Goal: Task Accomplishment & Management: Manage account settings

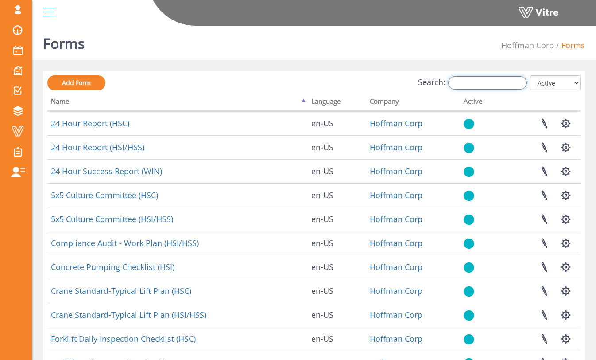
click at [470, 82] on input "Search:" at bounding box center [487, 82] width 79 height 13
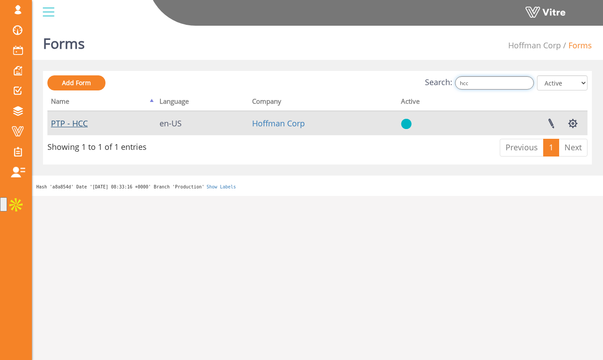
type input "hcc"
click at [70, 123] on link "PTP - HCC" at bounding box center [69, 123] width 37 height 11
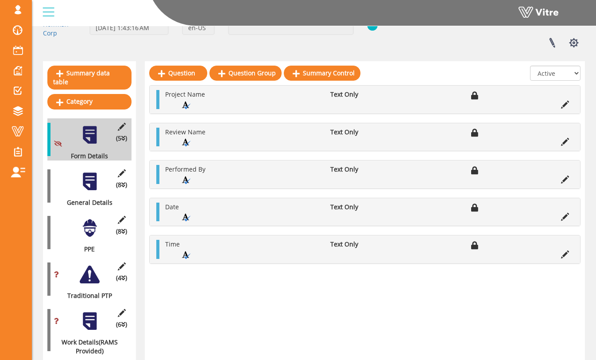
scroll to position [68, 0]
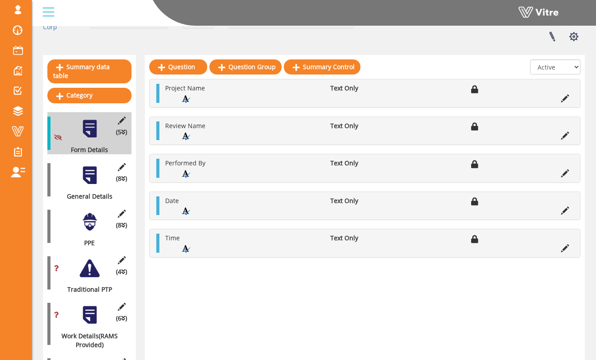
click at [101, 172] on div "(8 ) General Details" at bounding box center [89, 180] width 84 height 42
click at [89, 167] on div at bounding box center [90, 175] width 20 height 20
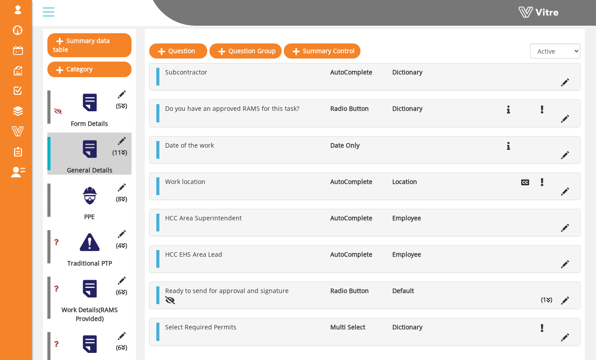
scroll to position [105, 0]
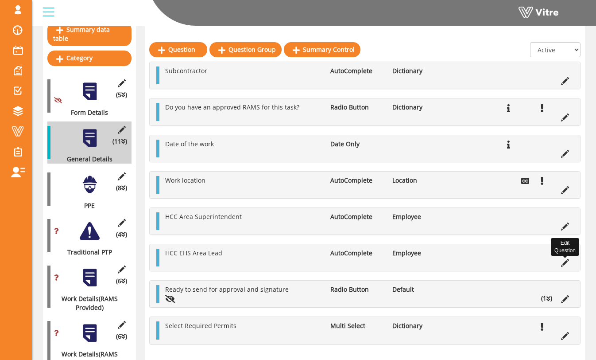
click at [563, 261] on icon at bounding box center [565, 263] width 8 height 8
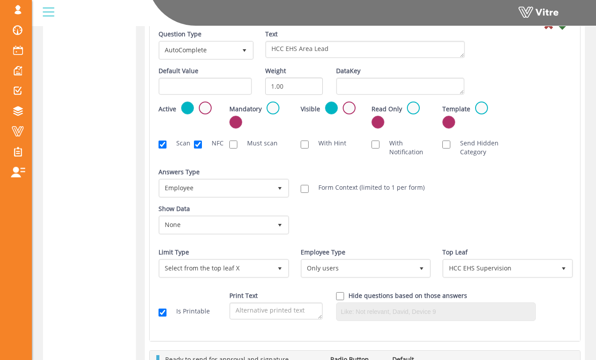
scroll to position [1315, 0]
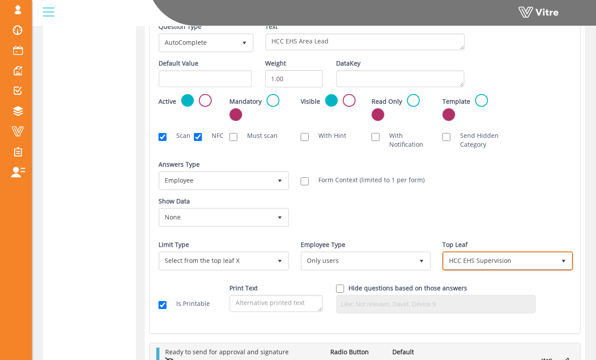
click at [481, 262] on span "HCC EHS Supervision" at bounding box center [500, 261] width 112 height 16
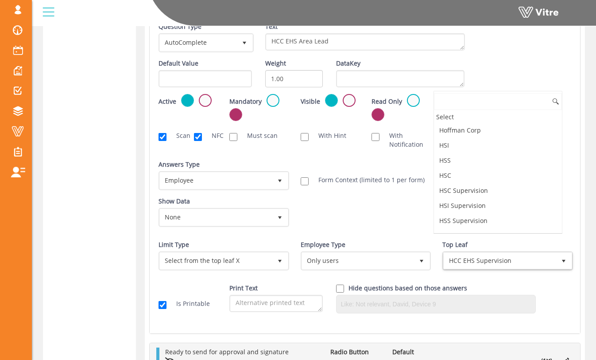
scroll to position [57, 0]
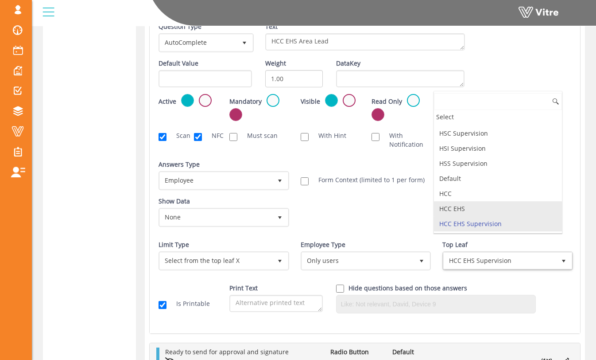
click at [475, 211] on li "HCC EHS" at bounding box center [498, 208] width 128 height 15
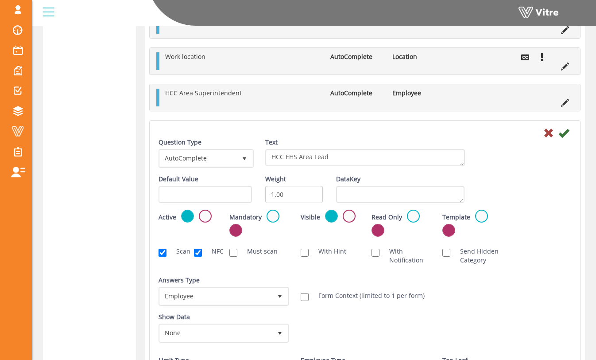
scroll to position [1188, 0]
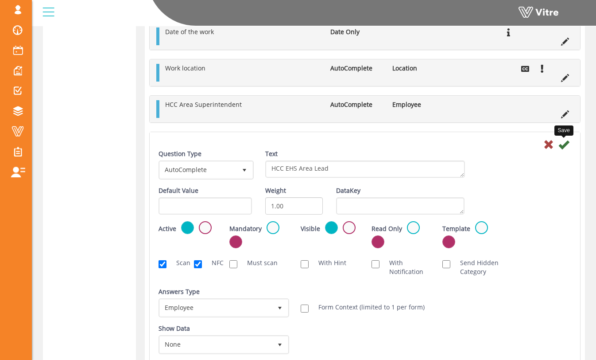
click at [565, 145] on icon at bounding box center [564, 144] width 11 height 11
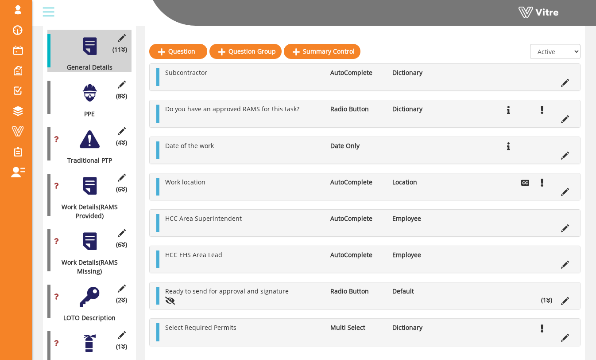
scroll to position [179, 0]
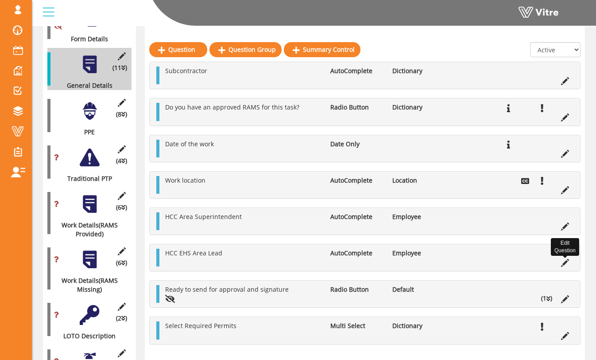
click at [566, 261] on icon at bounding box center [565, 263] width 8 height 8
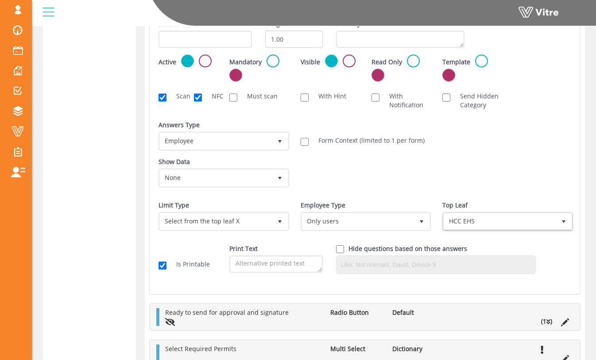
scroll to position [1339, 0]
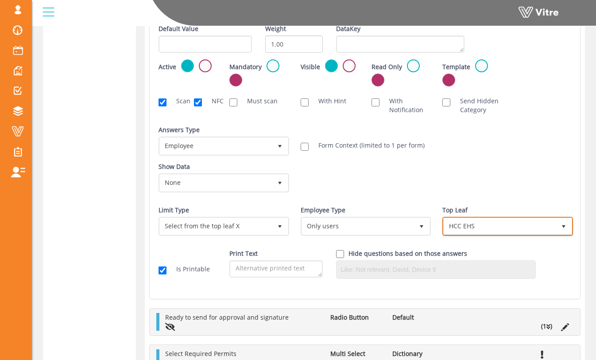
click at [498, 229] on span "HCC EHS" at bounding box center [500, 226] width 112 height 16
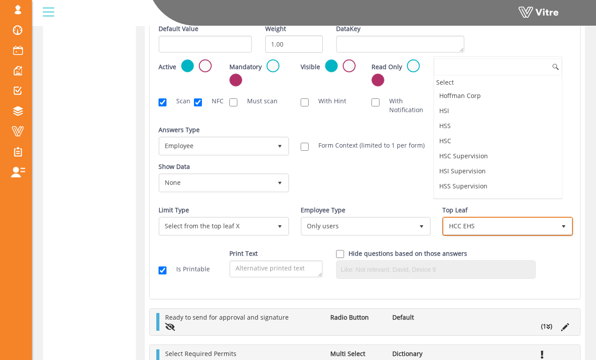
scroll to position [42, 0]
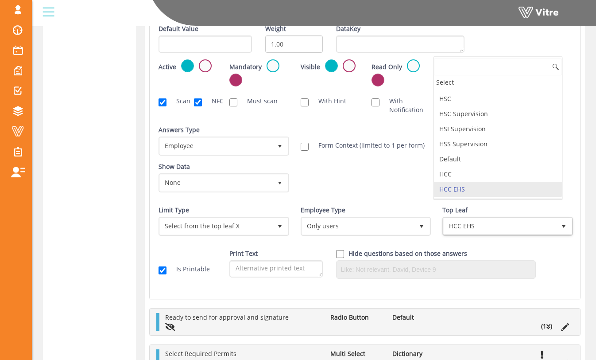
click at [485, 192] on li "HCC EHS" at bounding box center [498, 189] width 128 height 15
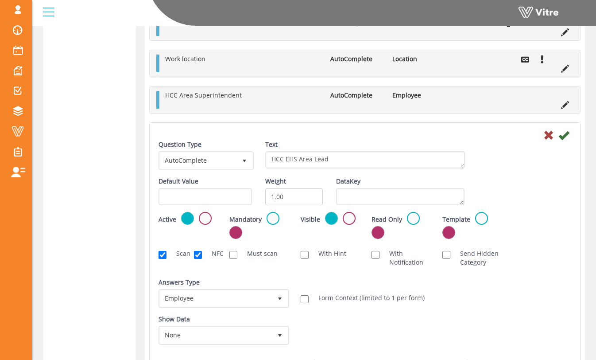
scroll to position [1071, 0]
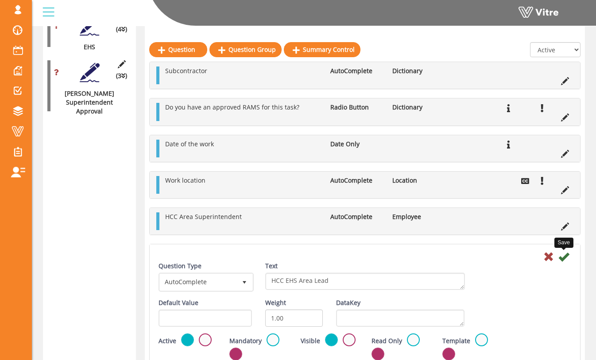
click at [563, 257] on icon at bounding box center [564, 256] width 11 height 11
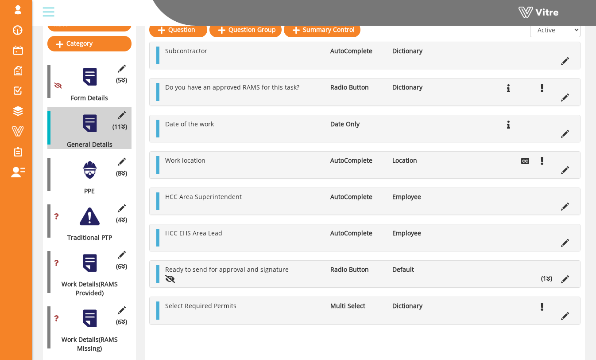
scroll to position [0, 0]
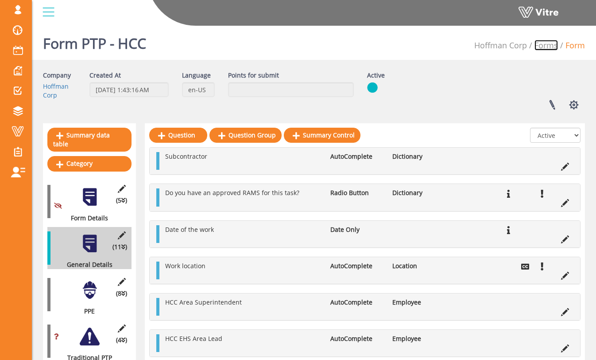
click at [543, 49] on link "Forms" at bounding box center [546, 45] width 23 height 11
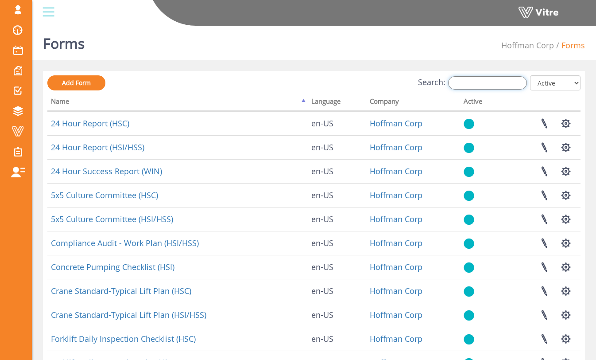
click at [475, 84] on input "Search:" at bounding box center [487, 82] width 79 height 13
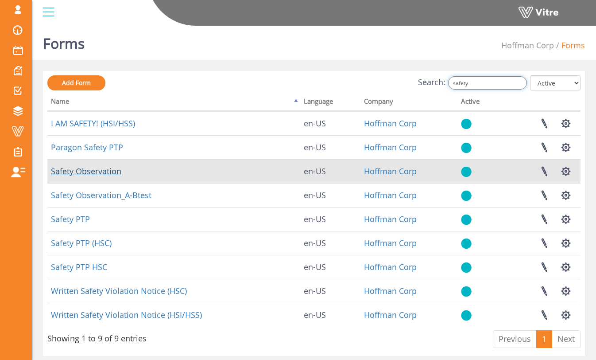
type input "safety"
click at [109, 174] on link "Safety Observation" at bounding box center [86, 171] width 70 height 11
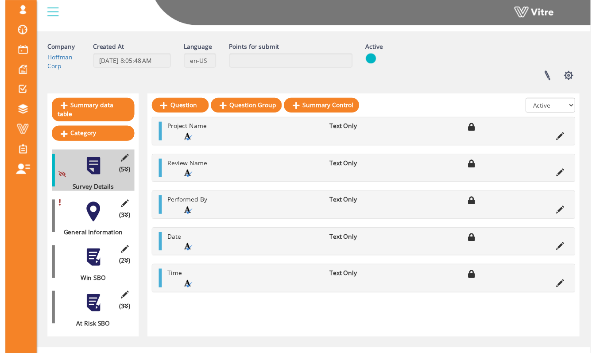
scroll to position [34, 0]
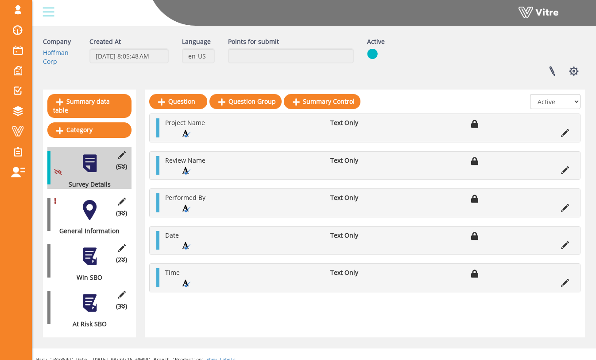
click at [88, 209] on div at bounding box center [90, 210] width 20 height 20
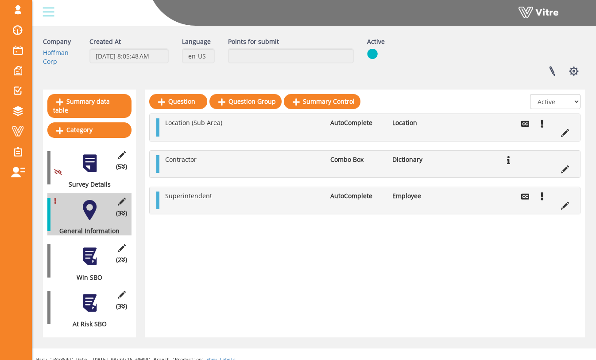
click at [94, 250] on div at bounding box center [90, 256] width 20 height 20
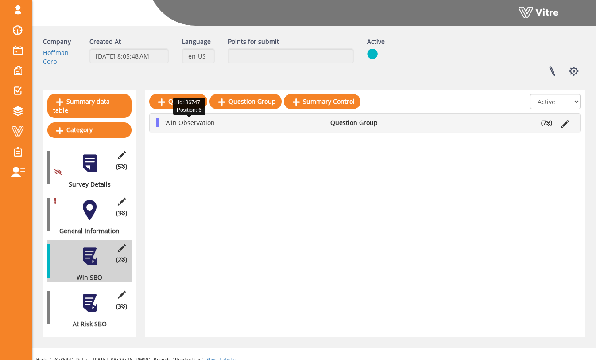
click at [168, 122] on span "Win Observation" at bounding box center [190, 122] width 50 height 8
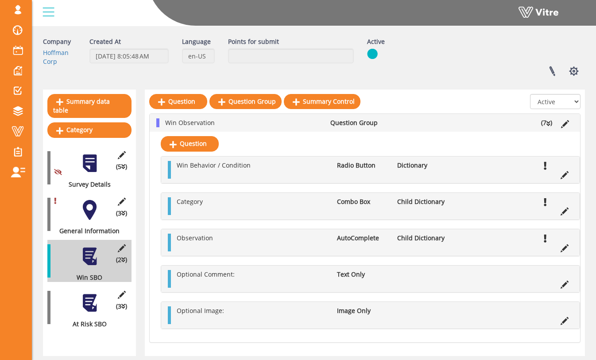
click at [92, 209] on div at bounding box center [90, 210] width 20 height 20
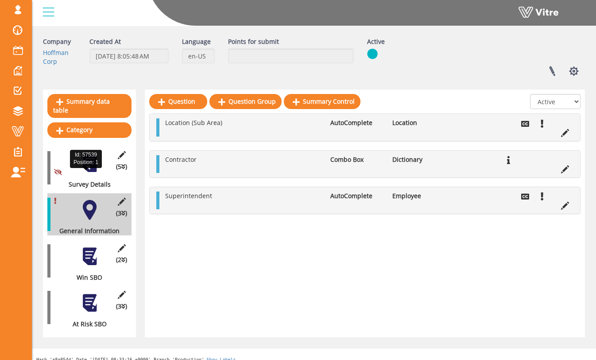
click at [95, 171] on div "(5 ) Survey Details" at bounding box center [89, 168] width 84 height 42
click at [92, 161] on div at bounding box center [90, 163] width 20 height 20
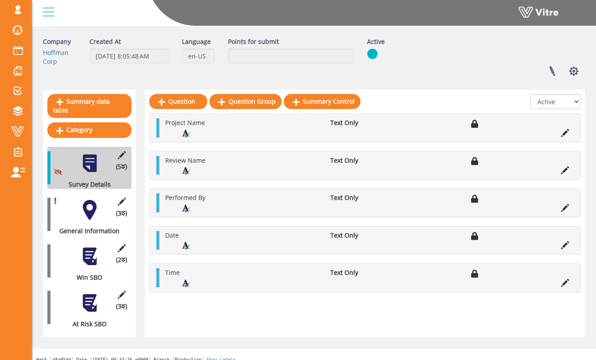
click at [89, 203] on div at bounding box center [90, 210] width 20 height 20
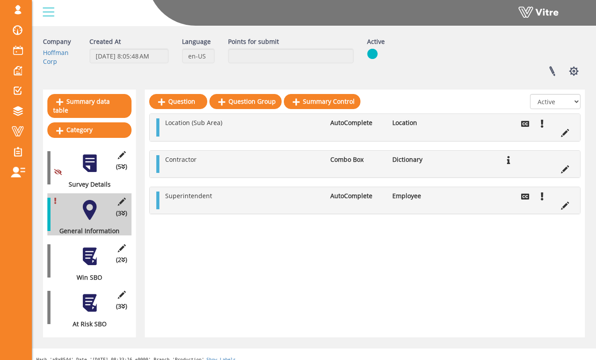
click at [93, 257] on div at bounding box center [90, 256] width 20 height 20
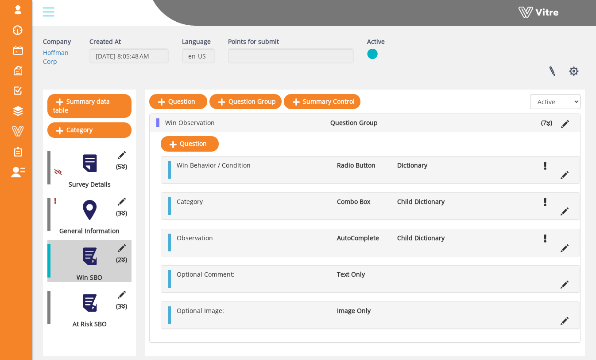
click at [92, 300] on div at bounding box center [90, 303] width 20 height 20
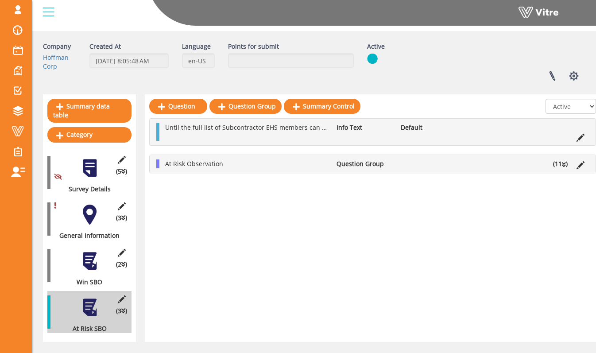
scroll to position [37, 0]
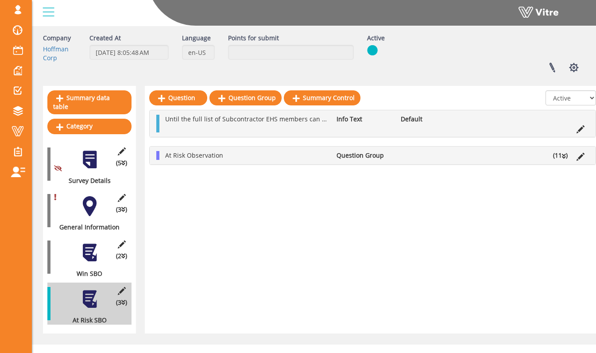
click at [90, 245] on div at bounding box center [90, 253] width 20 height 20
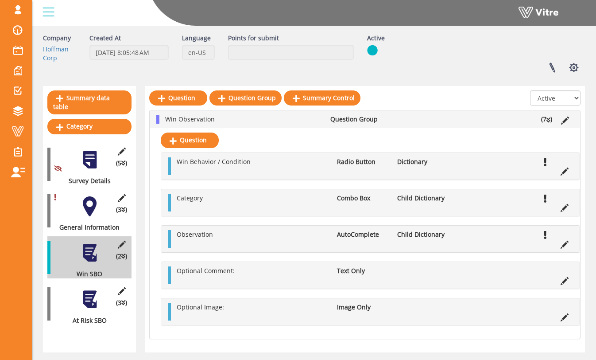
click at [98, 199] on div at bounding box center [90, 206] width 20 height 20
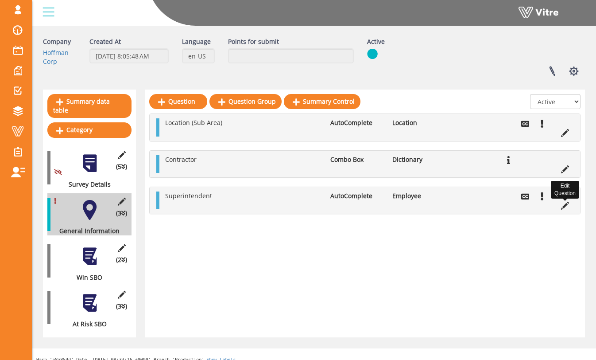
click at [566, 207] on icon at bounding box center [565, 206] width 8 height 8
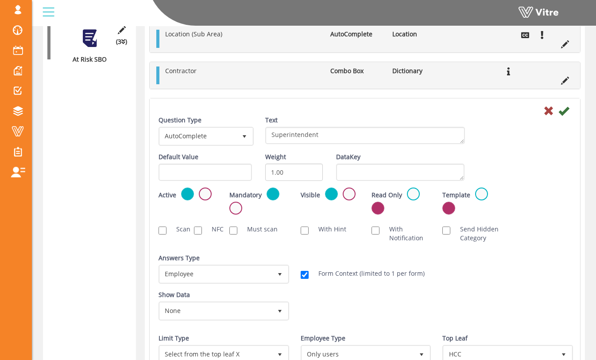
scroll to position [276, 0]
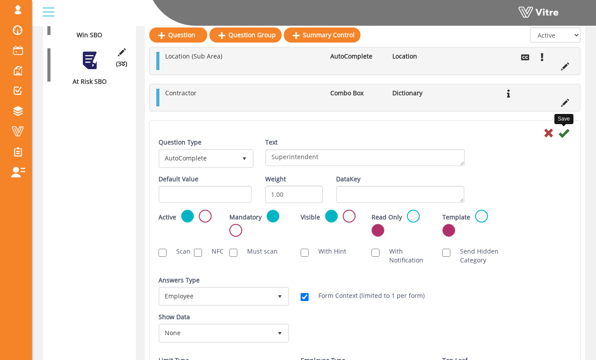
click at [565, 131] on icon at bounding box center [564, 133] width 11 height 11
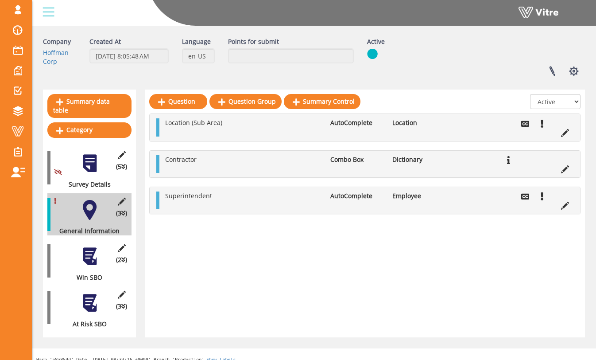
click at [88, 293] on div at bounding box center [90, 303] width 20 height 20
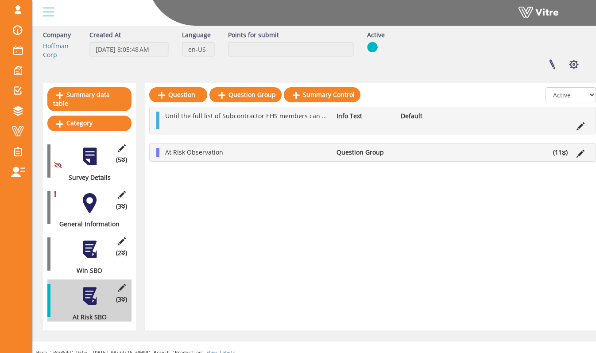
click at [90, 245] on div at bounding box center [90, 250] width 20 height 20
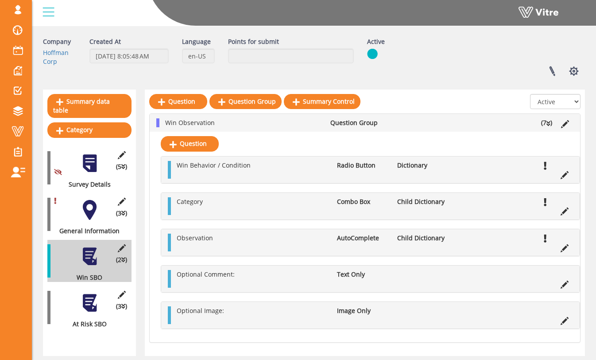
scroll to position [62, 0]
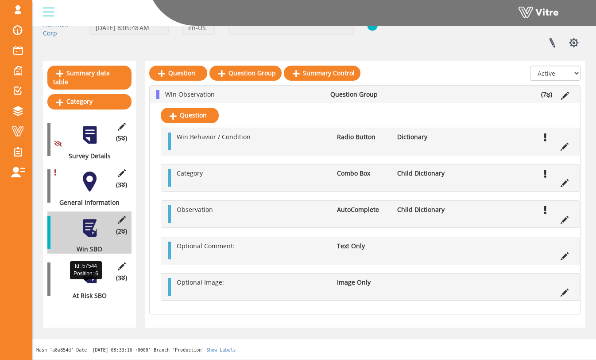
click at [88, 291] on div "At Risk SBO" at bounding box center [86, 295] width 78 height 9
click at [94, 270] on div at bounding box center [90, 275] width 20 height 20
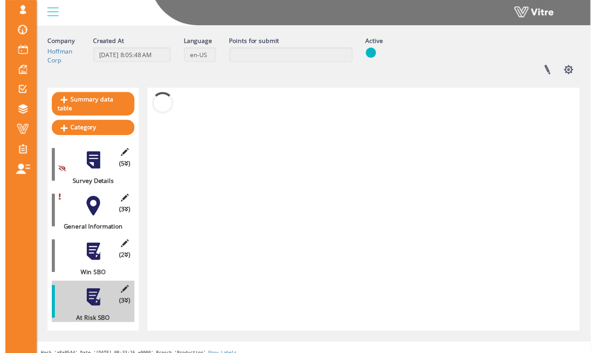
scroll to position [40, 0]
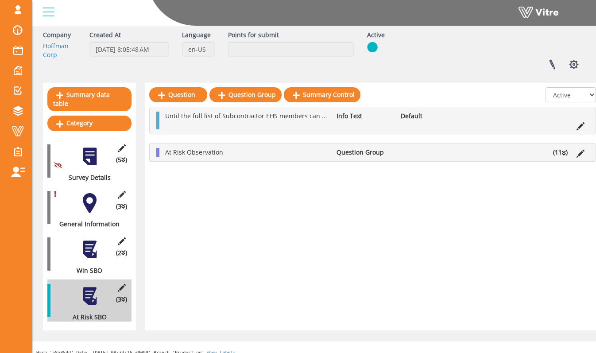
click at [158, 153] on div at bounding box center [157, 152] width 3 height 9
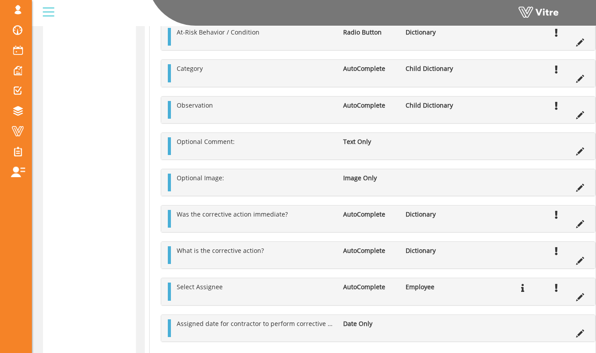
scroll to position [418, 0]
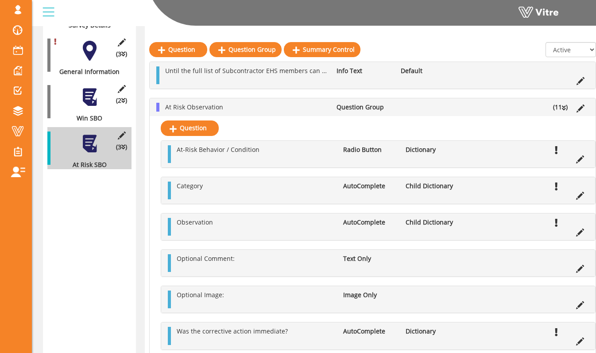
click at [160, 109] on div "At Risk Observation Question Group (11 )" at bounding box center [373, 107] width 446 height 18
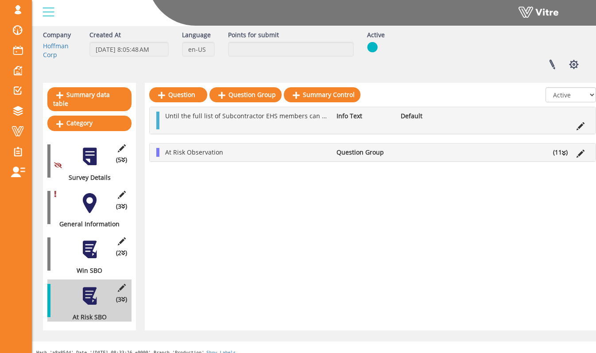
click at [158, 152] on div at bounding box center [157, 152] width 3 height 9
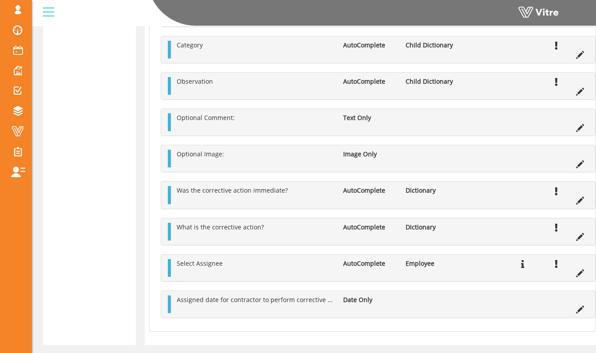
scroll to position [428, 0]
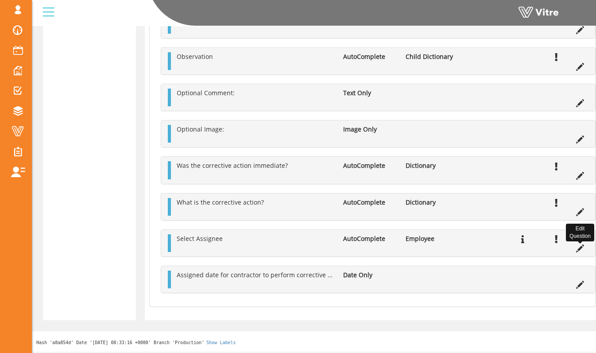
click at [579, 250] on icon at bounding box center [581, 249] width 8 height 8
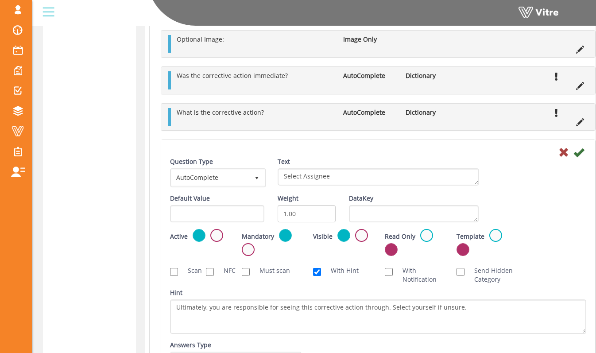
scroll to position [463, 0]
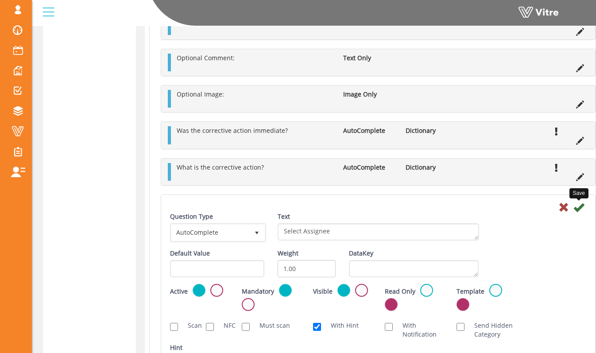
click at [579, 208] on icon at bounding box center [579, 207] width 11 height 11
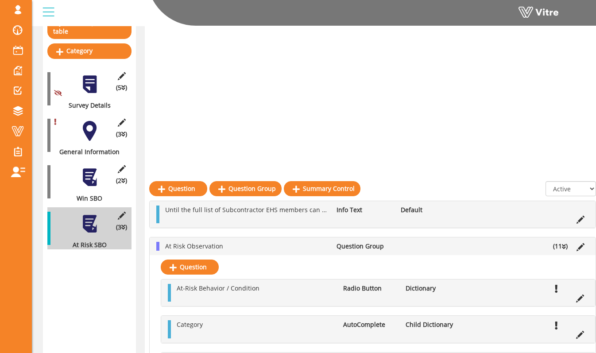
scroll to position [0, 0]
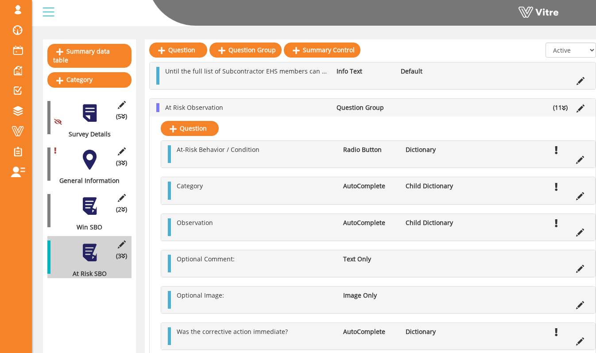
click at [83, 150] on div at bounding box center [90, 160] width 20 height 20
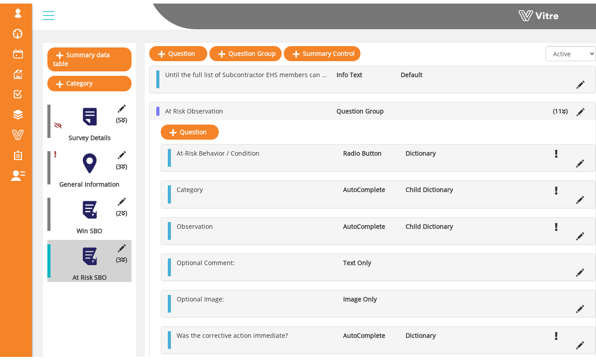
scroll to position [34, 0]
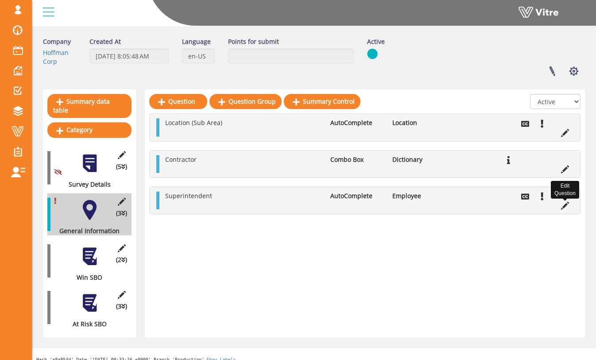
click at [565, 205] on icon at bounding box center [565, 206] width 8 height 8
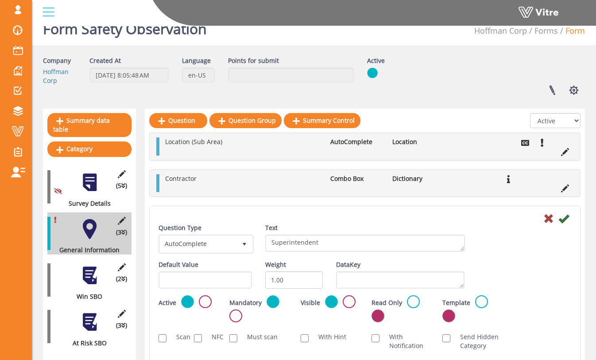
scroll to position [24, 0]
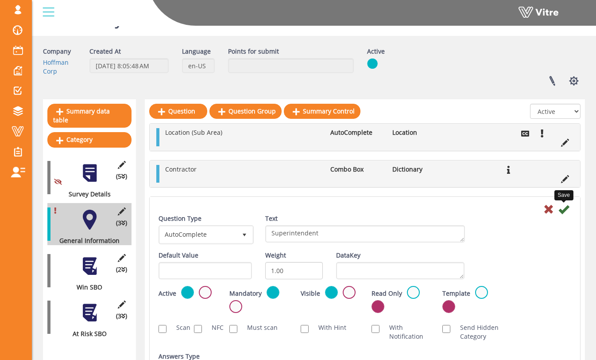
click at [564, 212] on icon at bounding box center [564, 209] width 11 height 11
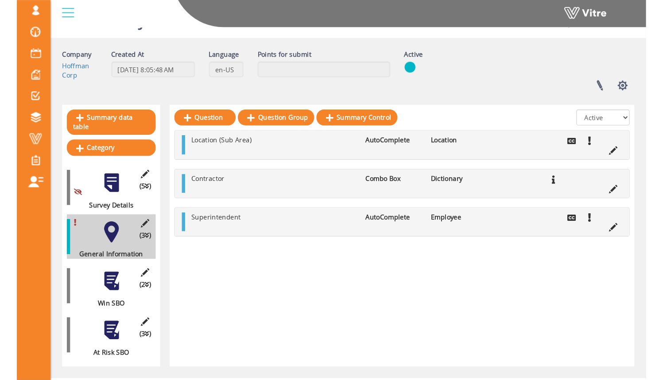
scroll to position [0, 0]
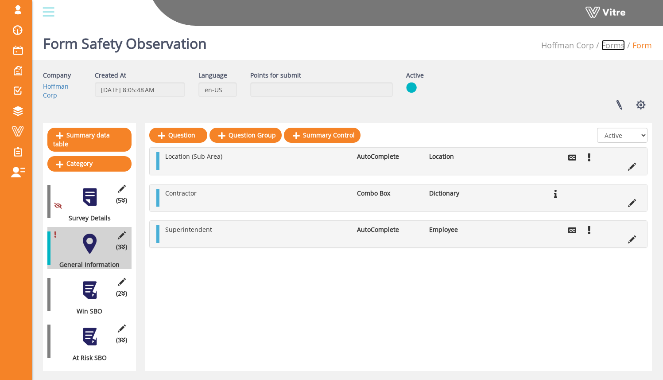
click at [603, 44] on link "Forms" at bounding box center [613, 45] width 23 height 11
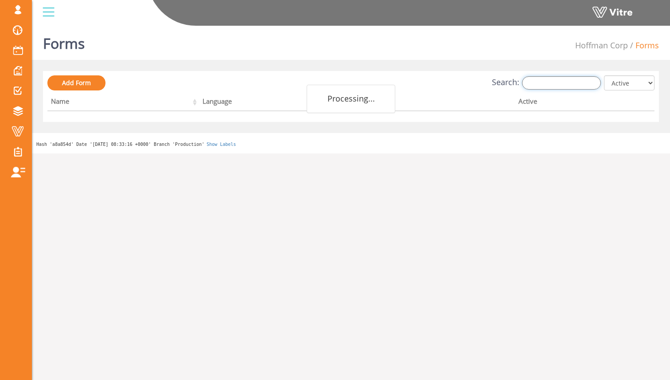
click at [587, 82] on input "Search:" at bounding box center [561, 82] width 79 height 13
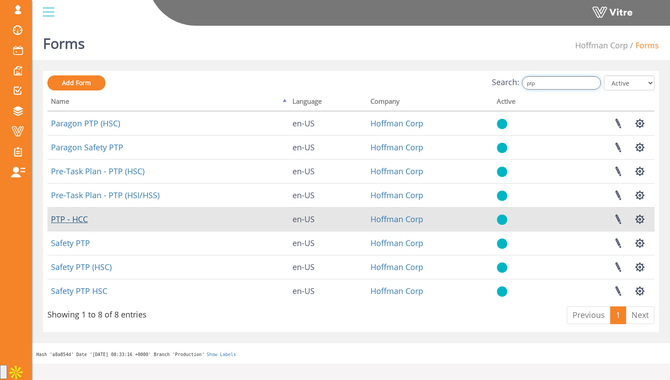
type input "ptp"
click at [82, 221] on link "PTP - HCC" at bounding box center [69, 219] width 37 height 11
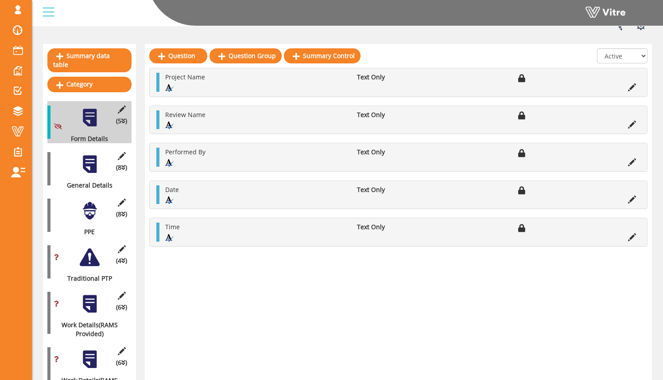
scroll to position [96, 0]
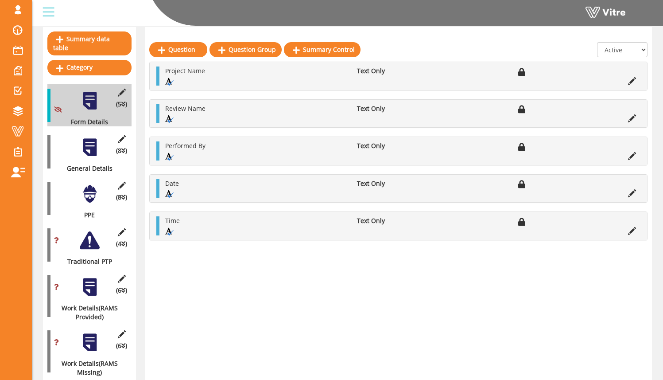
click at [99, 139] on div at bounding box center [90, 147] width 20 height 20
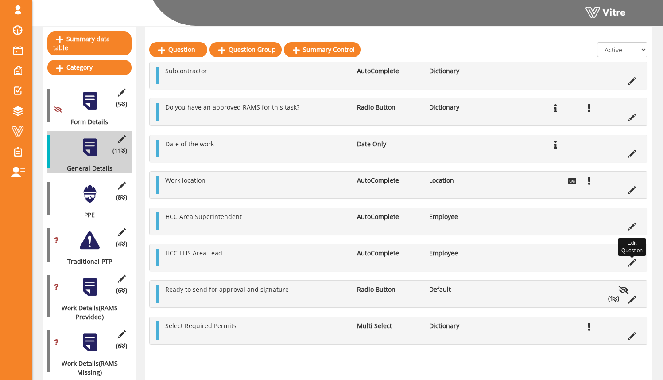
click at [631, 259] on icon at bounding box center [632, 263] width 8 height 8
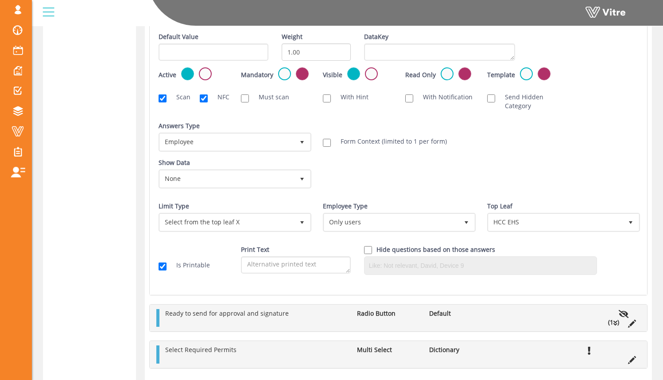
scroll to position [1338, 0]
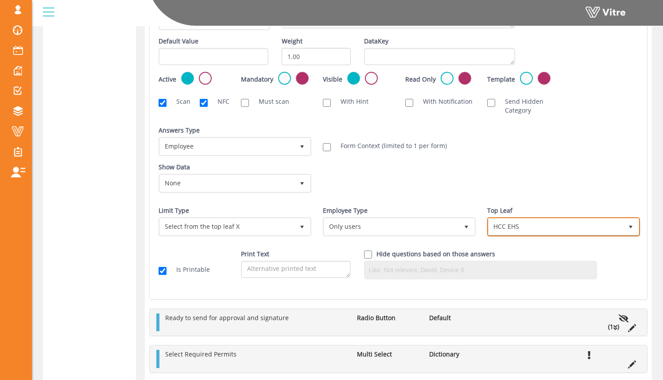
click at [545, 226] on span "HCC EHS" at bounding box center [556, 226] width 134 height 16
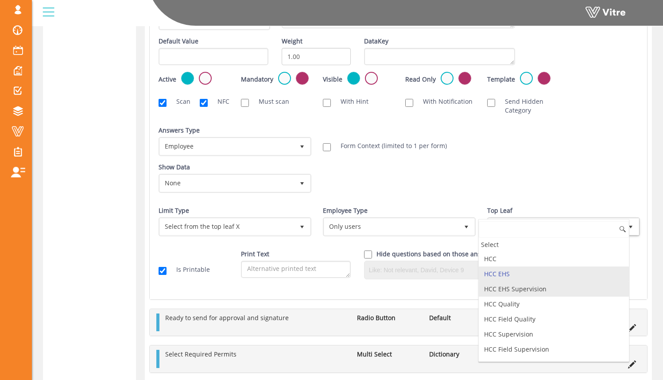
scroll to position [119, 0]
click at [544, 271] on li "HCC EHS" at bounding box center [554, 274] width 150 height 15
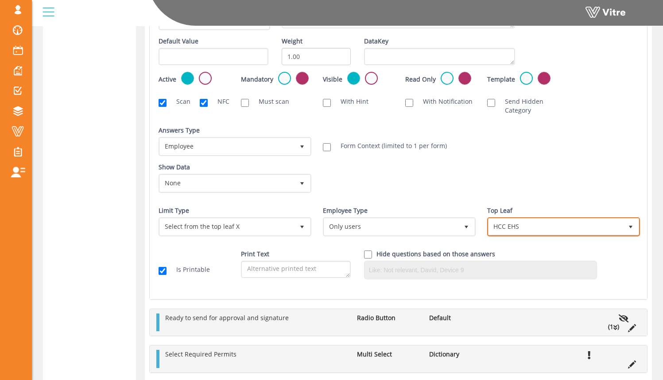
click at [571, 224] on span "HCC EHS" at bounding box center [556, 226] width 134 height 16
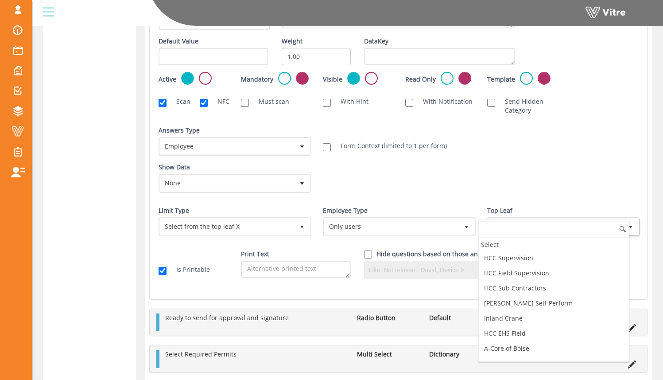
scroll to position [185, 0]
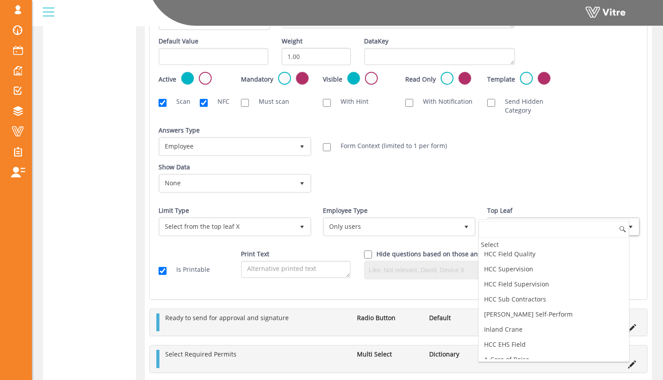
click at [558, 179] on div "Show Data None 0 Certificates Fall Protection Forklift (Warehouse) Forklift (Te…" at bounding box center [398, 181] width 493 height 37
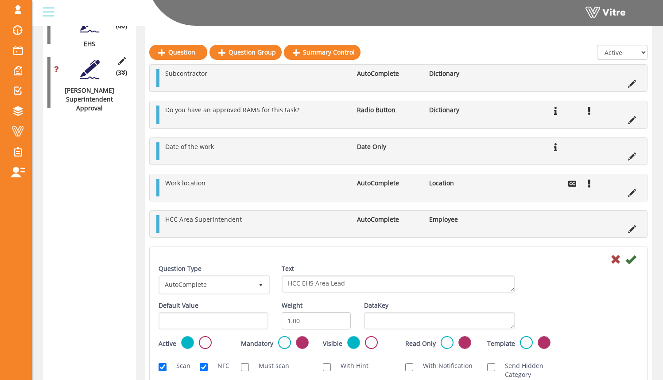
scroll to position [779, 0]
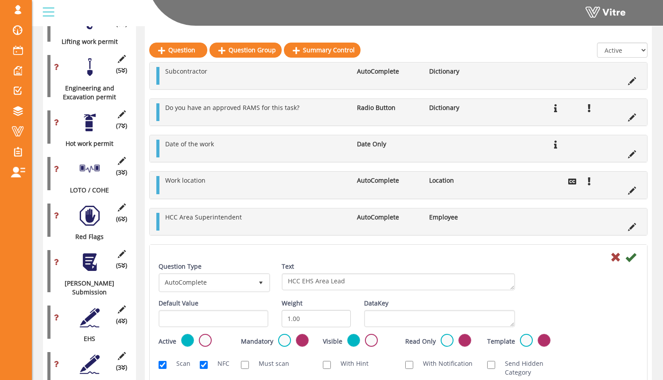
click at [633, 256] on icon at bounding box center [631, 257] width 11 height 11
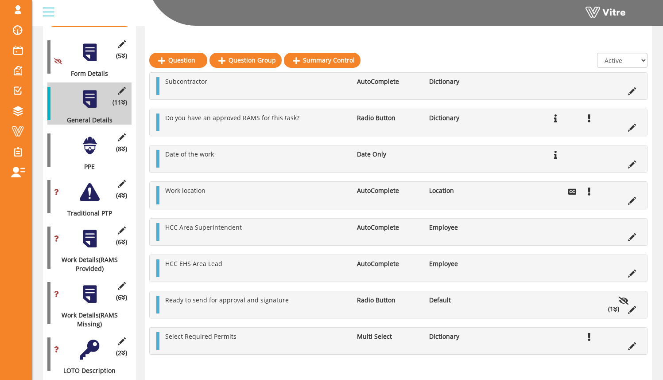
scroll to position [118, 0]
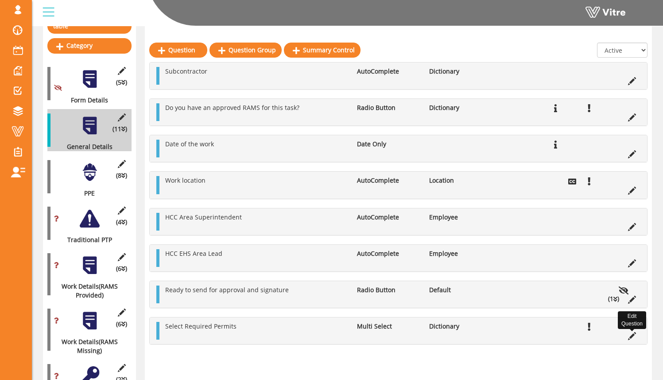
click at [631, 337] on icon at bounding box center [632, 336] width 8 height 8
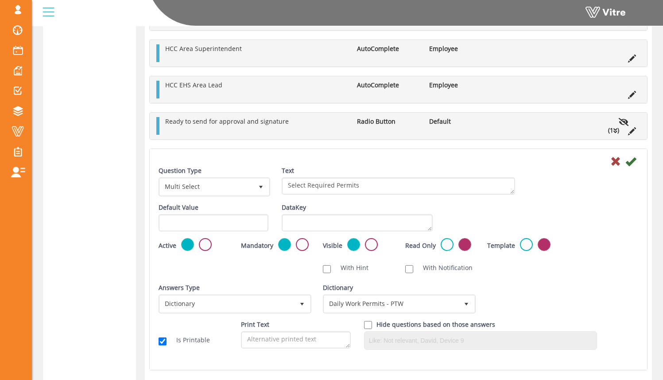
scroll to position [1238, 0]
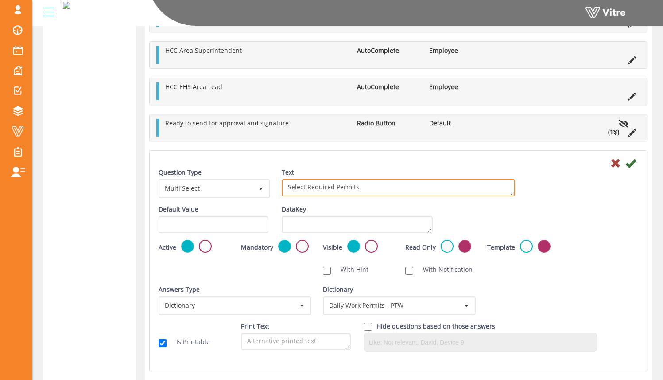
click at [332, 185] on textarea "Select Required Permits" at bounding box center [399, 187] width 234 height 17
type textarea "Select Required Daily Permits"
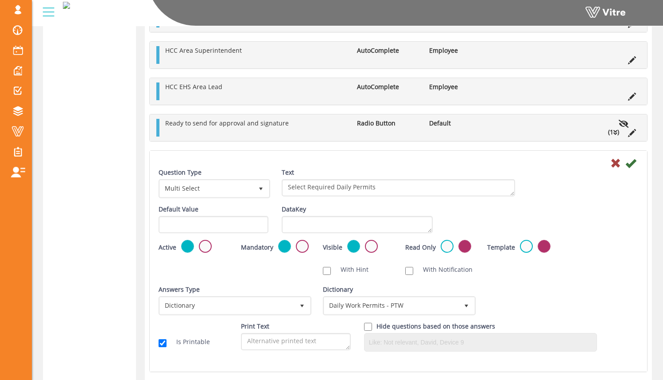
click at [371, 159] on div at bounding box center [398, 162] width 493 height 11
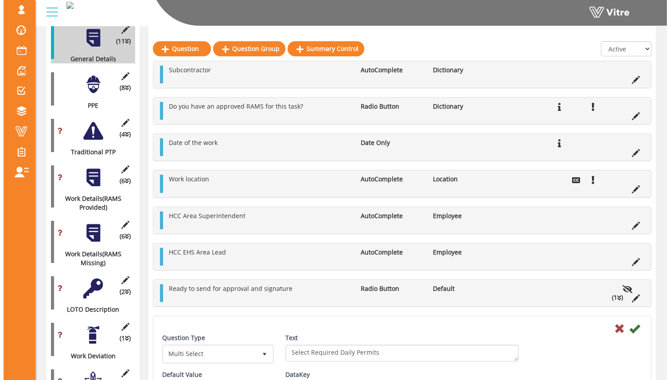
scroll to position [212, 0]
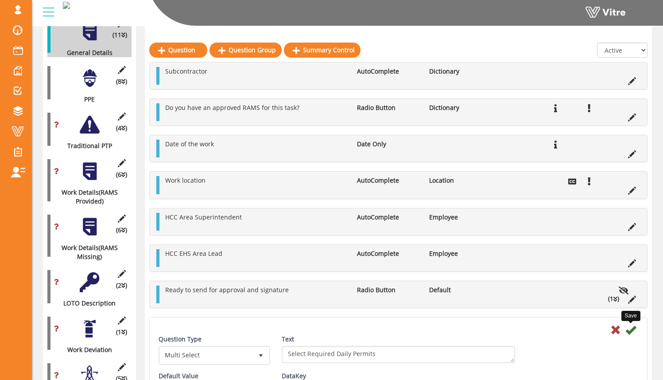
click at [634, 331] on icon at bounding box center [631, 329] width 11 height 11
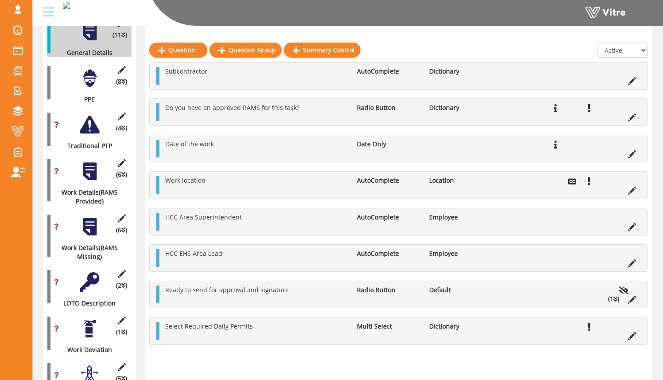
click at [91, 222] on div at bounding box center [90, 227] width 20 height 20
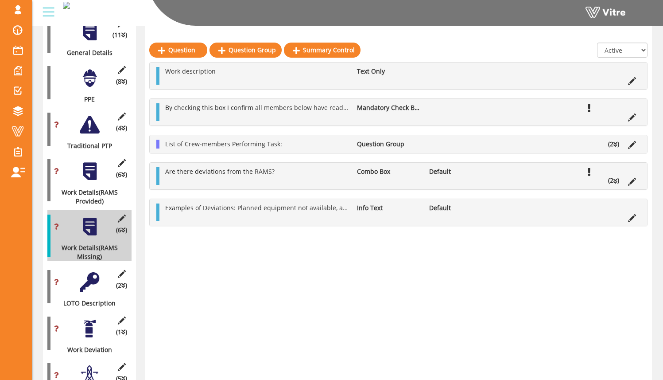
click at [88, 166] on div at bounding box center [90, 171] width 20 height 20
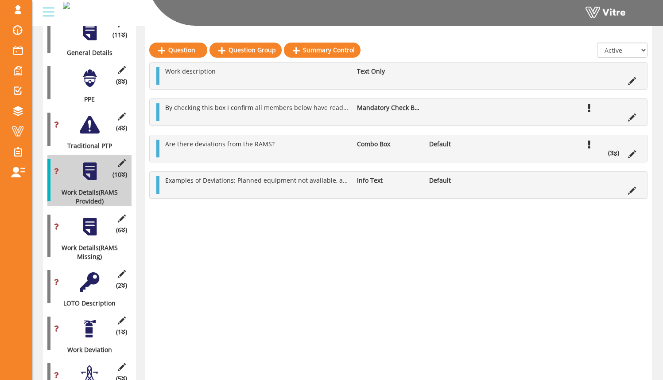
click at [91, 224] on div at bounding box center [90, 227] width 20 height 20
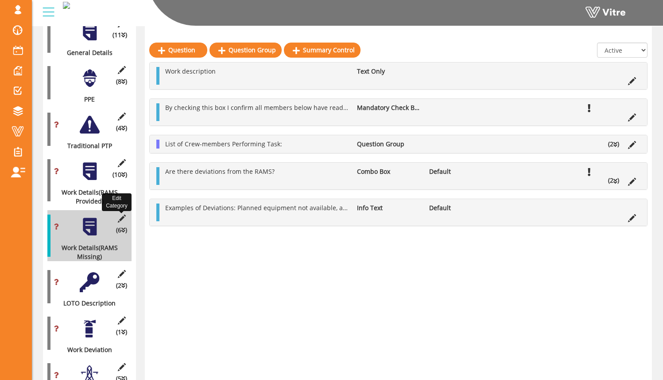
click at [121, 214] on icon at bounding box center [121, 218] width 11 height 8
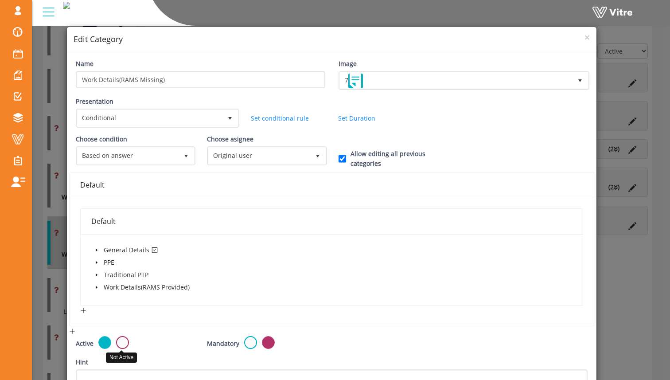
click at [123, 344] on label at bounding box center [122, 342] width 13 height 13
click at [0, 0] on input "radio" at bounding box center [0, 0] width 0 height 0
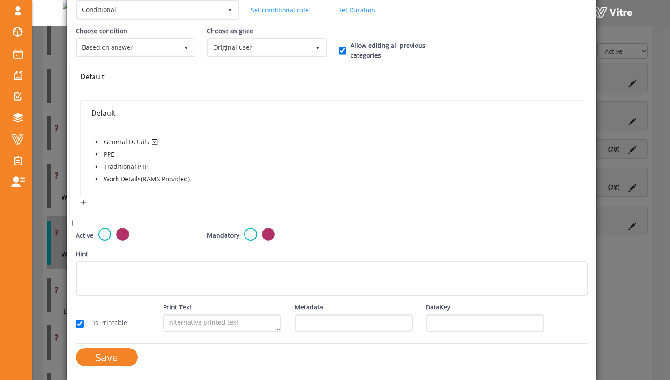
scroll to position [108, 0]
click at [113, 361] on input "Save" at bounding box center [107, 357] width 62 height 18
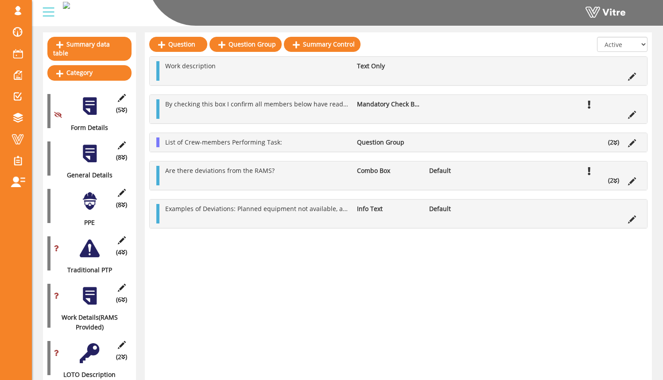
scroll to position [110, 0]
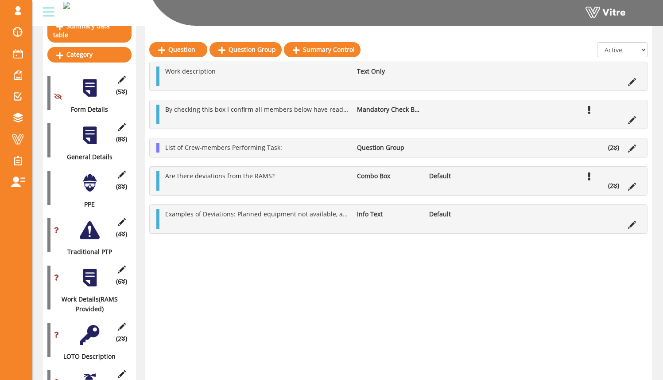
click at [87, 222] on div at bounding box center [90, 230] width 20 height 20
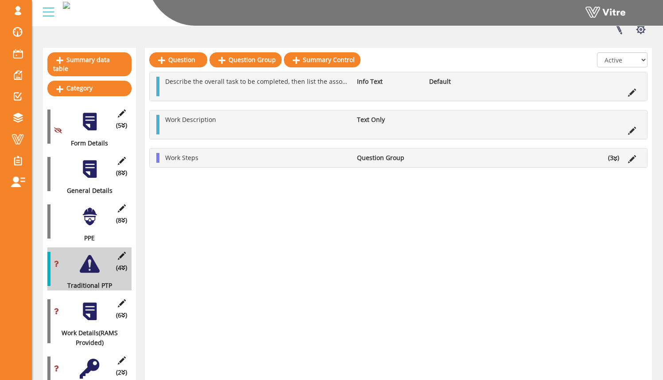
scroll to position [75, 0]
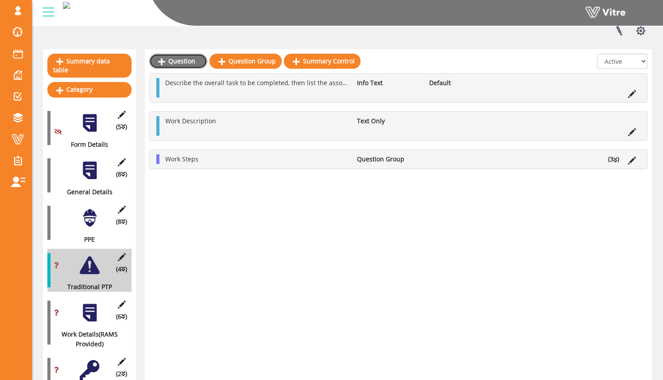
click at [190, 63] on link "Question" at bounding box center [178, 61] width 58 height 15
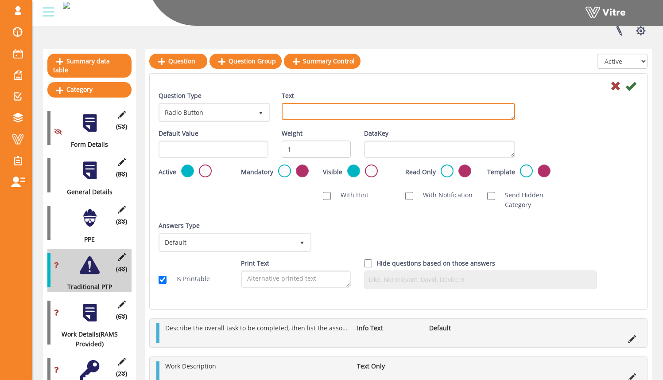
click at [322, 112] on textarea "Text" at bounding box center [399, 111] width 234 height 17
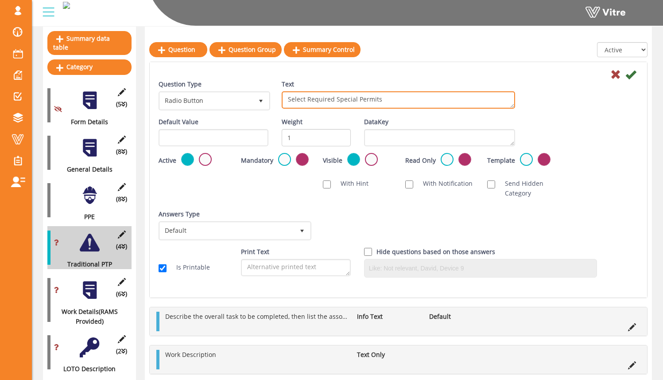
scroll to position [88, 0]
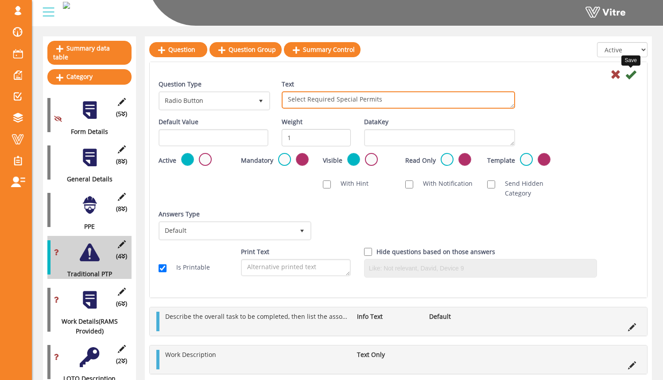
type textarea "Select Required Special Permits"
click at [632, 80] on icon at bounding box center [631, 74] width 11 height 11
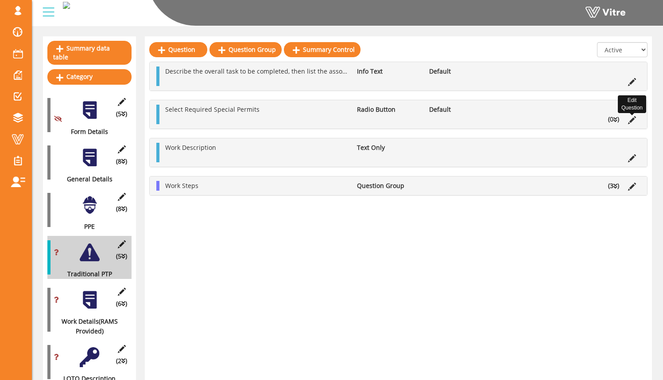
click at [635, 121] on icon at bounding box center [632, 120] width 8 height 8
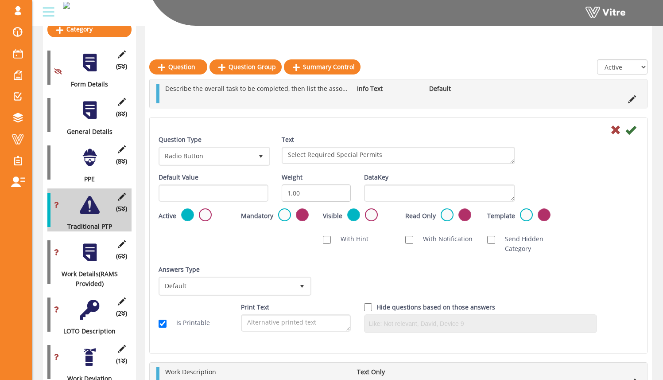
scroll to position [171, 0]
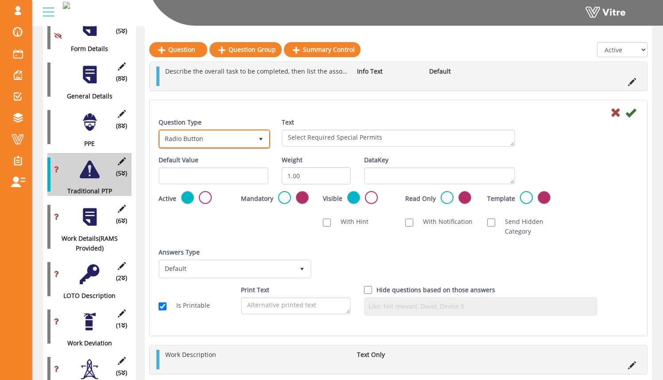
click at [214, 141] on span "Radio Button" at bounding box center [206, 139] width 93 height 16
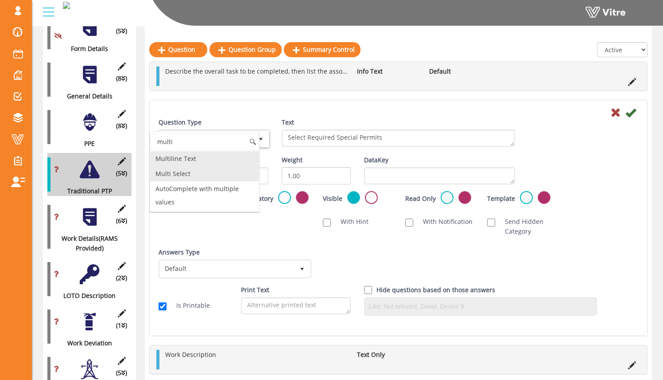
click at [215, 179] on li "Multi Select" at bounding box center [204, 173] width 109 height 15
type input "multi"
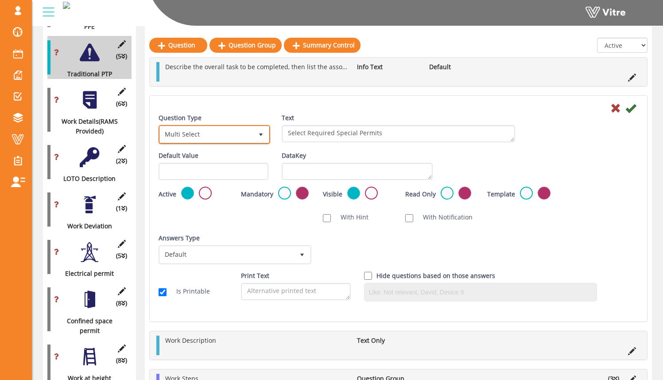
scroll to position [326, 0]
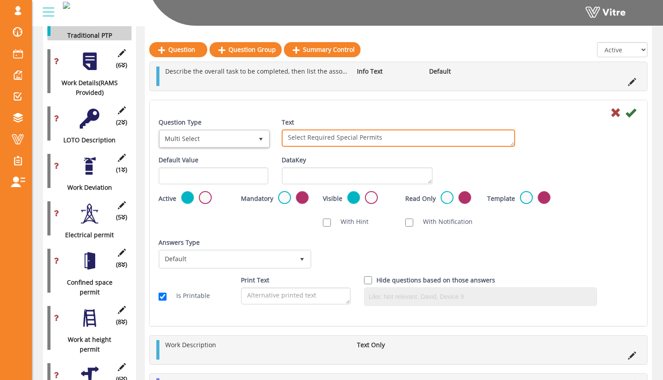
click at [401, 140] on textarea "Select Required Special Permits" at bounding box center [399, 137] width 234 height 17
type textarea "Select Required Special Permits/Plans"
click at [439, 151] on div "Text Select Required Special Permits" at bounding box center [398, 135] width 247 height 36
click at [248, 269] on div "Answers Type Default 0" at bounding box center [234, 253] width 151 height 31
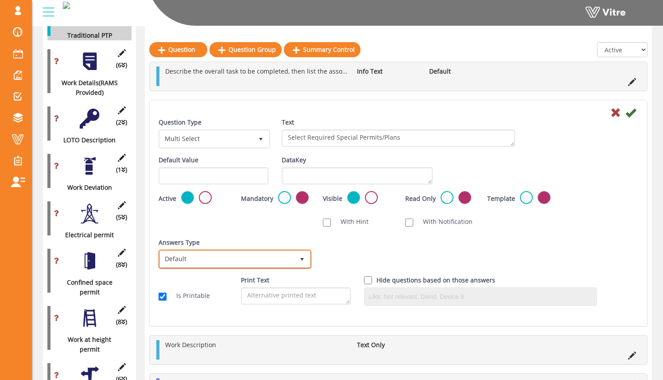
click at [248, 258] on span "Default" at bounding box center [227, 259] width 134 height 16
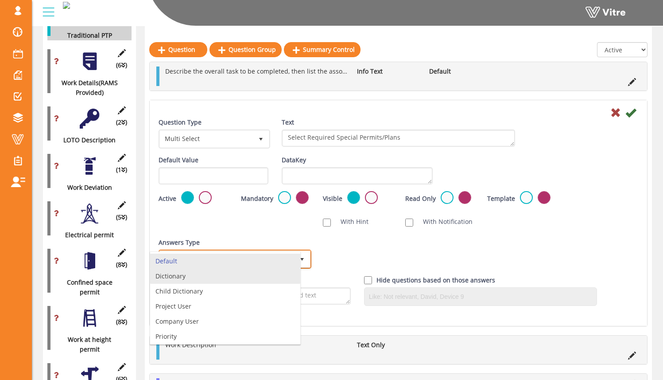
click at [243, 281] on li "Dictionary" at bounding box center [225, 276] width 150 height 15
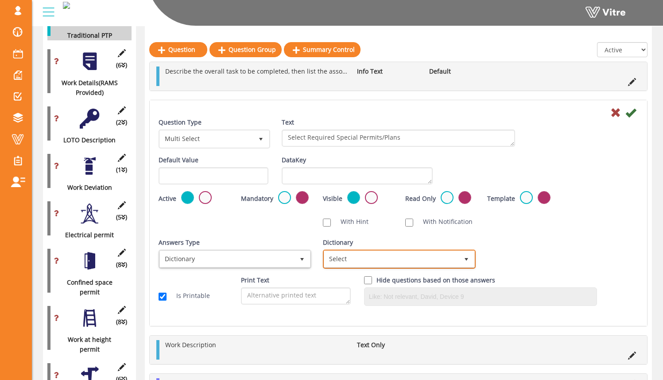
click at [353, 259] on span "Select" at bounding box center [391, 259] width 134 height 16
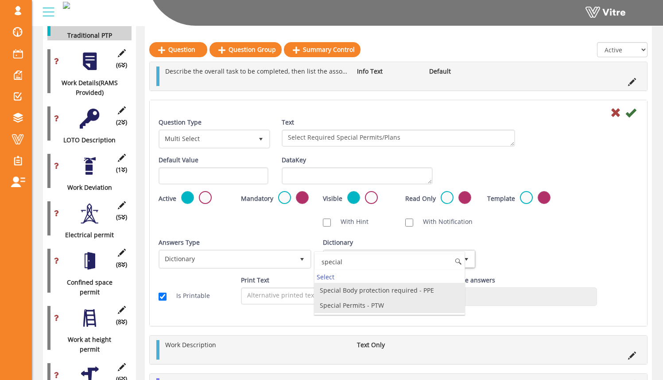
click at [372, 306] on li "Special Permits - PTW" at bounding box center [390, 305] width 150 height 15
type input "special"
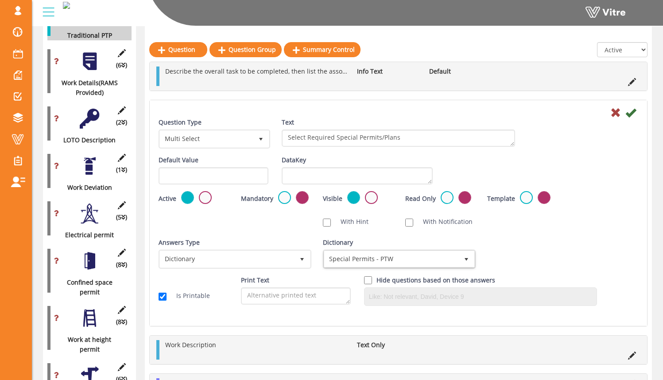
click at [530, 239] on div "Answers Type Dictionary 1 Answers Type Default 0 Module Select Form Context (li…" at bounding box center [398, 257] width 493 height 38
click at [630, 113] on icon at bounding box center [631, 112] width 11 height 11
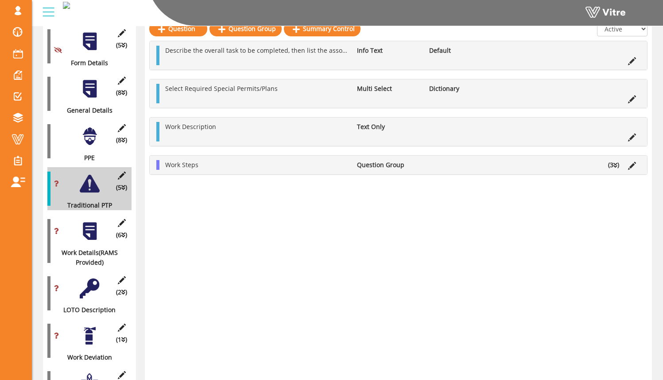
scroll to position [163, 0]
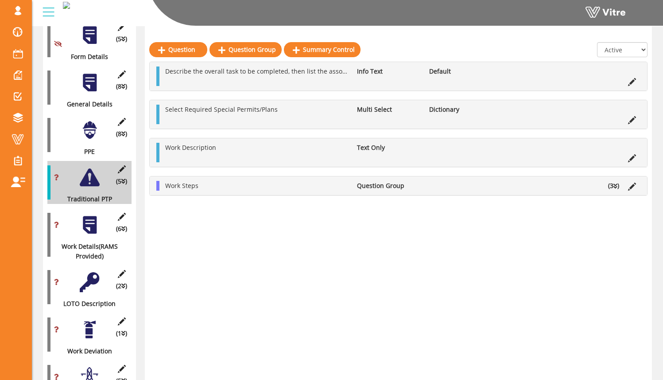
click at [90, 121] on div at bounding box center [90, 130] width 20 height 20
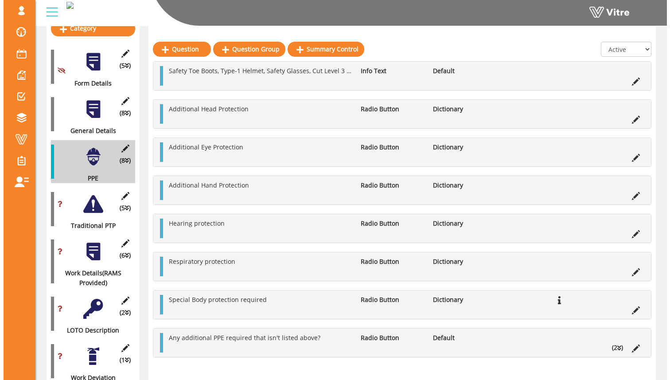
scroll to position [134, 0]
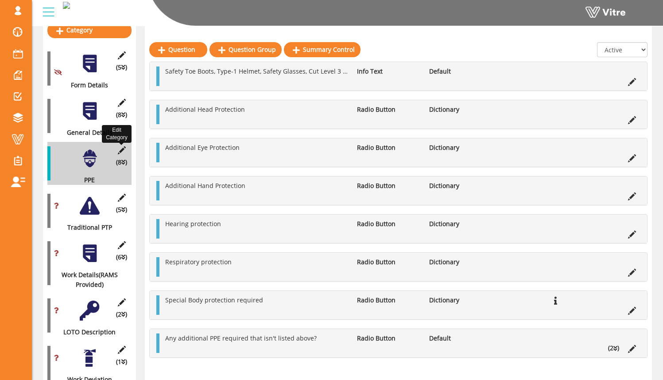
click at [119, 146] on icon at bounding box center [121, 150] width 11 height 8
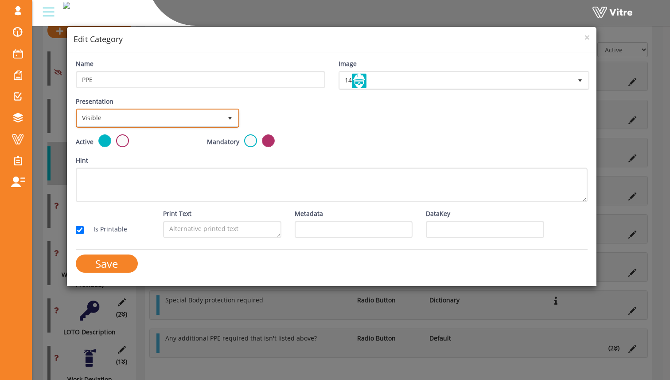
click at [210, 117] on span "Visible" at bounding box center [149, 118] width 145 height 16
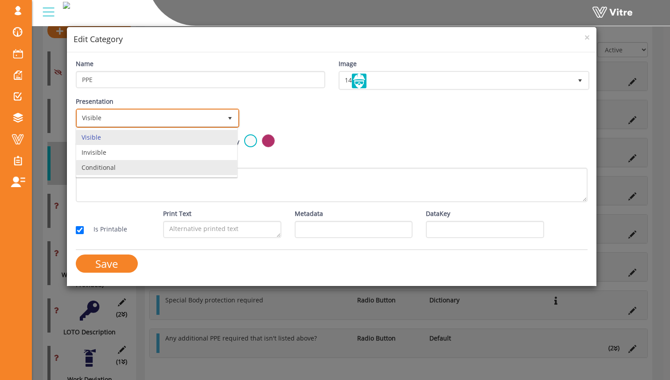
click at [184, 165] on li "Conditional" at bounding box center [156, 167] width 161 height 15
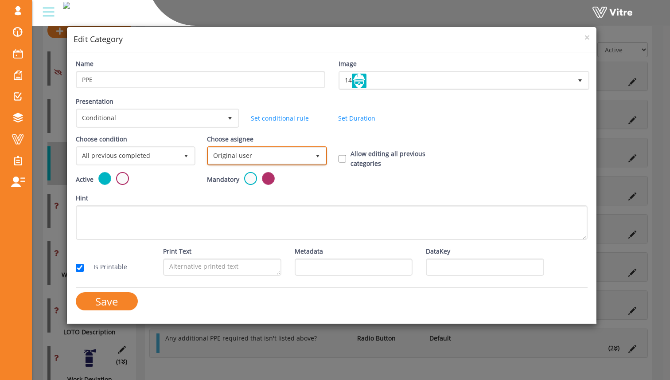
click at [302, 160] on span "Original user" at bounding box center [258, 156] width 101 height 16
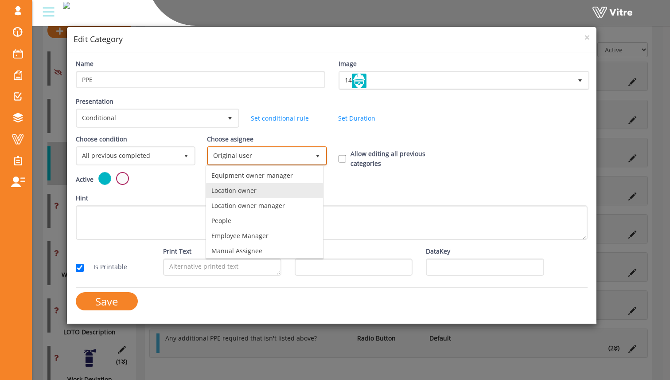
scroll to position [62, 0]
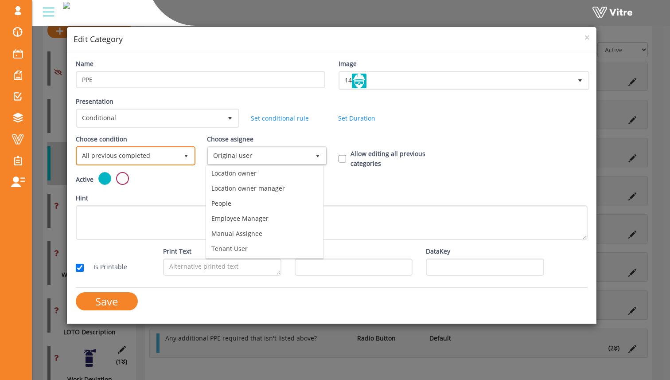
click at [165, 155] on span "All previous completed" at bounding box center [127, 156] width 101 height 16
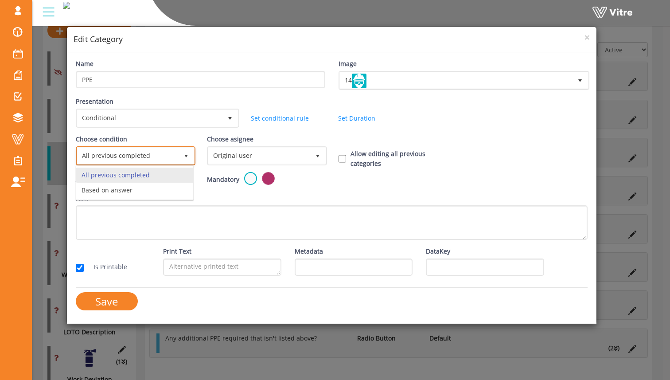
click at [161, 182] on li "All previous completed" at bounding box center [134, 175] width 117 height 15
click at [157, 152] on span "All previous completed" at bounding box center [127, 156] width 101 height 16
click at [156, 188] on li "Based on answer" at bounding box center [134, 190] width 117 height 15
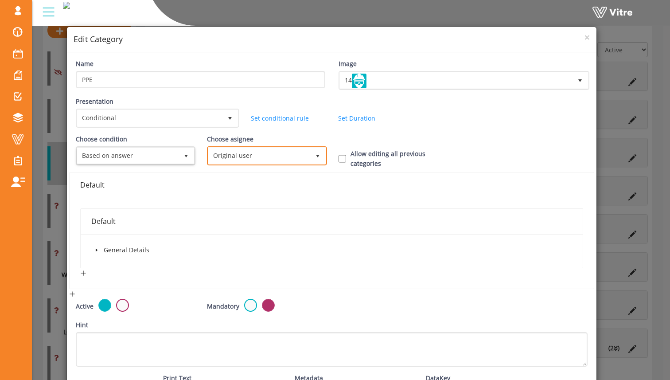
click at [238, 161] on span "Original user" at bounding box center [258, 156] width 101 height 16
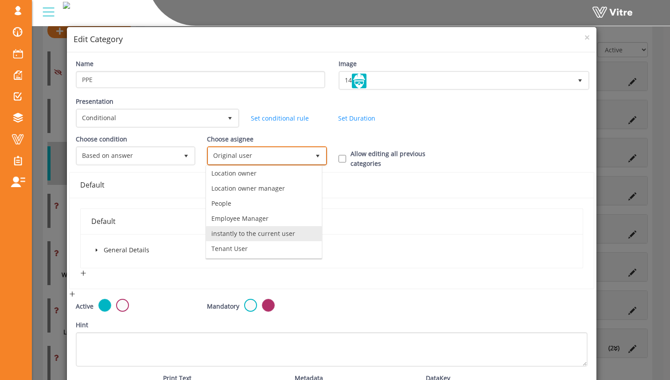
click at [262, 231] on li "instantly to the current user" at bounding box center [264, 233] width 116 height 15
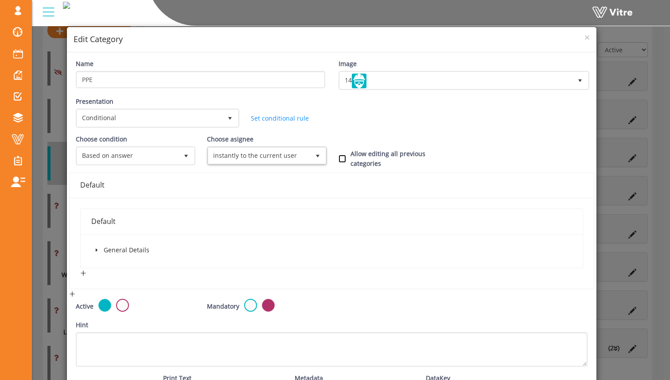
click at [341, 155] on input "Allow editing all previous categories" at bounding box center [343, 159] width 8 height 8
checkbox input "true"
click at [96, 250] on icon "caret-down" at bounding box center [96, 250] width 4 height 4
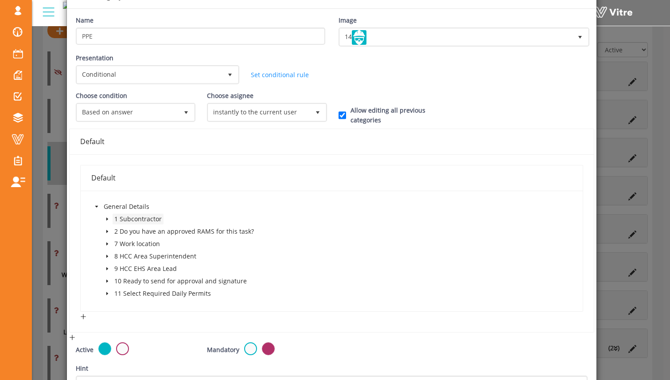
scroll to position [47, 0]
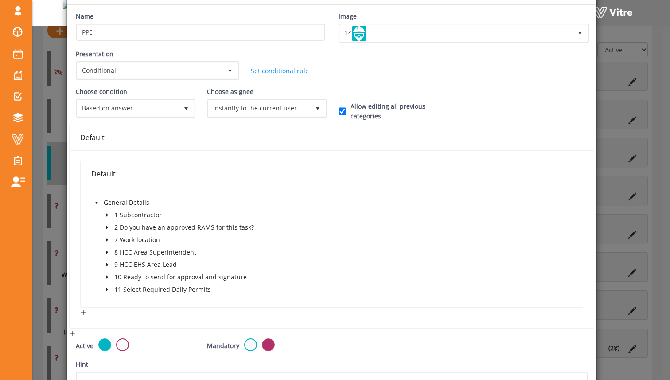
click at [105, 281] on span at bounding box center [107, 277] width 11 height 11
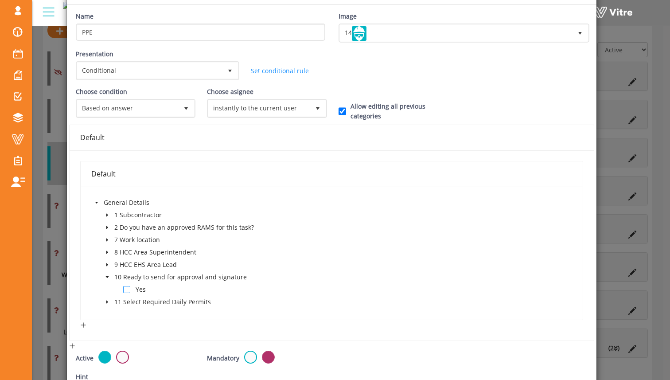
click at [127, 292] on span at bounding box center [126, 289] width 7 height 7
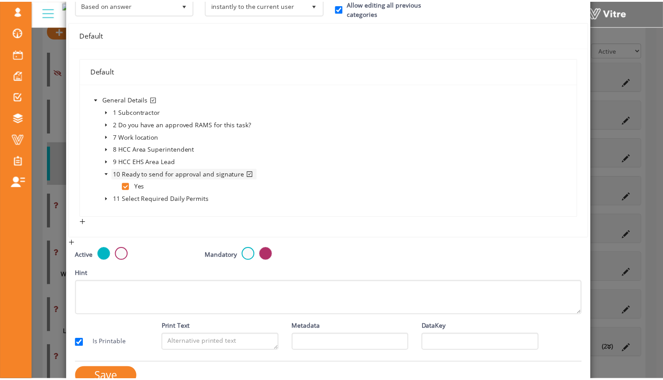
scroll to position [170, 0]
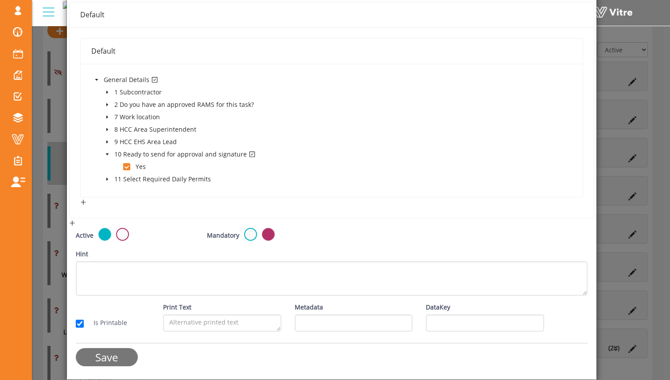
click at [121, 360] on input "Save" at bounding box center [107, 357] width 62 height 18
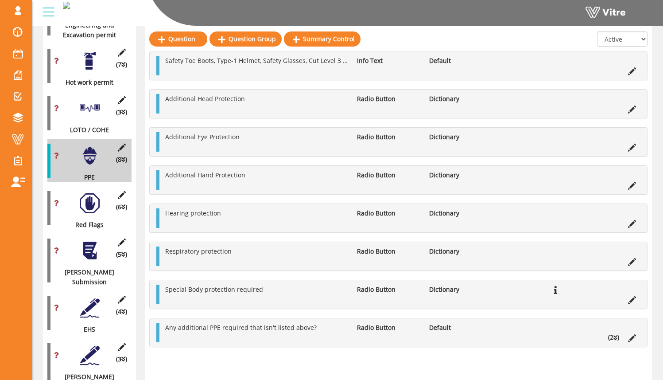
scroll to position [798, 0]
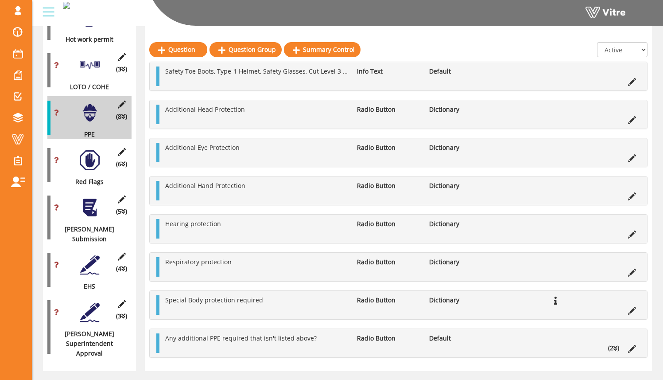
click at [93, 156] on div at bounding box center [90, 160] width 20 height 20
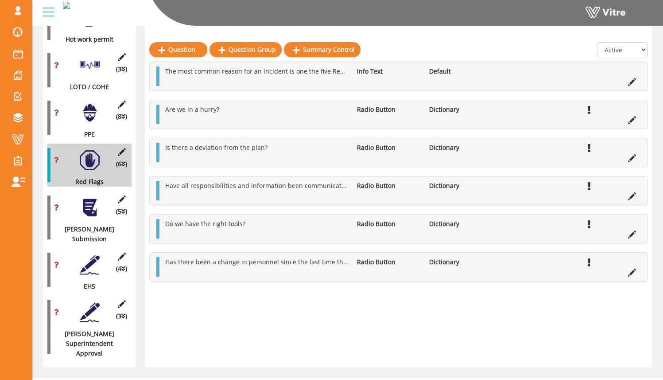
click at [91, 210] on div "(5 ) Foreman Submission" at bounding box center [89, 217] width 84 height 53
click at [91, 207] on div at bounding box center [90, 208] width 20 height 20
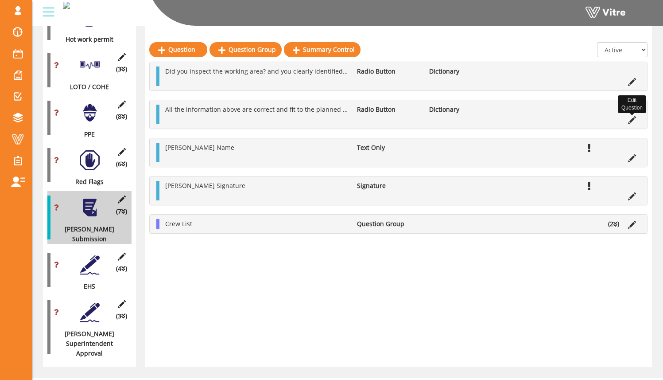
click at [634, 123] on icon at bounding box center [632, 120] width 8 height 8
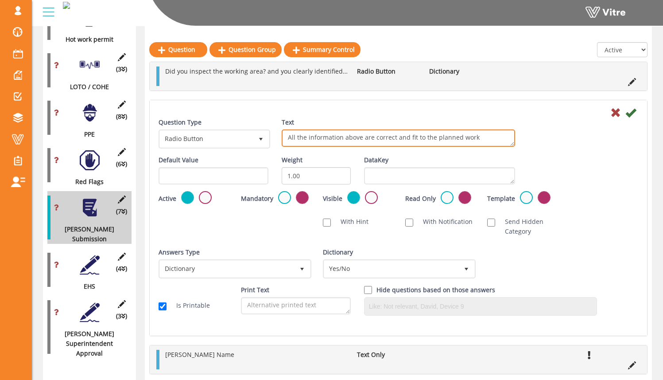
click at [371, 138] on textarea "All the information above are correct and fit to the planned work" at bounding box center [399, 137] width 234 height 17
click at [474, 136] on textarea "All the information above are correct and fit to the planned work" at bounding box center [399, 137] width 234 height 17
type textarea "All the information above is correct and fit to the planned work?"
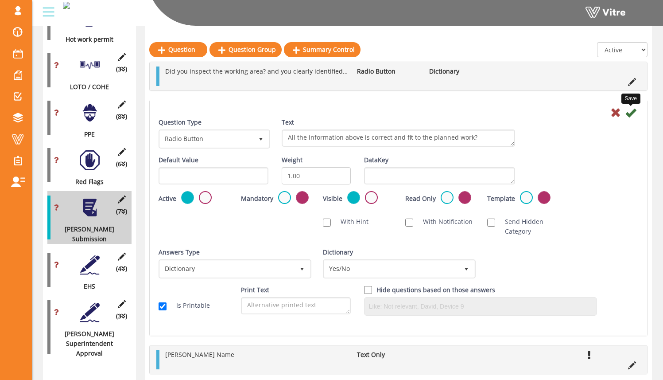
click at [629, 114] on icon at bounding box center [631, 112] width 11 height 11
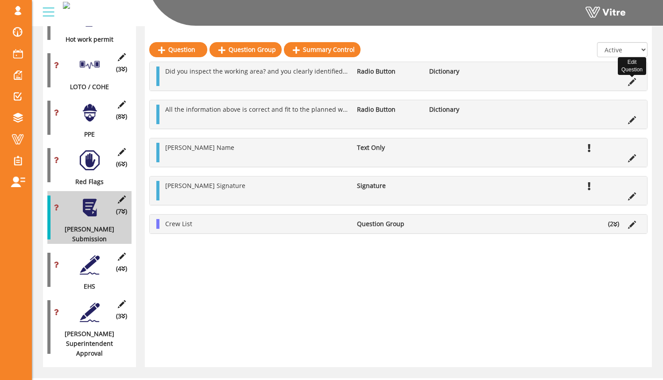
click at [630, 84] on icon at bounding box center [632, 82] width 8 height 8
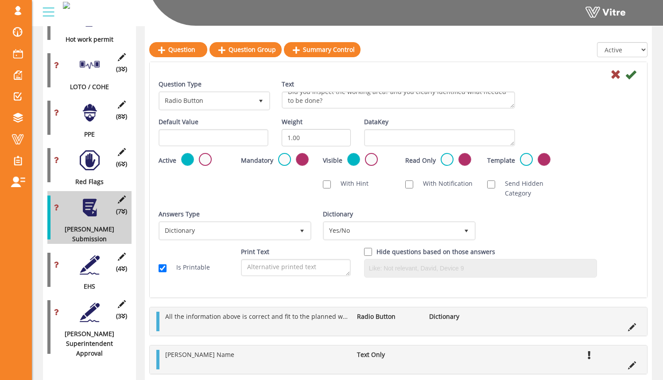
scroll to position [3, 0]
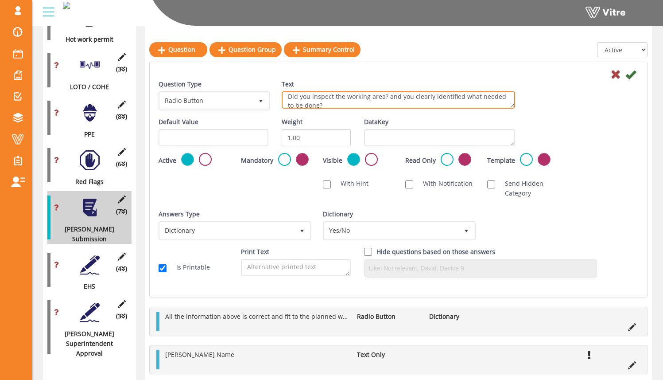
drag, startPoint x: 390, startPoint y: 103, endPoint x: 383, endPoint y: 98, distance: 8.2
click at [383, 98] on textarea "Did you inspect the working area? and you clearly identified what needed to be …" at bounding box center [399, 99] width 234 height 17
type textarea "Did you perform a pre-shift area assessment?"
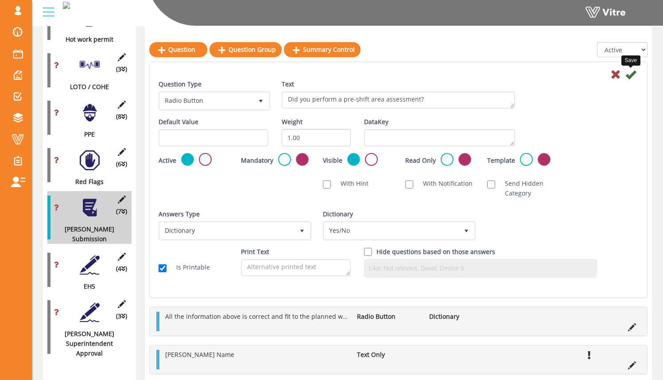
click at [631, 78] on icon at bounding box center [631, 74] width 11 height 11
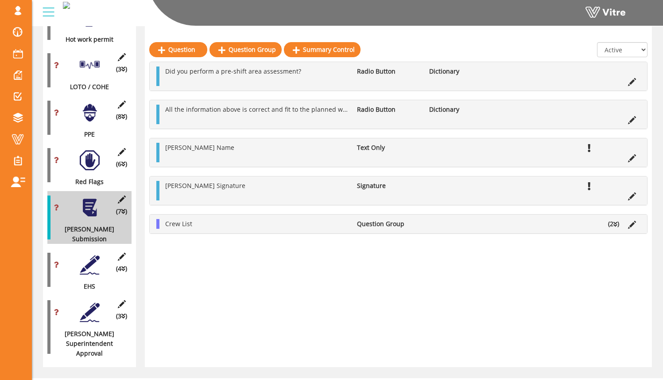
click at [633, 82] on icon at bounding box center [632, 82] width 8 height 8
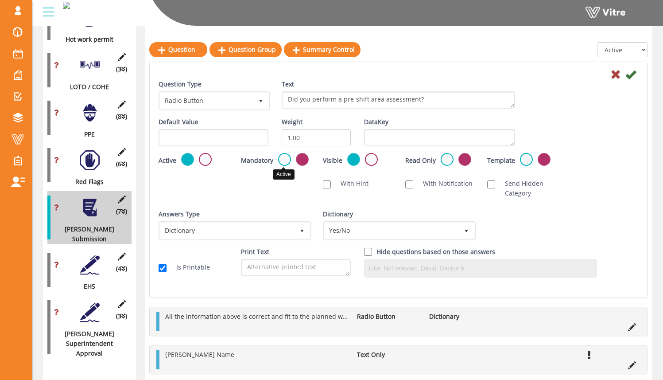
click at [279, 156] on label at bounding box center [284, 159] width 13 height 13
click at [0, 0] on input "radio" at bounding box center [0, 0] width 0 height 0
click at [636, 72] on icon at bounding box center [631, 74] width 11 height 11
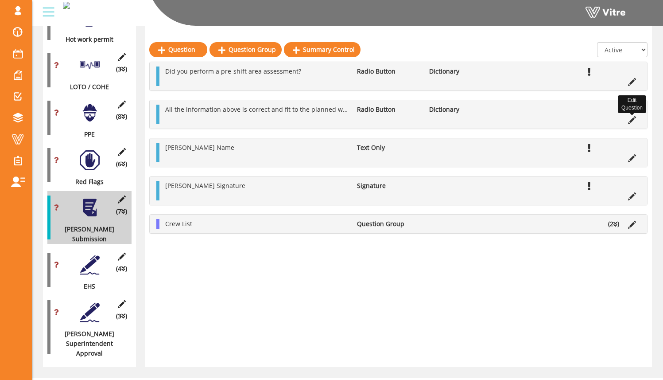
click at [631, 123] on icon at bounding box center [632, 120] width 8 height 8
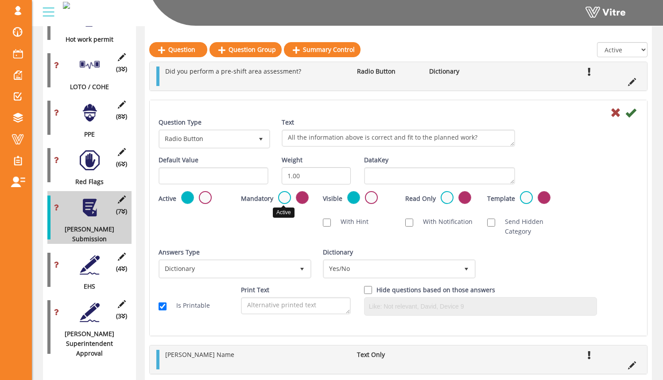
click at [281, 201] on label at bounding box center [284, 197] width 13 height 13
click at [0, 0] on input "radio" at bounding box center [0, 0] width 0 height 0
click at [633, 115] on icon at bounding box center [631, 112] width 11 height 11
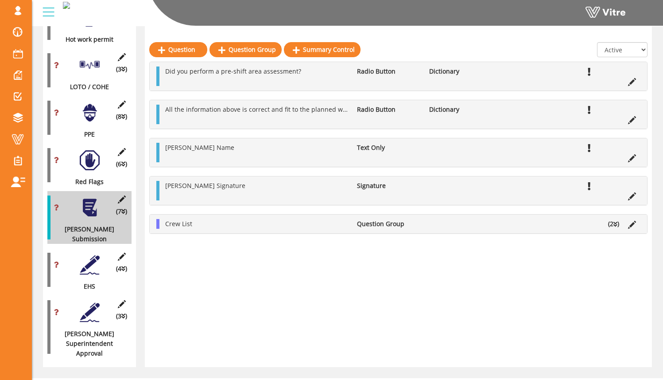
scroll to position [799, 0]
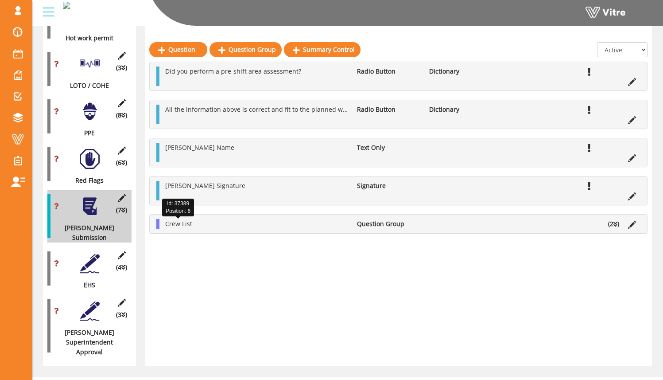
click at [185, 225] on span "Crew List" at bounding box center [178, 223] width 27 height 8
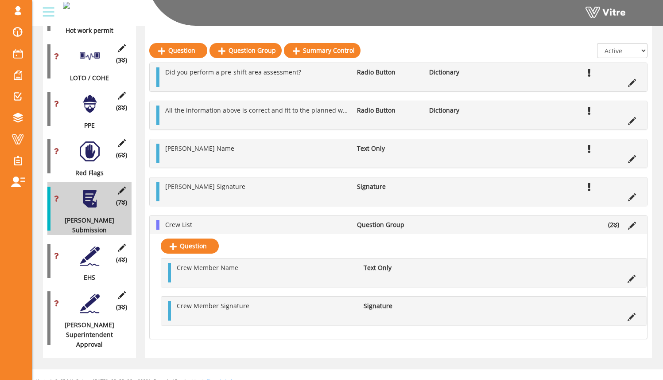
scroll to position [819, 0]
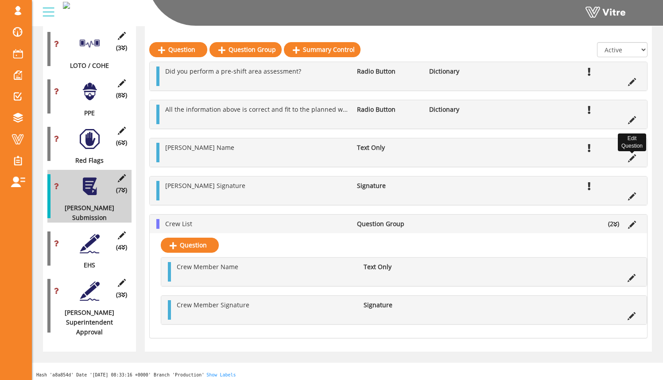
click at [633, 160] on icon at bounding box center [632, 158] width 8 height 8
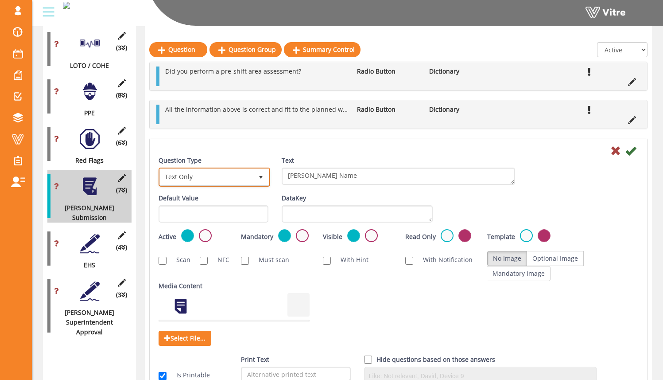
click at [259, 178] on span "select" at bounding box center [260, 177] width 7 height 7
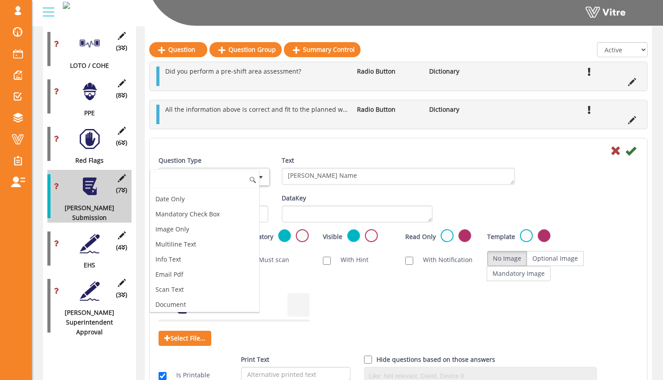
scroll to position [284, 0]
click at [226, 270] on li "Employee Plugin" at bounding box center [204, 272] width 109 height 15
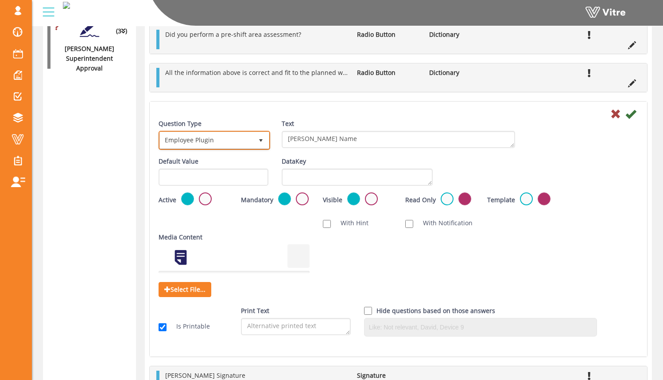
scroll to position [1090, 0]
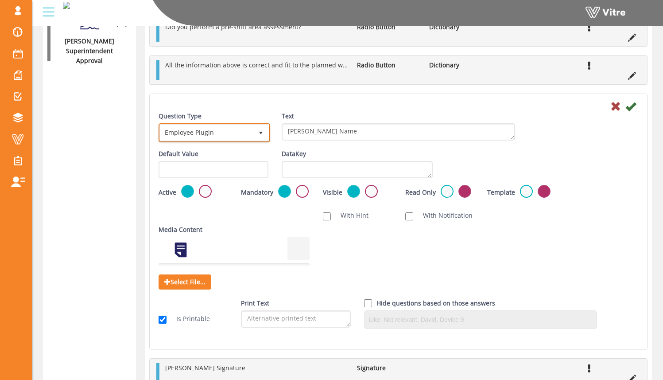
click at [244, 134] on span "Employee Plugin" at bounding box center [206, 133] width 93 height 16
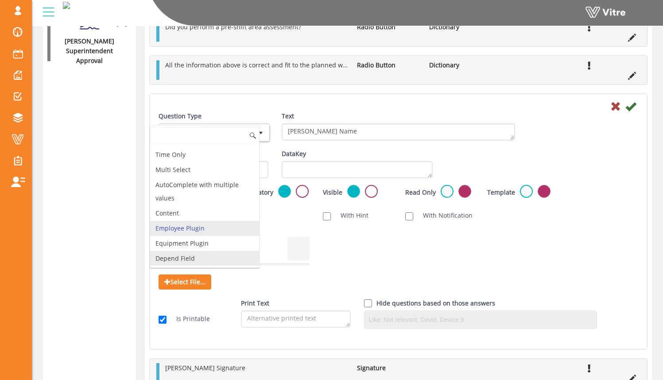
click at [232, 259] on li "Depend Field" at bounding box center [204, 258] width 109 height 15
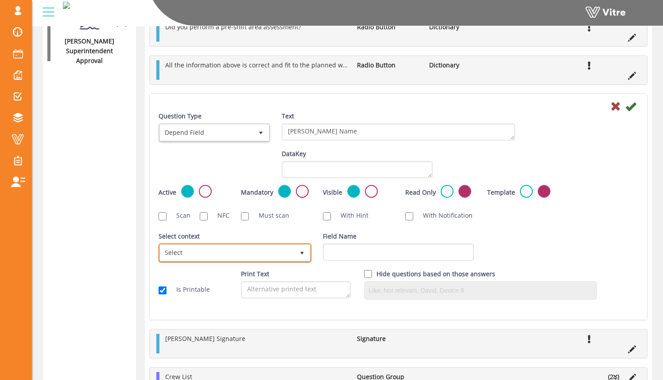
click at [258, 246] on span "Select" at bounding box center [227, 253] width 134 height 16
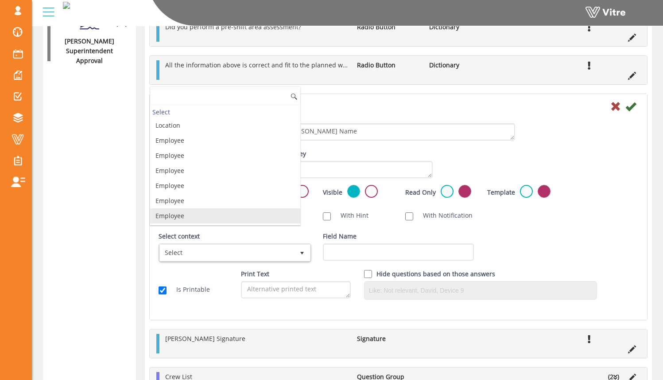
click at [250, 221] on li "Employee" at bounding box center [225, 215] width 150 height 15
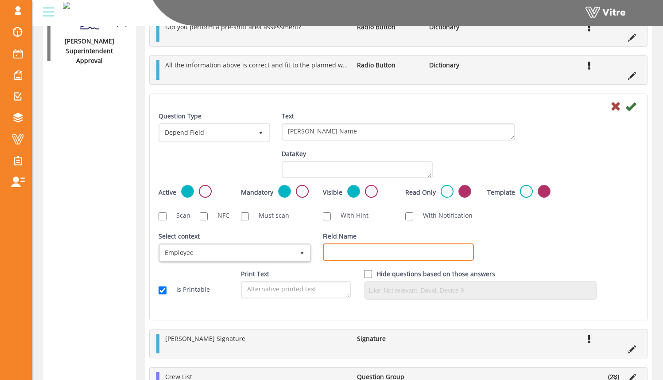
click at [353, 247] on input "Field Name" at bounding box center [398, 251] width 151 height 17
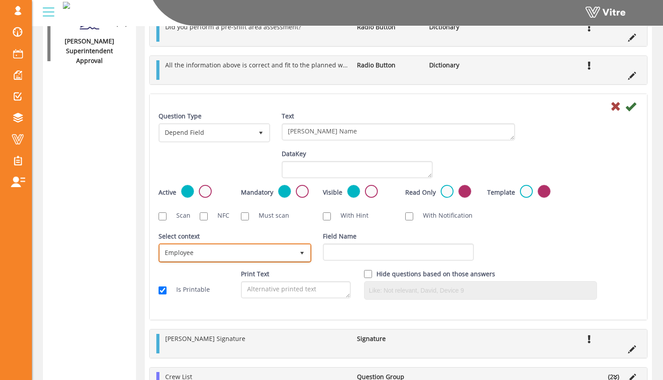
click at [277, 253] on span "Employee" at bounding box center [227, 253] width 134 height 16
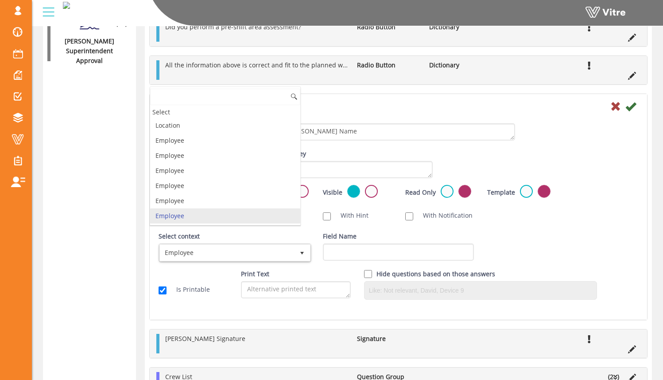
click at [242, 214] on li "Employee" at bounding box center [225, 215] width 150 height 15
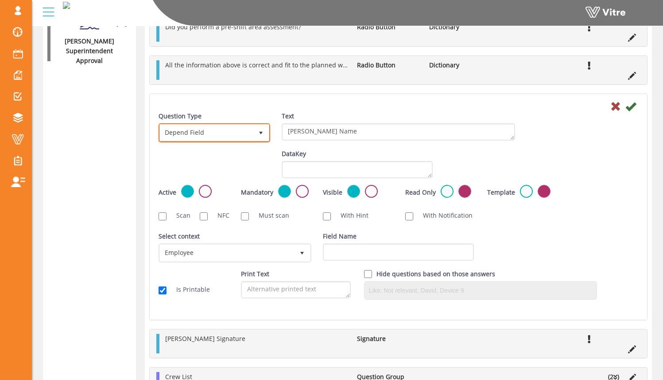
click at [247, 127] on span "Depend Field" at bounding box center [206, 133] width 93 height 16
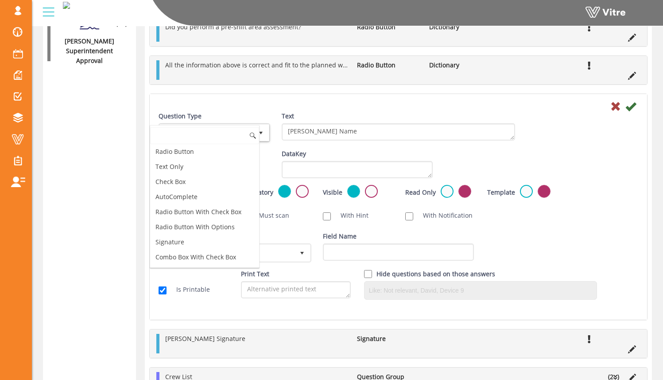
scroll to position [0, 0]
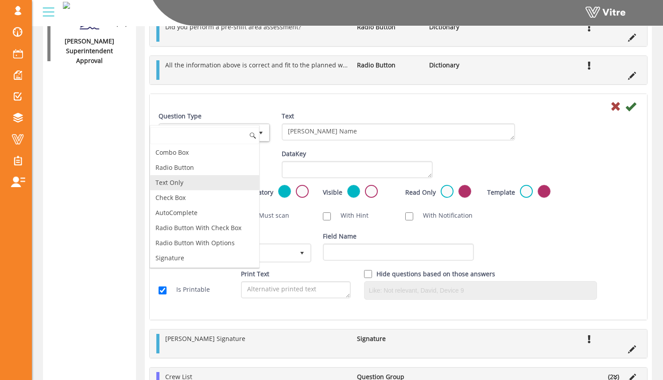
click at [220, 185] on li "Text Only" at bounding box center [204, 182] width 109 height 15
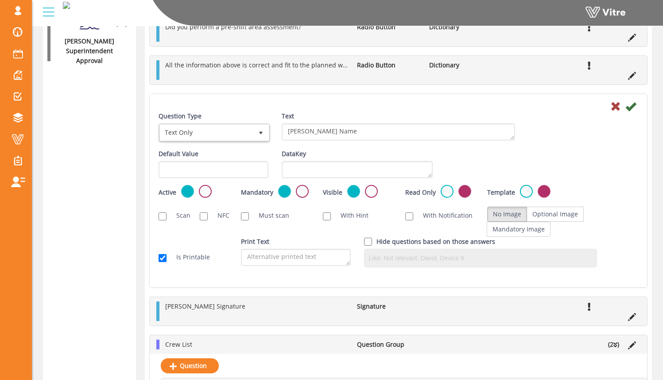
click at [608, 139] on div "Question Type Text Only 5 Text Foreman Name" at bounding box center [398, 130] width 493 height 38
click at [635, 106] on icon at bounding box center [631, 106] width 11 height 11
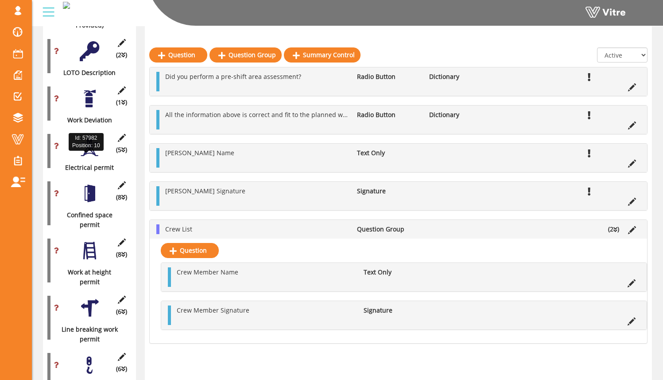
scroll to position [318, 0]
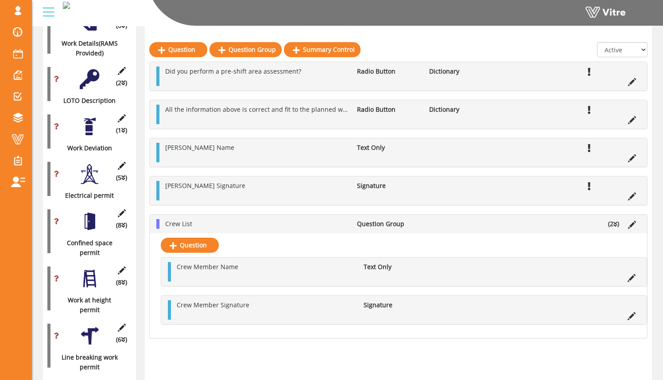
click at [91, 164] on div at bounding box center [90, 174] width 20 height 20
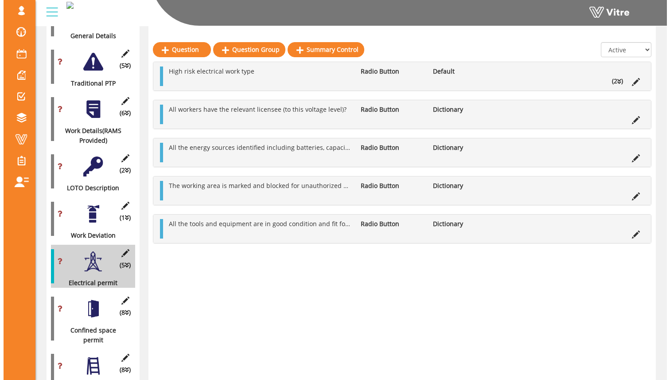
scroll to position [242, 0]
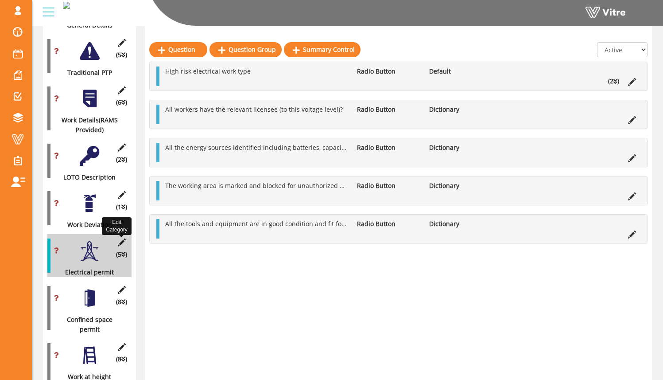
click at [121, 238] on icon at bounding box center [121, 242] width 11 height 8
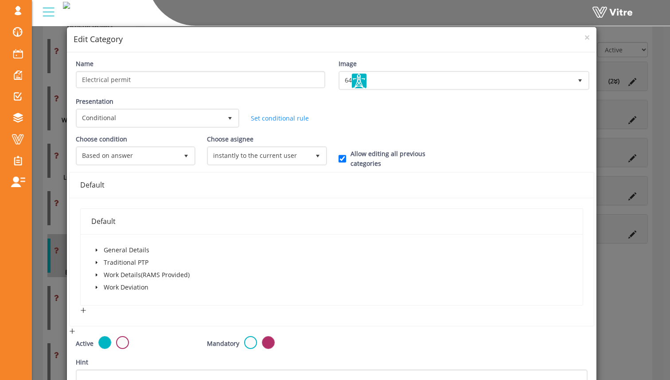
click at [95, 260] on span at bounding box center [96, 262] width 11 height 11
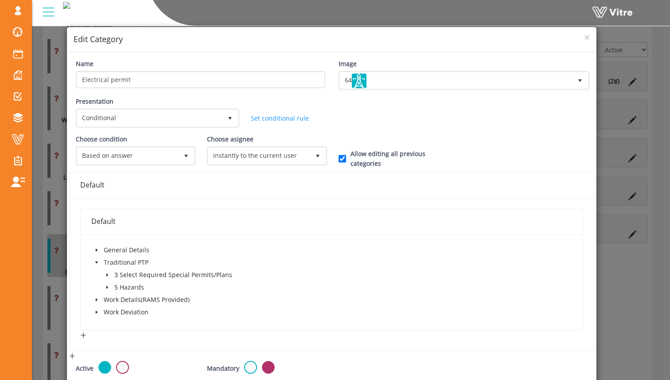
click at [95, 260] on span at bounding box center [96, 262] width 11 height 11
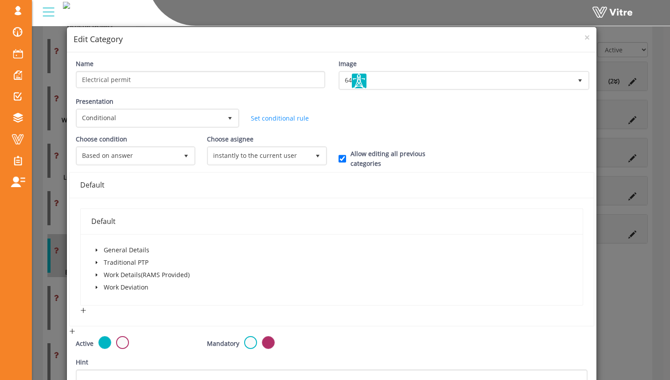
click at [95, 249] on icon "caret-down" at bounding box center [96, 250] width 4 height 4
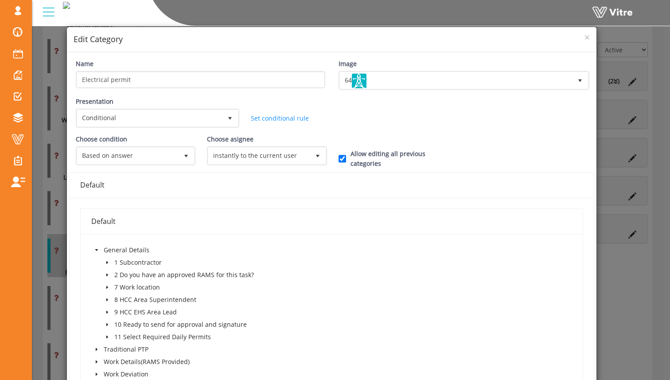
click at [95, 249] on icon "caret-down" at bounding box center [96, 250] width 4 height 4
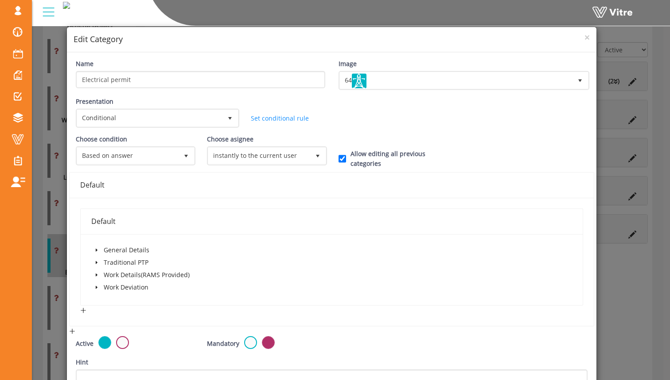
click at [97, 275] on icon "caret-down" at bounding box center [96, 275] width 4 height 4
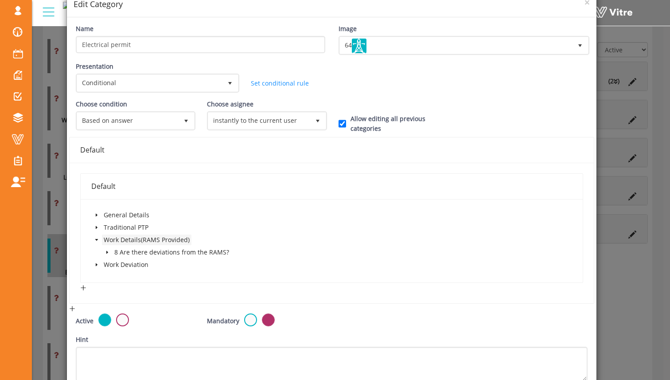
scroll to position [49, 0]
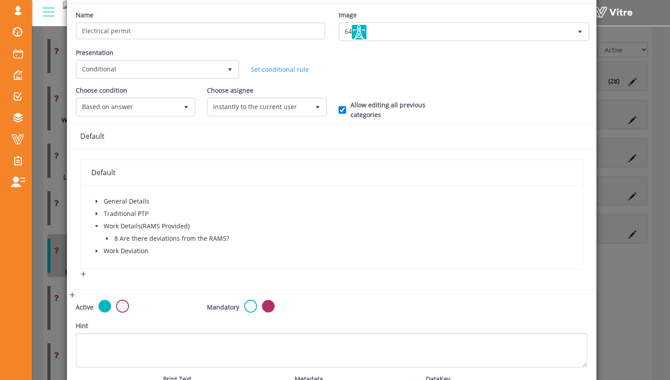
click at [94, 249] on icon "caret-down" at bounding box center [96, 251] width 4 height 4
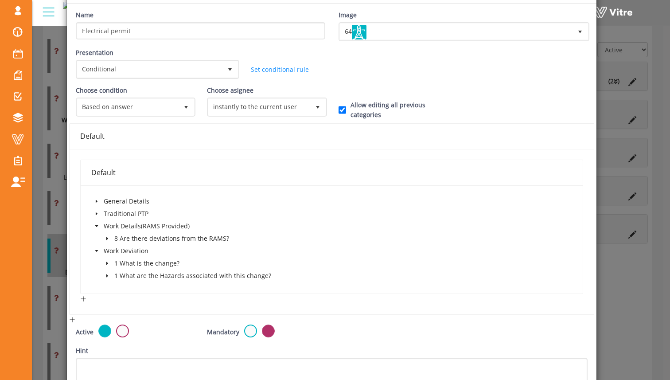
click at [99, 216] on span at bounding box center [96, 213] width 11 height 11
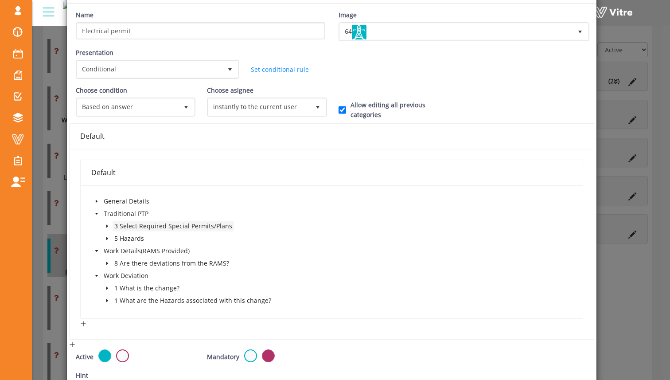
click at [113, 229] on span "3 Select Required Special Permits/Plans" at bounding box center [173, 226] width 121 height 11
click at [107, 226] on icon "caret-down" at bounding box center [107, 226] width 2 height 3
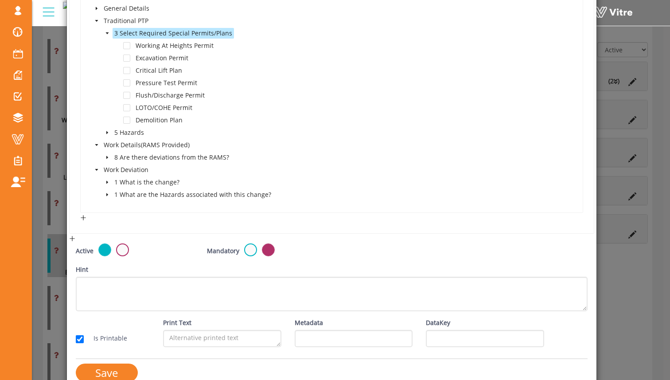
scroll to position [257, 0]
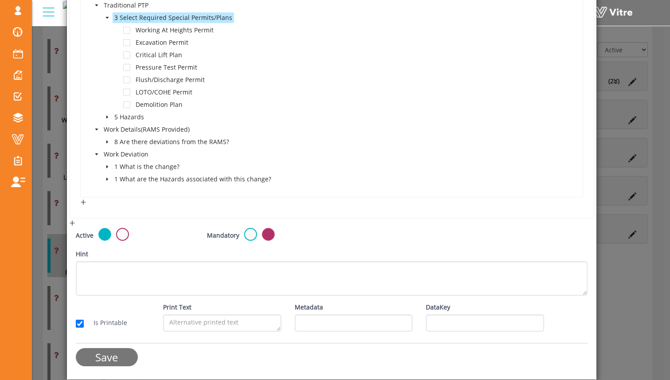
click at [111, 361] on input "Save" at bounding box center [107, 357] width 62 height 18
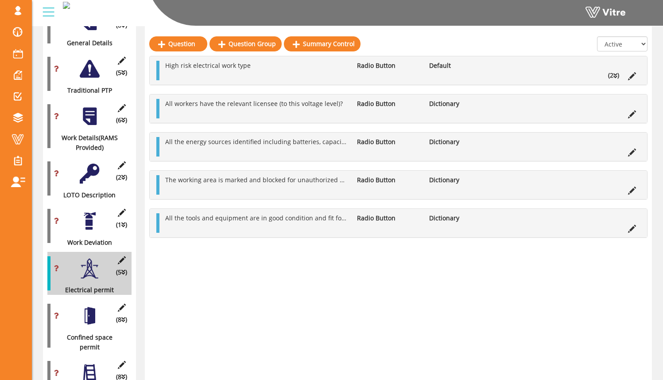
scroll to position [230, 0]
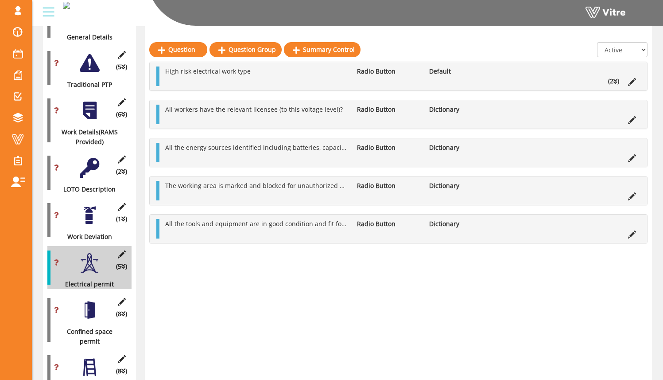
click at [91, 163] on div at bounding box center [90, 168] width 20 height 20
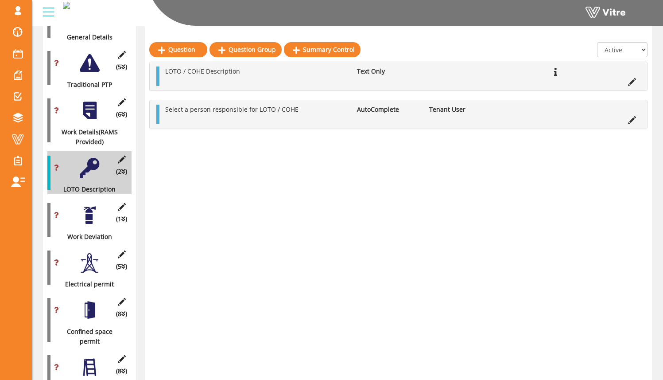
click at [187, 50] on link "Question" at bounding box center [178, 49] width 58 height 15
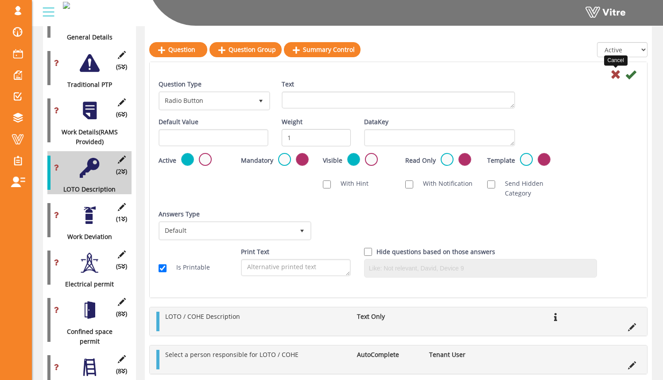
click at [617, 75] on icon at bounding box center [616, 74] width 11 height 11
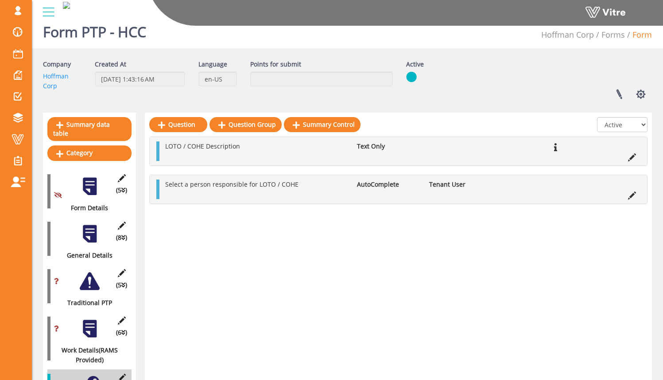
scroll to position [0, 0]
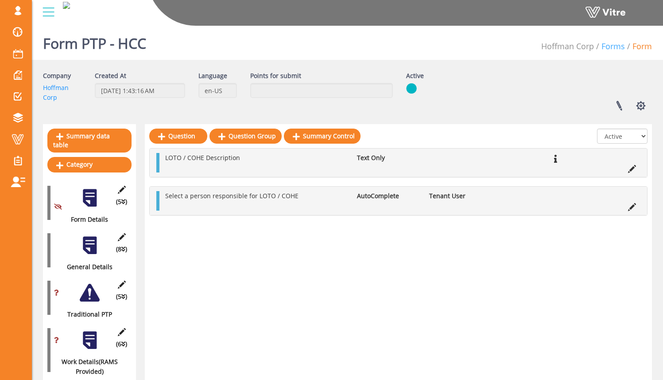
click at [609, 45] on link "Forms" at bounding box center [613, 46] width 23 height 11
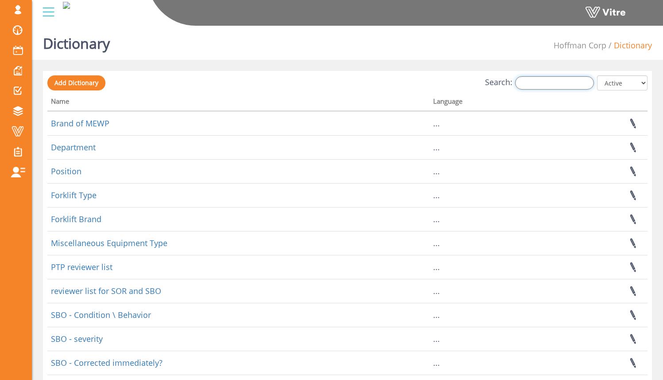
click at [546, 87] on input "Search:" at bounding box center [554, 82] width 79 height 13
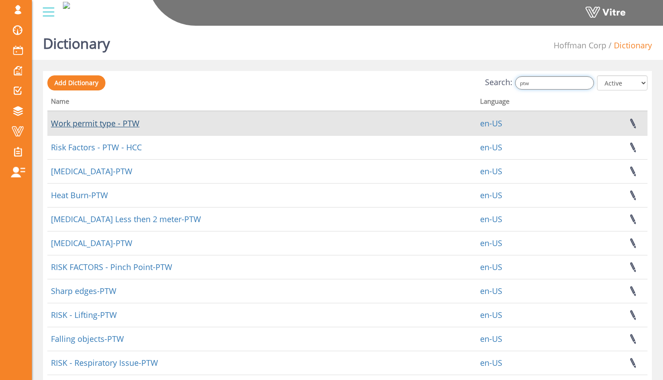
type input "ptw"
click at [121, 123] on link "Work permit type - PTW" at bounding box center [95, 123] width 89 height 11
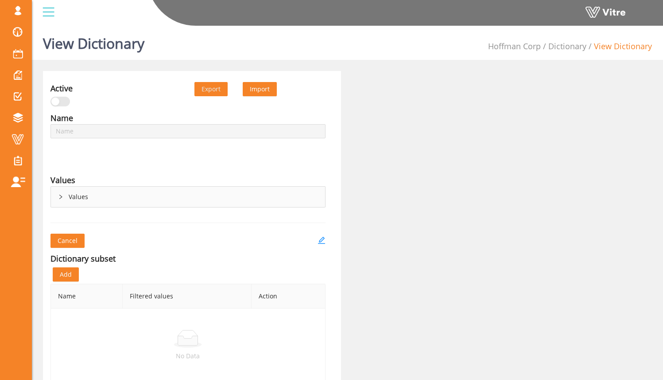
type input "Work permit type - PTW"
click at [94, 196] on div "Values" at bounding box center [188, 197] width 274 height 20
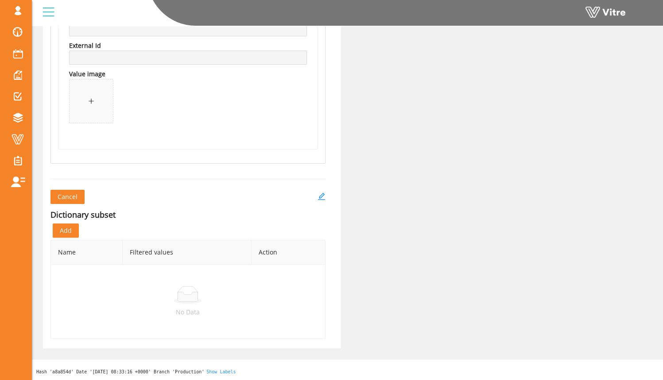
scroll to position [5528, 0]
click at [320, 195] on icon "edit" at bounding box center [321, 195] width 7 height 7
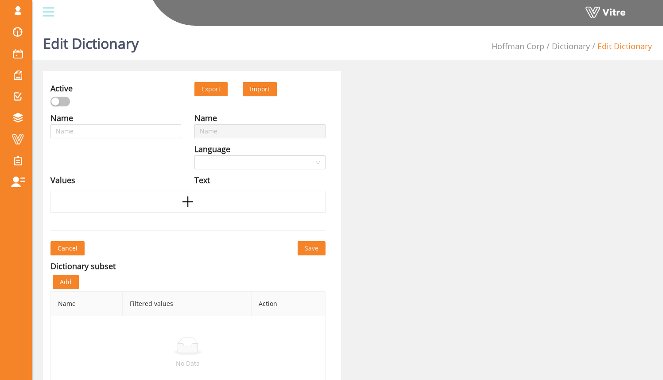
type input "Work permit type - PTW"
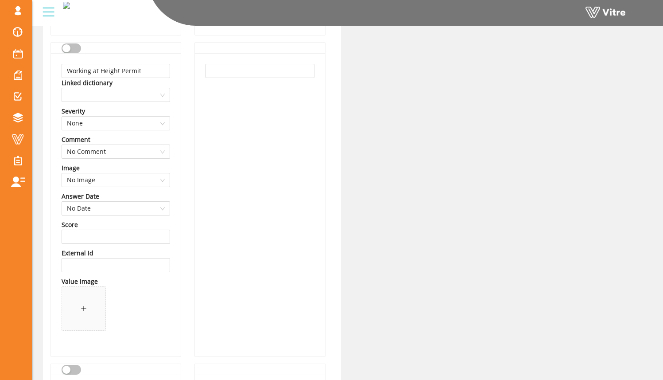
scroll to position [444, 0]
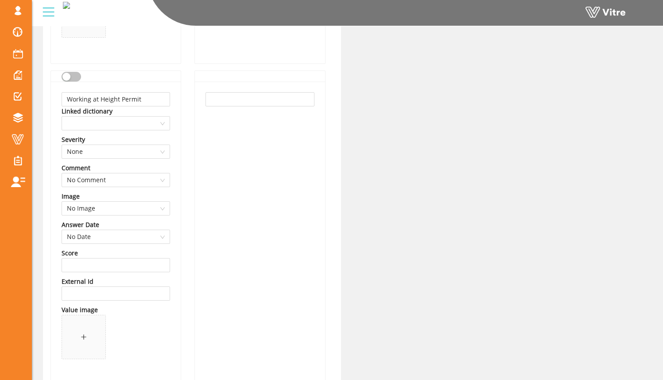
click at [76, 78] on button "button" at bounding box center [71, 77] width 19 height 10
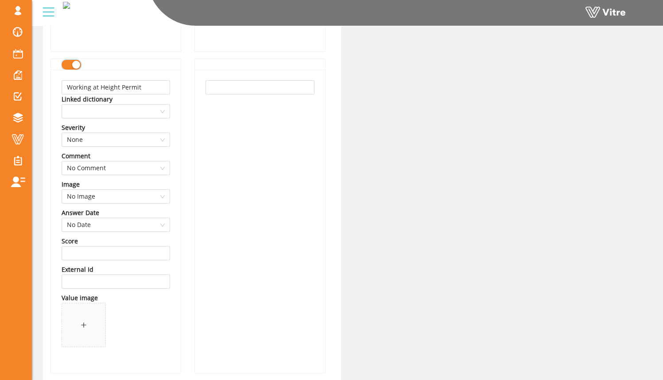
scroll to position [456, 0]
click at [118, 88] on input "Working at Height Permit" at bounding box center [116, 87] width 109 height 14
type input "Working at Heights Permit"
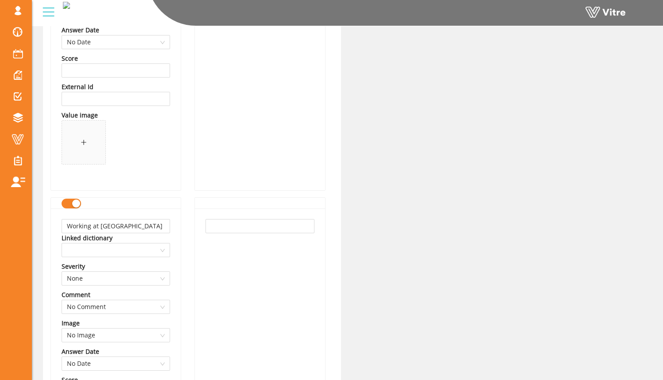
scroll to position [325, 0]
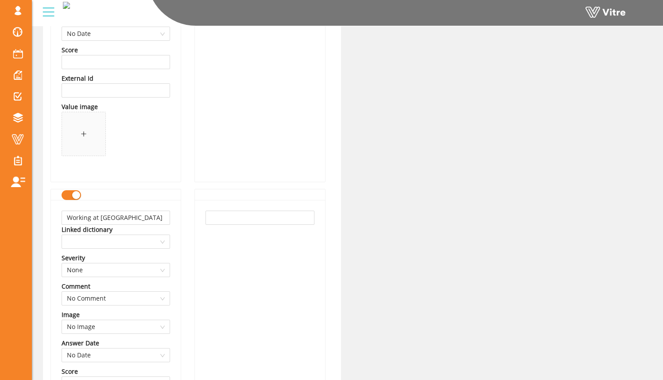
click at [70, 197] on button "button" at bounding box center [71, 195] width 19 height 10
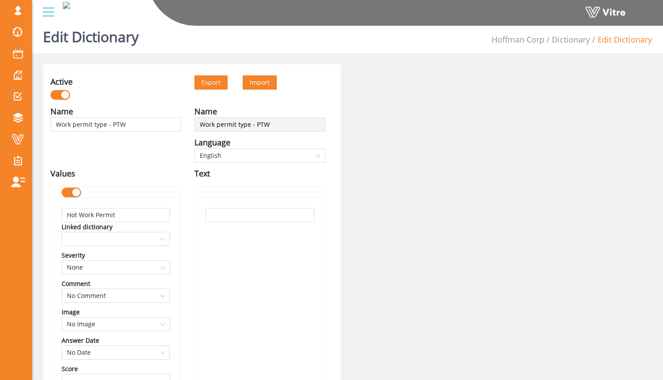
scroll to position [5, 0]
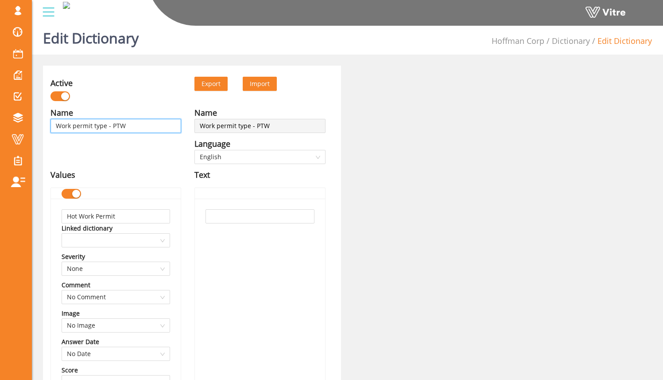
click at [144, 129] on input "Work permit type - PTW" at bounding box center [116, 126] width 131 height 14
drag, startPoint x: 107, startPoint y: 126, endPoint x: 49, endPoint y: 123, distance: 58.1
type input "D - PTW"
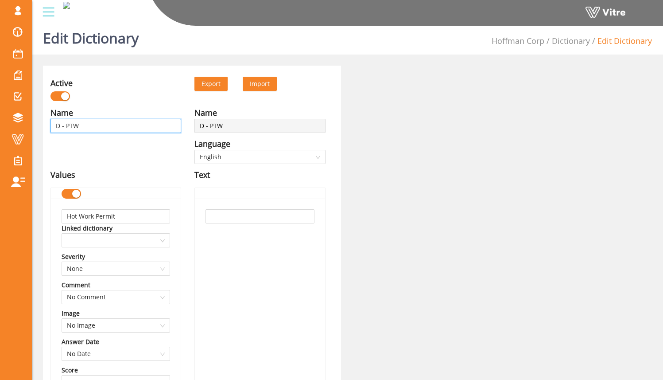
type input "Da - PTW"
type input "Dai - PTW"
type input "Dail - PTW"
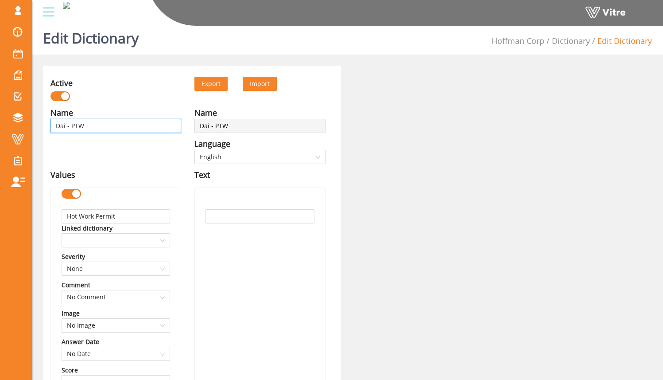
type input "Dail - PTW"
type input "Daily - PTW"
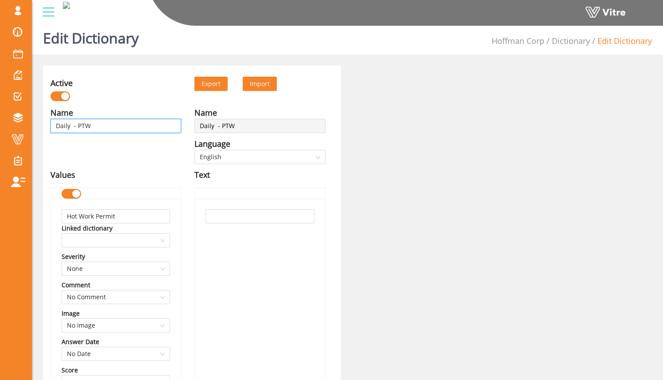
type input "Daily W - PTW"
type input "Daily Wo - PTW"
type input "Daily Wor - PTW"
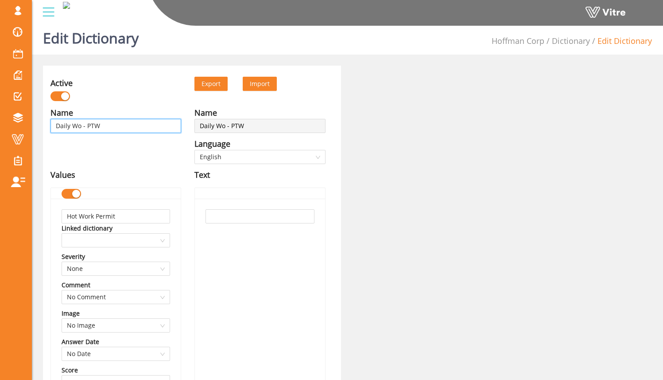
type input "Daily Wor - PTW"
type input "Daily Work - PTW"
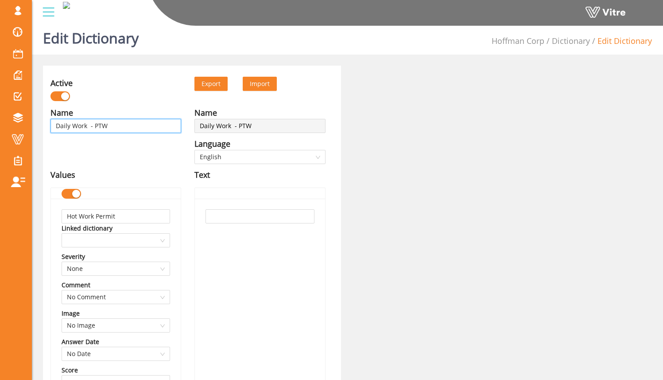
type input "Daily Work P - PTW"
type input "Daily Work Pe - PTW"
type input "Daily Work Per - PTW"
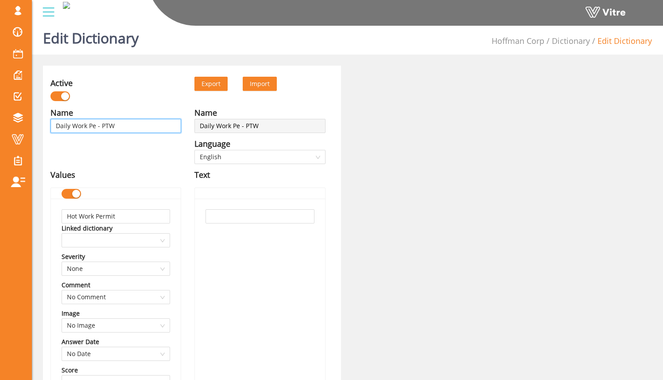
type input "Daily Work Per - PTW"
type input "Daily Work Perm - PTW"
type input "Daily Work Permi - PTW"
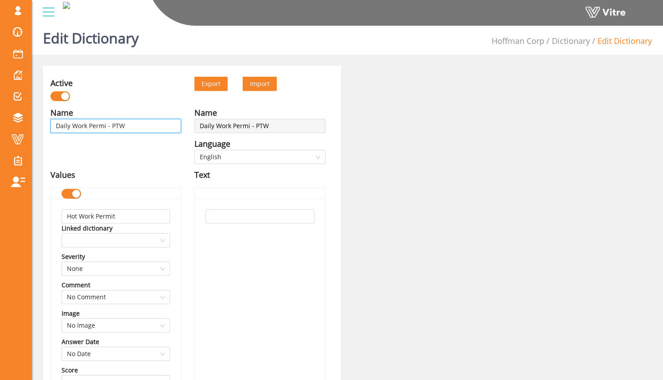
type input "Daily Work Permit - PTW"
type input "Daily Work Permits - PTW"
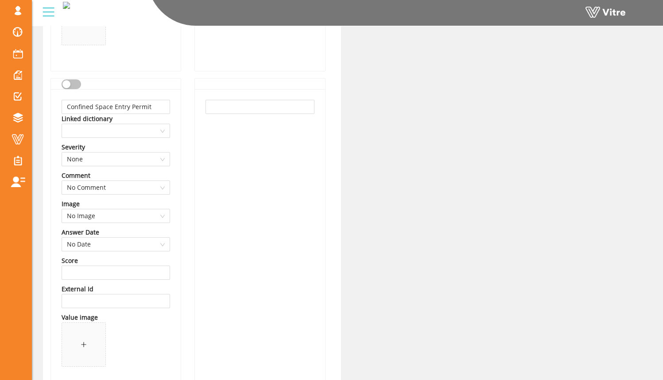
scroll to position [748, 0]
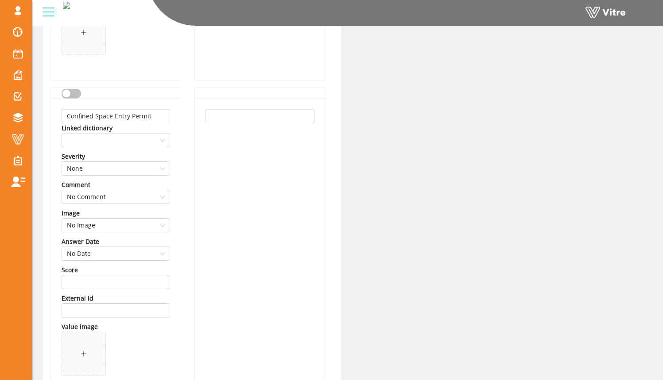
click at [67, 95] on div "button" at bounding box center [66, 94] width 8 height 8
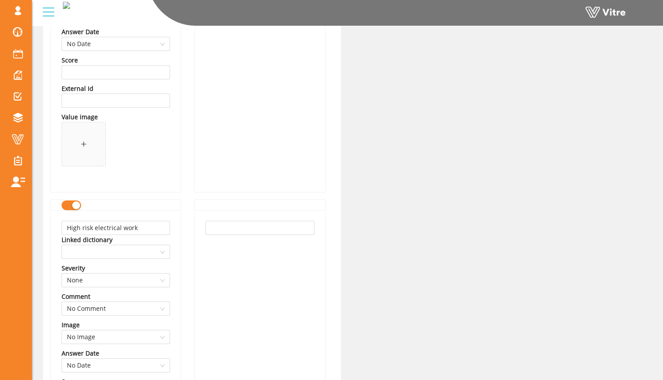
scroll to position [1013, 0]
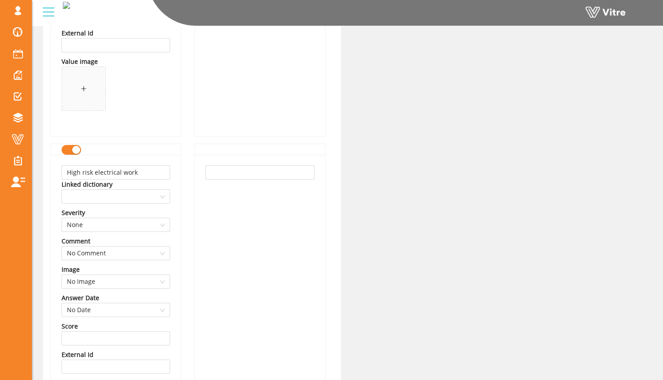
click at [76, 153] on div "button" at bounding box center [76, 150] width 8 height 8
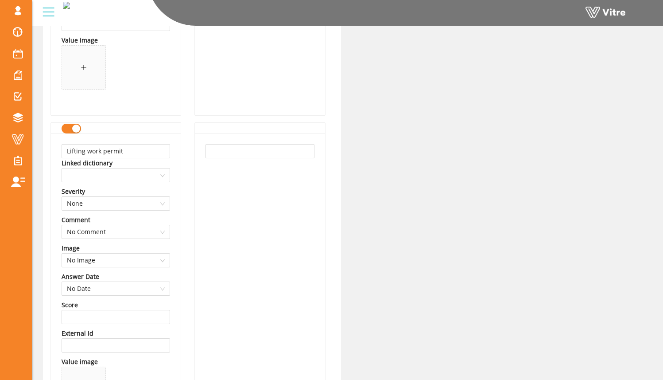
click at [67, 131] on button "button" at bounding box center [71, 129] width 19 height 10
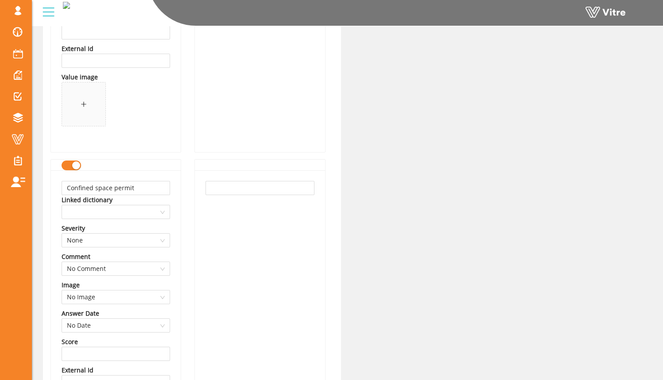
click at [75, 169] on div "button" at bounding box center [76, 165] width 8 height 8
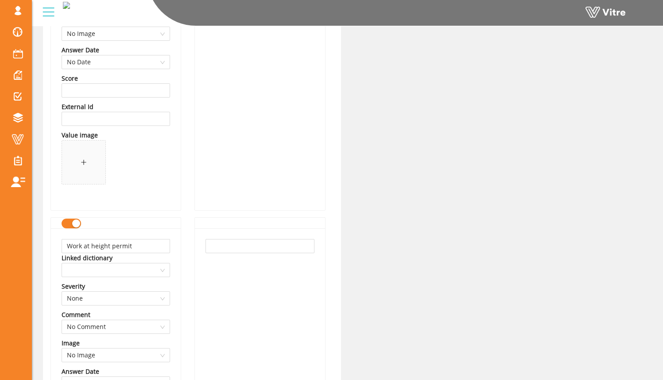
scroll to position [3190, 0]
click at [75, 225] on div "button" at bounding box center [76, 222] width 8 height 8
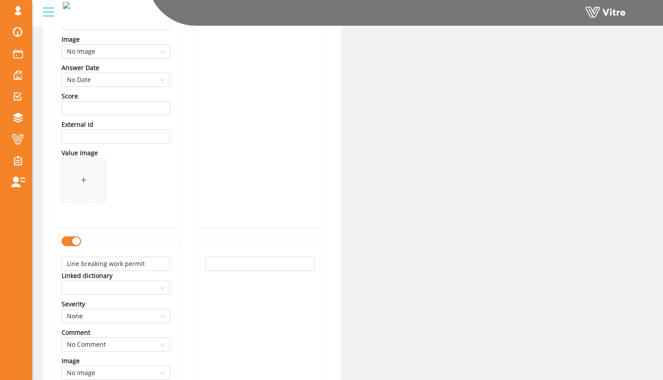
scroll to position [3514, 0]
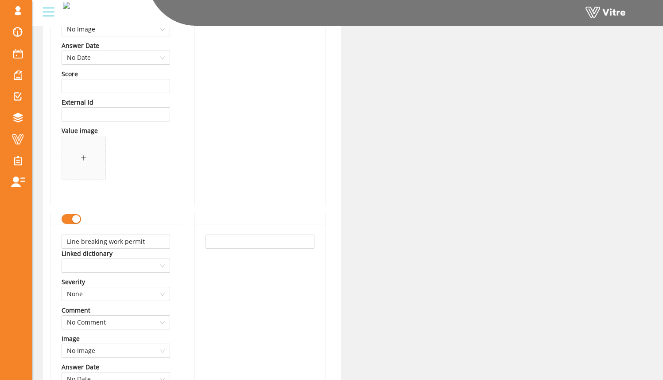
click at [74, 221] on div "button" at bounding box center [76, 219] width 8 height 8
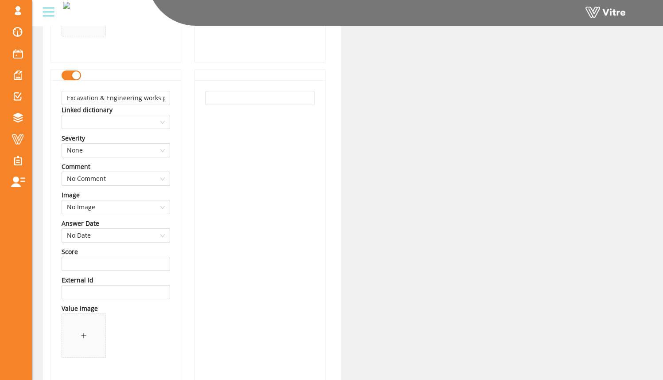
scroll to position [4298, 0]
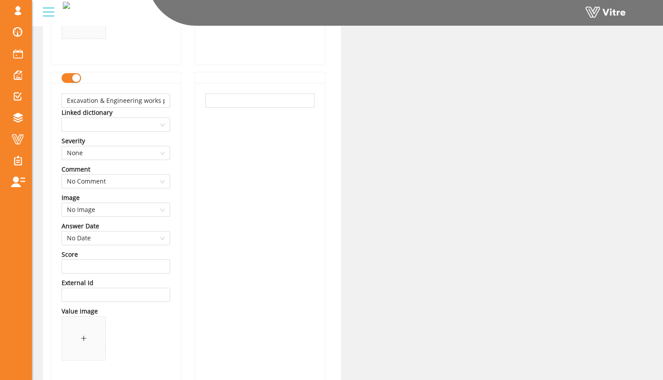
click at [75, 77] on div "button" at bounding box center [76, 78] width 8 height 8
click at [75, 82] on button "button" at bounding box center [71, 78] width 19 height 10
click at [74, 78] on div "button" at bounding box center [76, 78] width 8 height 8
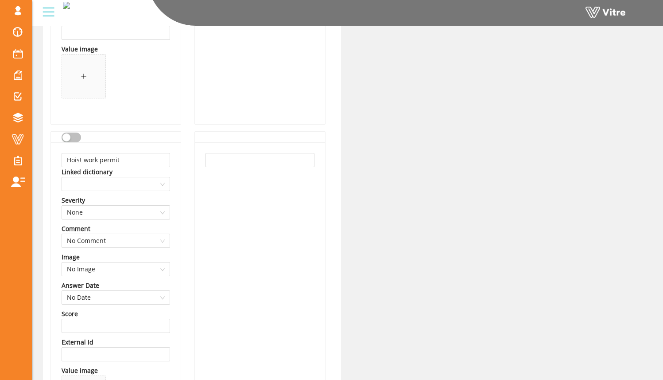
scroll to position [4894, 0]
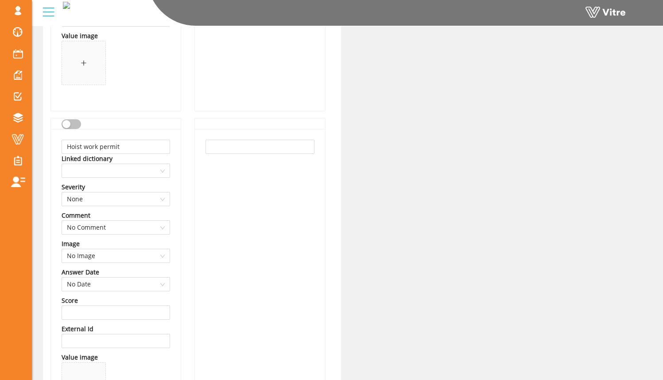
click at [73, 126] on button "button" at bounding box center [71, 124] width 19 height 10
click at [127, 146] on input "Hoist work permit" at bounding box center [116, 147] width 109 height 14
type input "Pre Dig Checklist"
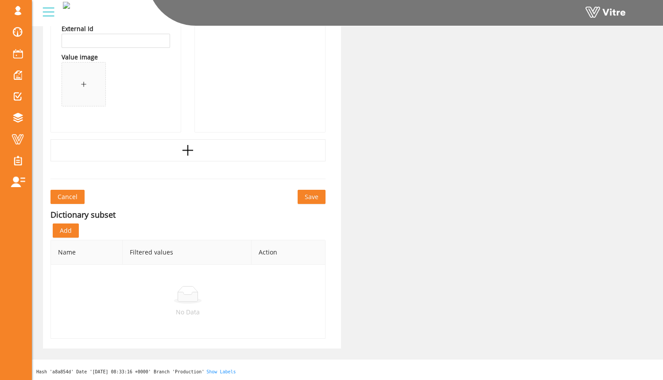
scroll to position [5516, 0]
click at [316, 199] on span "Save" at bounding box center [312, 196] width 14 height 10
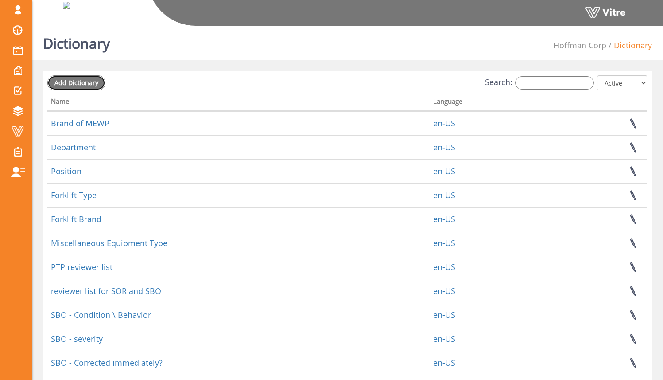
click at [91, 81] on span "Add Dictionary" at bounding box center [77, 82] width 44 height 8
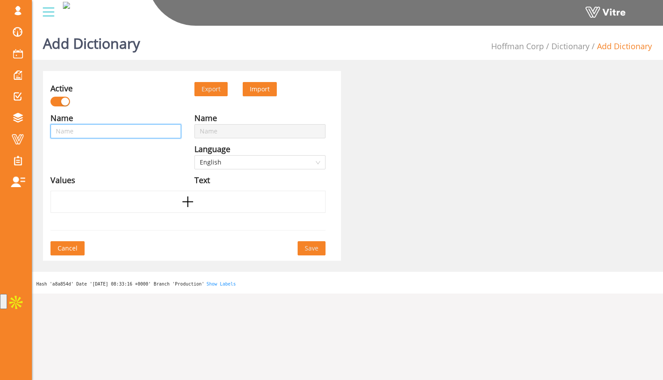
click at [125, 134] on input "text" at bounding box center [116, 131] width 131 height 14
type input "S"
type input "Sp"
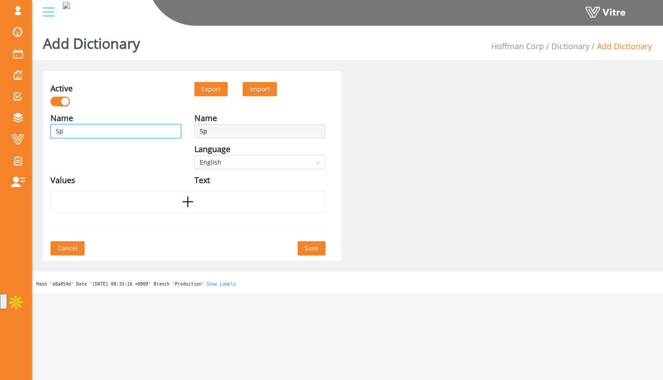
type input "Spe"
type input "Spec"
type input "Speci"
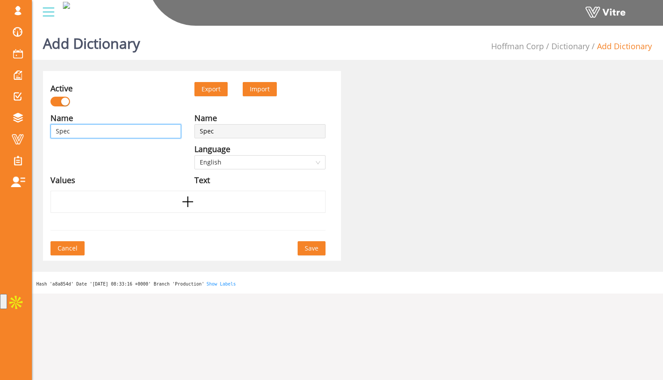
type input "Speci"
type input "Specia"
type input "Special"
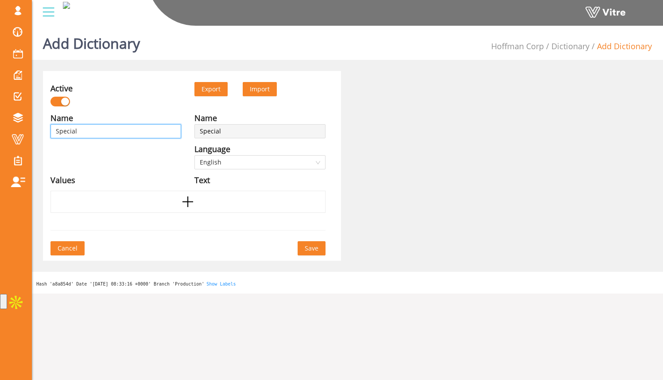
type input "Special"
type input "Special P"
type input "Special Pe"
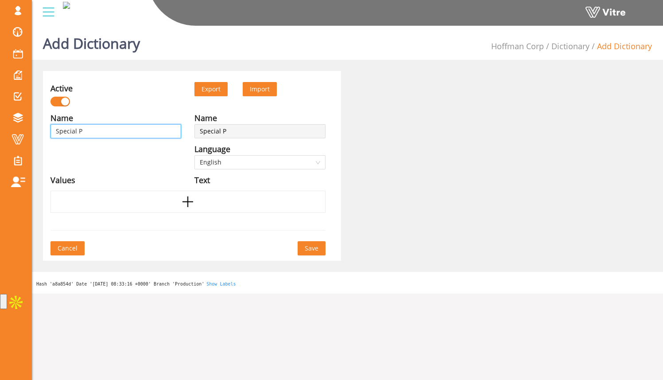
type input "Special Pe"
type input "Special Per"
type input "Special Perm"
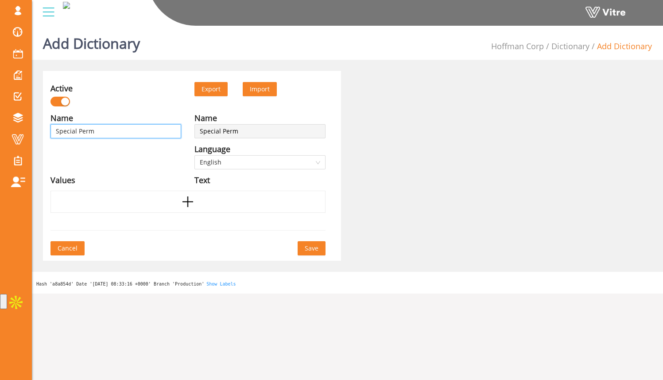
type input "Special Permi"
type input "Special Permit"
type input "Special Permits"
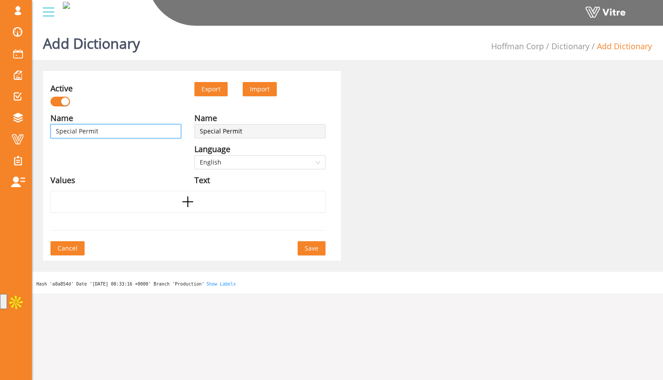
type input "Special Permits"
type input "Special Permits -"
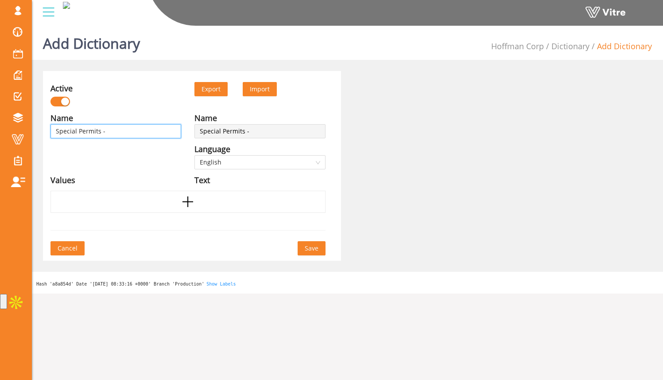
type input "Special Permits -"
type input "Special Permits - P"
type input "Special Permits - PT"
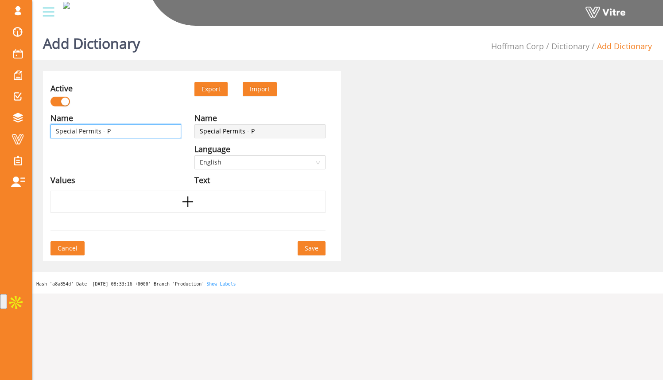
type input "Special Permits - PT"
type input "Special Permits - PTW"
click at [165, 200] on div at bounding box center [188, 202] width 275 height 22
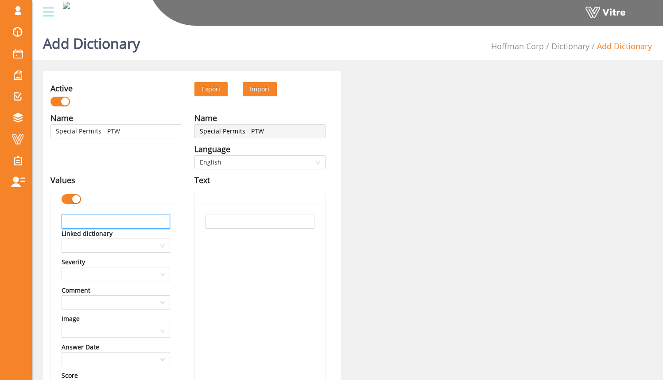
click at [142, 219] on input "text" at bounding box center [116, 221] width 109 height 14
type input "Working At Heights Permit"
click at [210, 225] on input "text" at bounding box center [260, 221] width 109 height 14
paste input "Working At Heights Permit"
type input "Working At Heights Permit"
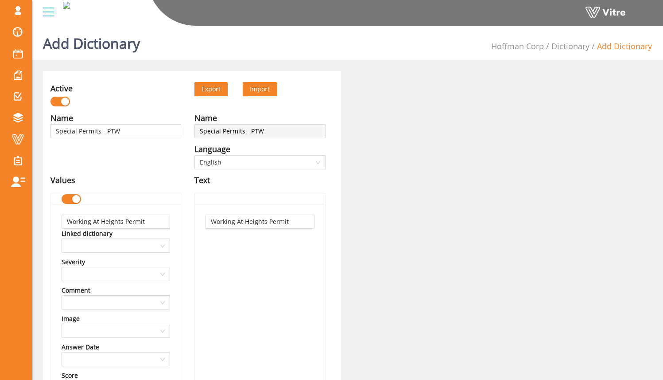
click at [200, 249] on div "Working At Heights Permit" at bounding box center [260, 355] width 130 height 303
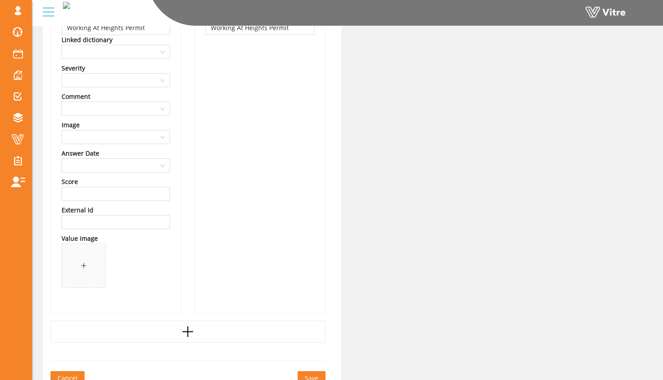
scroll to position [237, 0]
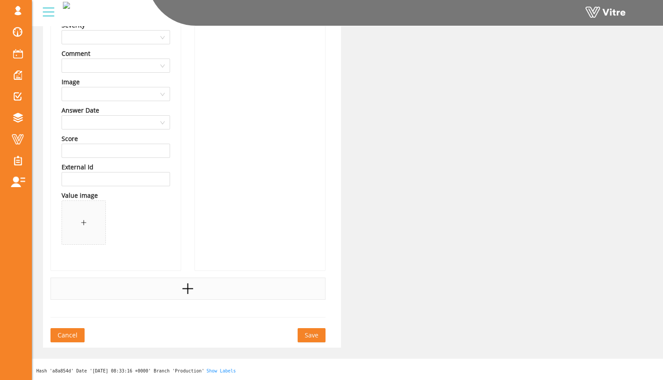
click at [192, 277] on div at bounding box center [188, 288] width 275 height 22
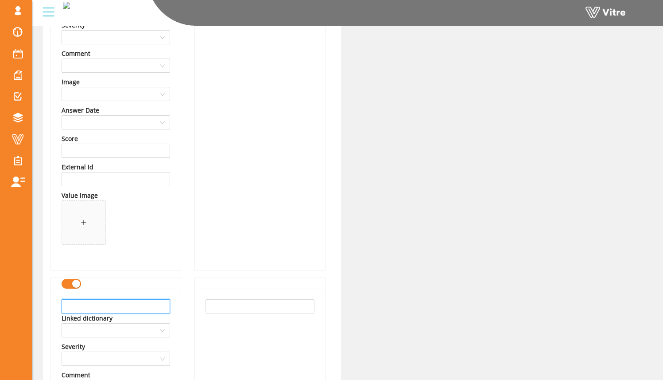
click at [152, 304] on input "text" at bounding box center [116, 306] width 109 height 14
type input "Excavation Permit"
click at [218, 307] on input "text" at bounding box center [260, 306] width 109 height 14
paste input "Excavation Permit"
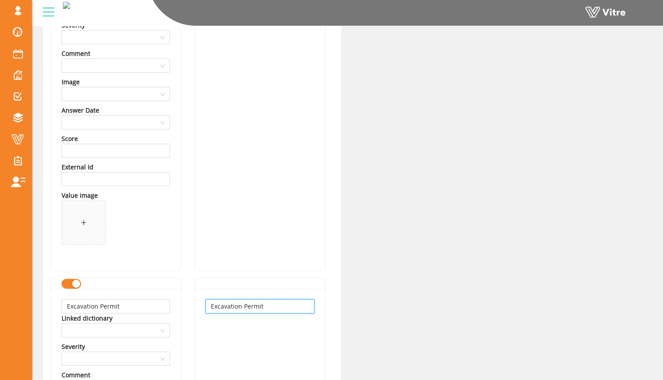
type input "Excavation Permit"
click at [192, 296] on div "Name Special Permits - PTW Language English Text Working At Heights Permit Exca…" at bounding box center [260, 237] width 144 height 724
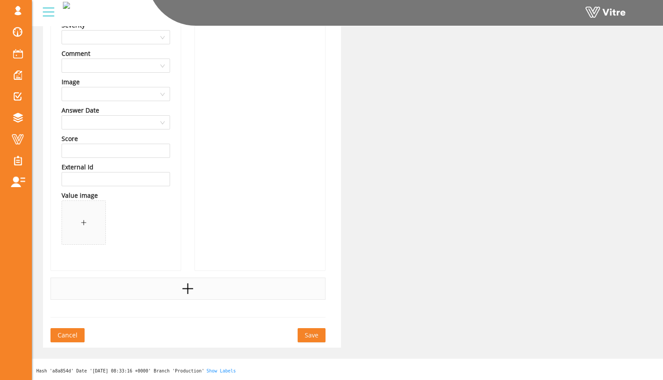
click at [192, 285] on icon "plus" at bounding box center [187, 288] width 13 height 13
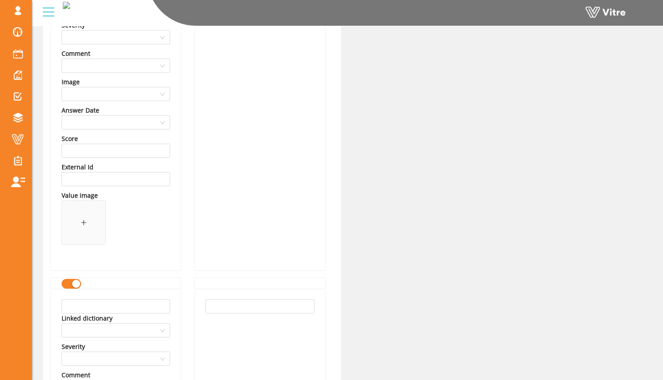
scroll to position [559, 0]
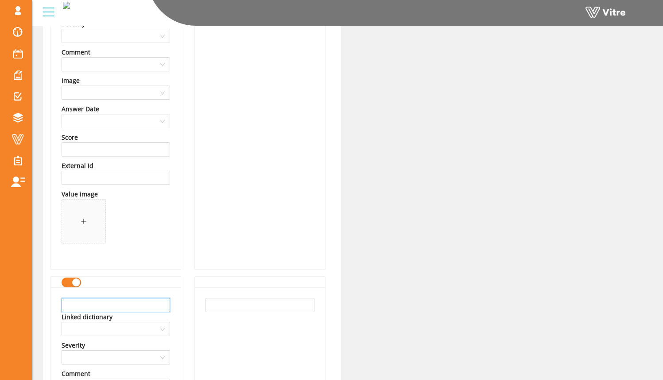
click at [148, 308] on input "text" at bounding box center [116, 305] width 109 height 14
type input "Critical Lift Plan"
click at [249, 304] on input "text" at bounding box center [260, 305] width 109 height 14
paste input "Critical Lift Plan"
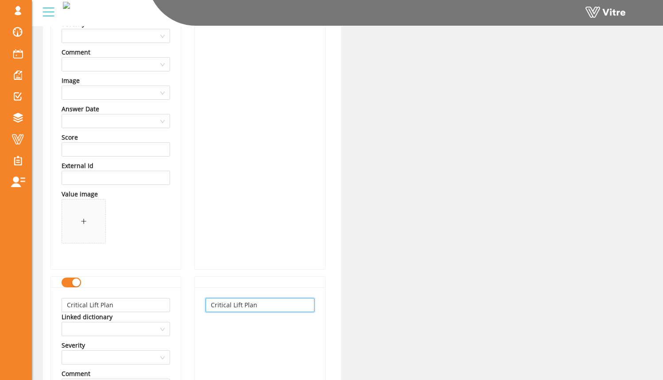
type input "Critical Lift Plan"
click at [191, 295] on div "Name Special Permits - PTW Language English Text Working At Heights Permit Exca…" at bounding box center [260, 74] width 144 height 1045
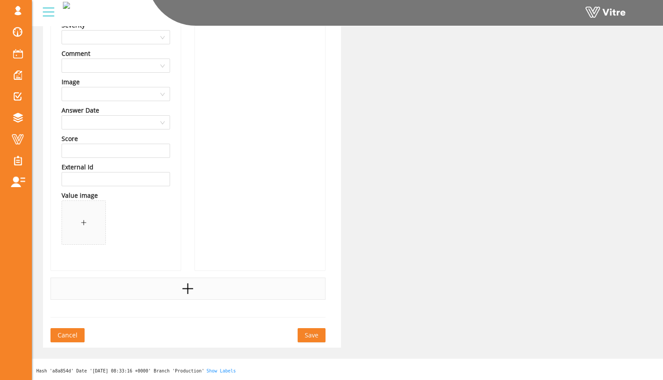
click at [192, 285] on icon "plus" at bounding box center [187, 288] width 13 height 13
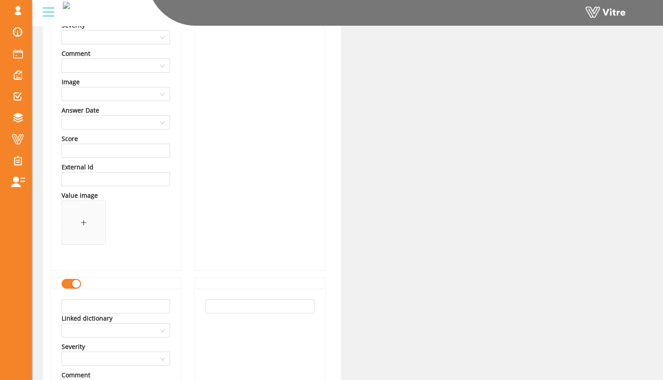
scroll to position [880, 0]
click at [158, 308] on input "text" at bounding box center [116, 305] width 109 height 14
type input "Pressure Test Premit"
click at [226, 307] on input "text" at bounding box center [260, 305] width 109 height 14
paste input "Pressure Test Premit"
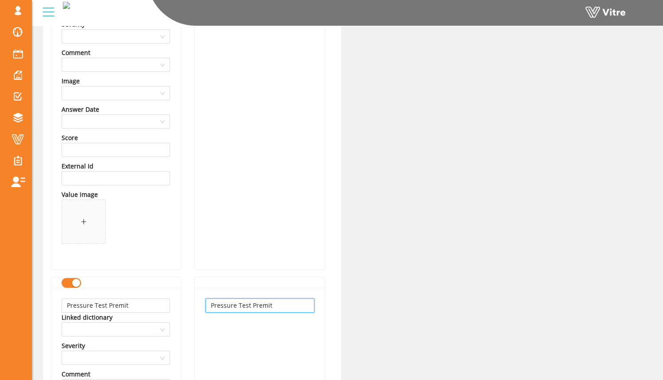
type input "Pressure Test Premit"
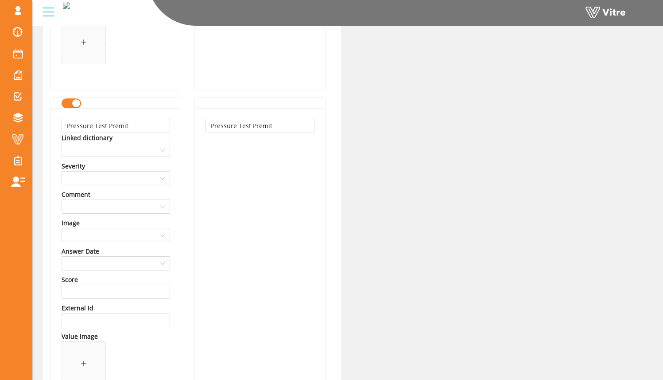
scroll to position [1023, 0]
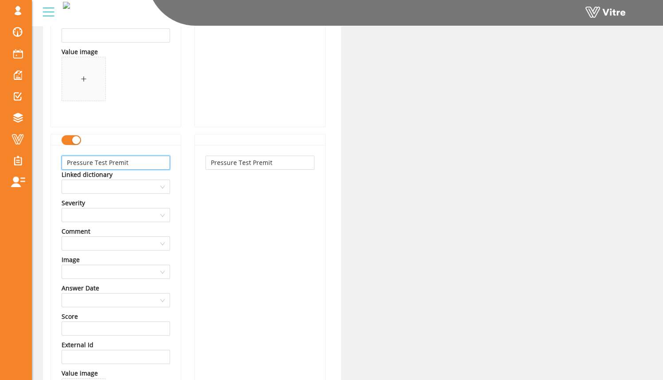
click at [156, 167] on input "Pressure Test Premit" at bounding box center [116, 163] width 109 height 14
type input "Pressure Test Permit"
click at [265, 160] on input "Pressure Test Premit" at bounding box center [260, 163] width 109 height 14
type input "Pressure Test Permit"
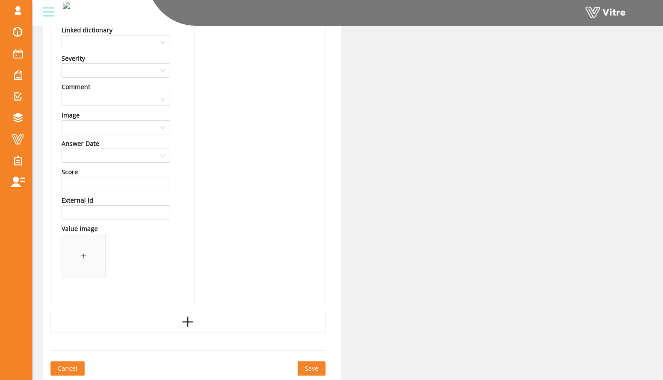
scroll to position [1201, 0]
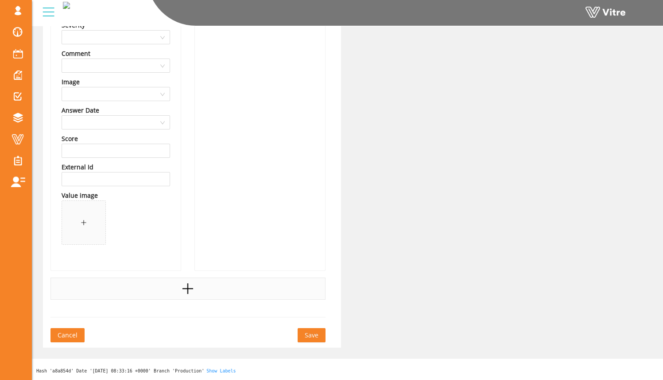
click at [181, 290] on icon "plus" at bounding box center [187, 288] width 13 height 13
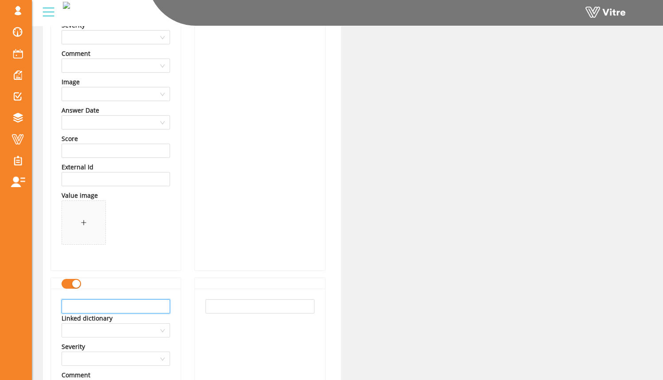
click at [157, 305] on input "text" at bounding box center [116, 306] width 109 height 14
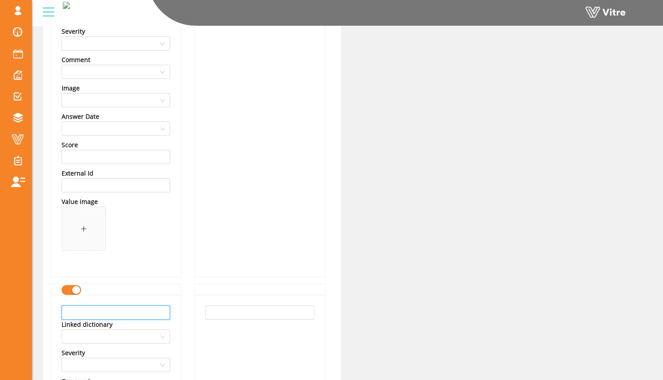
scroll to position [1302, 0]
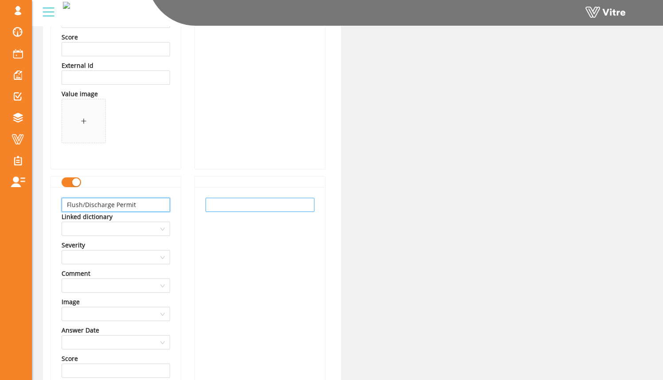
type input "Flush/Discharge Permit"
click at [253, 204] on input "text" at bounding box center [260, 205] width 109 height 14
paste input "Flush/Discharge Permit"
type input "Flush/Discharge Permit"
click at [196, 209] on div "Flush/Discharge Permit" at bounding box center [260, 338] width 130 height 303
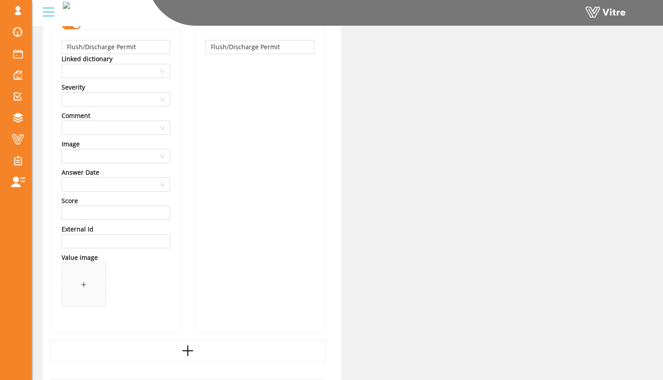
scroll to position [1522, 0]
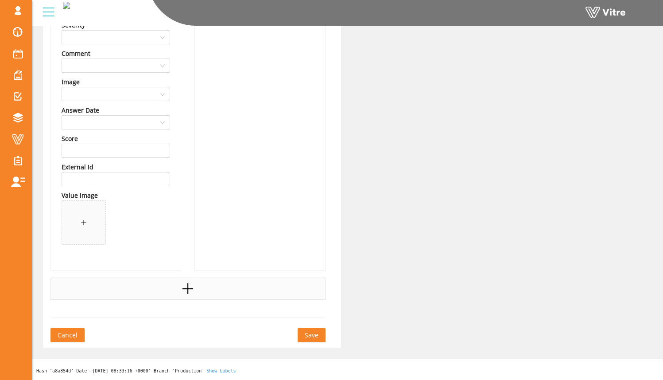
click at [193, 287] on icon "plus" at bounding box center [187, 288] width 13 height 13
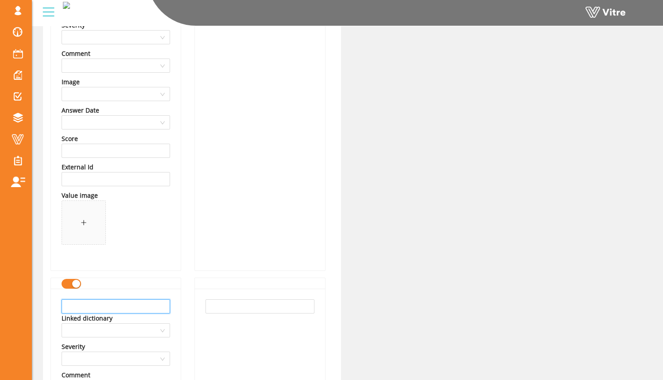
click at [161, 305] on input "text" at bounding box center [116, 306] width 109 height 14
type input "LOTO/COHE Permit"
click at [234, 305] on input "text" at bounding box center [260, 306] width 109 height 14
paste input "LOTO/COHE Permit"
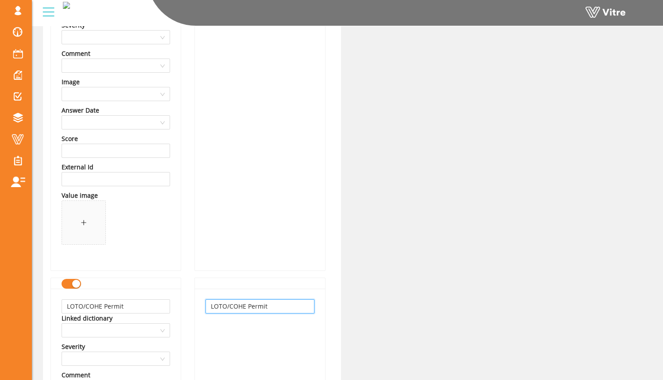
type input "LOTO/COHE Permit"
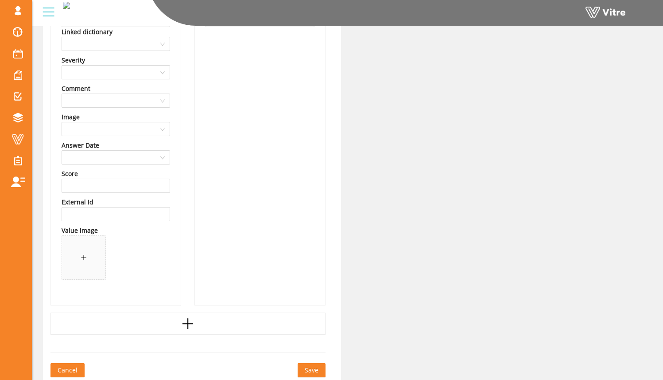
scroll to position [1843, 0]
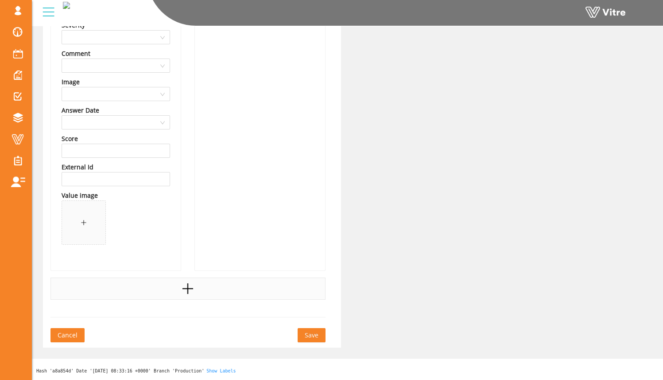
click at [186, 286] on icon "plus" at bounding box center [187, 288] width 13 height 13
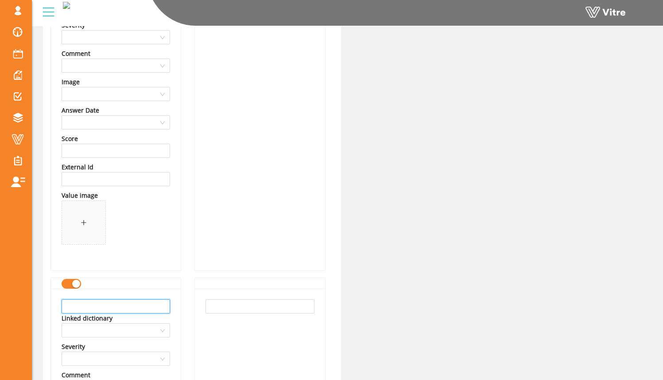
click at [156, 304] on input "text" at bounding box center [116, 306] width 109 height 14
type input "Demolition Permit"
click at [213, 306] on input "text" at bounding box center [260, 306] width 109 height 14
paste input "Demolition Permit"
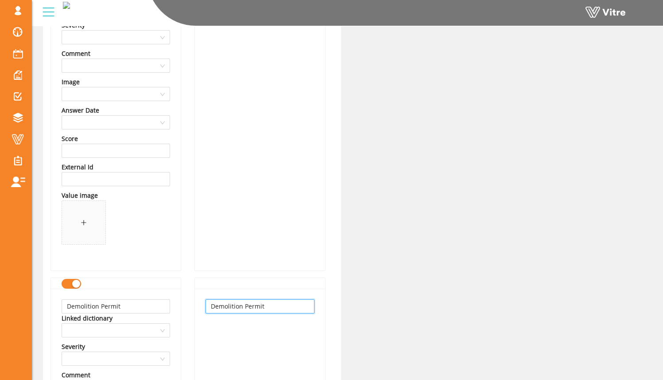
type input "Demolition Permit"
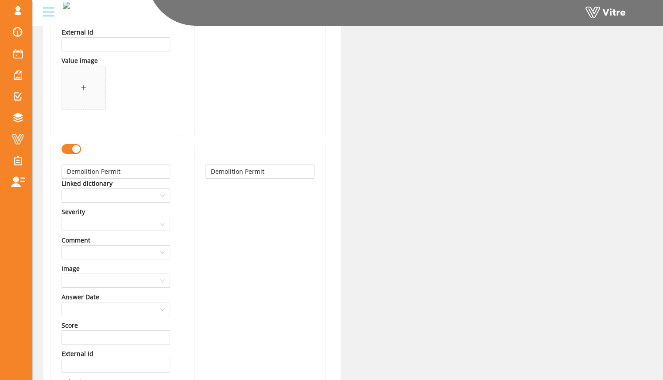
scroll to position [1964, 0]
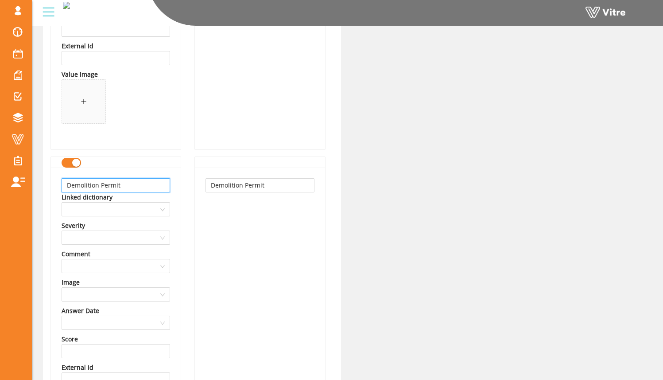
click at [145, 184] on input "Demolition Permit" at bounding box center [116, 185] width 109 height 14
type input "Demolition Plan"
click at [287, 184] on input "Demolition Permit" at bounding box center [260, 185] width 109 height 14
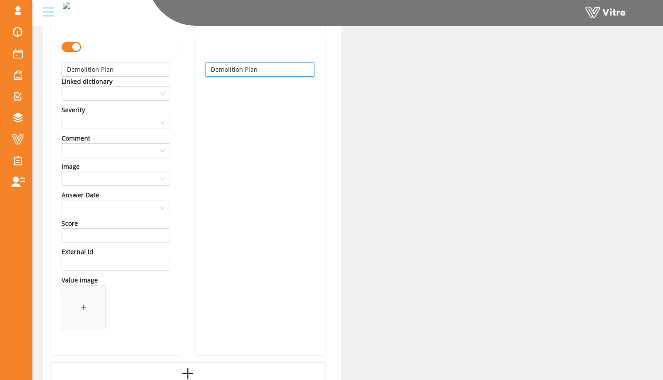
scroll to position [2164, 0]
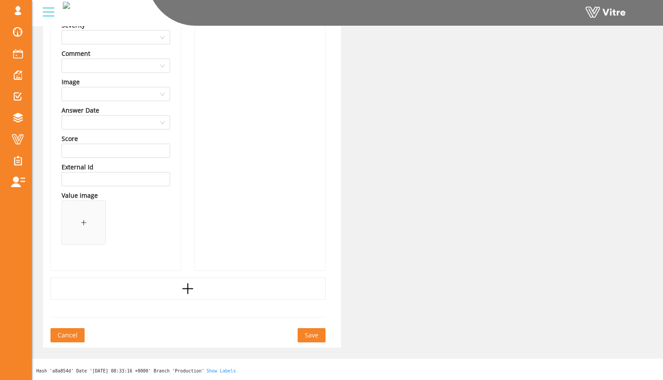
type input "Demolition Plan"
click at [313, 334] on span "Save" at bounding box center [312, 335] width 14 height 10
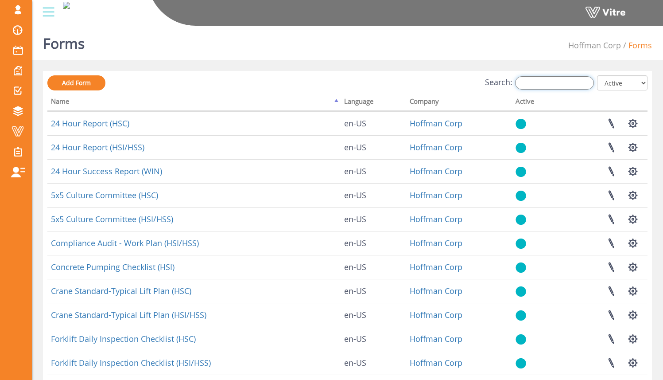
click at [561, 82] on input "Search:" at bounding box center [554, 82] width 79 height 13
type input "k"
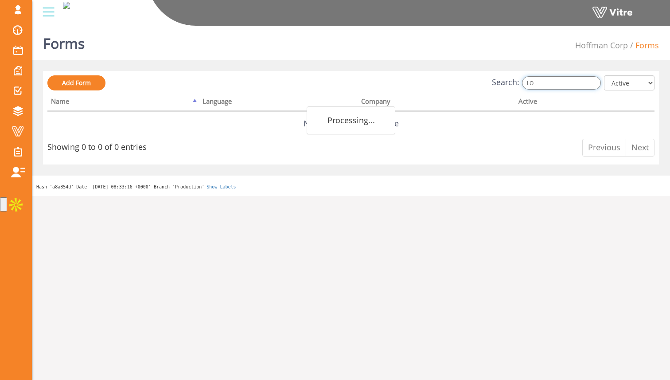
type input "L"
click at [95, 83] on link "Add Form" at bounding box center [76, 82] width 58 height 15
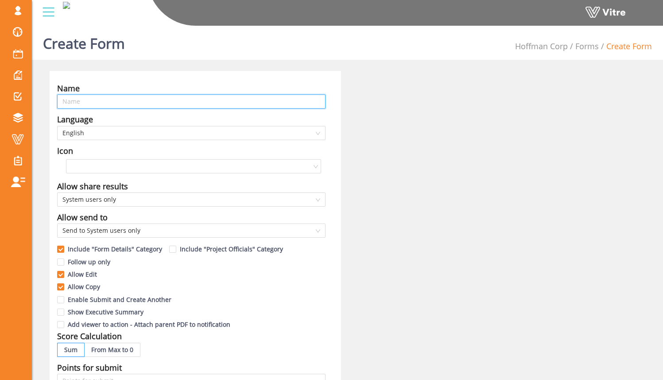
click at [234, 105] on input "text" at bounding box center [191, 101] width 269 height 14
type input "LOTO/COHE - HCC"
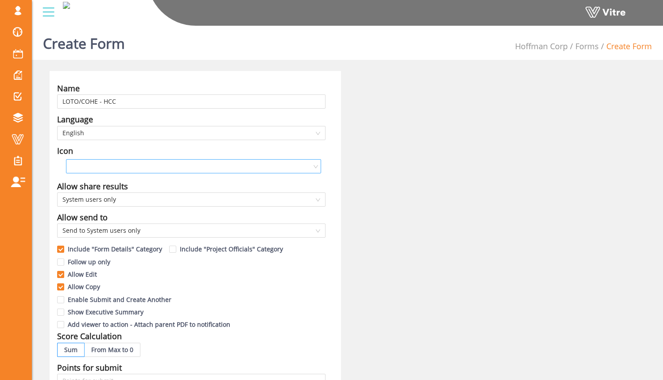
click at [184, 167] on input "search" at bounding box center [190, 166] width 238 height 13
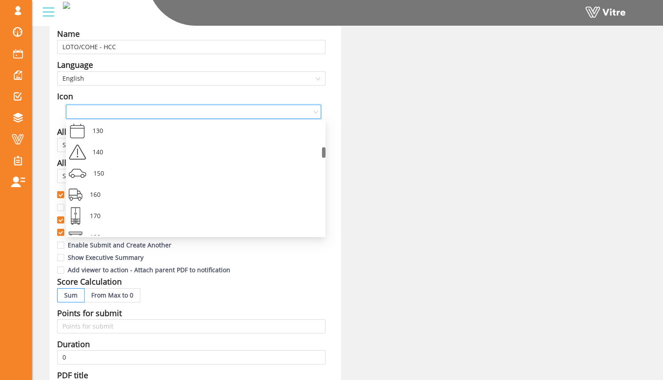
scroll to position [267, 0]
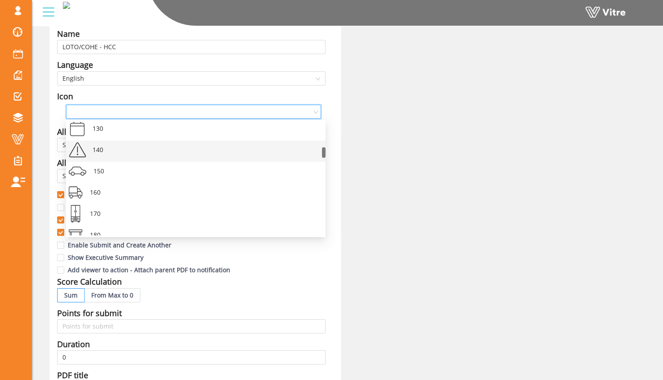
click at [165, 148] on div "140" at bounding box center [204, 150] width 229 height 21
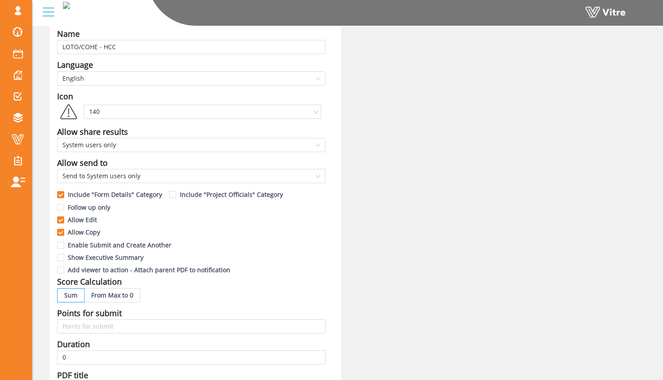
click at [392, 95] on div "Name LOTO/COHE - HCC Language English Icon 140 Allow share results System users…" at bounding box center [347, 311] width 609 height 590
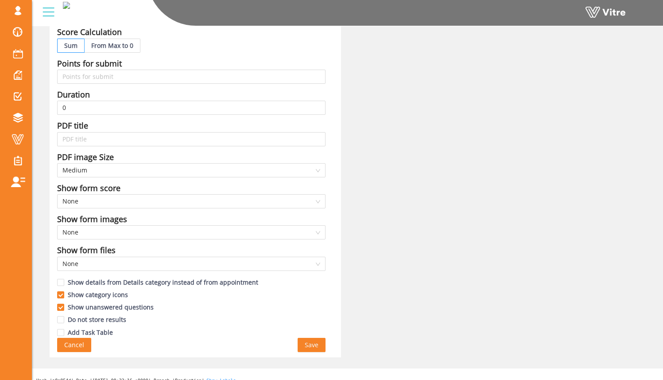
scroll to position [314, 0]
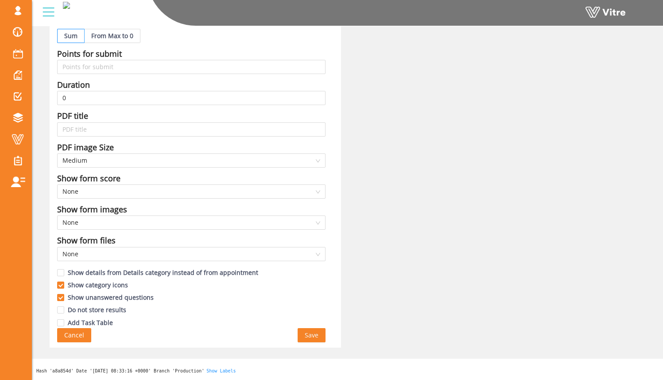
click at [315, 334] on span "Save" at bounding box center [312, 335] width 14 height 10
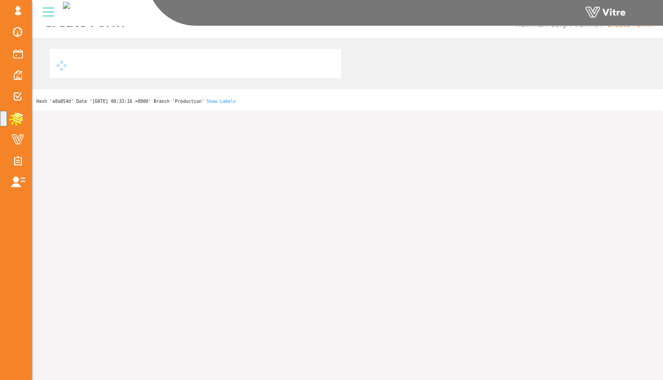
scroll to position [22, 0]
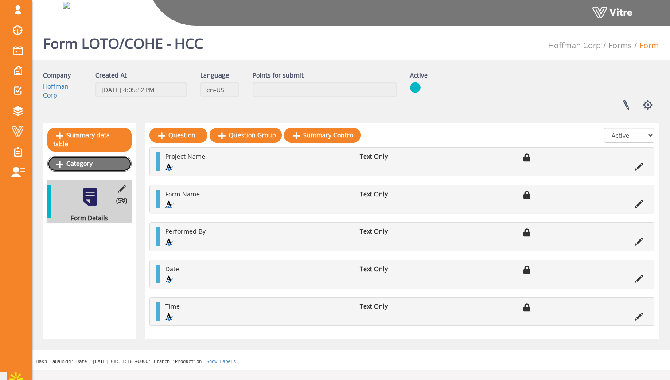
click at [93, 156] on link "Category" at bounding box center [89, 163] width 84 height 15
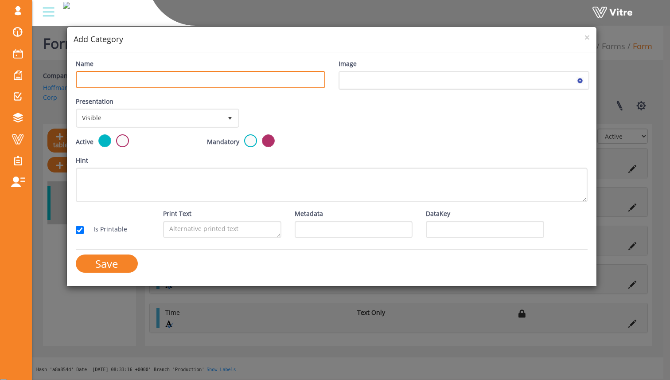
click at [167, 74] on input "Name" at bounding box center [200, 79] width 249 height 17
type input "General Information"
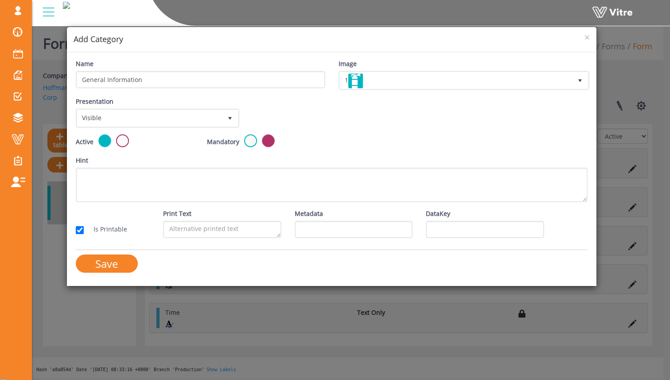
click at [370, 120] on div "Presentation Visible 0 Set Duration Minutes 0 Set conditional rule Set Duration" at bounding box center [332, 116] width 526 height 38
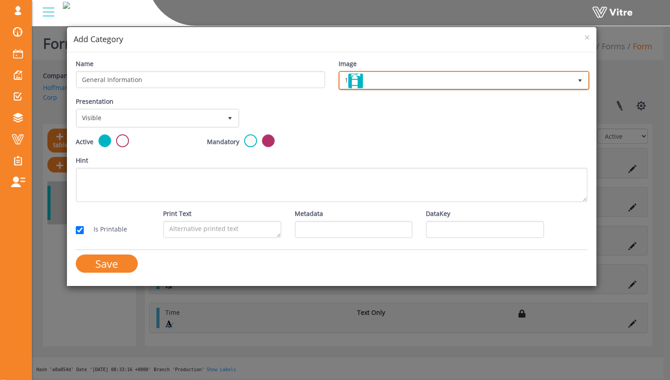
click at [378, 83] on span "1" at bounding box center [456, 80] width 233 height 16
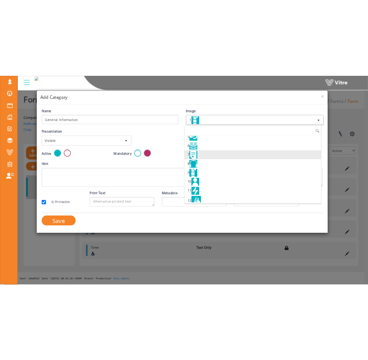
scroll to position [79, 0]
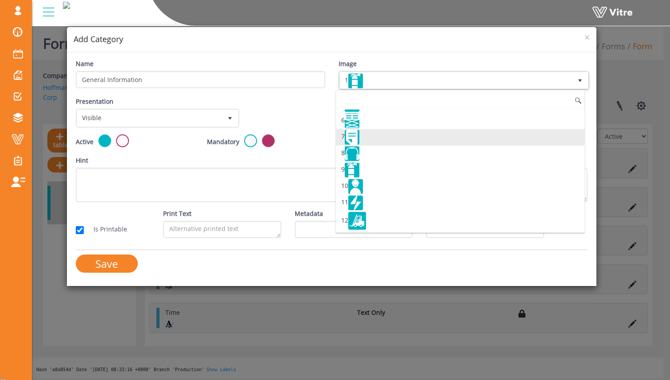
click at [401, 134] on li "7" at bounding box center [460, 137] width 249 height 16
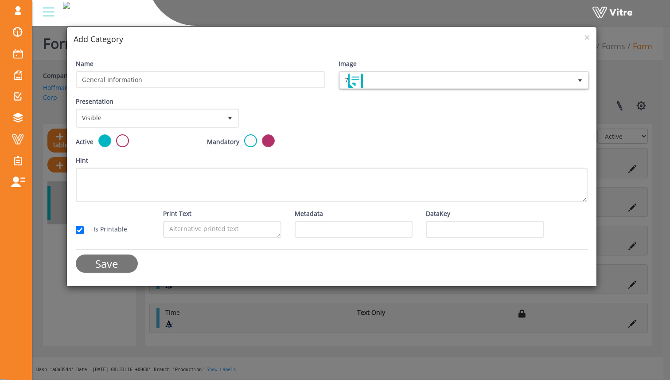
click at [130, 262] on input "Save" at bounding box center [107, 263] width 62 height 18
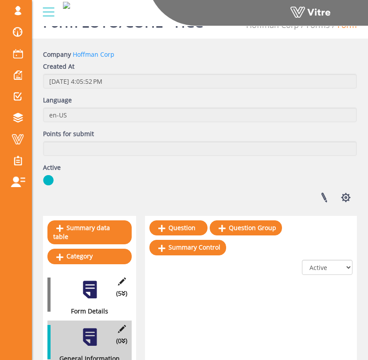
scroll to position [0, 0]
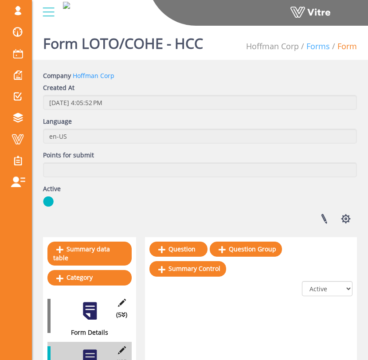
click at [316, 44] on link "Forms" at bounding box center [317, 46] width 23 height 11
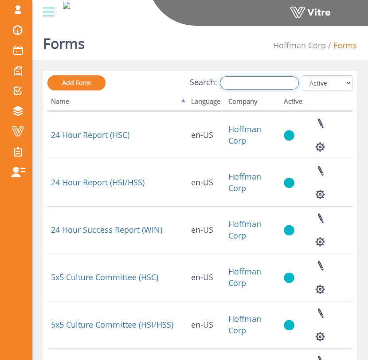
click at [249, 89] on input "Search:" at bounding box center [259, 82] width 79 height 13
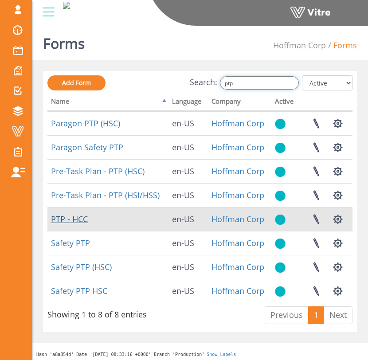
type input "ptp"
click at [82, 216] on link "PTP - HCC" at bounding box center [69, 219] width 37 height 11
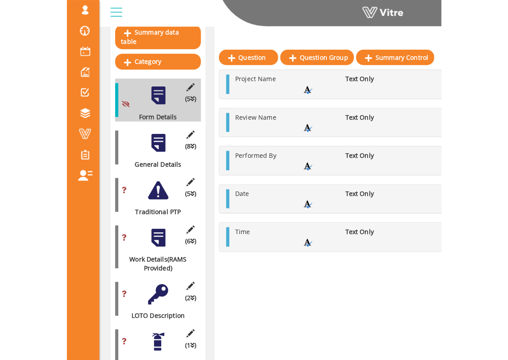
scroll to position [219, 0]
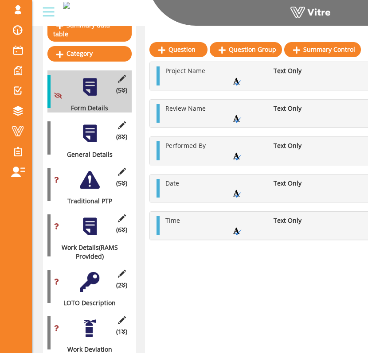
click at [94, 125] on div at bounding box center [90, 134] width 20 height 20
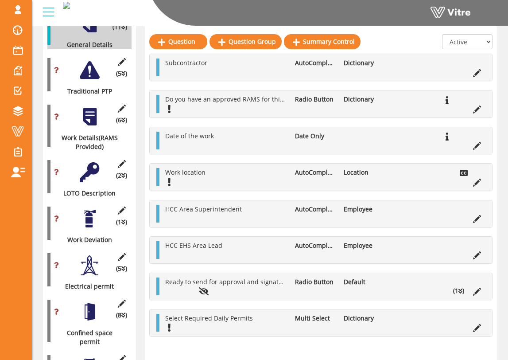
scroll to position [339, 0]
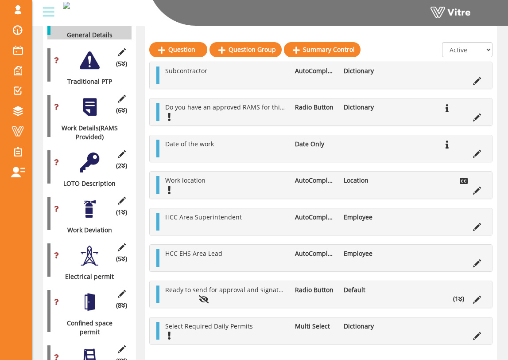
click at [90, 160] on div at bounding box center [90, 162] width 20 height 20
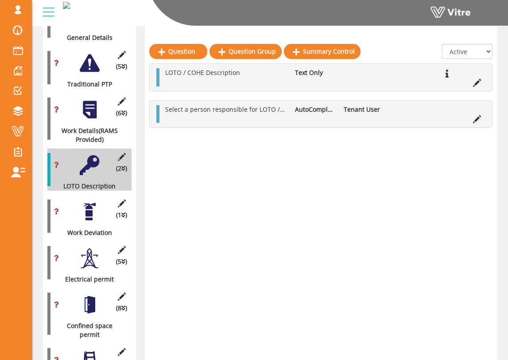
scroll to position [334, 0]
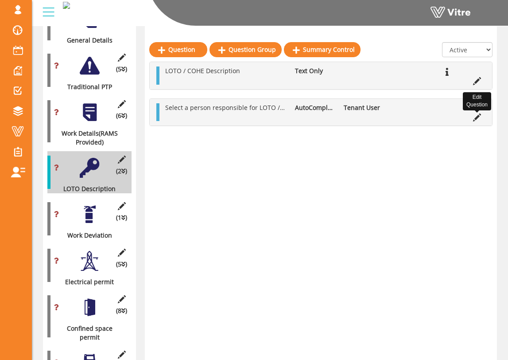
click at [374, 118] on icon at bounding box center [477, 117] width 8 height 8
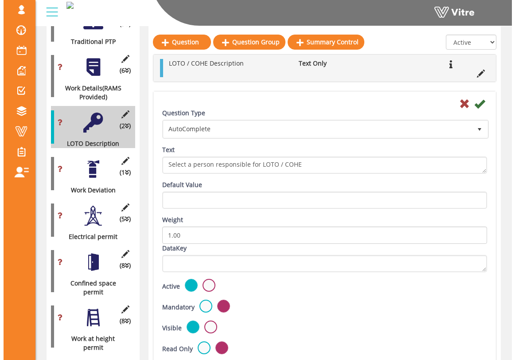
scroll to position [371, 0]
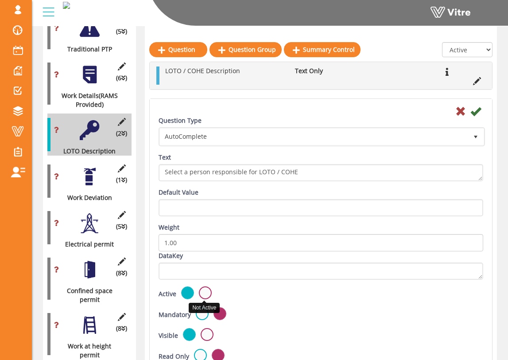
click at [203, 296] on label at bounding box center [205, 292] width 13 height 13
click at [0, 0] on input "radio" at bounding box center [0, 0] width 0 height 0
click at [374, 110] on icon at bounding box center [476, 111] width 11 height 11
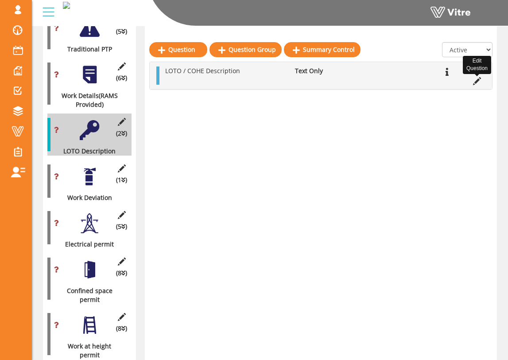
click at [374, 84] on icon at bounding box center [477, 81] width 8 height 8
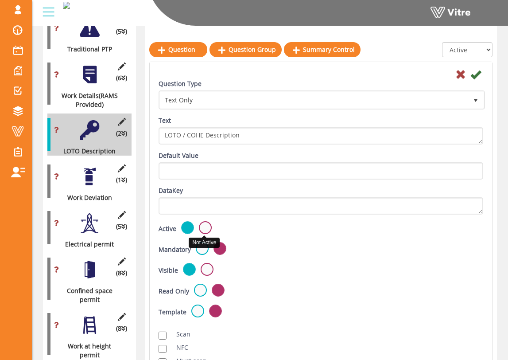
click at [205, 224] on label at bounding box center [205, 227] width 13 height 13
click at [0, 0] on input "radio" at bounding box center [0, 0] width 0 height 0
click at [374, 73] on icon at bounding box center [476, 74] width 11 height 11
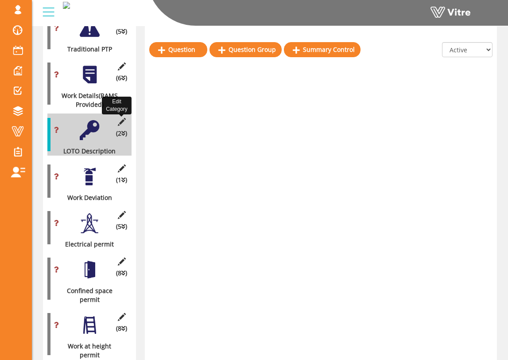
click at [124, 118] on icon at bounding box center [121, 122] width 11 height 8
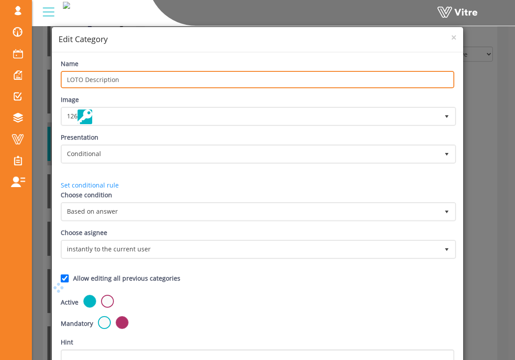
click at [213, 85] on input "LOTO Description" at bounding box center [258, 79] width 394 height 17
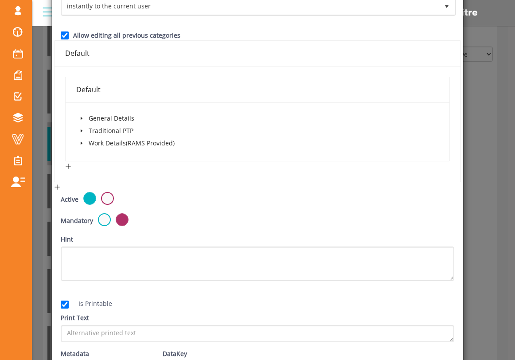
scroll to position [309, 0]
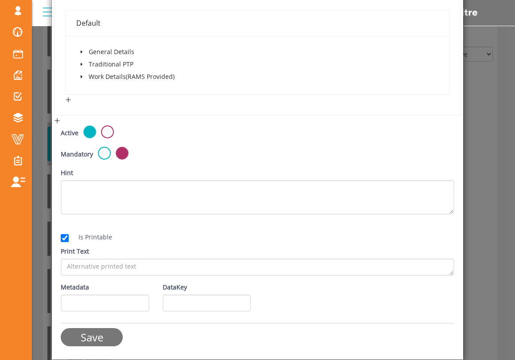
type input "LOTO/COHE"
click at [81, 336] on input "Save" at bounding box center [92, 337] width 62 height 18
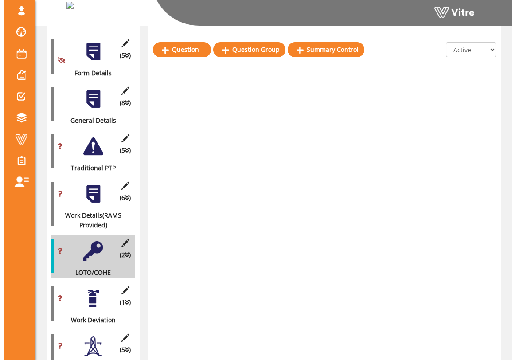
scroll to position [256, 0]
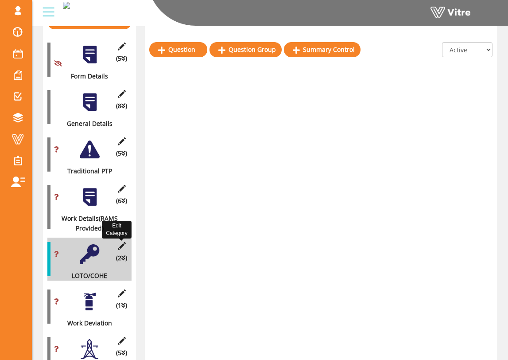
click at [122, 242] on icon at bounding box center [121, 246] width 11 height 8
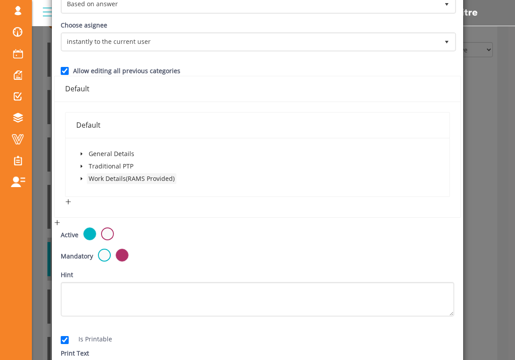
scroll to position [208, 0]
click at [81, 178] on icon "caret-down" at bounding box center [82, 177] width 2 height 3
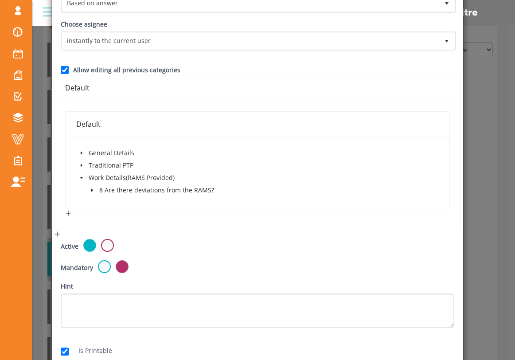
click at [81, 166] on icon "caret-down" at bounding box center [82, 165] width 2 height 3
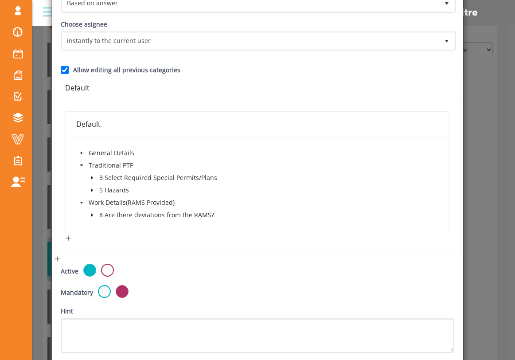
click at [90, 177] on icon "caret-down" at bounding box center [92, 177] width 4 height 4
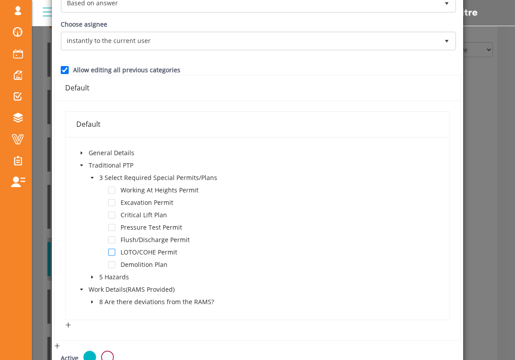
click at [111, 253] on span at bounding box center [111, 252] width 7 height 7
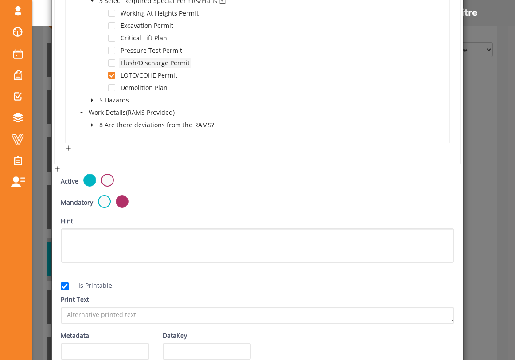
scroll to position [433, 0]
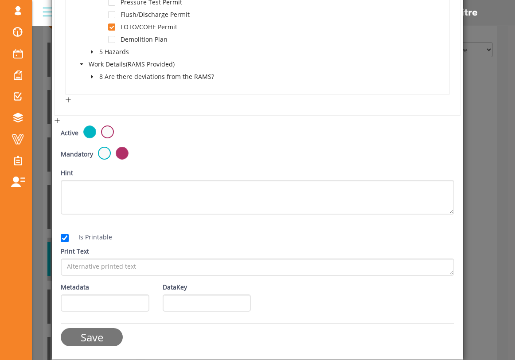
click at [98, 333] on input "Save" at bounding box center [92, 337] width 62 height 18
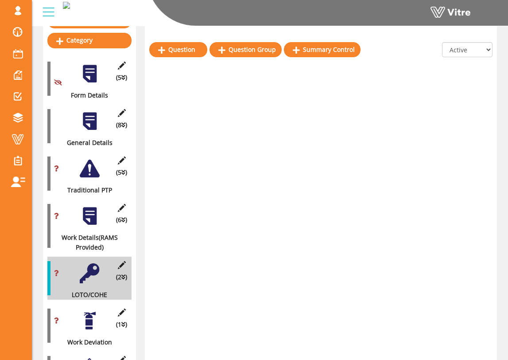
scroll to position [222, 0]
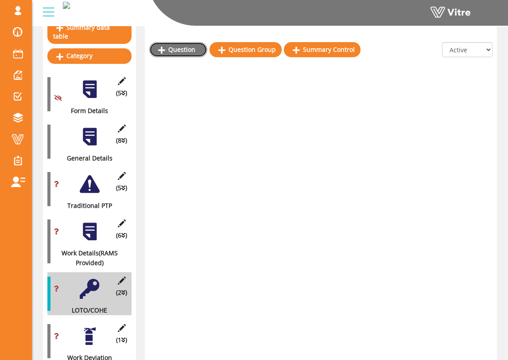
click at [175, 51] on link "Question" at bounding box center [178, 49] width 58 height 15
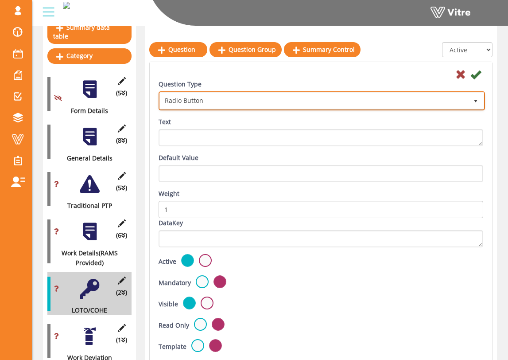
click at [211, 101] on span "Radio Button" at bounding box center [314, 101] width 308 height 16
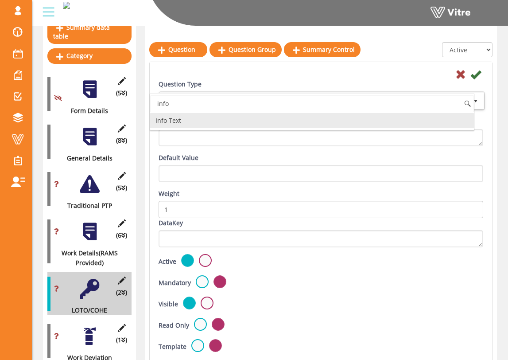
click at [203, 120] on li "Info Text" at bounding box center [312, 120] width 324 height 15
type input "info"
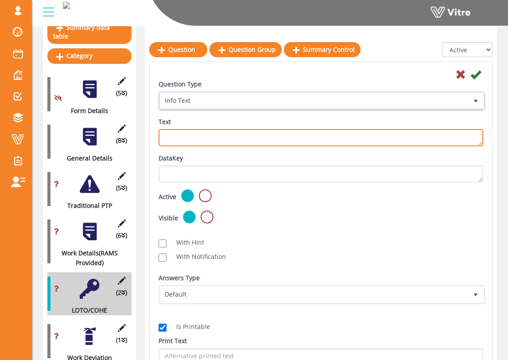
click at [202, 134] on textarea "Text" at bounding box center [321, 137] width 325 height 17
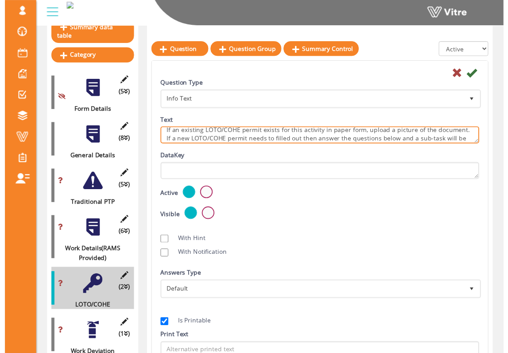
scroll to position [14, 0]
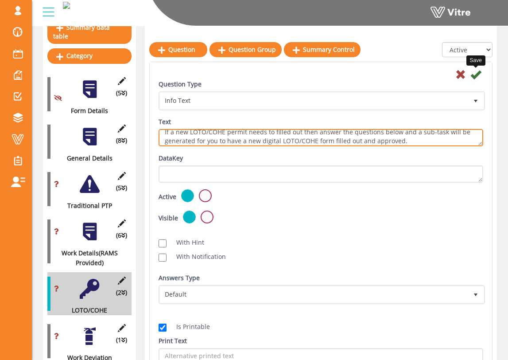
type textarea "If an existing LOTO/COHE permit exists for this activity in paper form, upload …"
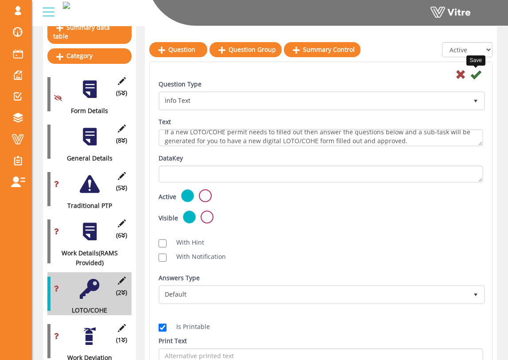
click at [374, 75] on icon at bounding box center [476, 74] width 11 height 11
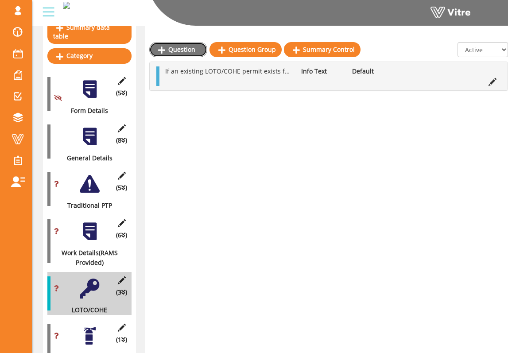
click at [200, 51] on link "Question" at bounding box center [178, 49] width 58 height 15
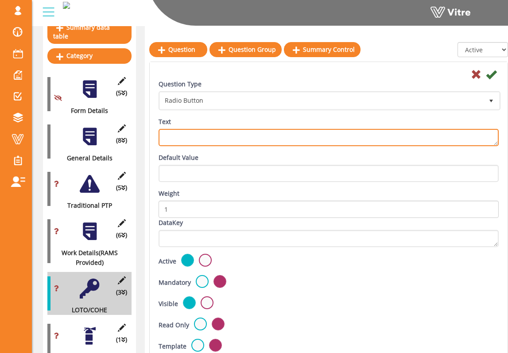
click at [208, 132] on textarea "Text" at bounding box center [329, 137] width 340 height 17
drag, startPoint x: 363, startPoint y: 136, endPoint x: 327, endPoint y: 136, distance: 36.3
click at [327, 136] on textarea "Do you need to fill out a new LOTO/COHE permit for this activity?" at bounding box center [329, 137] width 340 height 17
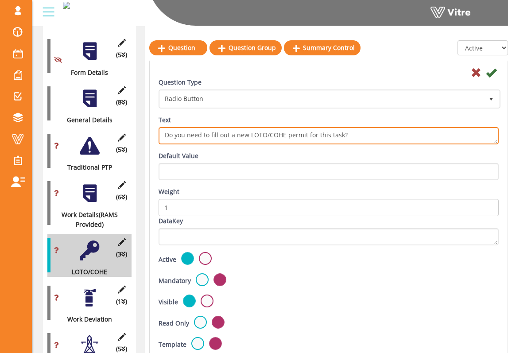
scroll to position [258, 0]
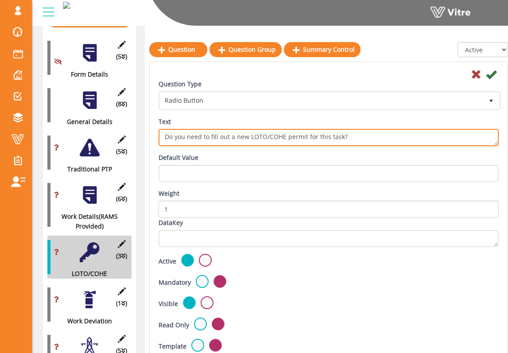
type textarea "Do you need to fill out a new LOTO/COHE permit for this task?"
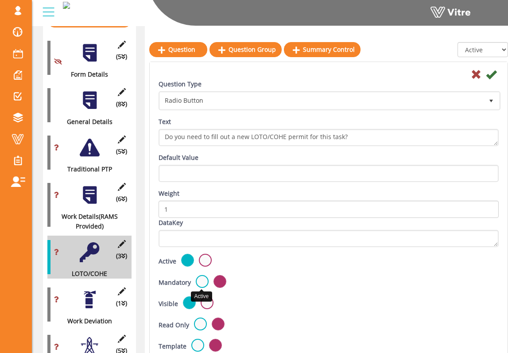
click at [201, 277] on label at bounding box center [202, 281] width 13 height 13
click at [0, 0] on input "radio" at bounding box center [0, 0] width 0 height 0
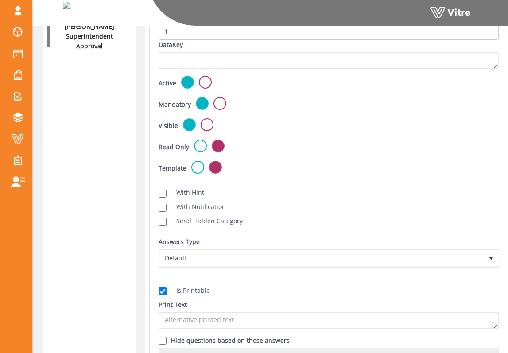
scroll to position [1334, 0]
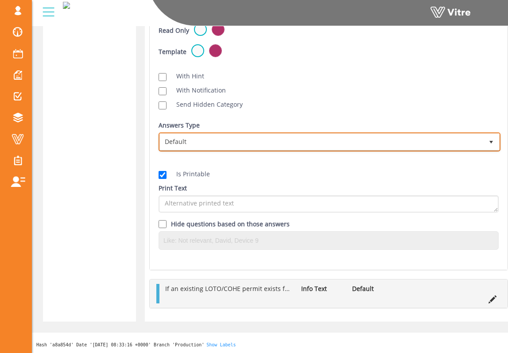
click at [374, 140] on span "Default" at bounding box center [322, 142] width 324 height 16
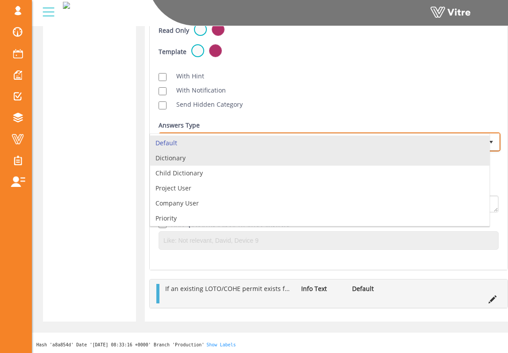
click at [356, 159] on li "Dictionary" at bounding box center [319, 158] width 339 height 15
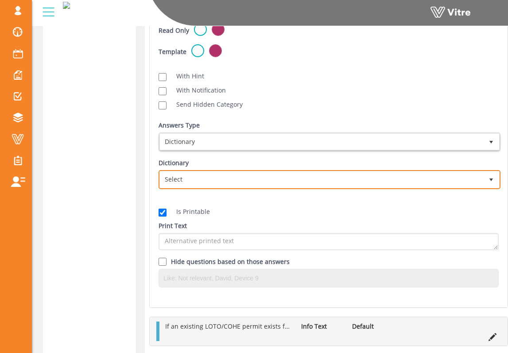
click at [327, 180] on span "Select" at bounding box center [322, 180] width 324 height 16
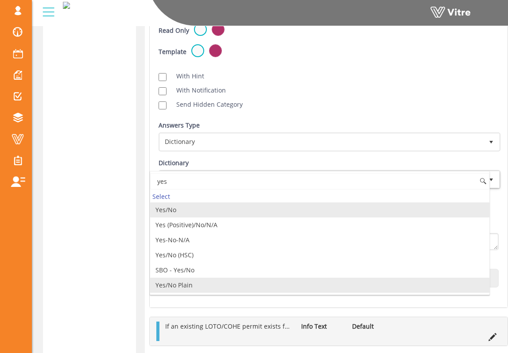
click at [307, 284] on li "Yes/No Plain" at bounding box center [319, 285] width 339 height 15
type input "yes"
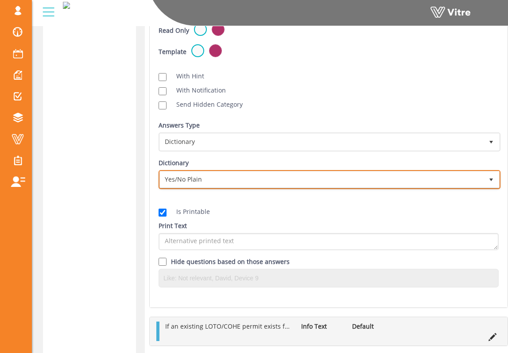
click at [353, 186] on span "Yes/No Plain" at bounding box center [330, 179] width 340 height 17
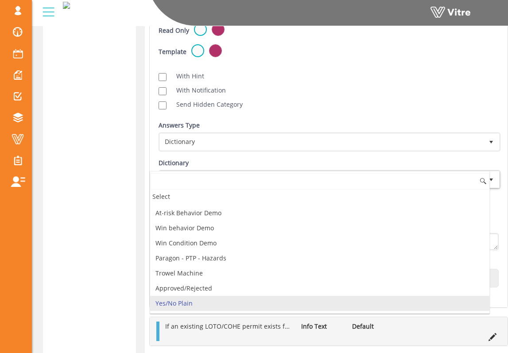
click at [321, 298] on li "Yes/No Plain" at bounding box center [319, 303] width 339 height 15
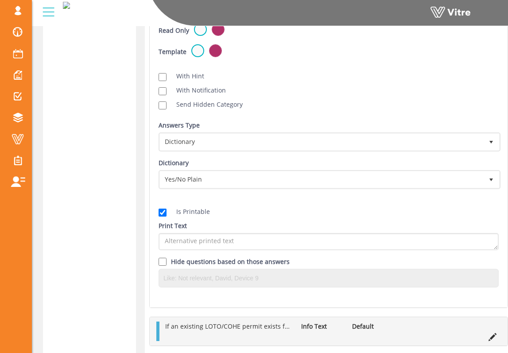
click at [358, 215] on div "Is Printable" at bounding box center [329, 212] width 340 height 10
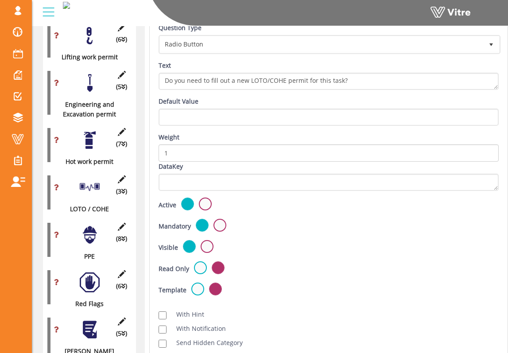
scroll to position [700, 0]
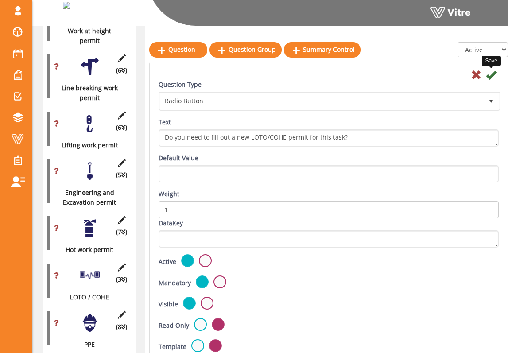
click at [374, 72] on icon at bounding box center [491, 75] width 11 height 11
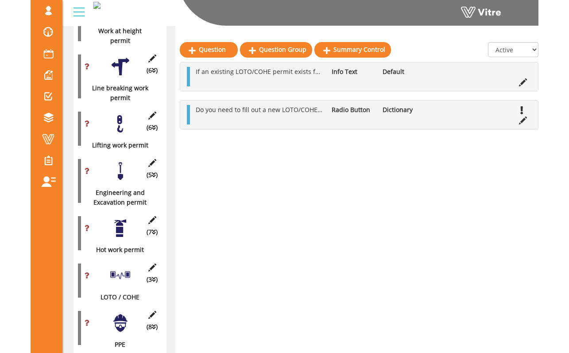
scroll to position [587, 0]
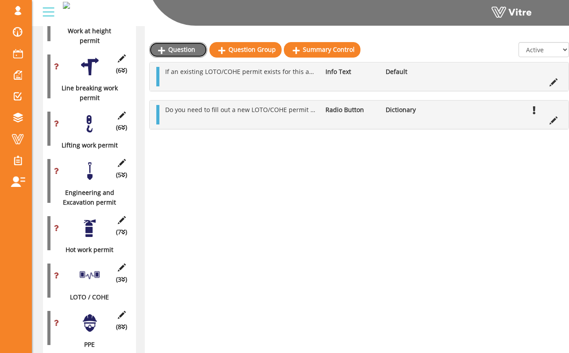
click at [198, 49] on link "Question" at bounding box center [178, 49] width 58 height 15
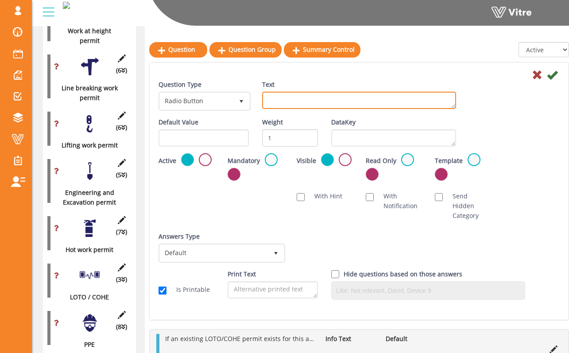
click at [285, 99] on textarea "Text" at bounding box center [359, 100] width 194 height 17
type textarea "Existing LOTO/COHE Permit Upload"
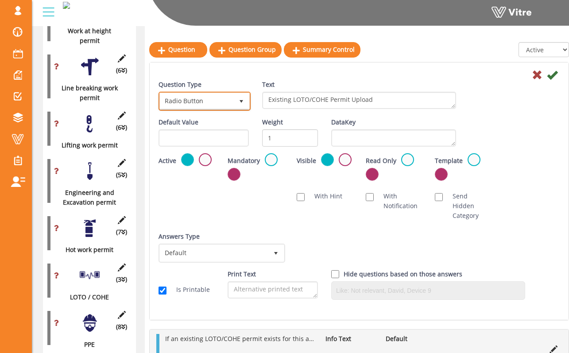
click at [199, 99] on span "Radio Button" at bounding box center [197, 101] width 74 height 16
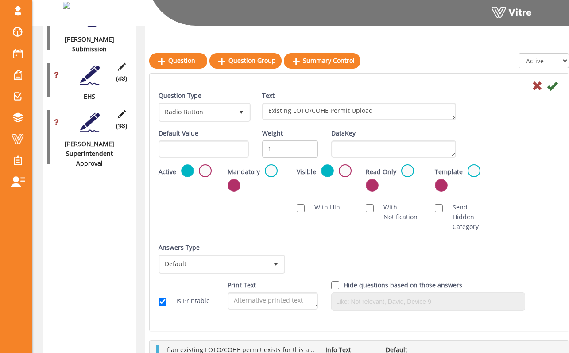
scroll to position [1017, 0]
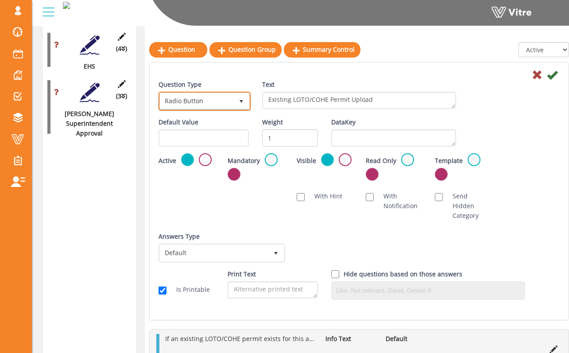
click at [213, 93] on span "Radio Button" at bounding box center [205, 101] width 90 height 17
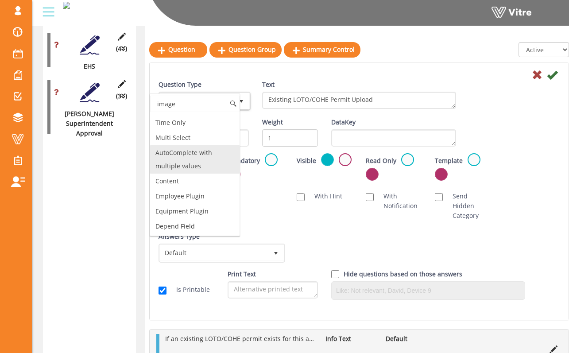
scroll to position [0, 0]
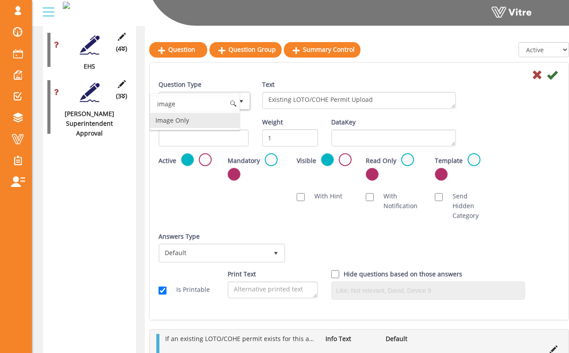
click at [208, 124] on li "Image Only" at bounding box center [195, 120] width 90 height 15
type input "image"
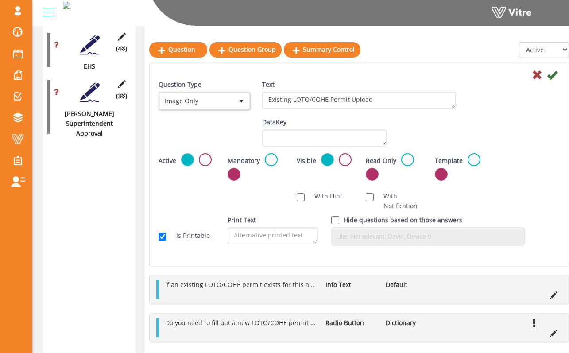
click at [374, 131] on div "Default Value Weight DataKey" at bounding box center [359, 135] width 415 height 36
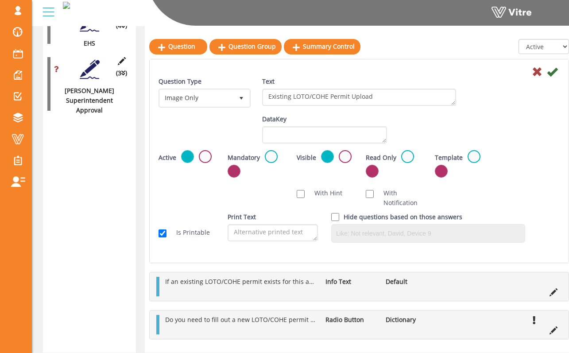
scroll to position [1053, 0]
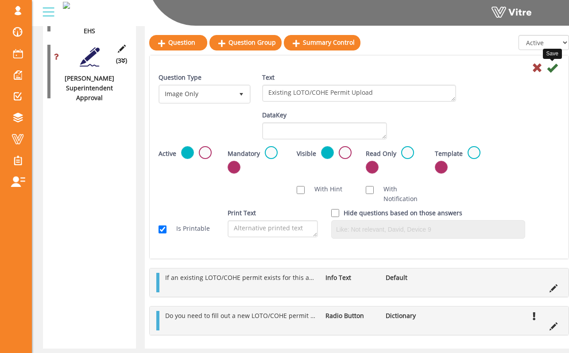
click at [374, 69] on icon at bounding box center [552, 67] width 11 height 11
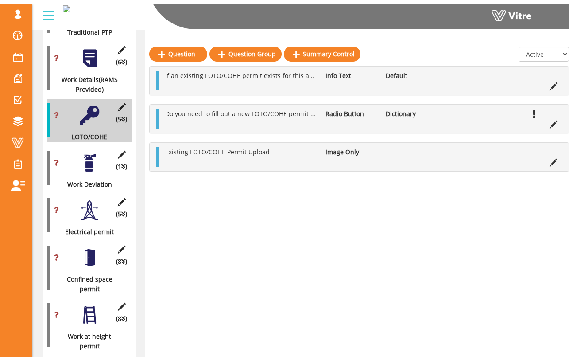
scroll to position [269, 0]
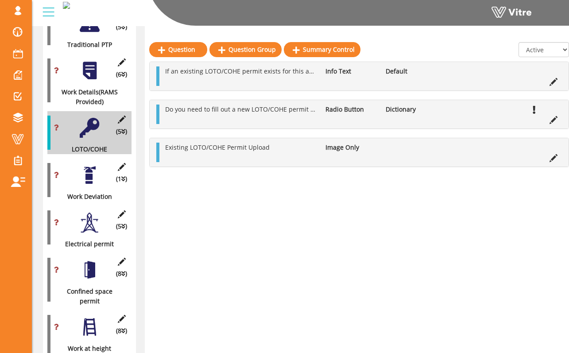
click at [92, 165] on div at bounding box center [90, 175] width 20 height 20
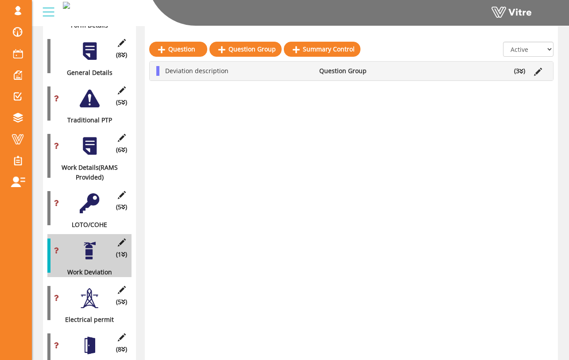
scroll to position [190, 0]
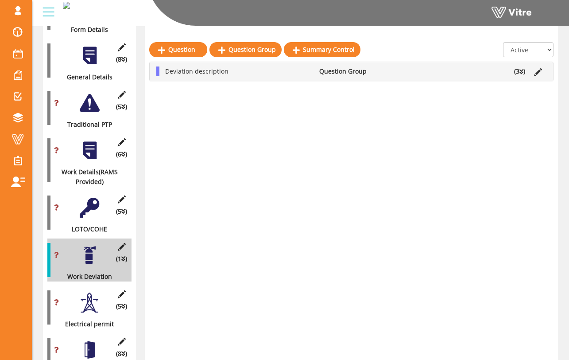
click at [94, 147] on div at bounding box center [90, 150] width 20 height 20
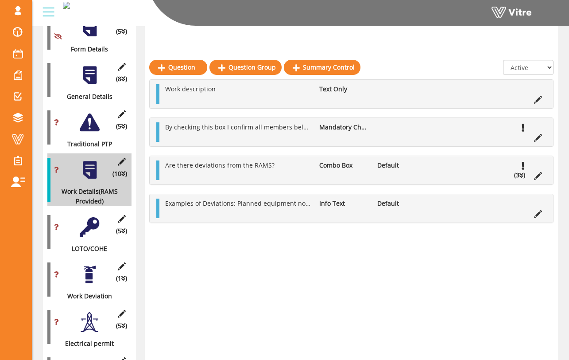
scroll to position [168, 0]
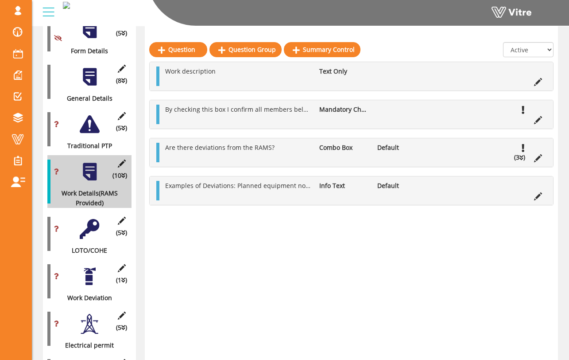
click at [374, 161] on li "(3 )" at bounding box center [520, 157] width 20 height 10
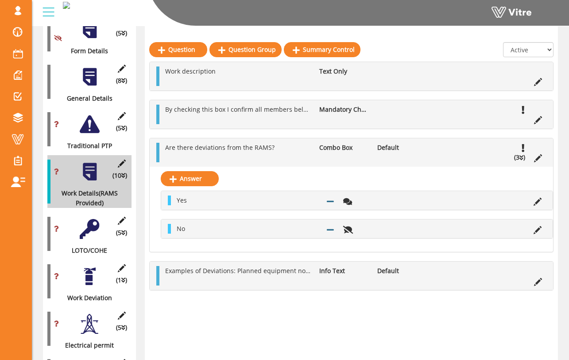
click at [374, 160] on li "(3 )" at bounding box center [520, 157] width 20 height 10
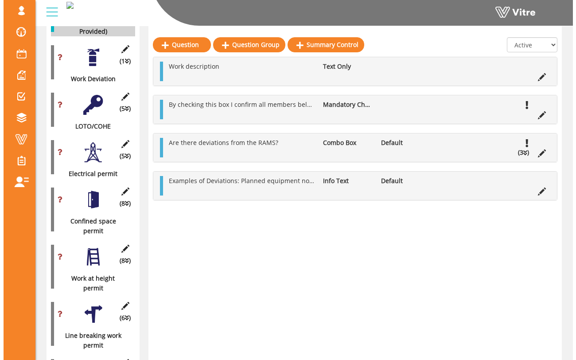
scroll to position [317, 0]
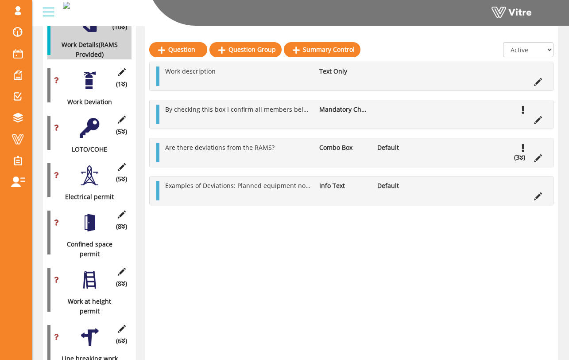
click at [86, 134] on div "(5 ) LOTO/COHE" at bounding box center [89, 132] width 84 height 43
click at [87, 129] on div "(5 ) LOTO/COHE" at bounding box center [89, 132] width 84 height 43
click at [88, 123] on div at bounding box center [90, 128] width 20 height 20
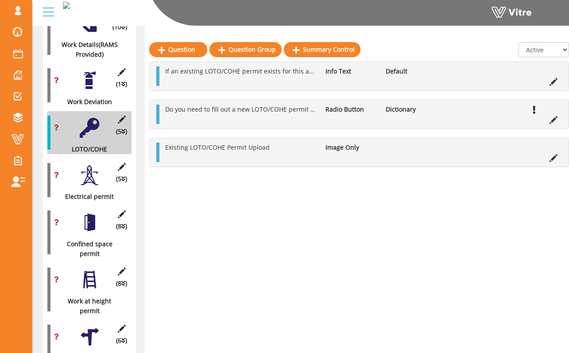
click at [97, 165] on div at bounding box center [90, 175] width 20 height 20
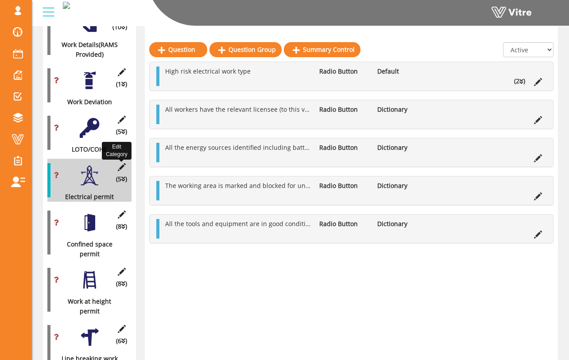
click at [123, 163] on icon at bounding box center [121, 167] width 11 height 8
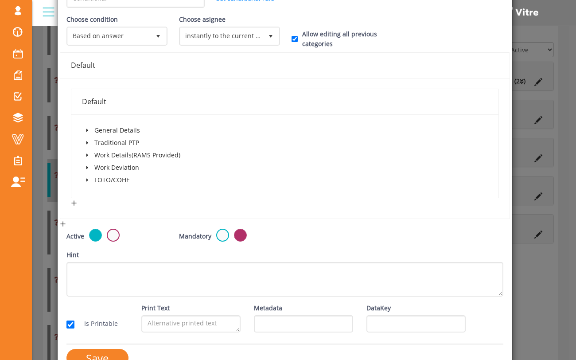
scroll to position [140, 0]
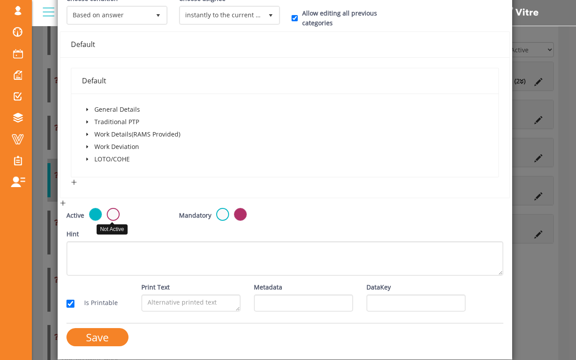
click at [112, 212] on label at bounding box center [113, 214] width 13 height 13
click at [0, 0] on input "radio" at bounding box center [0, 0] width 0 height 0
click at [109, 335] on input "Save" at bounding box center [97, 337] width 62 height 18
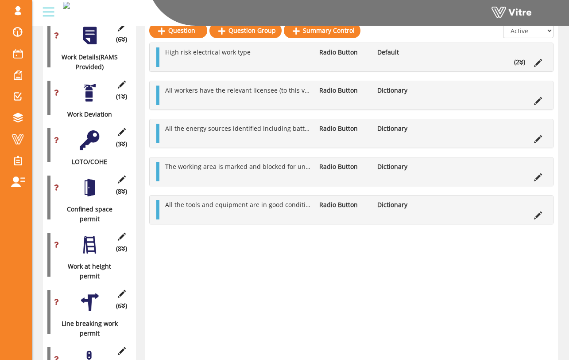
scroll to position [310, 0]
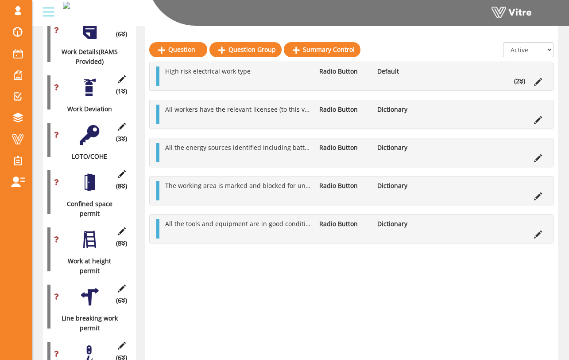
click at [89, 172] on div at bounding box center [90, 182] width 20 height 20
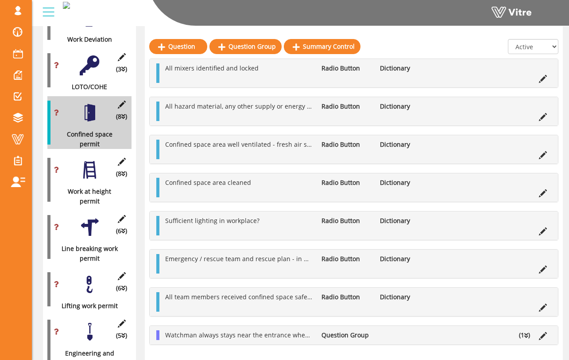
scroll to position [370, 0]
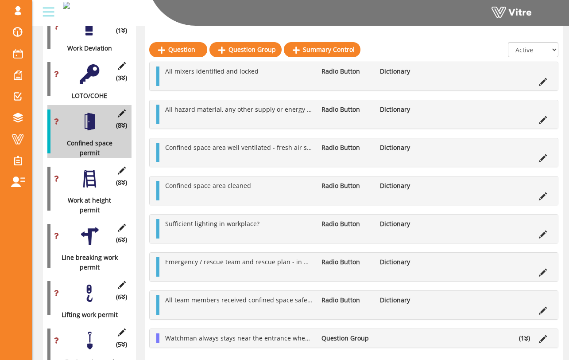
click at [91, 69] on div at bounding box center [90, 74] width 20 height 20
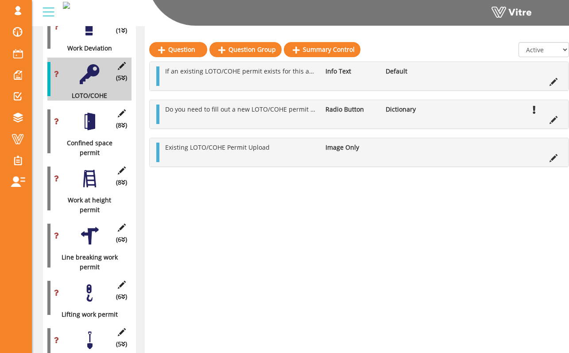
click at [88, 112] on div at bounding box center [90, 122] width 20 height 20
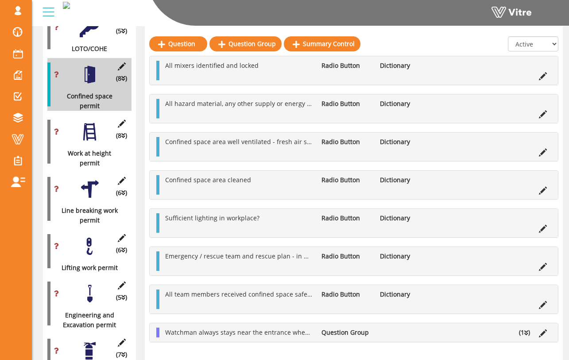
scroll to position [417, 0]
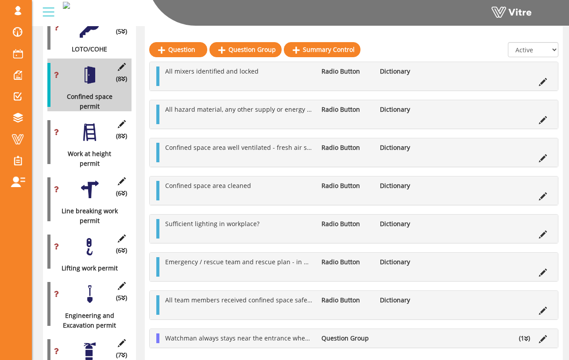
click at [90, 126] on div at bounding box center [90, 132] width 20 height 20
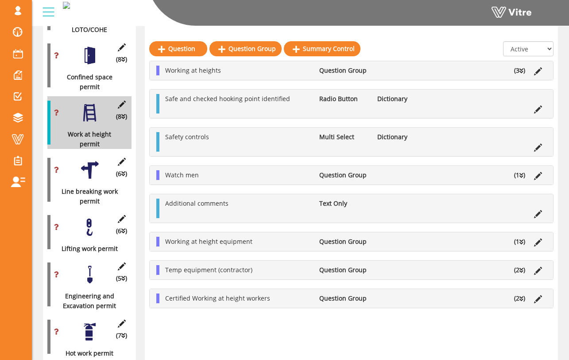
scroll to position [443, 0]
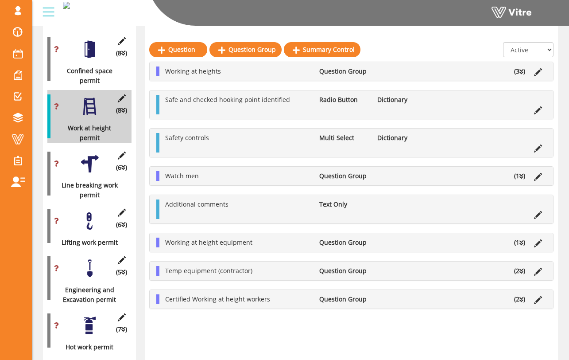
click at [90, 154] on div at bounding box center [90, 164] width 20 height 20
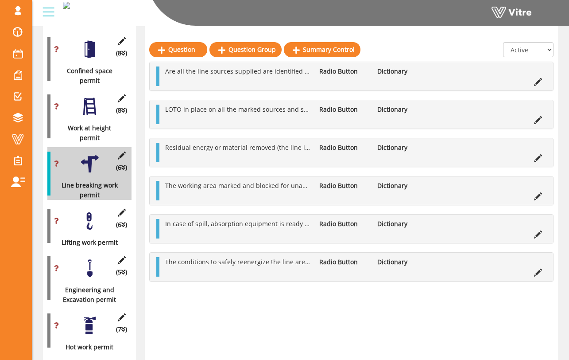
click at [89, 112] on div "(8 ) Work at height permit" at bounding box center [89, 116] width 84 height 53
click at [91, 104] on div at bounding box center [90, 107] width 20 height 20
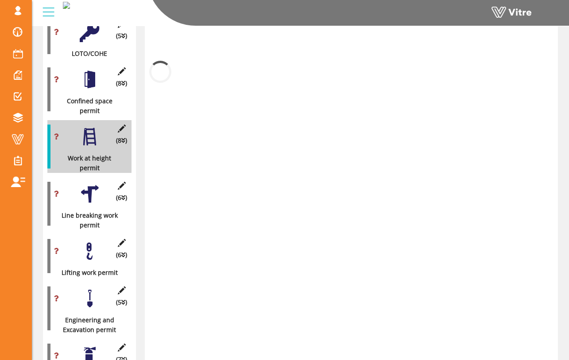
scroll to position [410, 0]
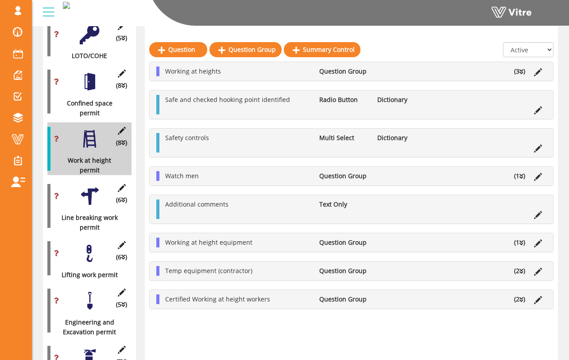
click at [91, 83] on div "(8 ) Confined space permit" at bounding box center [89, 91] width 84 height 53
click at [92, 74] on div at bounding box center [90, 82] width 20 height 20
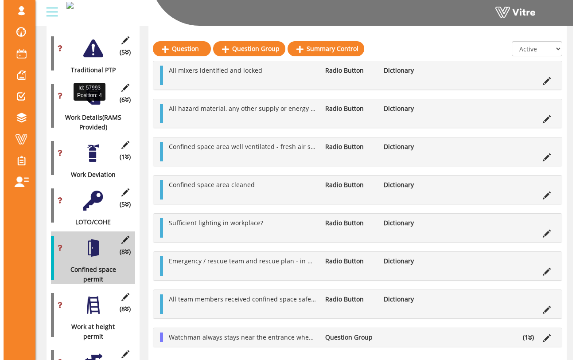
scroll to position [243, 0]
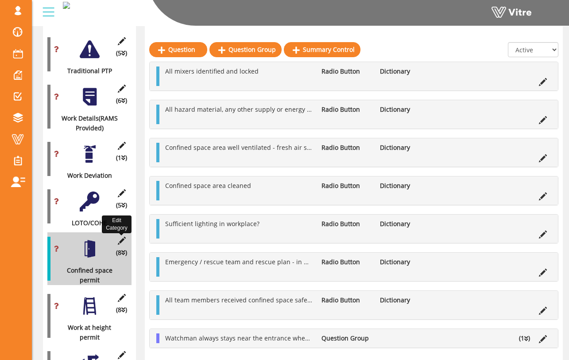
click at [122, 237] on icon at bounding box center [121, 241] width 11 height 8
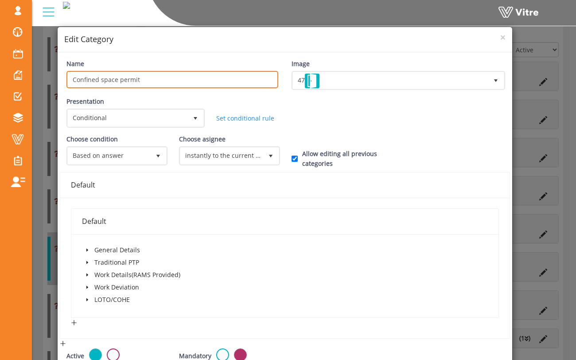
drag, startPoint x: 160, startPoint y: 76, endPoint x: 99, endPoint y: 80, distance: 61.3
click at [99, 80] on input "Confined space permit" at bounding box center [172, 79] width 212 height 17
click at [97, 75] on input "Confined Evaluation" at bounding box center [172, 79] width 212 height 17
click at [97, 78] on input "Confined Evaluation" at bounding box center [172, 79] width 212 height 17
type input "Confined Space Evaluation"
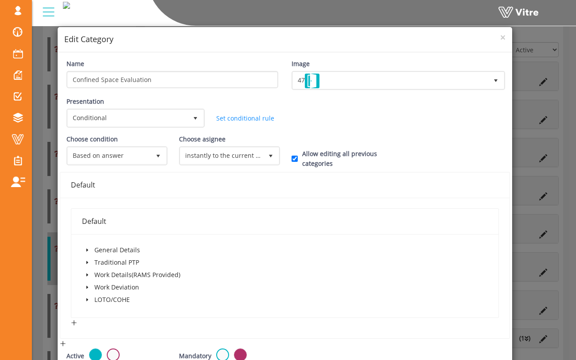
click at [126, 89] on div "Name Confined Space Evaluation" at bounding box center [172, 77] width 225 height 36
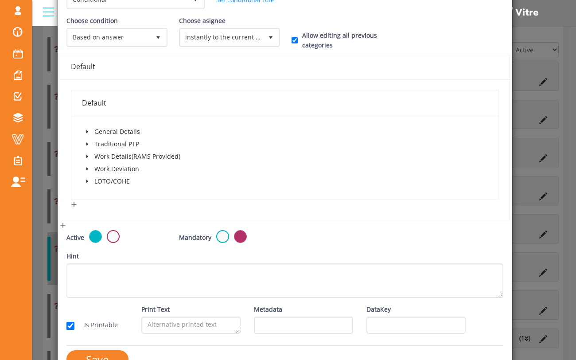
scroll to position [140, 0]
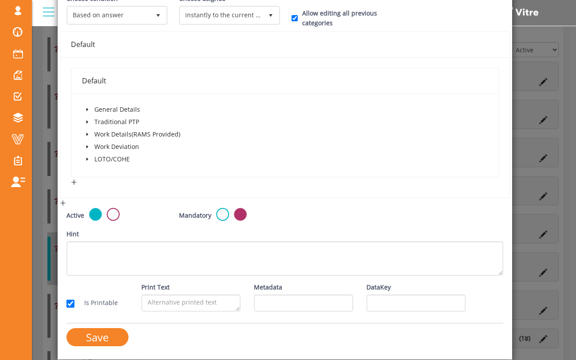
click at [85, 110] on icon "caret-down" at bounding box center [87, 109] width 4 height 4
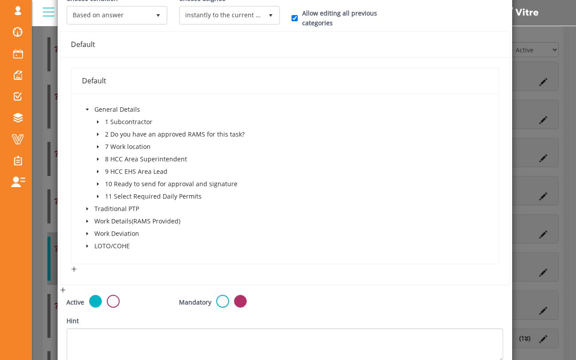
click at [85, 110] on icon "caret-down" at bounding box center [87, 109] width 4 height 4
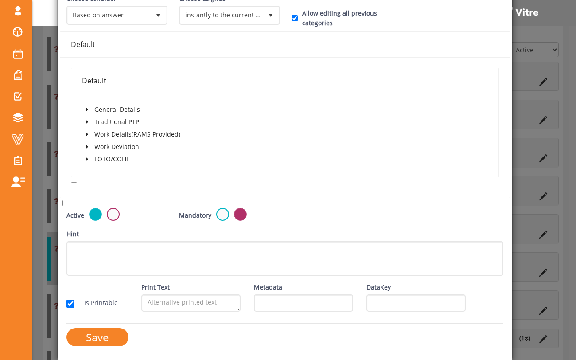
click at [85, 121] on icon "caret-down" at bounding box center [87, 122] width 4 height 4
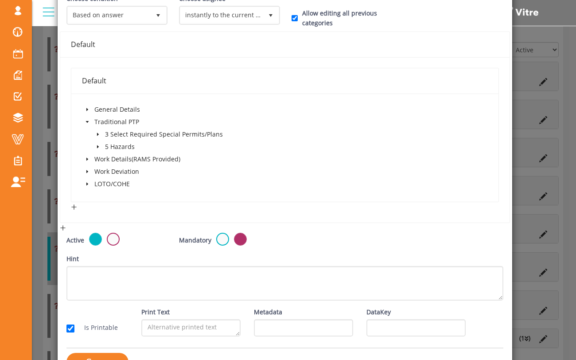
click at [96, 135] on icon "caret-down" at bounding box center [98, 134] width 4 height 4
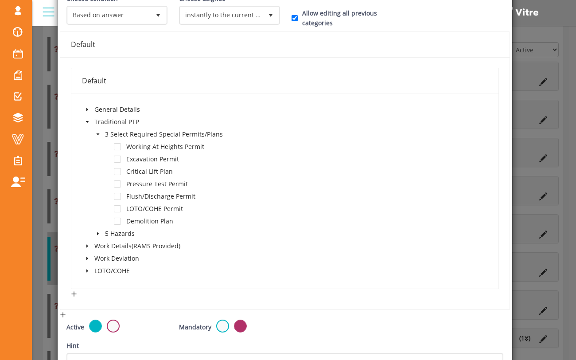
click at [86, 109] on icon "caret-down" at bounding box center [87, 109] width 2 height 3
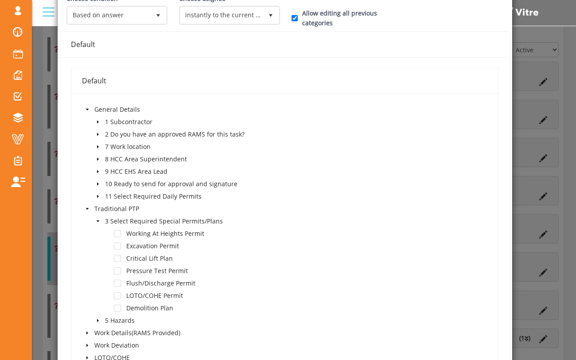
click at [97, 197] on icon "caret-down" at bounding box center [98, 196] width 4 height 4
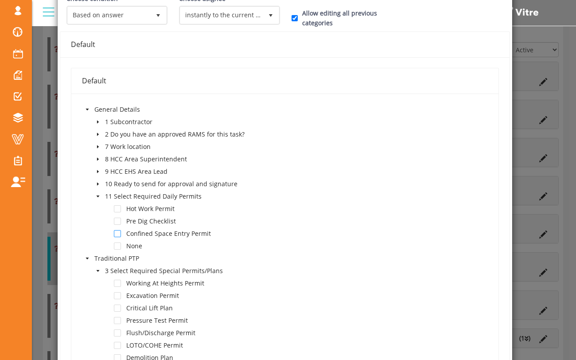
click at [118, 234] on span at bounding box center [117, 233] width 7 height 7
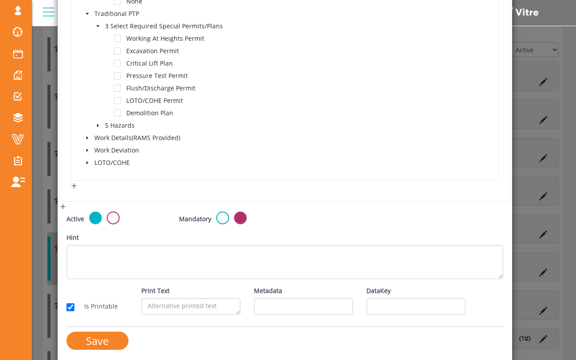
scroll to position [389, 0]
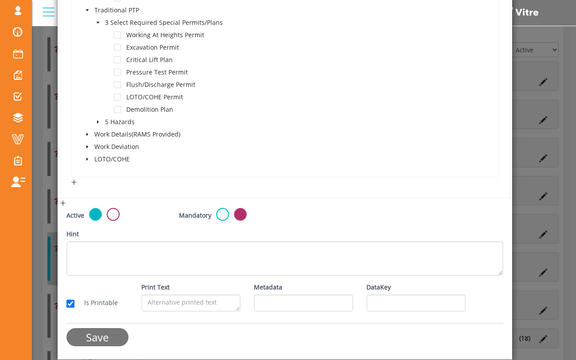
click at [119, 333] on input "Save" at bounding box center [97, 337] width 62 height 18
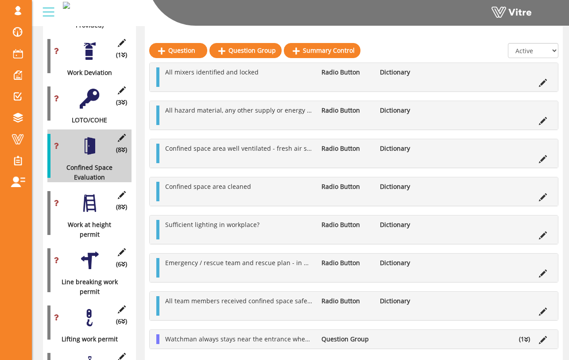
scroll to position [347, 0]
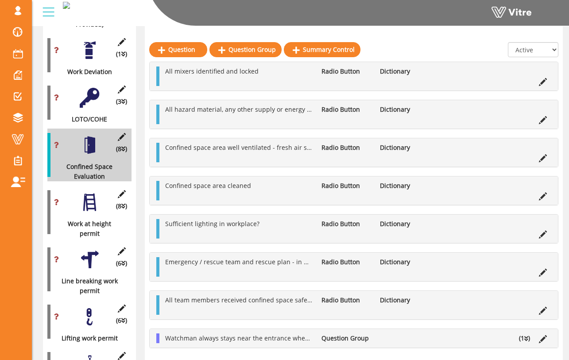
click at [94, 194] on div at bounding box center [90, 202] width 20 height 20
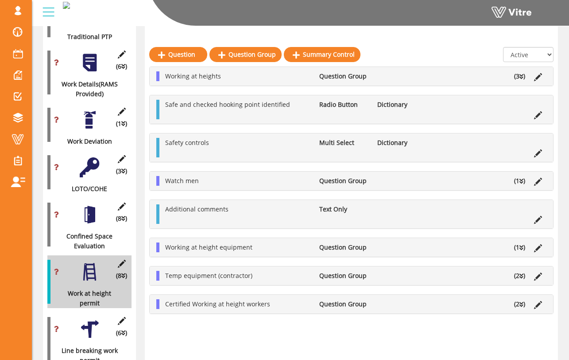
scroll to position [289, 0]
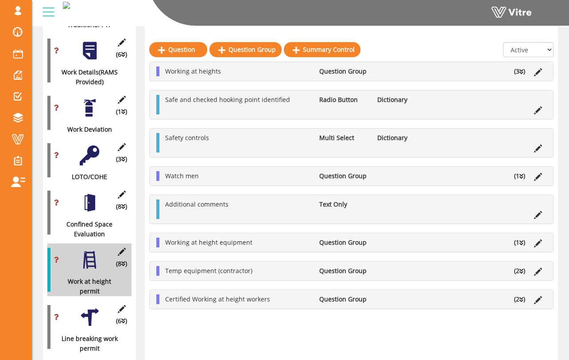
click at [86, 150] on div at bounding box center [90, 155] width 20 height 20
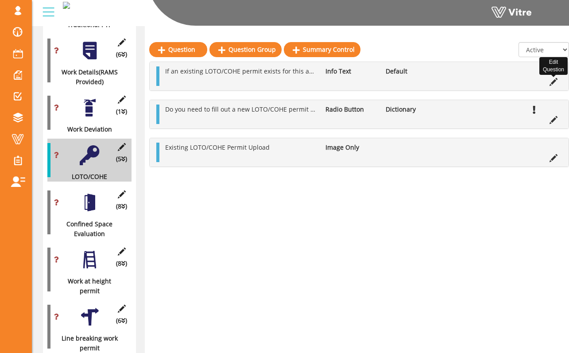
click at [374, 86] on icon at bounding box center [554, 82] width 8 height 8
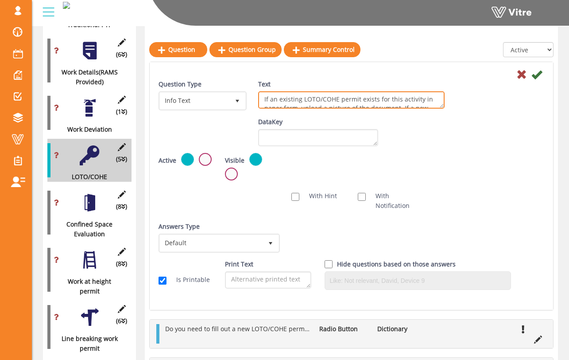
drag, startPoint x: 420, startPoint y: 100, endPoint x: 400, endPoint y: 99, distance: 20.0
click at [374, 99] on textarea "If an existing LOTO/COHE permit exists for this activity in paper form, upload …" at bounding box center [351, 99] width 187 height 17
type textarea "If an existing LOTO/COHE permit exists for this task in paper form, upload a pi…"
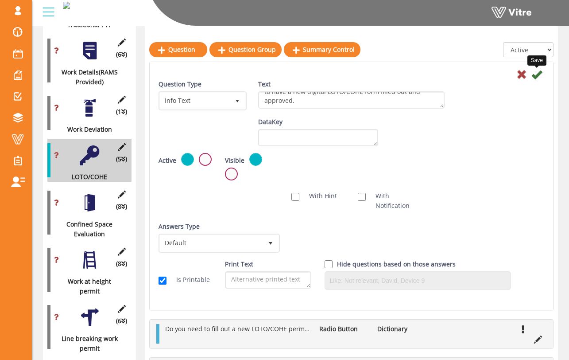
click at [374, 78] on icon at bounding box center [537, 74] width 11 height 11
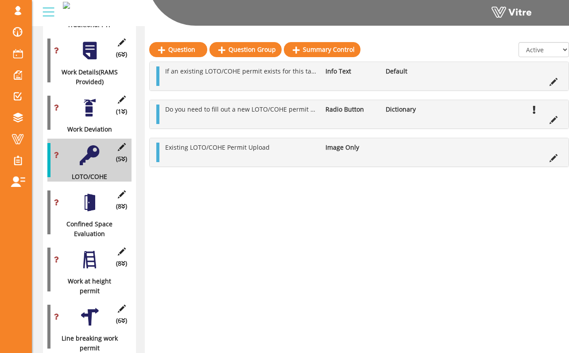
click at [93, 195] on div at bounding box center [90, 203] width 20 height 20
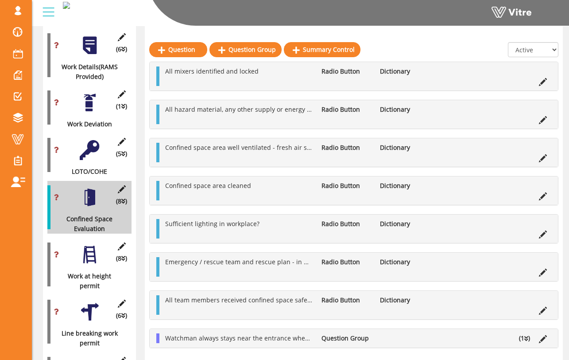
scroll to position [308, 0]
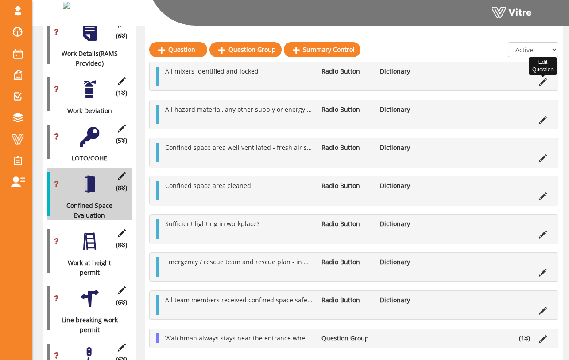
click at [374, 83] on icon at bounding box center [543, 82] width 8 height 8
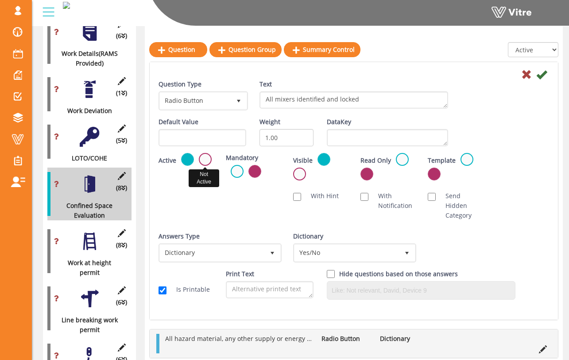
click at [204, 159] on label at bounding box center [205, 159] width 13 height 13
click at [0, 0] on input "radio" at bounding box center [0, 0] width 0 height 0
click at [374, 74] on icon at bounding box center [542, 74] width 11 height 11
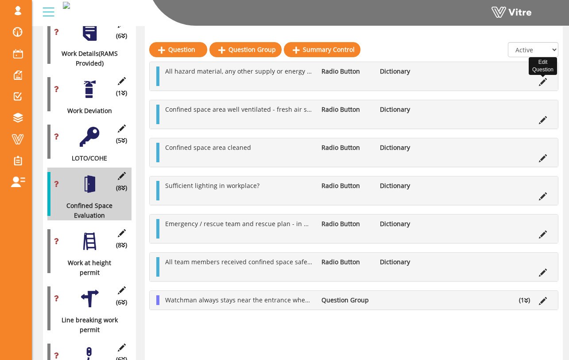
click at [374, 85] on icon at bounding box center [543, 82] width 8 height 8
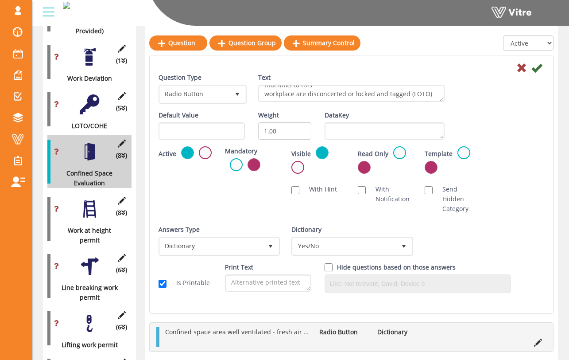
scroll to position [341, 0]
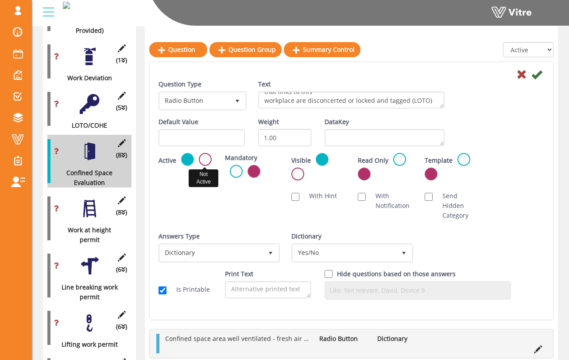
click at [202, 161] on label at bounding box center [205, 159] width 13 height 13
click at [0, 0] on input "radio" at bounding box center [0, 0] width 0 height 0
click at [374, 75] on icon at bounding box center [537, 74] width 11 height 11
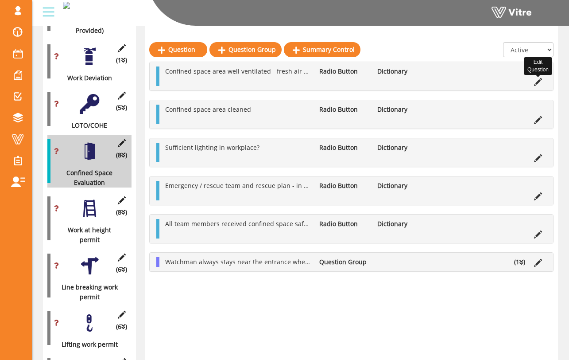
click at [374, 82] on icon at bounding box center [538, 82] width 8 height 8
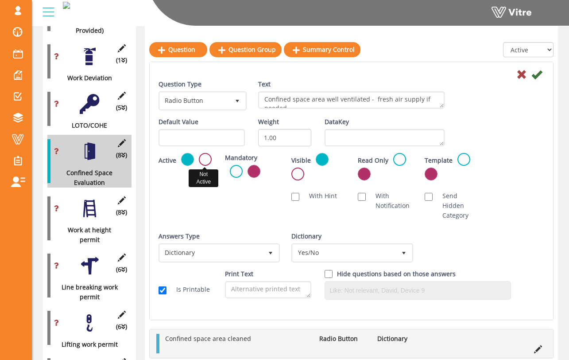
click at [203, 156] on label at bounding box center [205, 159] width 13 height 13
click at [0, 0] on input "radio" at bounding box center [0, 0] width 0 height 0
click at [374, 75] on icon at bounding box center [537, 74] width 11 height 11
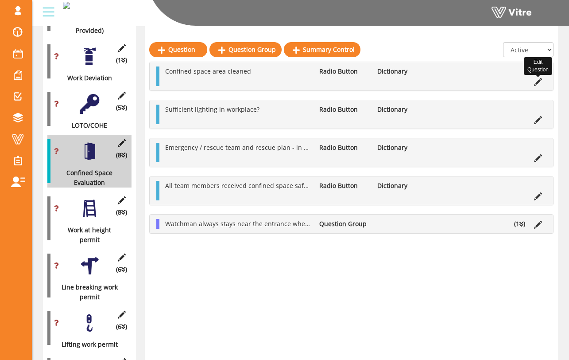
click at [374, 82] on icon at bounding box center [538, 82] width 8 height 8
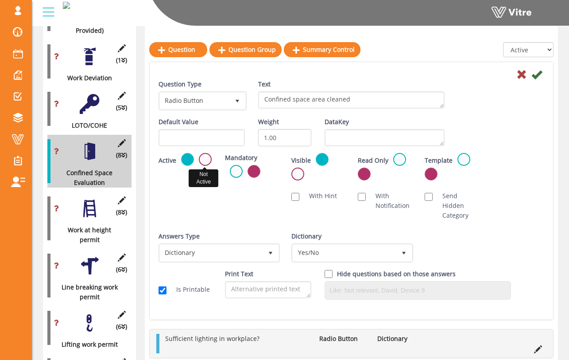
click at [206, 159] on label at bounding box center [205, 159] width 13 height 13
click at [0, 0] on input "radio" at bounding box center [0, 0] width 0 height 0
click at [374, 76] on icon at bounding box center [537, 74] width 11 height 11
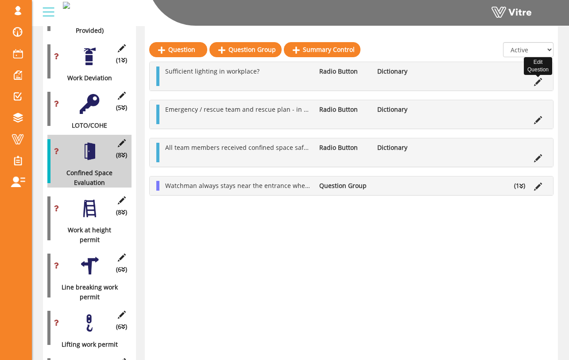
click at [374, 81] on icon at bounding box center [538, 82] width 8 height 8
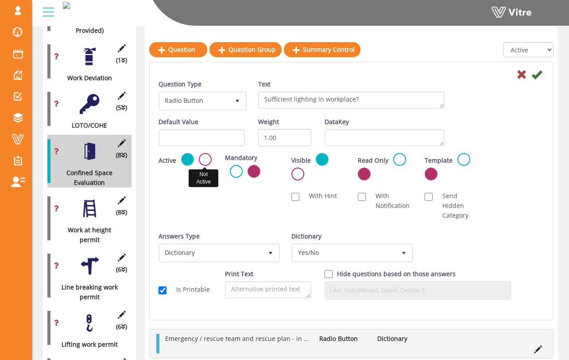
click at [199, 165] on div "Active Not Active" at bounding box center [185, 160] width 53 height 15
click at [204, 160] on label at bounding box center [205, 159] width 13 height 13
click at [0, 0] on input "radio" at bounding box center [0, 0] width 0 height 0
click at [374, 74] on icon at bounding box center [537, 74] width 11 height 11
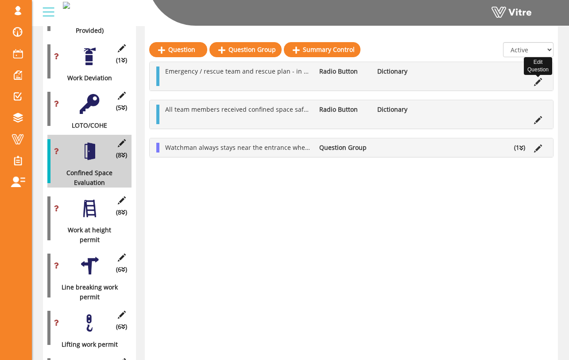
click at [374, 82] on icon at bounding box center [538, 82] width 8 height 8
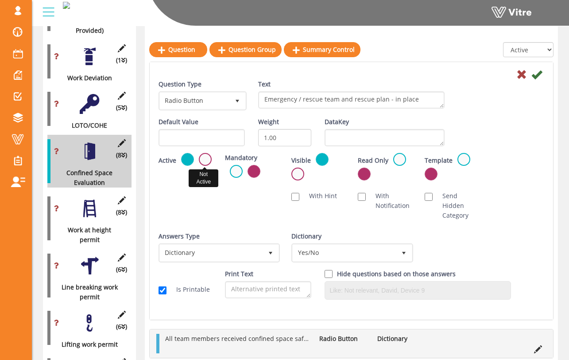
click at [210, 157] on label at bounding box center [205, 159] width 13 height 13
click at [0, 0] on input "radio" at bounding box center [0, 0] width 0 height 0
click at [374, 74] on icon at bounding box center [537, 74] width 11 height 11
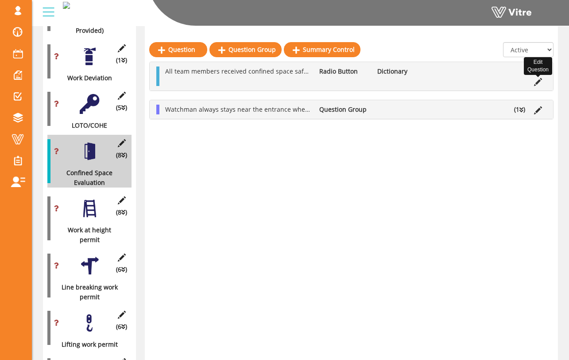
click at [374, 82] on icon at bounding box center [538, 82] width 8 height 8
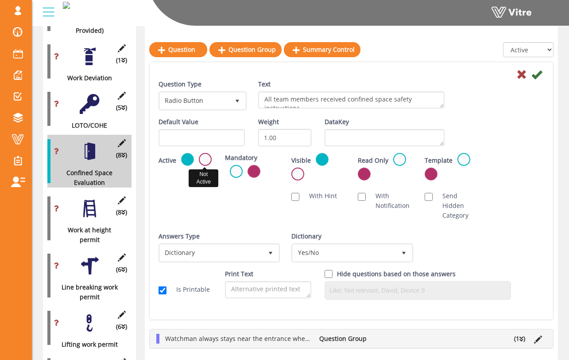
click at [205, 160] on label at bounding box center [205, 159] width 13 height 13
click at [0, 0] on input "radio" at bounding box center [0, 0] width 0 height 0
click at [374, 77] on icon at bounding box center [537, 74] width 11 height 11
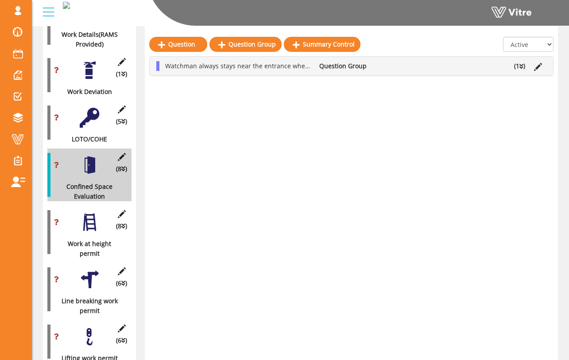
scroll to position [319, 0]
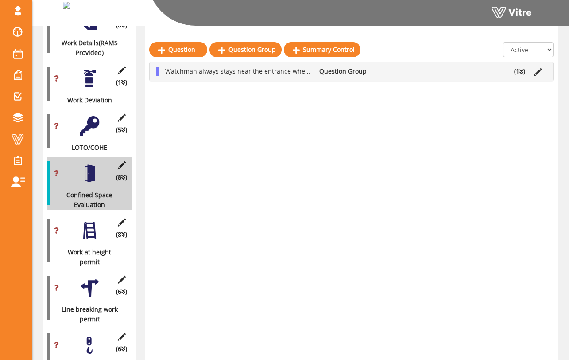
click at [374, 69] on li "(1 )" at bounding box center [520, 71] width 20 height 10
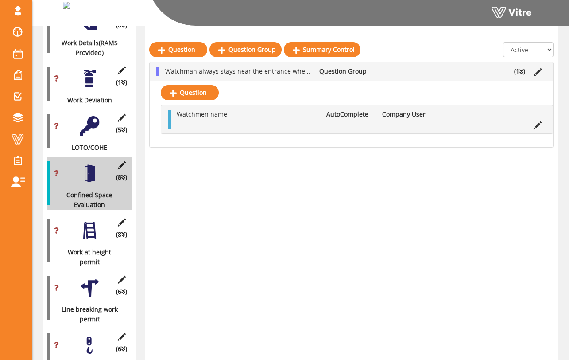
click at [374, 70] on icon at bounding box center [522, 72] width 4 height 6
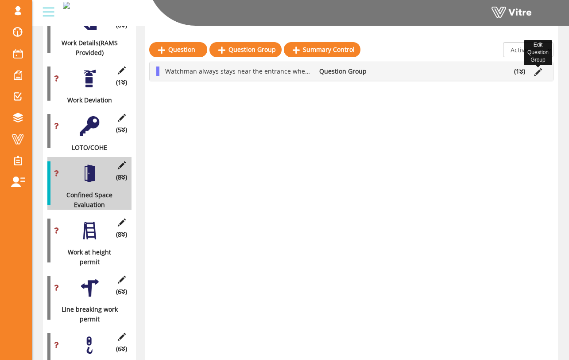
click at [374, 73] on icon at bounding box center [538, 72] width 8 height 8
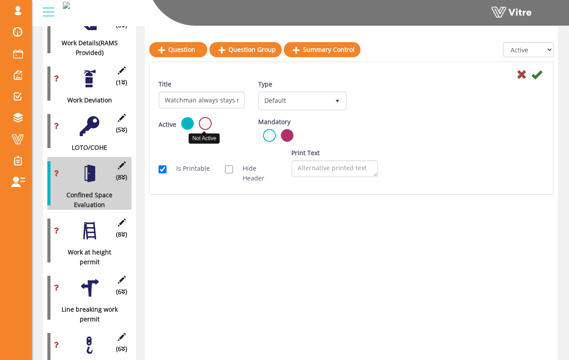
click at [200, 126] on label at bounding box center [205, 123] width 13 height 13
click at [0, 0] on input "radio" at bounding box center [0, 0] width 0 height 0
click at [374, 74] on icon at bounding box center [537, 74] width 11 height 11
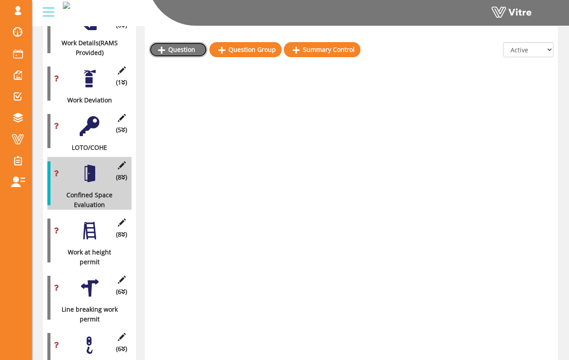
click at [188, 47] on link "Question" at bounding box center [178, 49] width 58 height 15
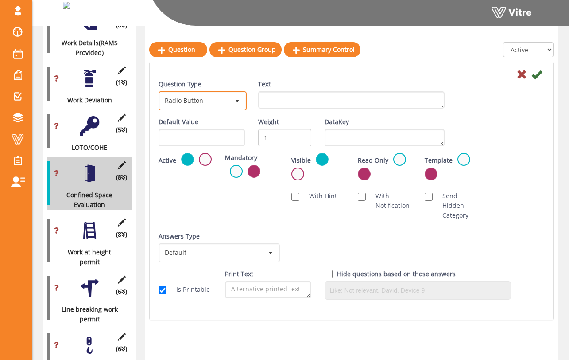
click at [218, 109] on span "Radio Button 3" at bounding box center [203, 100] width 88 height 19
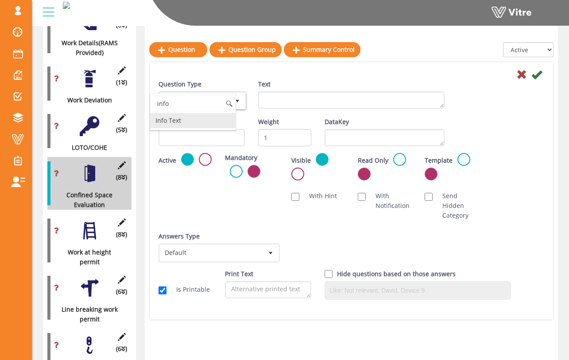
click at [205, 125] on li "Info Text" at bounding box center [193, 120] width 86 height 15
type input "info"
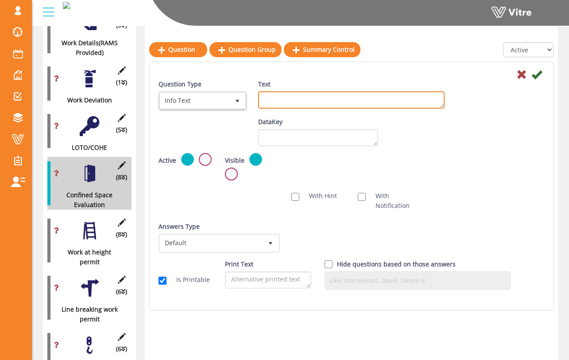
click at [262, 101] on textarea "Text" at bounding box center [351, 99] width 187 height 17
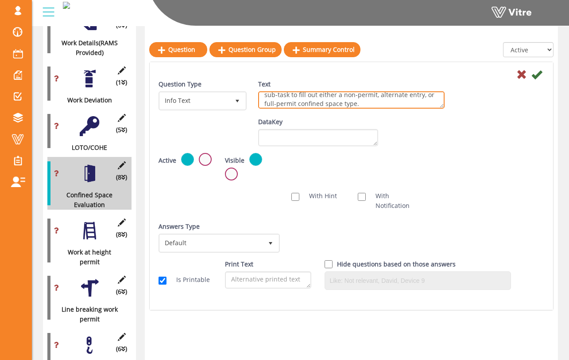
scroll to position [16, 0]
click at [368, 102] on textarea "Upon completing this evaluation section you will be sent a sub-task to fill out…" at bounding box center [351, 99] width 187 height 17
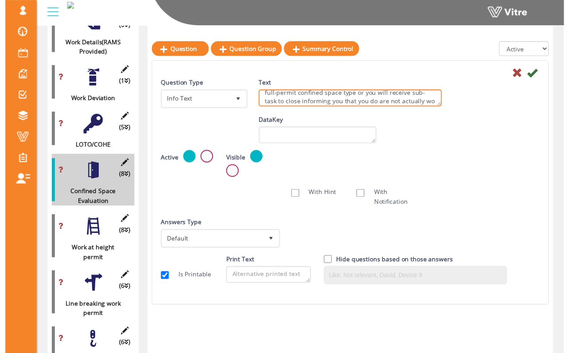
scroll to position [31, 0]
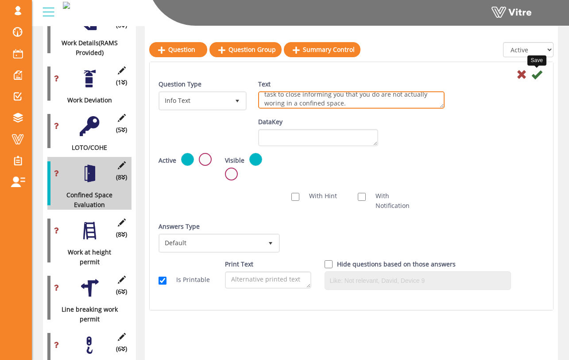
type textarea "Upon completing this evaluation section you will be sent a sub-task to fill out…"
click at [374, 76] on icon at bounding box center [537, 74] width 11 height 11
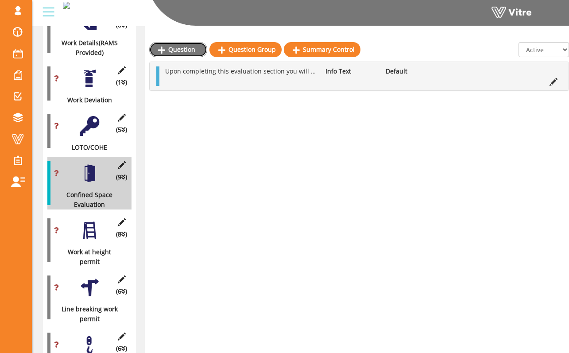
click at [186, 50] on link "Question" at bounding box center [178, 49] width 58 height 15
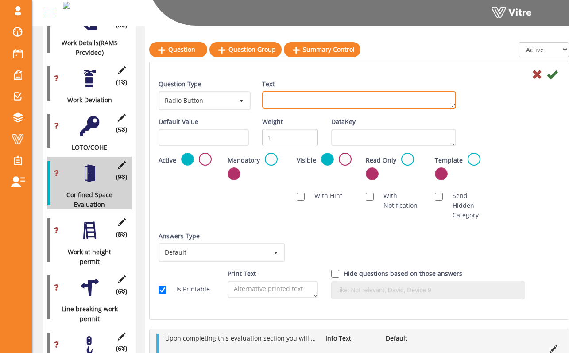
click at [277, 102] on textarea "Text" at bounding box center [359, 99] width 194 height 17
click at [374, 97] on textarea "Text" at bounding box center [359, 99] width 194 height 17
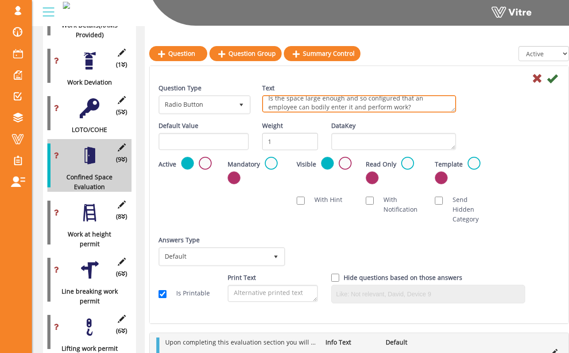
scroll to position [340, 0]
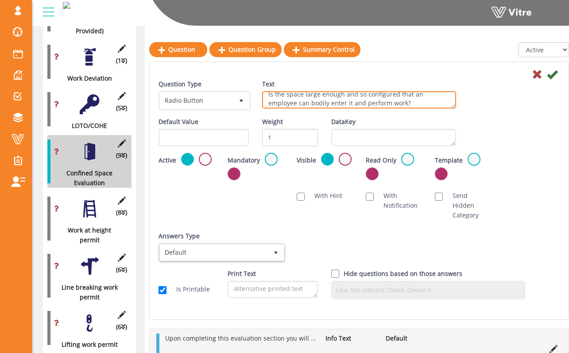
type textarea "Is the space large enough and so configured that an employee can bodily enter i…"
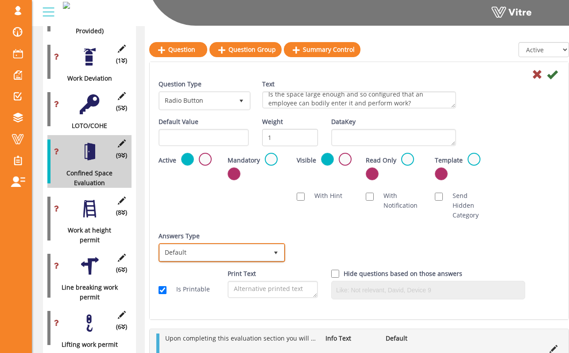
click at [247, 245] on span "Default" at bounding box center [214, 253] width 108 height 16
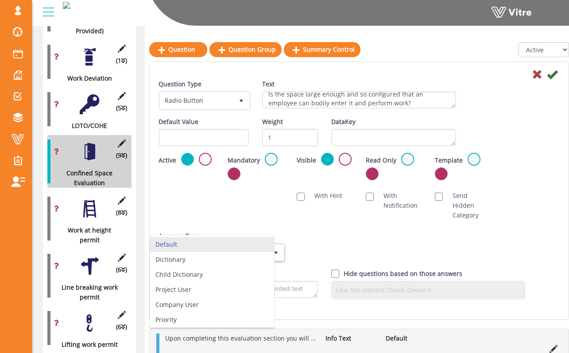
click at [266, 221] on div "Question Type Radio Button 3 Text Is the space large enough and so configured t…" at bounding box center [359, 192] width 401 height 227
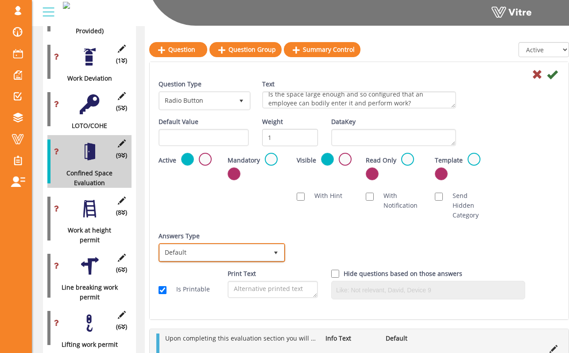
click at [218, 245] on span "Default" at bounding box center [214, 253] width 108 height 16
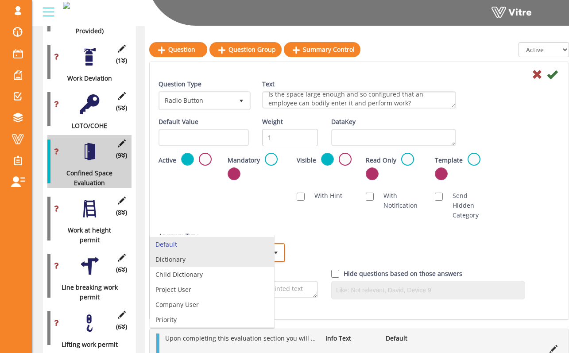
click at [214, 258] on li "Dictionary" at bounding box center [212, 259] width 124 height 15
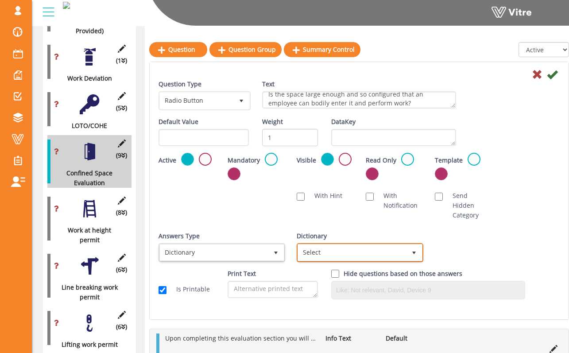
click at [353, 245] on span "Select" at bounding box center [352, 253] width 108 height 16
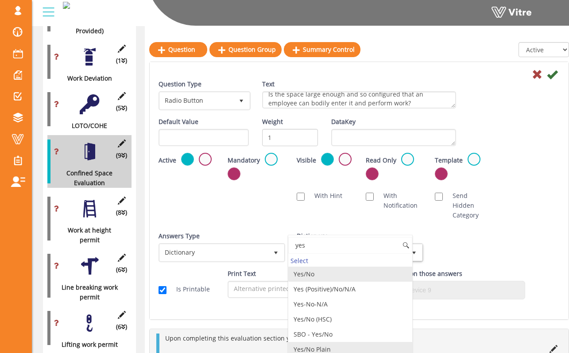
click at [338, 347] on li "Yes/No Plain" at bounding box center [350, 349] width 124 height 15
type input "yes"
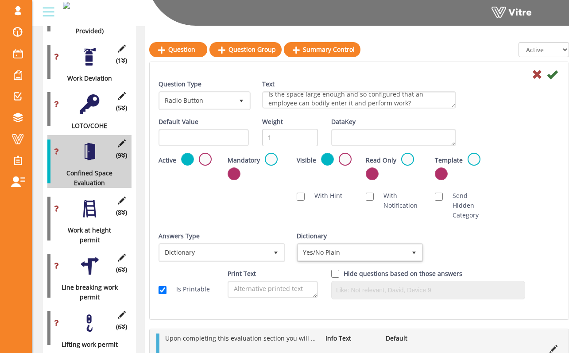
click at [374, 218] on div "Question Type Radio Button 3 Text Is the space large enough and so configured t…" at bounding box center [359, 192] width 401 height 227
click at [267, 157] on label at bounding box center [271, 159] width 13 height 13
click at [0, 0] on input "radio" at bounding box center [0, 0] width 0 height 0
click at [374, 73] on icon at bounding box center [552, 74] width 11 height 11
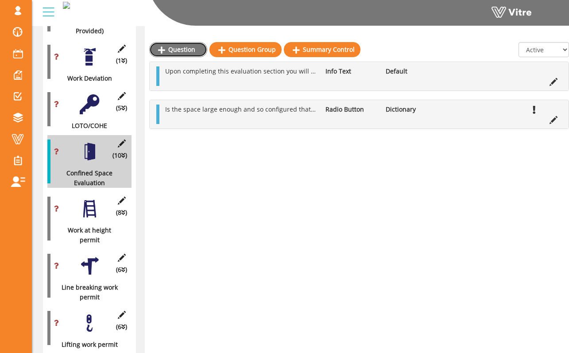
click at [179, 47] on link "Question" at bounding box center [178, 49] width 58 height 15
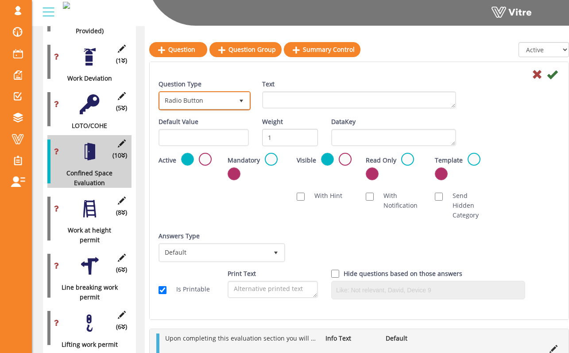
click at [238, 94] on span "select" at bounding box center [242, 101] width 16 height 16
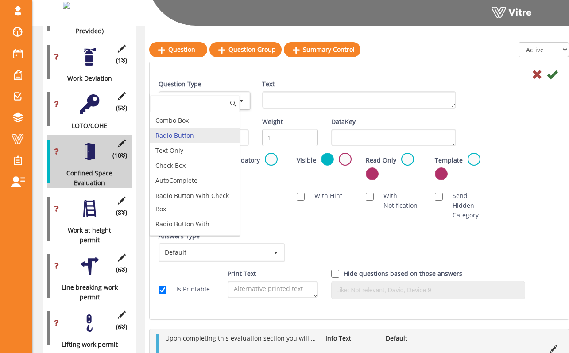
click at [238, 94] on div "Combo Box Radio Button Text Only Check Box AutoComplete Radio Button With Check…" at bounding box center [195, 164] width 90 height 143
click at [229, 101] on input at bounding box center [195, 103] width 90 height 17
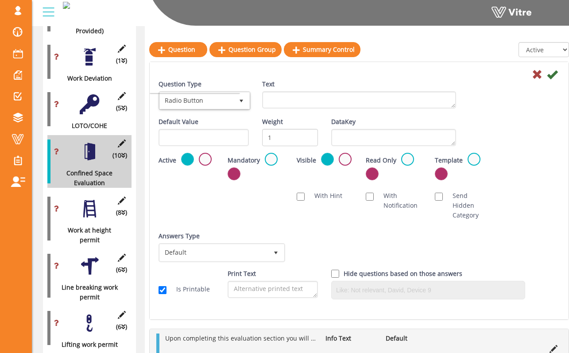
click at [233, 91] on div "Question Type Radio Button 3" at bounding box center [204, 94] width 90 height 31
click at [295, 98] on textarea "Text" at bounding box center [359, 99] width 194 height 17
click at [374, 97] on textarea "Text" at bounding box center [359, 99] width 194 height 17
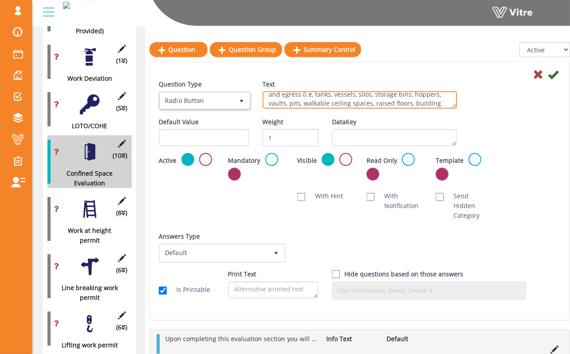
scroll to position [23, 0]
type textarea "Does the space have a limited or restricted means of access and egress (i.e, ta…"
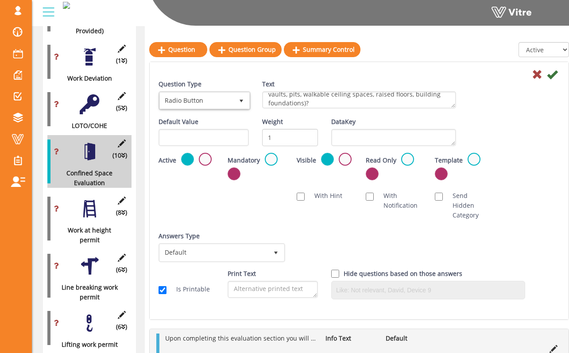
click at [374, 112] on div "Question Type Radio Button 3 Text Does the space have a limited or restricted m…" at bounding box center [359, 98] width 415 height 38
click at [280, 245] on span "select" at bounding box center [276, 253] width 16 height 16
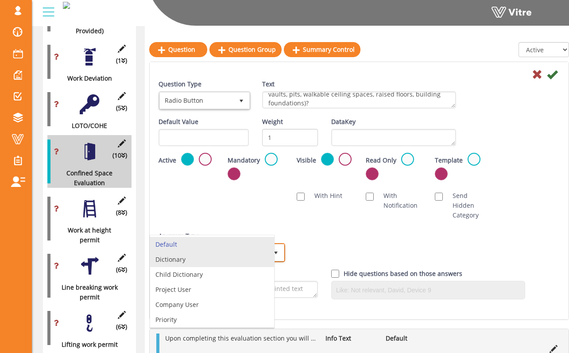
click at [263, 261] on li "Dictionary" at bounding box center [212, 259] width 124 height 15
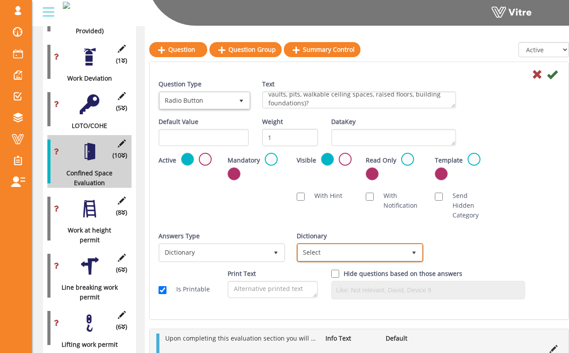
click at [319, 245] on span "Select" at bounding box center [352, 253] width 108 height 16
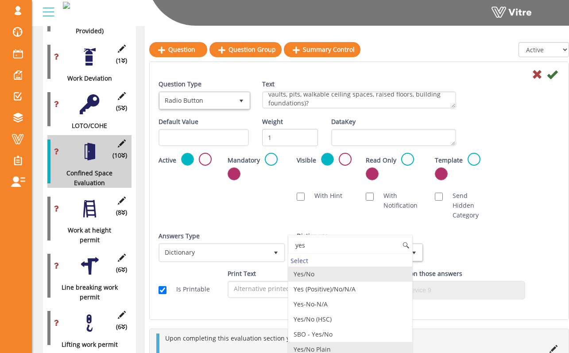
click at [340, 347] on li "Yes/No Plain" at bounding box center [350, 349] width 124 height 15
type input "yes"
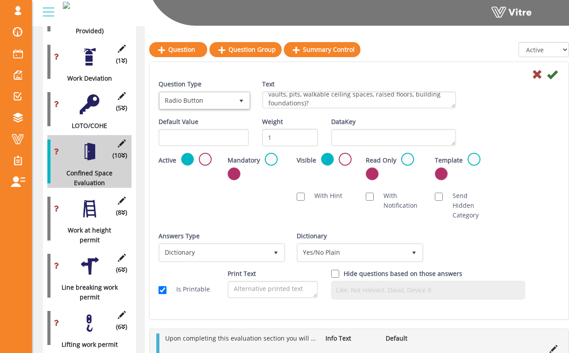
click at [374, 231] on div "Answers Type Dictionary 1 Answers Type Default 0 Module Select Form Context (li…" at bounding box center [359, 250] width 415 height 38
click at [272, 162] on label at bounding box center [271, 159] width 13 height 13
click at [0, 0] on input "radio" at bounding box center [0, 0] width 0 height 0
click at [374, 238] on div "Answers Type Dictionary 1 Answers Type Default 0 Module Select Form Context (li…" at bounding box center [359, 250] width 415 height 38
click at [374, 75] on icon at bounding box center [552, 74] width 11 height 11
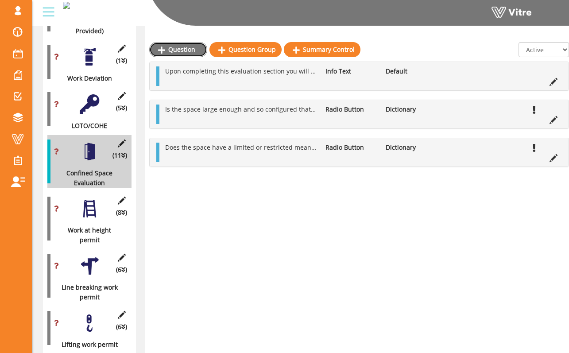
click at [198, 56] on link "Question" at bounding box center [178, 49] width 58 height 15
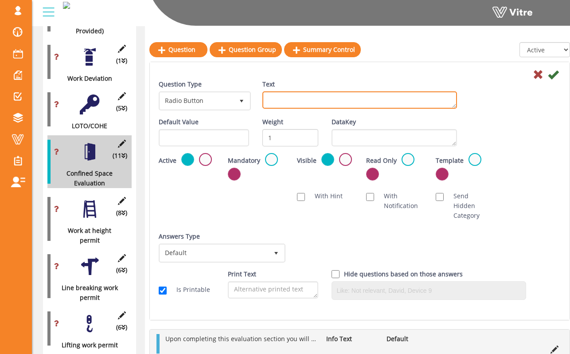
click at [329, 96] on textarea "Text" at bounding box center [359, 99] width 195 height 17
type textarea "Is the space designed for continuous human occupancy?"
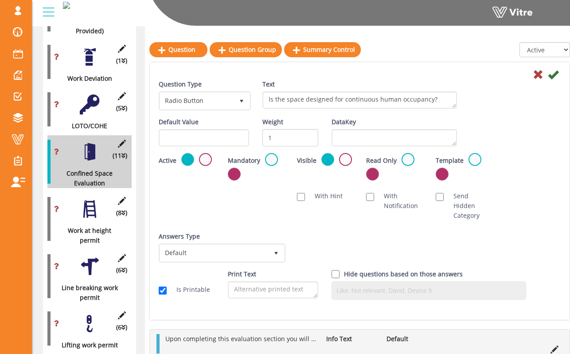
click at [374, 109] on div "Question Type Radio Button 3 Text Is the space designed for continuous human oc…" at bounding box center [359, 98] width 415 height 38
click at [265, 156] on label at bounding box center [271, 159] width 13 height 13
click at [0, 0] on input "radio" at bounding box center [0, 0] width 0 height 0
click at [255, 245] on span "Default" at bounding box center [214, 253] width 108 height 16
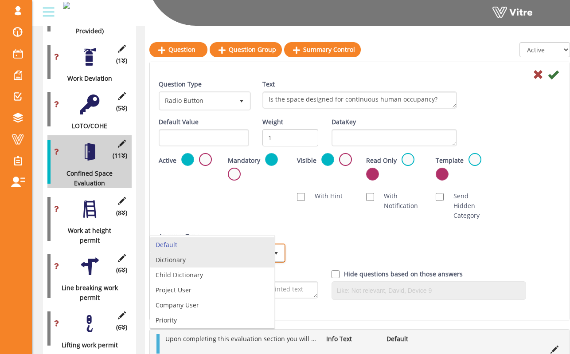
click at [232, 263] on li "Dictionary" at bounding box center [212, 259] width 124 height 15
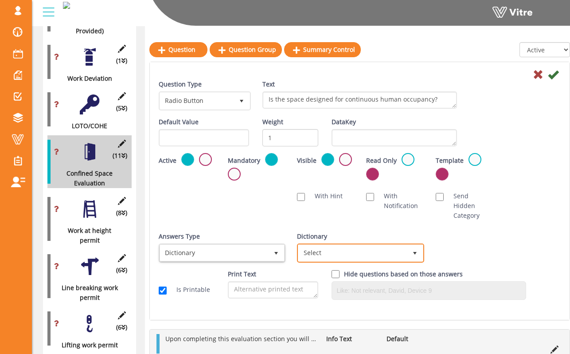
click at [358, 252] on span "Select" at bounding box center [360, 252] width 127 height 19
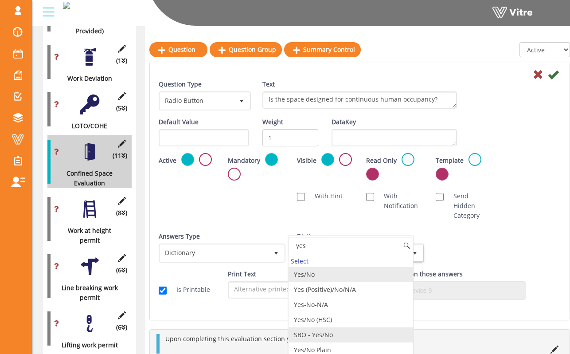
click at [344, 342] on li "SBO - Yes/No" at bounding box center [350, 334] width 124 height 15
type input "yes"
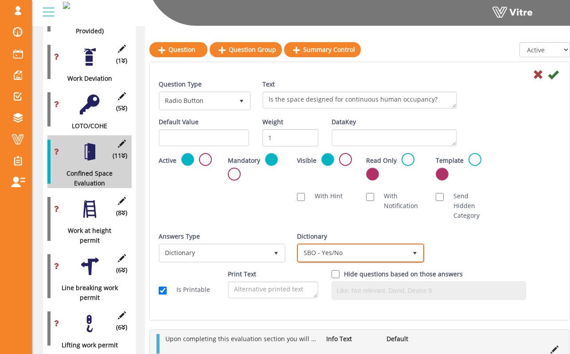
click at [361, 245] on span "SBO - Yes/No" at bounding box center [352, 253] width 108 height 16
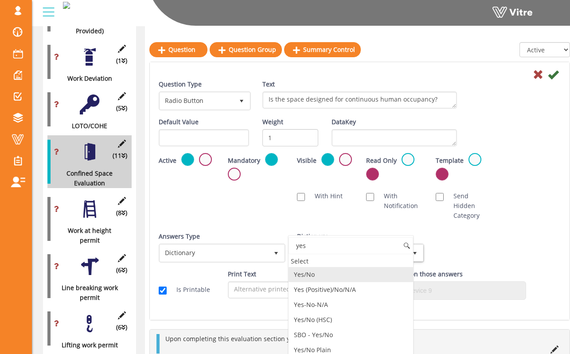
scroll to position [0, 0]
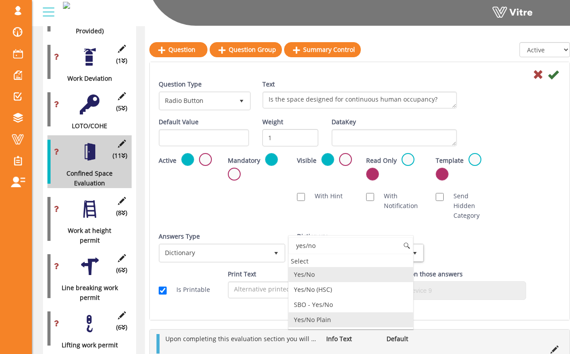
click at [342, 316] on li "Yes/No Plain" at bounding box center [350, 319] width 124 height 15
type input "yes/no"
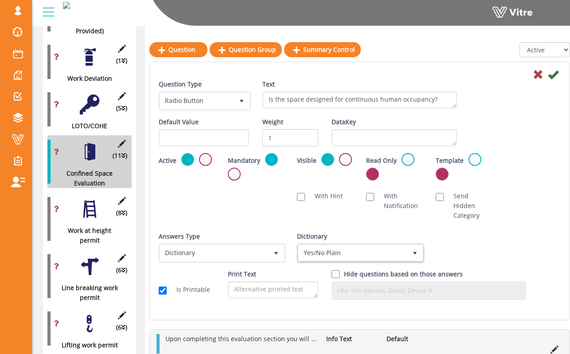
click at [374, 192] on div "Scan NFC Must scan With Hint With Notification Send Hidden Category No Image Op…" at bounding box center [359, 206] width 415 height 38
click at [374, 75] on icon at bounding box center [553, 74] width 11 height 11
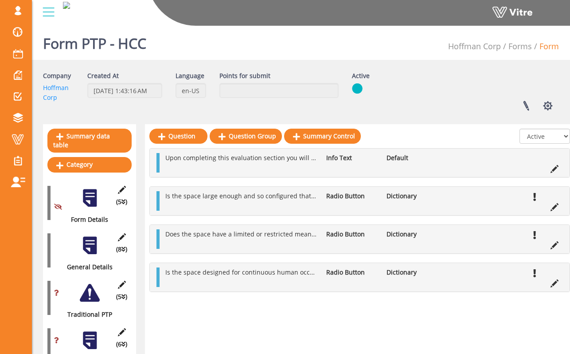
scroll to position [7, 0]
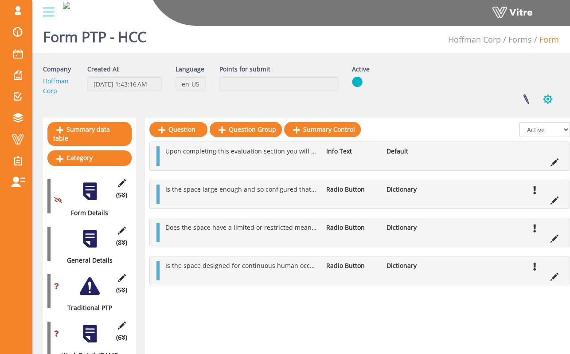
click at [374, 97] on button "button" at bounding box center [548, 98] width 22 height 23
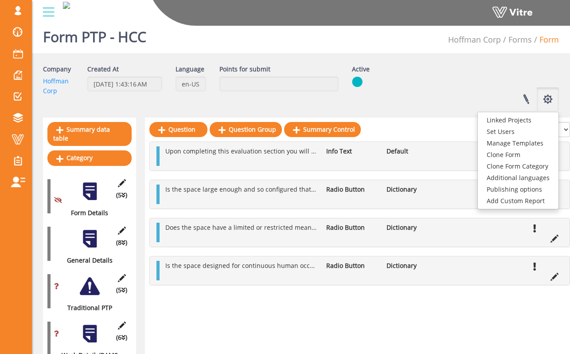
click at [374, 86] on div "Company Hoffman Corp Created At 9/4/2025 1:43:16 AM Language en-US Points for s…" at bounding box center [300, 87] width 529 height 47
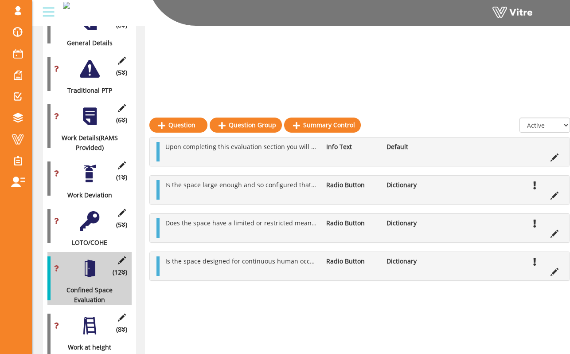
scroll to position [0, 0]
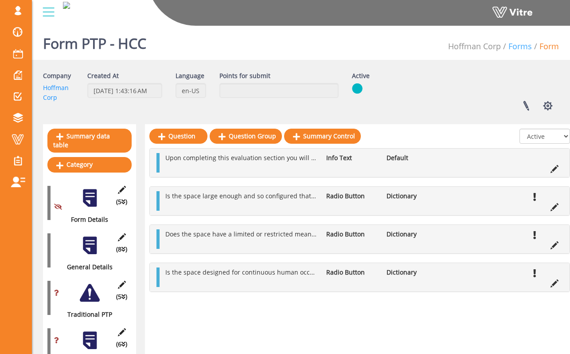
click at [374, 45] on link "Forms" at bounding box center [519, 46] width 23 height 11
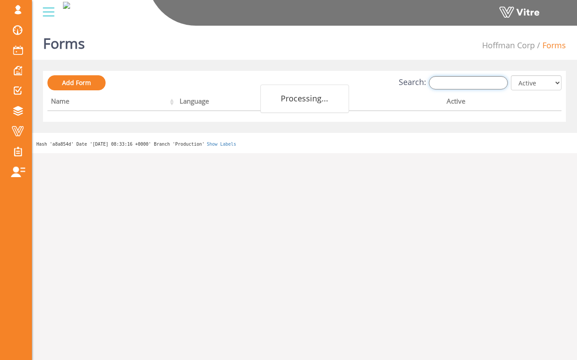
click at [483, 77] on input "Search:" at bounding box center [468, 82] width 79 height 13
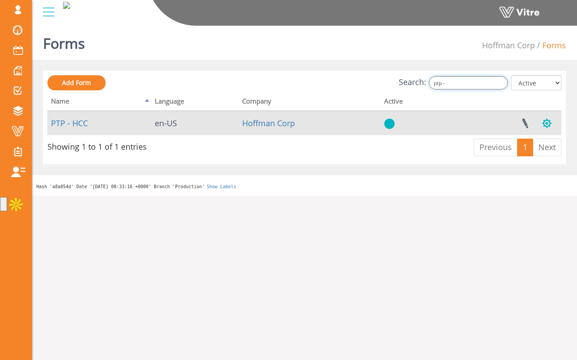
type input "ptp -"
click at [554, 123] on button "button" at bounding box center [546, 123] width 22 height 23
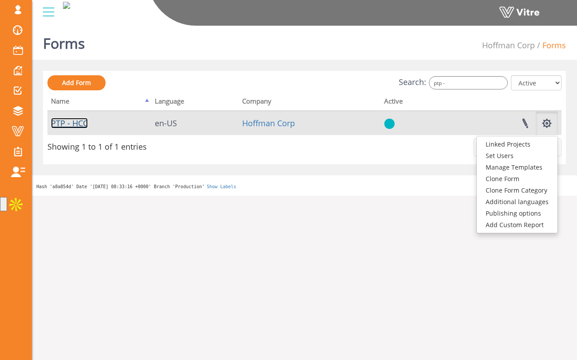
click at [81, 124] on link "PTP - HCC" at bounding box center [69, 123] width 37 height 11
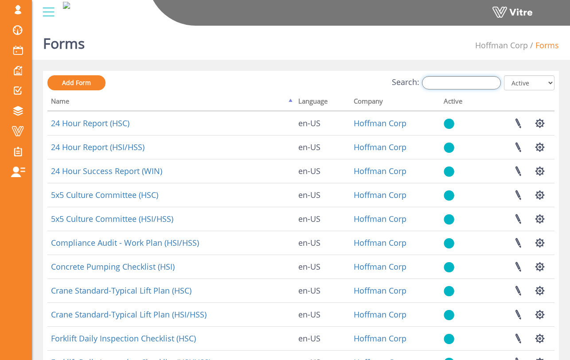
click at [481, 81] on input "Search:" at bounding box center [461, 82] width 79 height 13
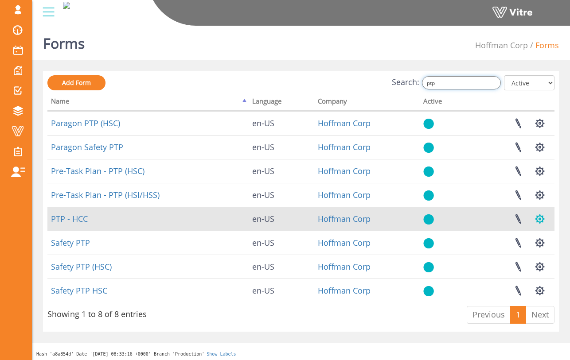
type input "ptp"
click at [546, 223] on button "button" at bounding box center [540, 218] width 22 height 23
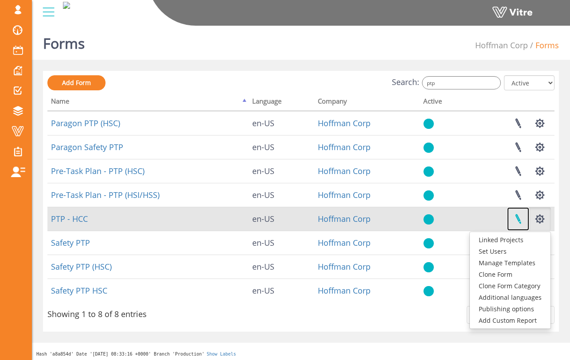
click at [521, 219] on link at bounding box center [518, 218] width 22 height 23
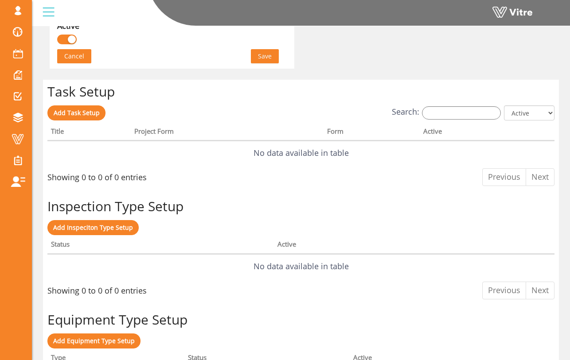
scroll to position [628, 0]
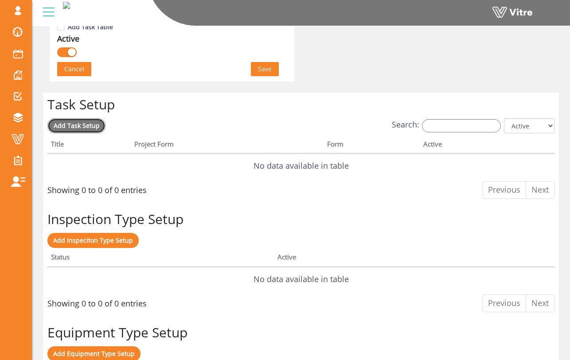
click at [93, 127] on span "Add Task Setup" at bounding box center [77, 125] width 46 height 8
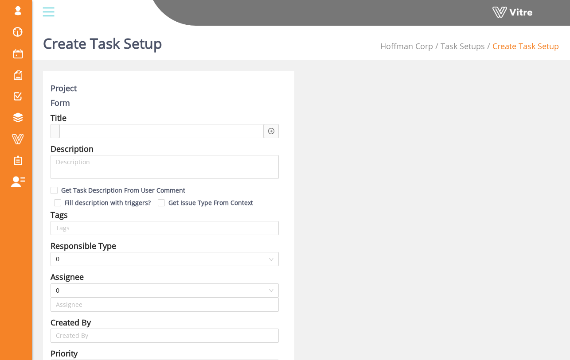
type input "[PERSON_NAME] SU"
click at [271, 130] on icon "plus-circle" at bounding box center [271, 131] width 3 height 3
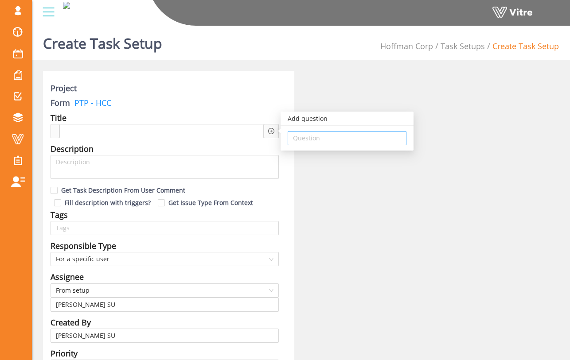
click at [296, 140] on input "search" at bounding box center [347, 138] width 108 height 13
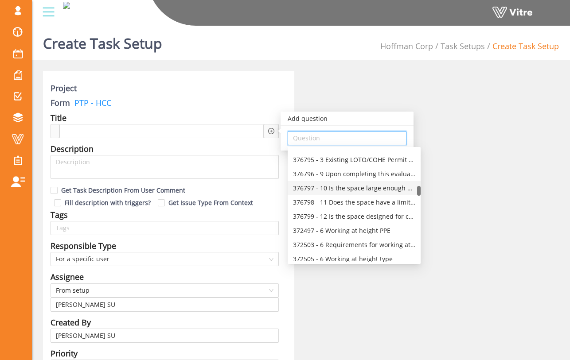
scroll to position [441, 0]
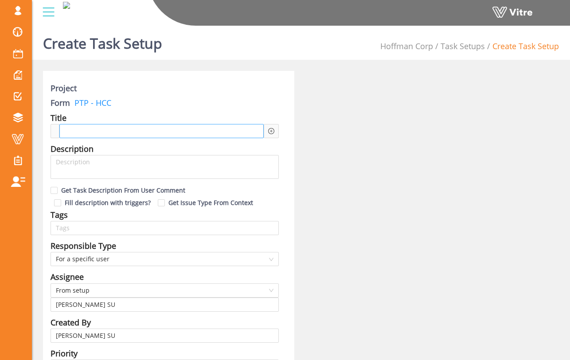
click at [204, 133] on div at bounding box center [161, 131] width 204 height 14
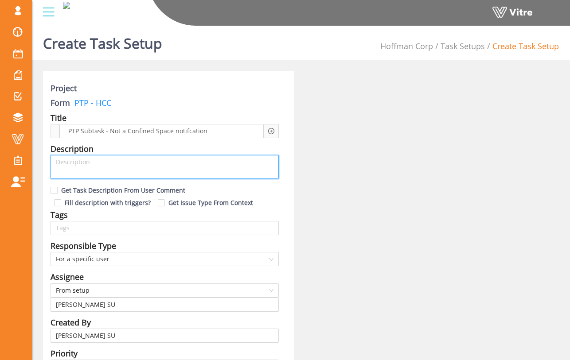
click at [179, 167] on textarea at bounding box center [165, 167] width 228 height 24
type textarea "T"
type textarea "Th"
type textarea "The"
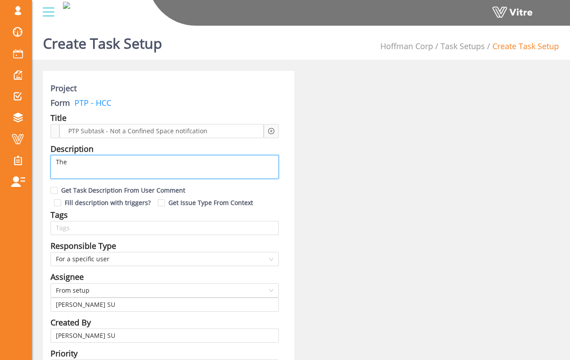
type textarea "The u"
type textarea "The us"
type textarea "The use"
type textarea "The user"
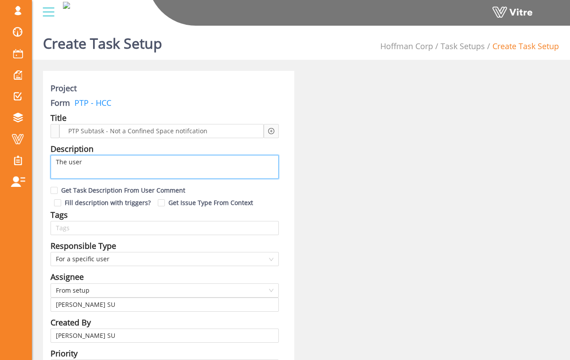
type textarea "The user h"
type textarea "The user ha"
type textarea "The user has"
type textarea "The user has a"
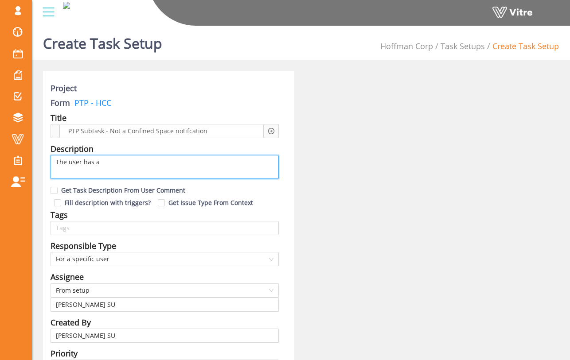
type textarea "The user has an"
type textarea "The user has ans"
type textarea "The user has answe"
type textarea "The user has answere"
type textarea "The user has answered"
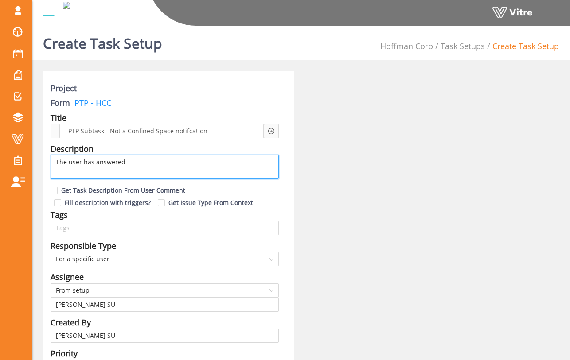
type textarea "The user has answered"
type textarea "The user has answered t"
type textarea "The user has answered th"
type textarea "The user has answered the"
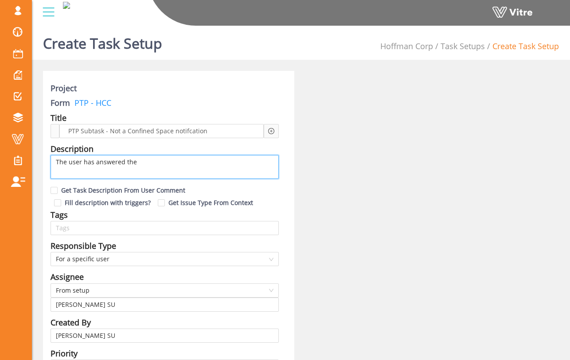
type textarea "The user has answered the"
type textarea "The user has answered th"
type textarea "The user has answered t"
type textarea "The user has answered"
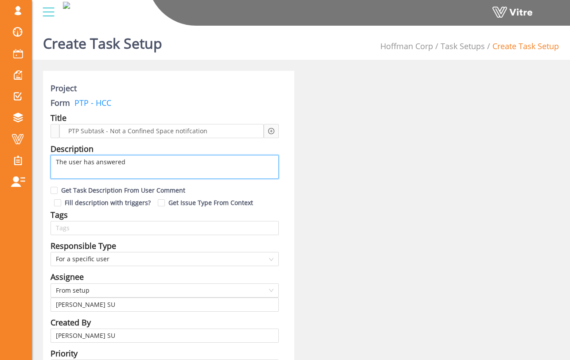
type textarea "The user has answere"
type textarea "The user has answer"
type textarea "The user has answe"
type textarea "The user has answ"
type textarea "The user has ans"
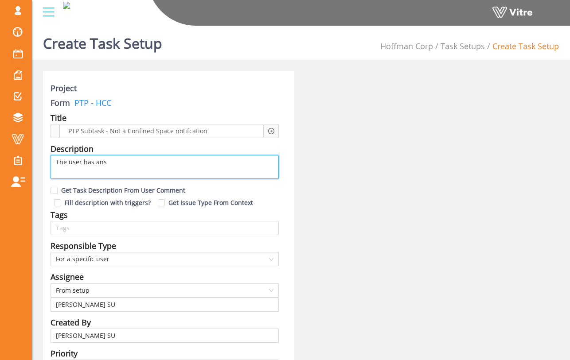
type textarea "The user has an"
type textarea "The user has a"
type textarea "The user has"
type textarea "The user ha"
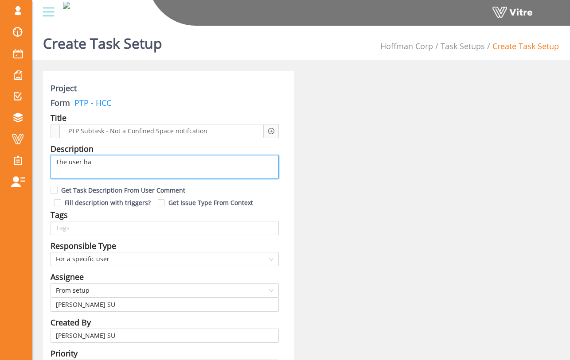
type textarea "The user h"
type textarea "The user"
type textarea "The use"
type textarea "The us"
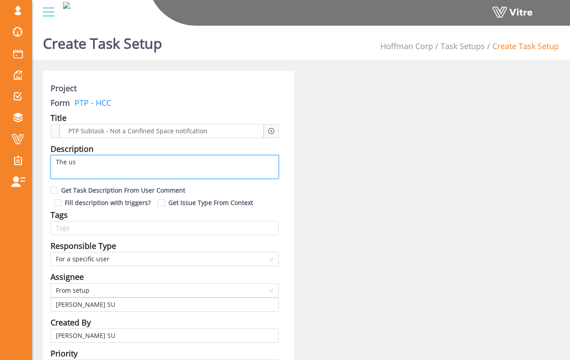
type textarea "The u"
type textarea "The"
type textarea "Th"
type textarea "T"
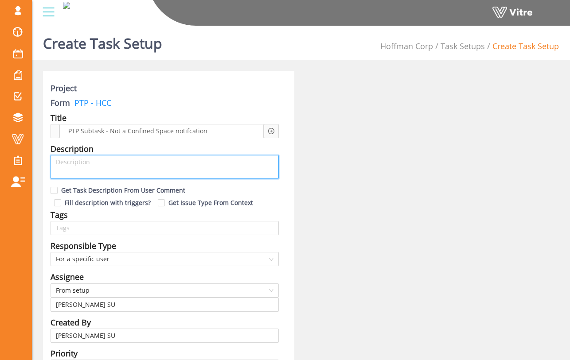
type textarea "T"
type textarea "The"
type textarea "The c"
type textarea "The"
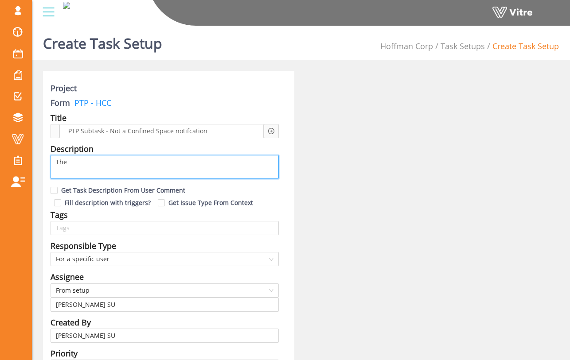
type textarea "The C"
type textarea "The Co"
type textarea "The Con"
type textarea "The Conf"
type textarea "The Confi"
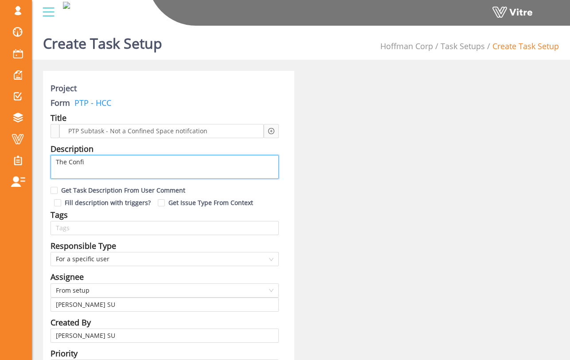
type textarea "The Confin"
type textarea "The Confined"
type textarea "The Confined S"
type textarea "The Confined Sp"
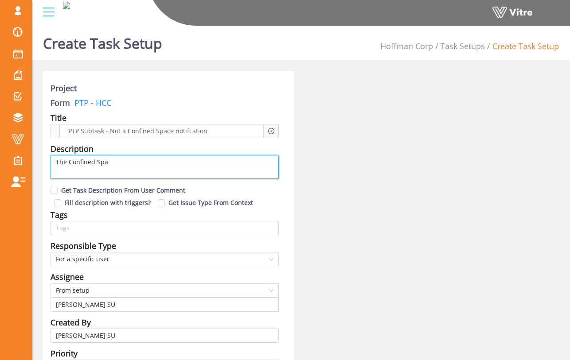
type textarea "The Confined Spac"
type textarea "The Confined Space"
type textarea "The Confined Space e"
type textarea "The Confined Space E"
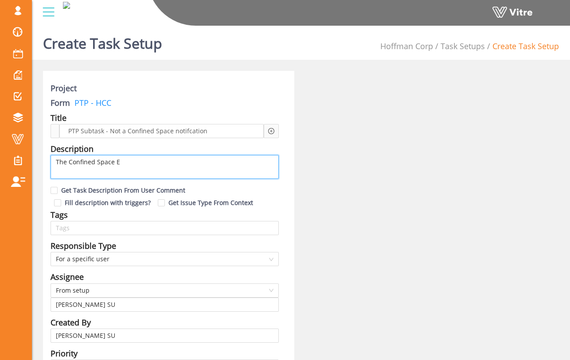
type textarea "The Confined Space Ev"
type textarea "The Confined Space Eva"
type textarea "The Confined Space Evau"
type textarea "The Confined Space Evaul"
type textarea "The Confined Space Evaula"
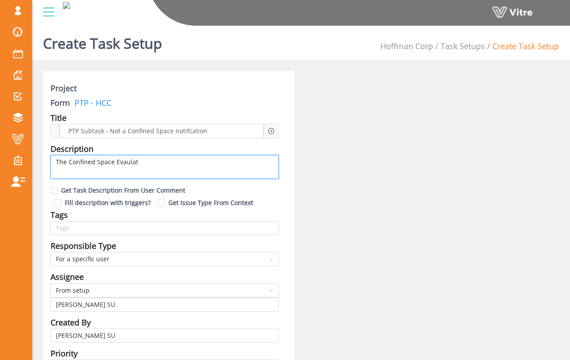
type textarea "The Confined Space Evaulati"
type textarea "The Confined Space Evaulatio"
type textarea "The Confined Space Evaulation"
type textarea "The Confined Space Evaulation s"
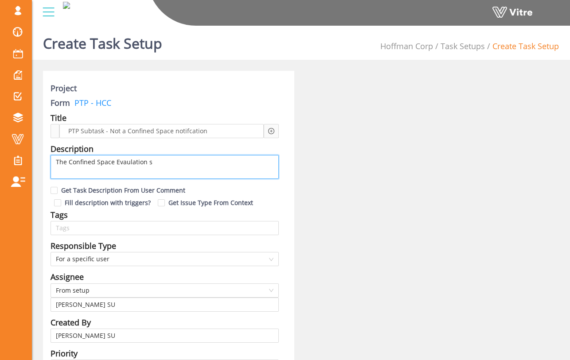
type textarea "The Confined Space Evaulation se"
type textarea "The Confined Space Evaulation sec"
type textarea "The Confined Space Evaulation sect"
type textarea "The Confined Space Evaulation secti"
type textarea "The Confined Space Evaulation sectio"
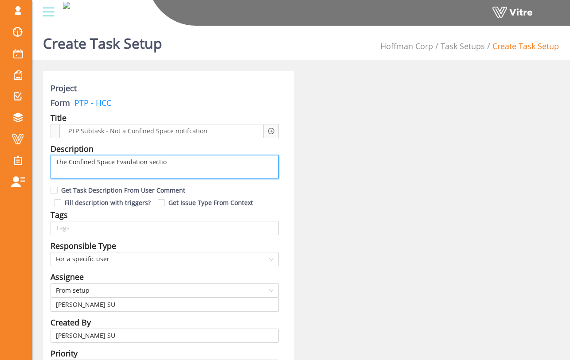
type textarea "The Confined Space Evaulation section"
type textarea "The Confined Space Evaulation section o"
type textarea "The Confined Space Evaulation section of"
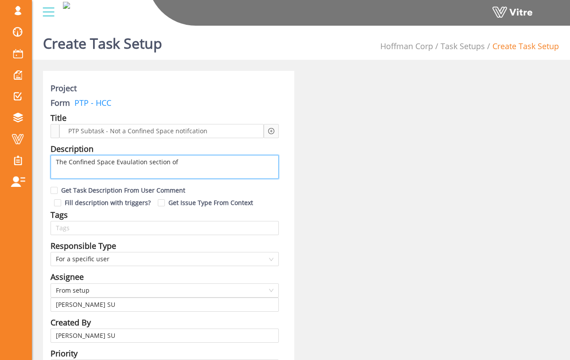
type textarea "The Confined Space Evaulation section of t"
type textarea "The Confined Space Evaulation section of th"
type textarea "The Confined Space Evaulation section of thi"
type textarea "The Confined Space Evaulation section of this"
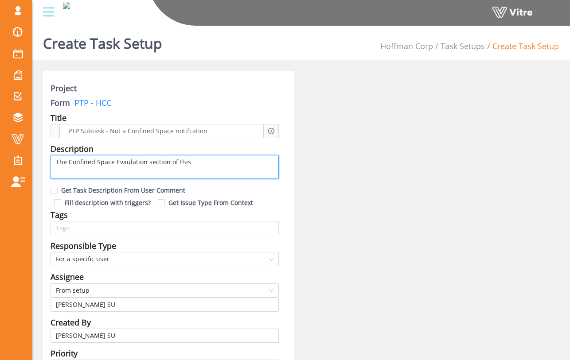
click at [136, 160] on textarea "The Confined Space Evaulation section of this" at bounding box center [165, 167] width 228 height 24
type textarea "The Confined Space Evaluation section of this"
click at [196, 164] on textarea "The Confined Space Evaluation section of this" at bounding box center [165, 167] width 228 height 24
type textarea "The Confined Space Evaluation section of this p"
type textarea "The Confined Space Evaluation section of this pe"
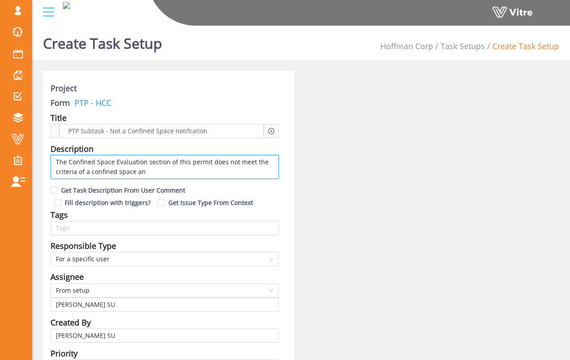
click at [144, 163] on textarea "The Confined Space Evaluation section of this permit does not meet the criteria…" at bounding box center [165, 167] width 228 height 24
click at [208, 160] on textarea "The Confined Space Evaluation section of this permit does not meet the criteria…" at bounding box center [165, 167] width 228 height 24
click at [235, 171] on textarea "The Confined Space Evaluation section of this permit has been answered and does…" at bounding box center [165, 167] width 228 height 24
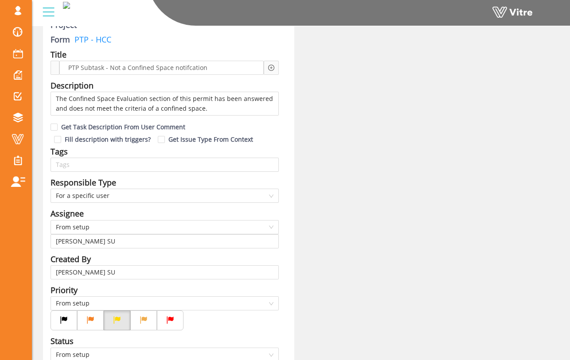
scroll to position [84, 0]
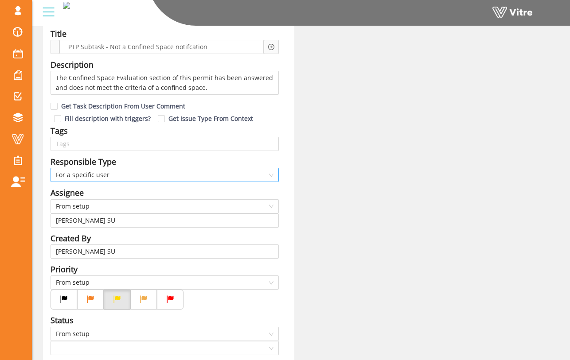
click at [204, 170] on span "For a specific user" at bounding box center [165, 174] width 218 height 13
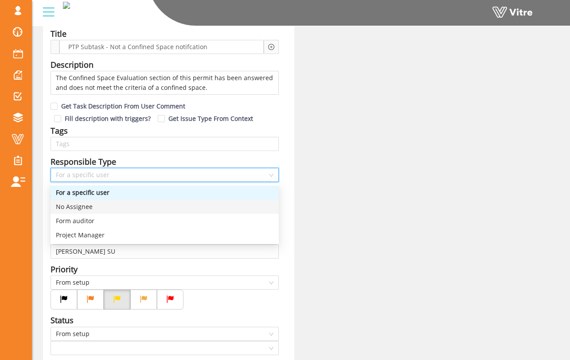
click at [187, 203] on div "No Assignee" at bounding box center [165, 207] width 218 height 10
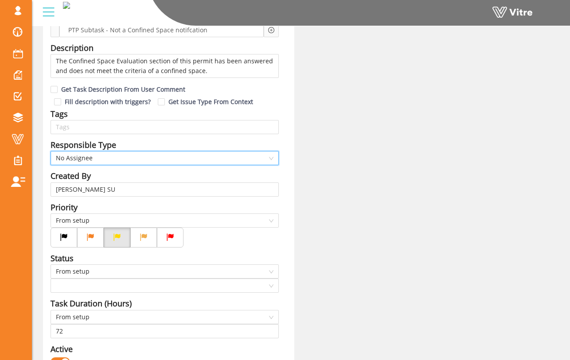
scroll to position [106, 0]
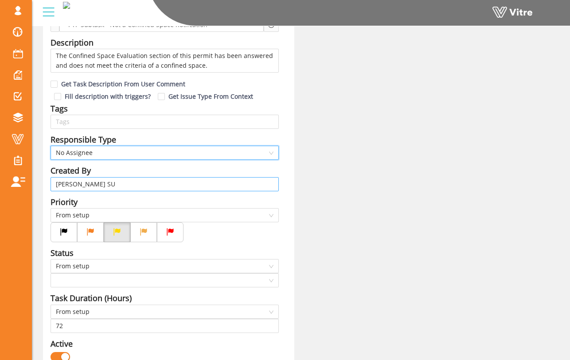
click at [237, 181] on input "Sam Trafton SU" at bounding box center [165, 184] width 218 height 13
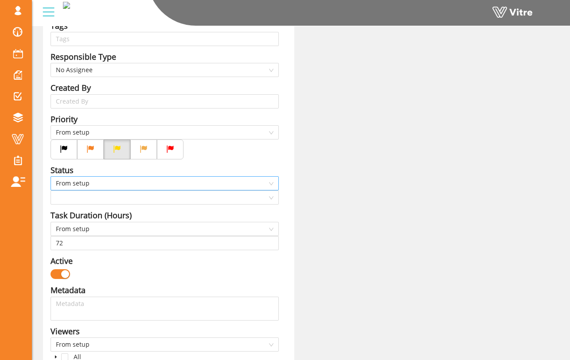
scroll to position [198, 0]
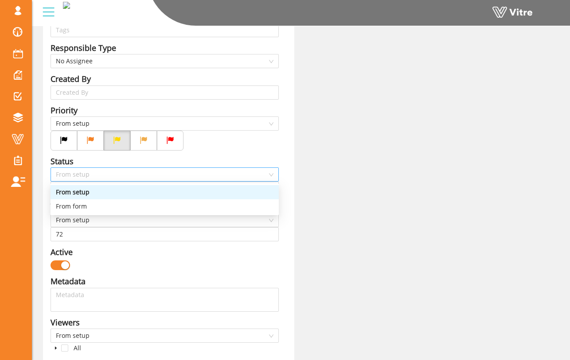
click at [125, 175] on span "From setup" at bounding box center [165, 174] width 218 height 13
click at [122, 195] on div "From setup" at bounding box center [165, 192] width 218 height 10
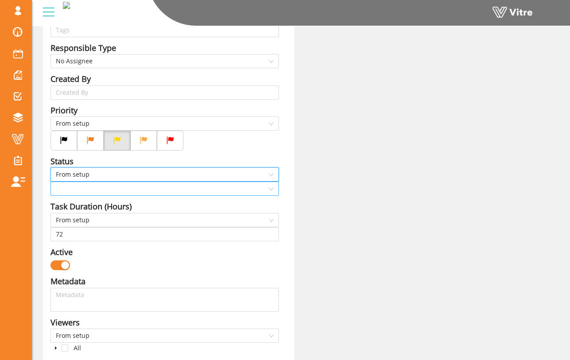
click at [125, 188] on input "search" at bounding box center [161, 188] width 211 height 13
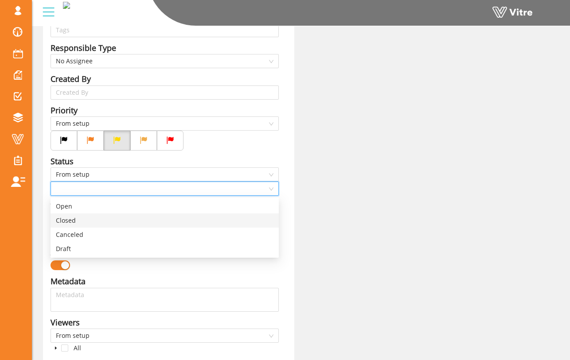
click at [121, 217] on div "Closed" at bounding box center [165, 221] width 218 height 10
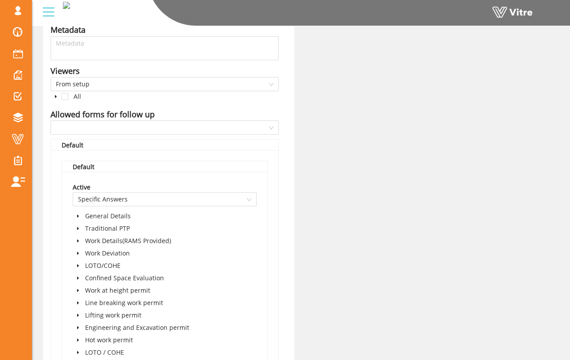
scroll to position [452, 0]
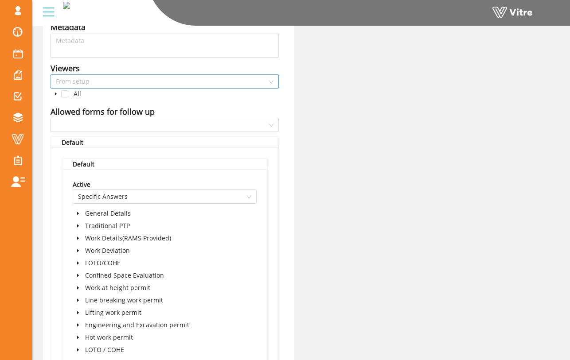
click at [83, 81] on span "From setup" at bounding box center [165, 81] width 218 height 13
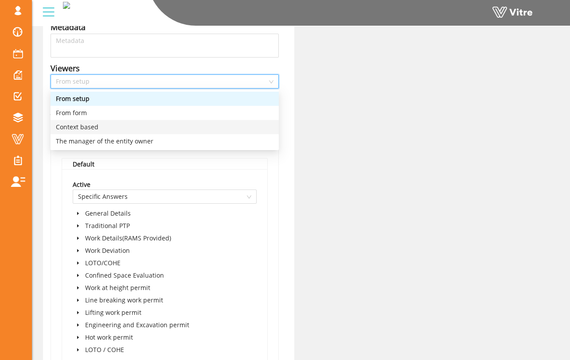
click at [101, 126] on div "Context based" at bounding box center [165, 127] width 218 height 10
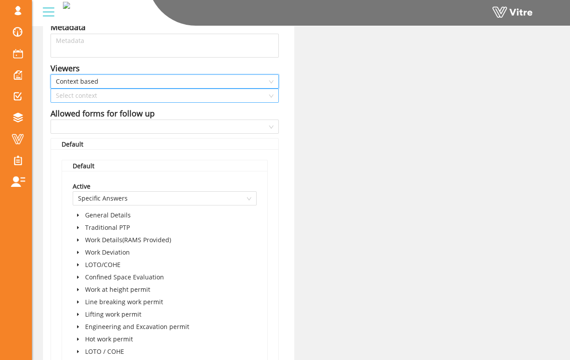
click at [149, 100] on input "search" at bounding box center [161, 95] width 211 height 13
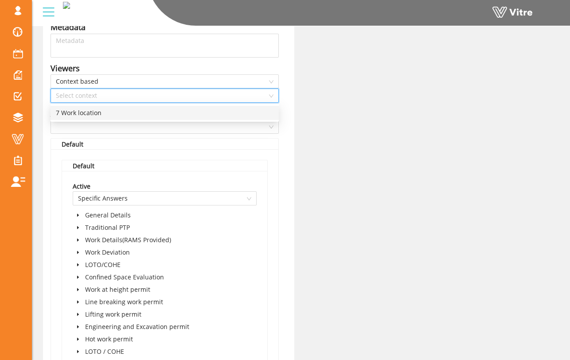
click at [147, 112] on div "7 Work location" at bounding box center [165, 113] width 218 height 10
click at [157, 96] on span "7 Work location" at bounding box center [165, 95] width 218 height 13
click at [153, 98] on span "7 Work location" at bounding box center [165, 95] width 218 height 13
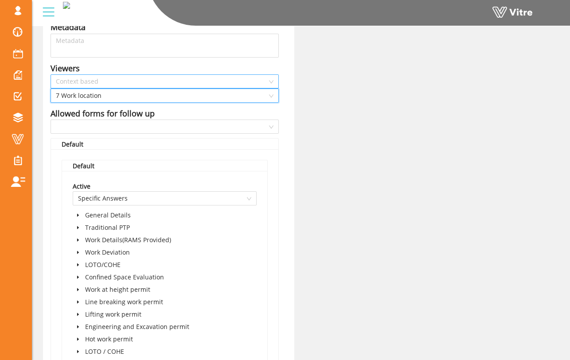
click at [153, 78] on span "Context based" at bounding box center [165, 81] width 218 height 13
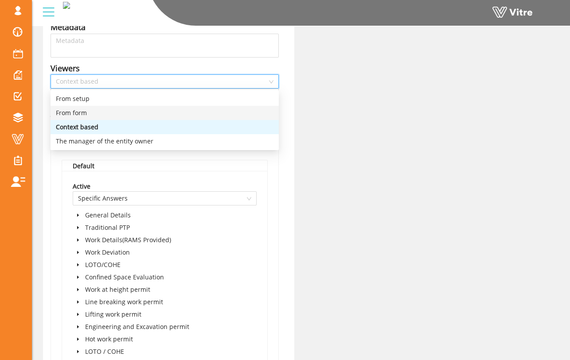
click at [145, 107] on div "From form" at bounding box center [165, 113] width 228 height 14
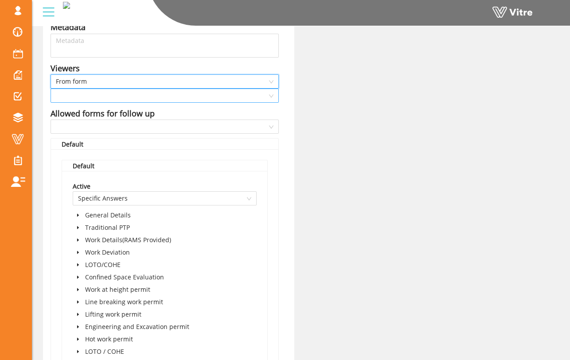
click at [149, 98] on input "search" at bounding box center [161, 95] width 211 height 13
click at [151, 80] on span "From form" at bounding box center [165, 81] width 218 height 13
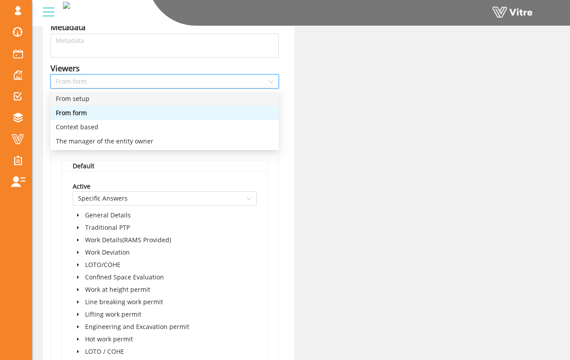
click at [148, 97] on div "From setup" at bounding box center [165, 99] width 218 height 10
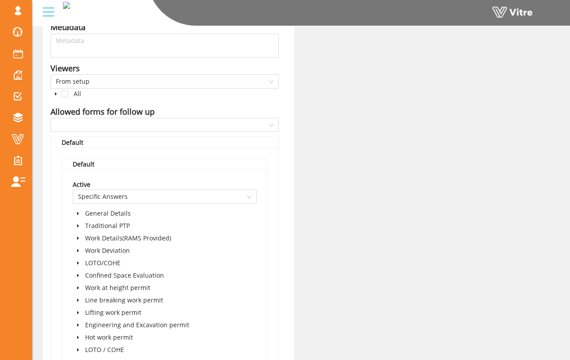
click at [147, 98] on div "All" at bounding box center [165, 95] width 228 height 12
click at [57, 94] on icon "caret-down" at bounding box center [56, 94] width 4 height 4
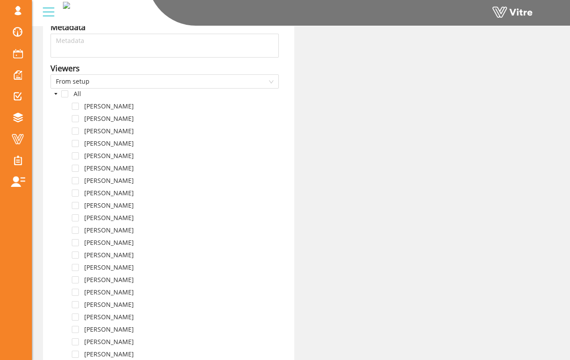
click at [55, 94] on icon "caret-down" at bounding box center [56, 94] width 4 height 4
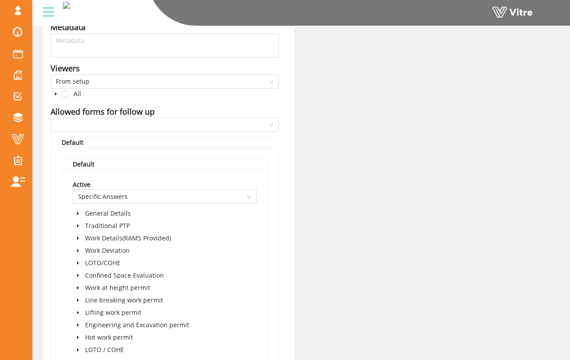
click at [56, 94] on icon "caret-down" at bounding box center [56, 94] width 4 height 4
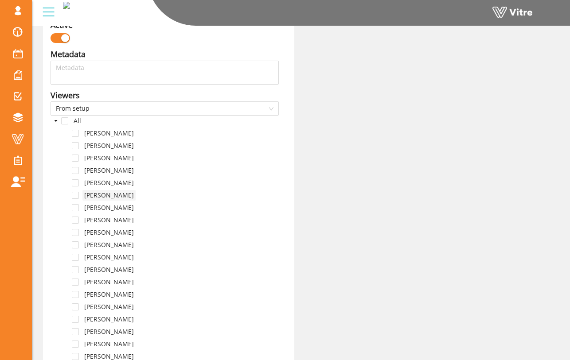
scroll to position [424, 0]
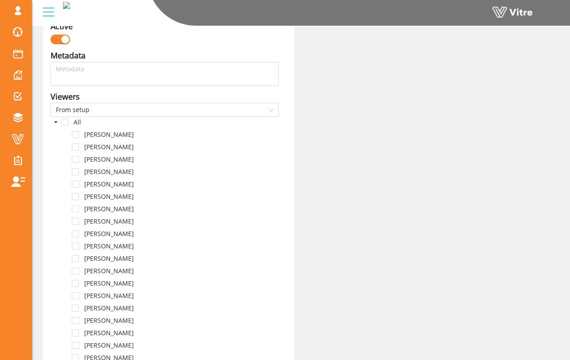
click at [54, 122] on icon "caret-down" at bounding box center [56, 122] width 4 height 4
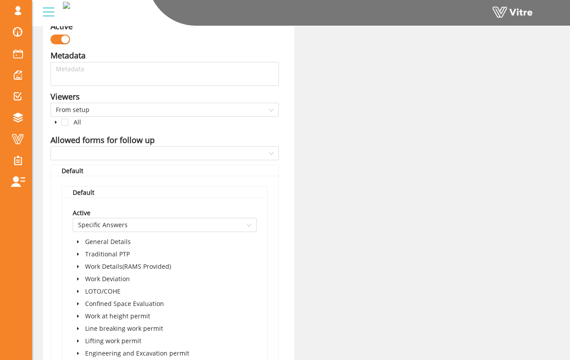
click at [78, 101] on div "Viewers" at bounding box center [65, 96] width 29 height 12
click at [78, 109] on span "From setup" at bounding box center [165, 109] width 218 height 13
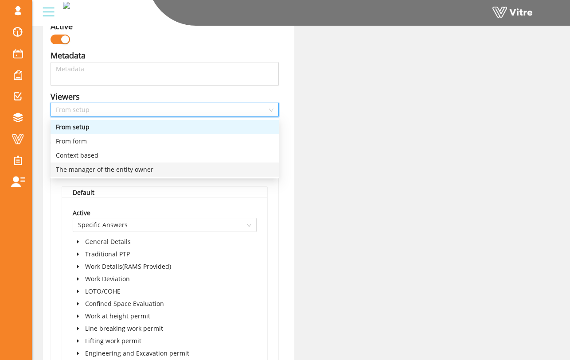
click at [100, 167] on div "The manager of the entity owner" at bounding box center [165, 170] width 218 height 10
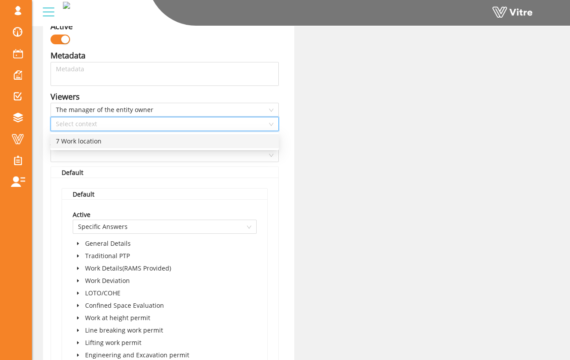
click at [199, 119] on input "search" at bounding box center [161, 123] width 211 height 13
click at [190, 138] on div "7 Work location" at bounding box center [165, 141] width 218 height 10
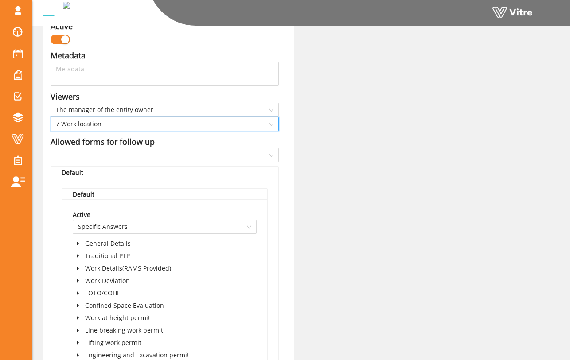
click at [331, 126] on div "Project Form PTP - HCC Title PTP Subtask - Not a Confined Space notifcation Add…" at bounding box center [300, 150] width 529 height 1006
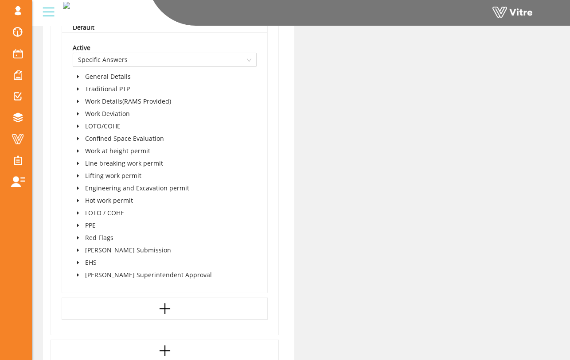
scroll to position [593, 0]
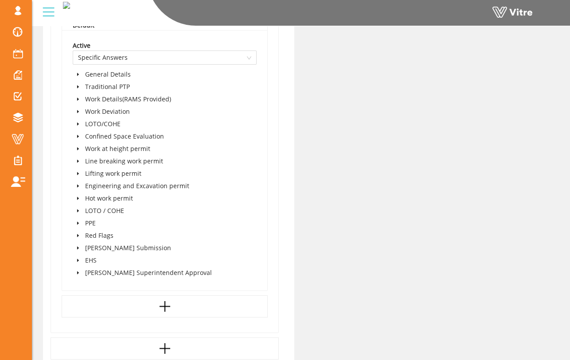
click at [80, 137] on icon "caret-down" at bounding box center [78, 136] width 4 height 4
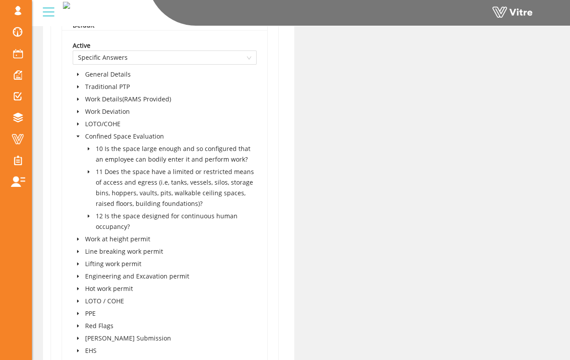
click at [89, 148] on icon "caret-down" at bounding box center [88, 149] width 4 height 4
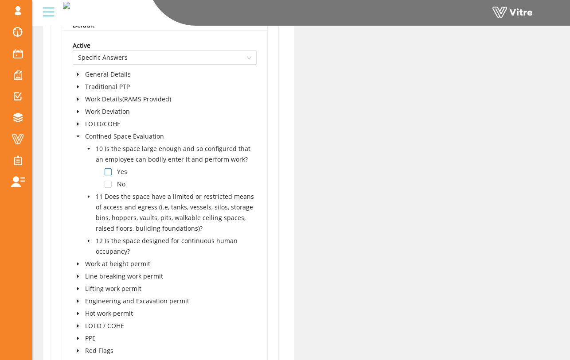
click at [109, 172] on span at bounding box center [108, 171] width 7 height 7
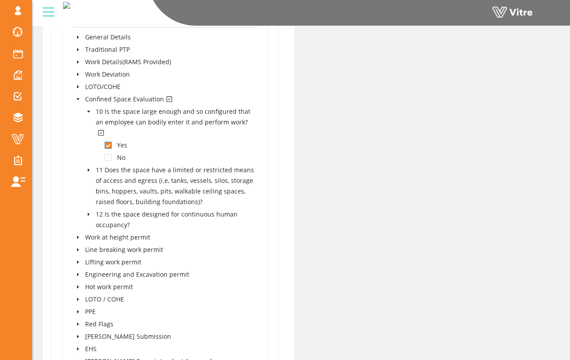
scroll to position [634, 0]
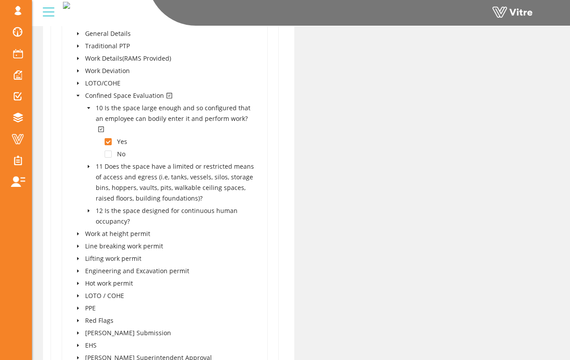
click at [87, 164] on icon "caret-down" at bounding box center [88, 166] width 4 height 4
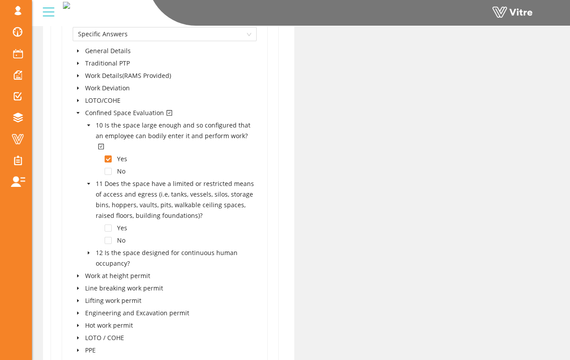
scroll to position [618, 0]
click at [87, 181] on icon "caret-down" at bounding box center [88, 183] width 4 height 4
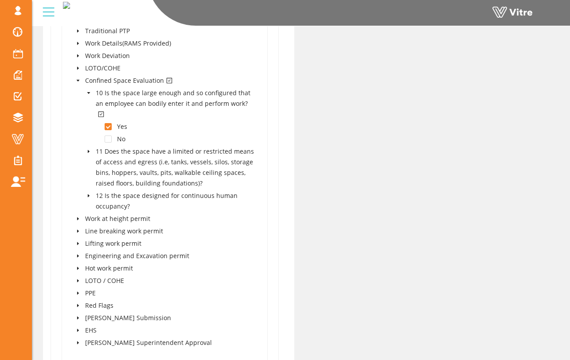
scroll to position [643, 0]
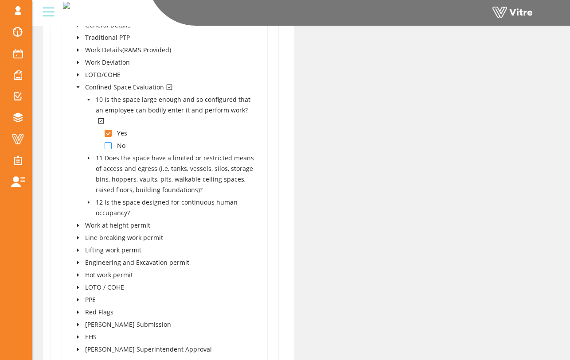
click at [107, 142] on span at bounding box center [108, 145] width 7 height 7
click at [107, 130] on span at bounding box center [108, 133] width 7 height 7
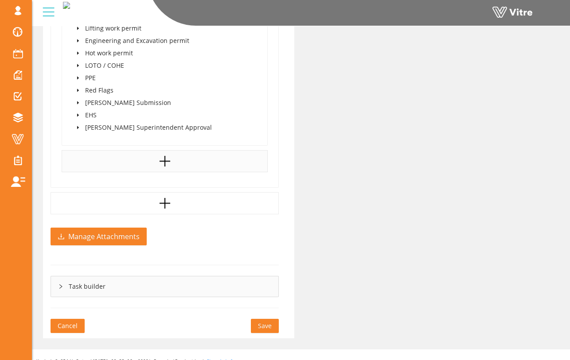
scroll to position [866, 0]
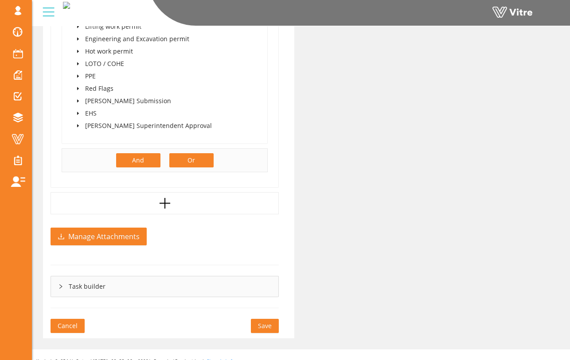
click at [154, 153] on button "And" at bounding box center [138, 160] width 44 height 14
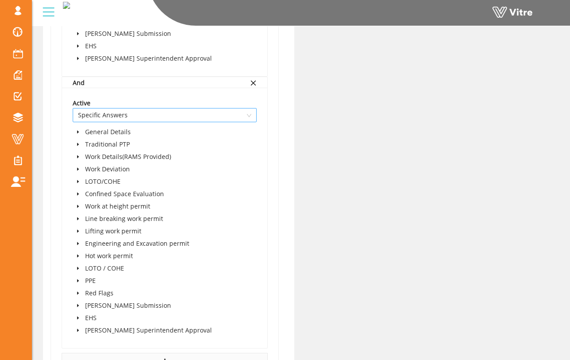
scroll to position [936, 0]
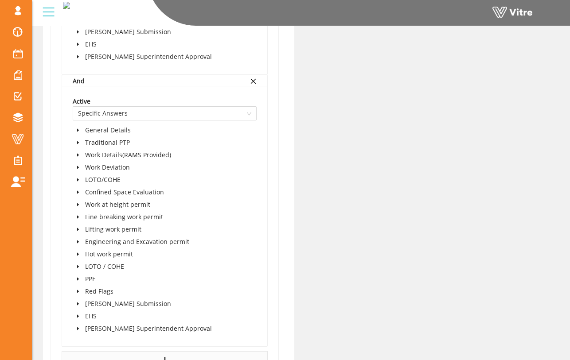
click at [82, 187] on span at bounding box center [78, 192] width 11 height 11
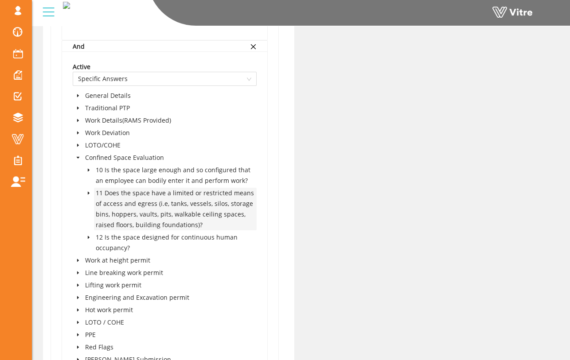
scroll to position [977, 0]
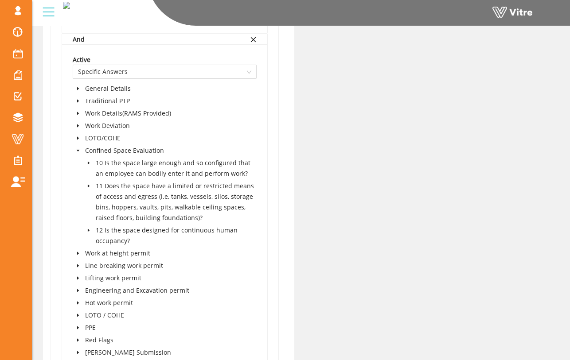
click at [91, 181] on span at bounding box center [88, 202] width 11 height 43
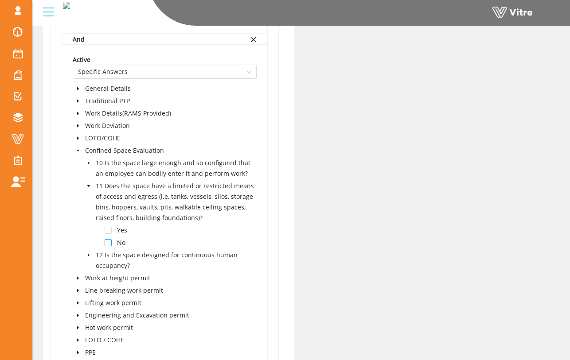
click at [107, 239] on span at bounding box center [108, 242] width 7 height 7
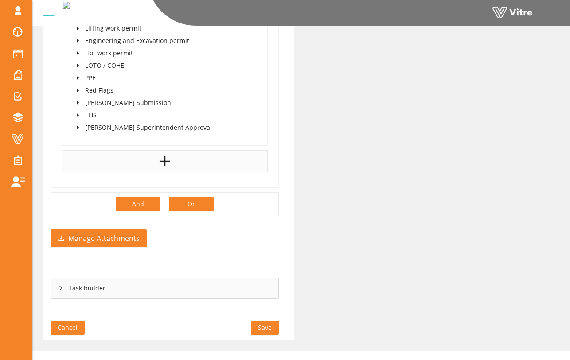
scroll to position [1254, 0]
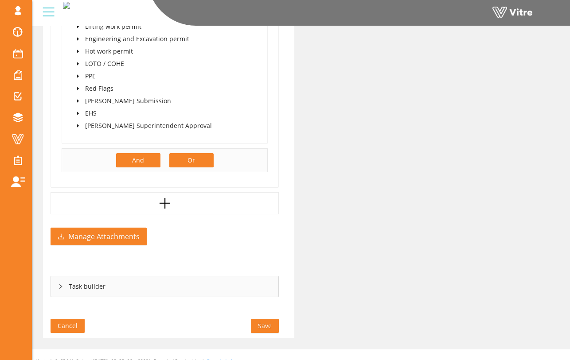
click at [153, 153] on button "And" at bounding box center [138, 160] width 44 height 14
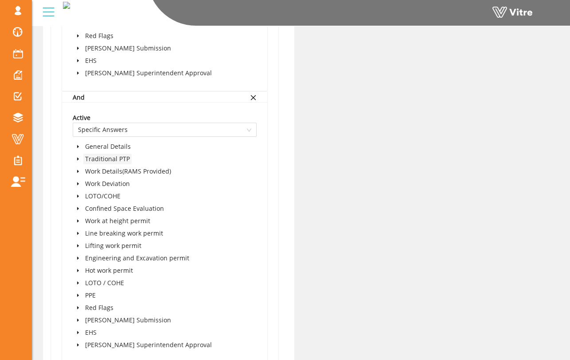
scroll to position [1318, 0]
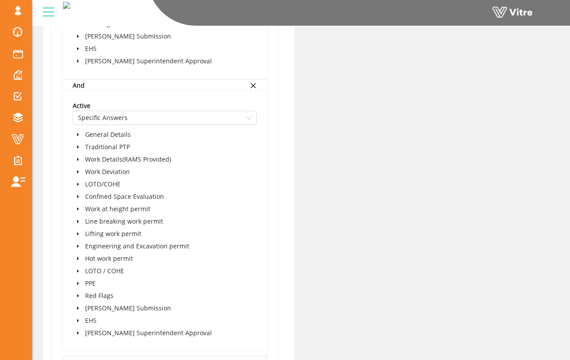
click at [80, 191] on span at bounding box center [78, 196] width 11 height 11
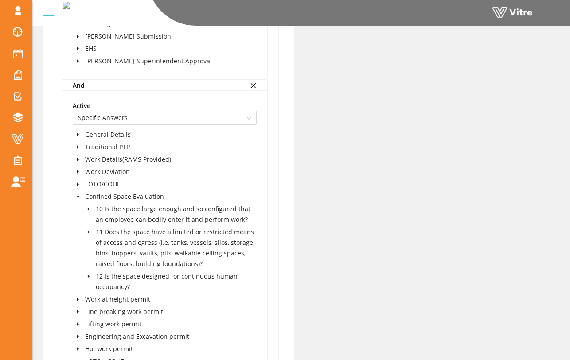
click at [89, 275] on icon "caret-down" at bounding box center [89, 276] width 2 height 3
click at [108, 296] on span at bounding box center [108, 299] width 7 height 7
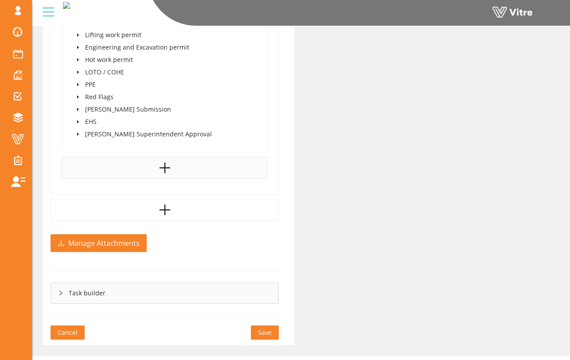
scroll to position [1639, 0]
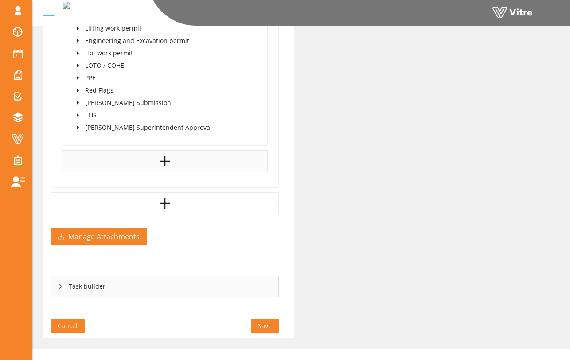
click at [268, 321] on span "Save" at bounding box center [265, 326] width 14 height 10
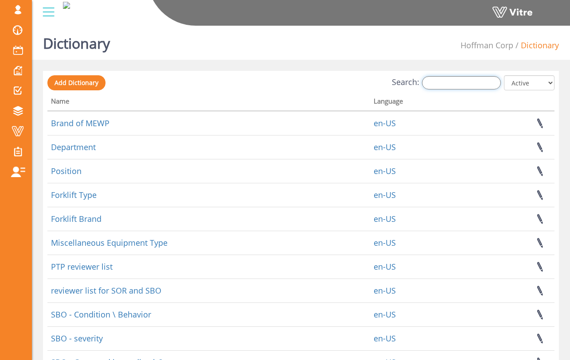
click at [472, 87] on input "Search:" at bounding box center [461, 82] width 79 height 13
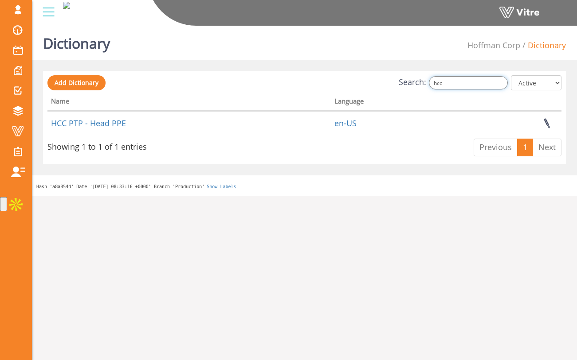
type input "hcc"
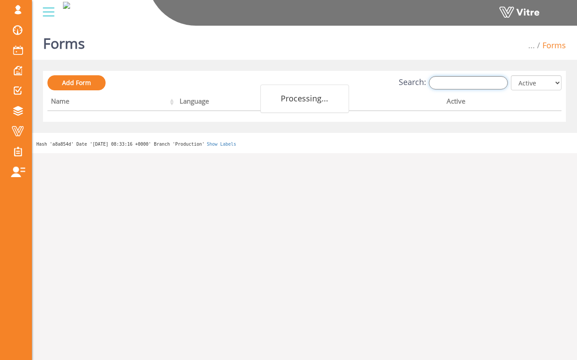
click at [460, 82] on input "Search:" at bounding box center [468, 82] width 79 height 13
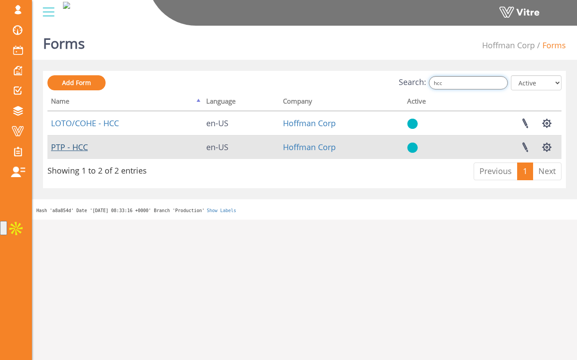
type input "hcc"
click at [80, 146] on link "PTP - HCC" at bounding box center [69, 147] width 37 height 11
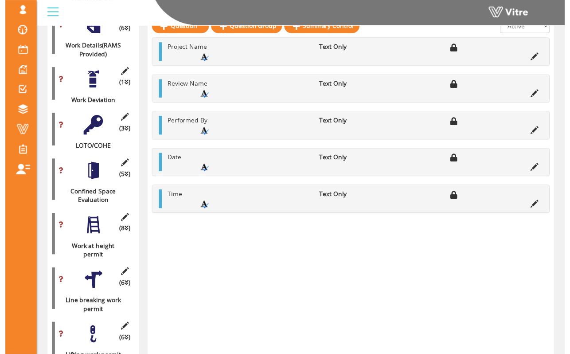
scroll to position [320, 0]
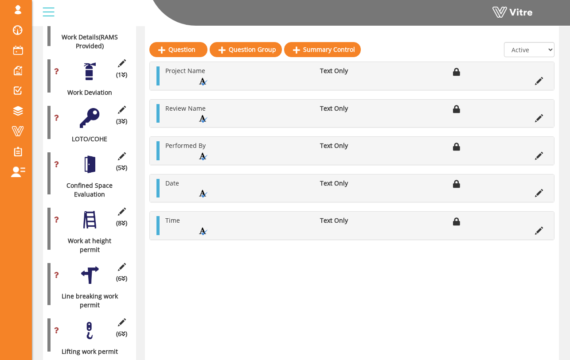
click at [93, 158] on div at bounding box center [90, 165] width 20 height 20
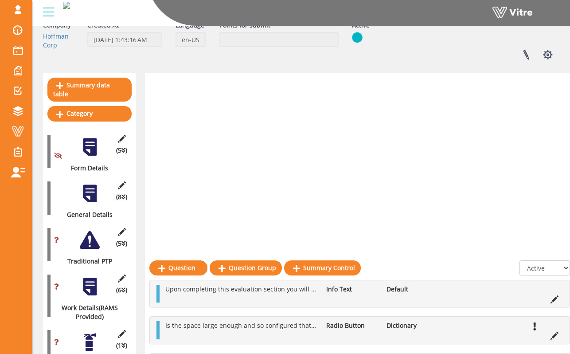
scroll to position [0, 0]
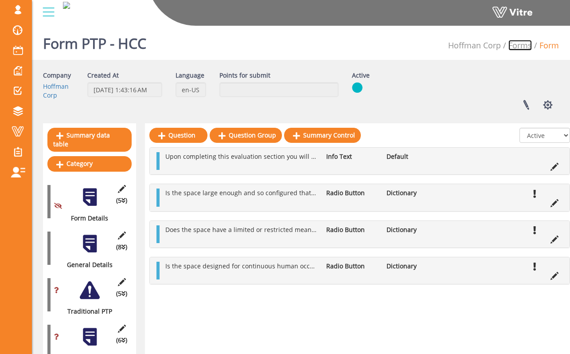
click at [526, 46] on link "Forms" at bounding box center [519, 45] width 23 height 11
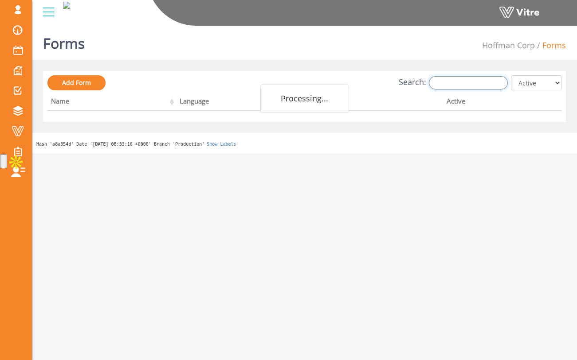
click at [465, 79] on input "Search:" at bounding box center [468, 82] width 79 height 13
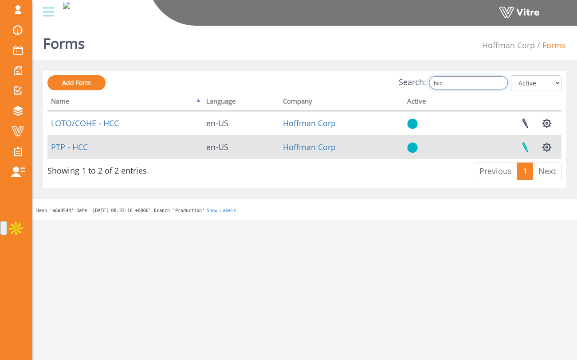
type input "hcc"
click at [526, 149] on link at bounding box center [525, 147] width 22 height 23
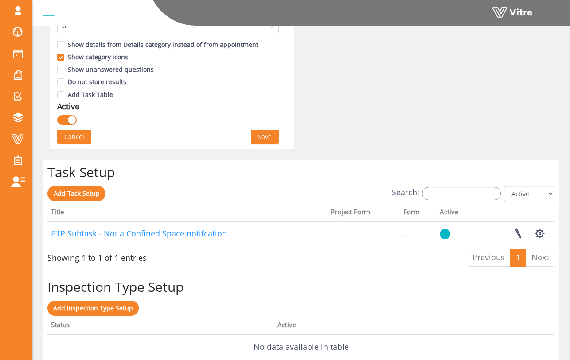
scroll to position [577, 0]
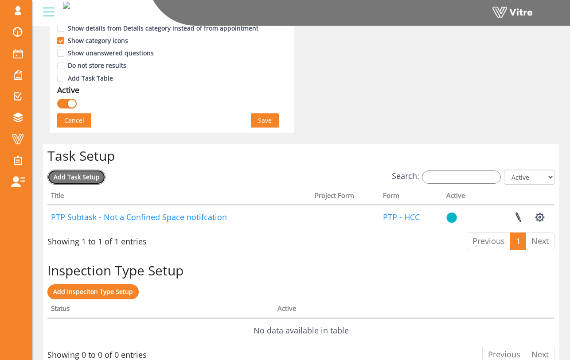
click at [91, 176] on span "Add Task Setup" at bounding box center [77, 177] width 46 height 8
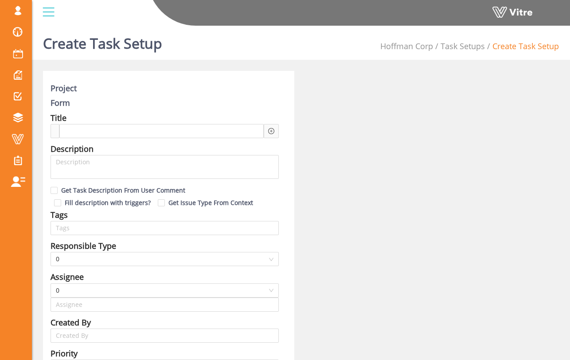
type input "[PERSON_NAME] SU"
click at [238, 129] on div at bounding box center [161, 131] width 204 height 14
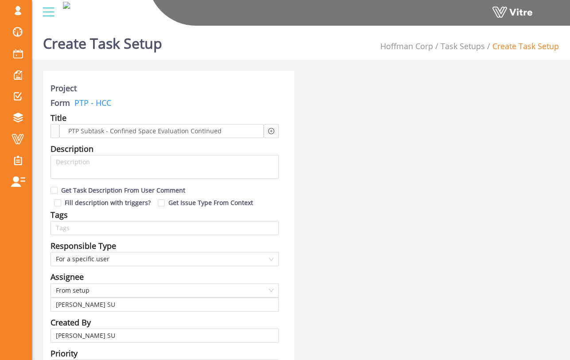
click at [250, 130] on div "PTP Subtask - Confined Space Evaluation Continued" at bounding box center [161, 131] width 204 height 14
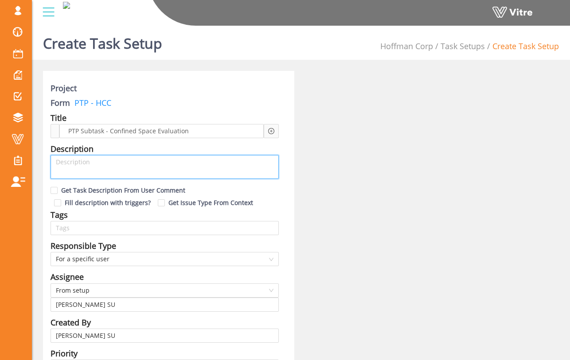
click at [235, 160] on textarea at bounding box center [165, 167] width 228 height 24
type textarea "T"
type textarea "TH"
type textarea "T"
type textarea "Th"
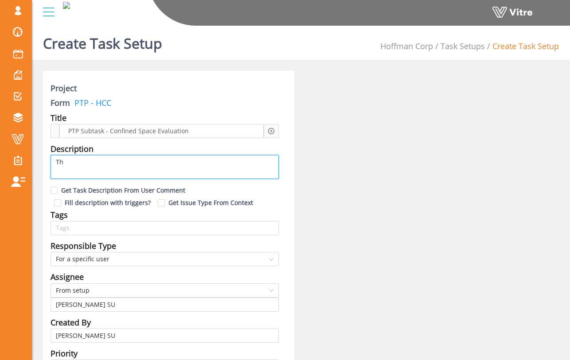
type textarea "The"
type textarea "Th"
type textarea "T"
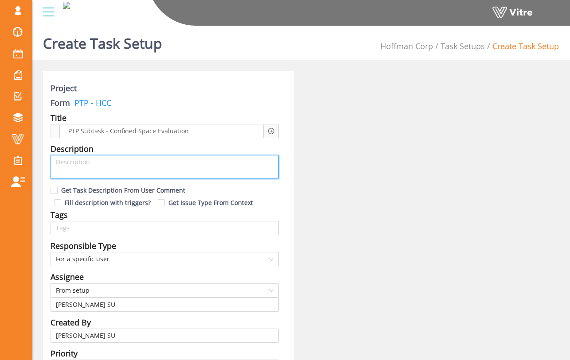
type textarea "T"
type textarea "Th"
type textarea "The"
type textarea "The C"
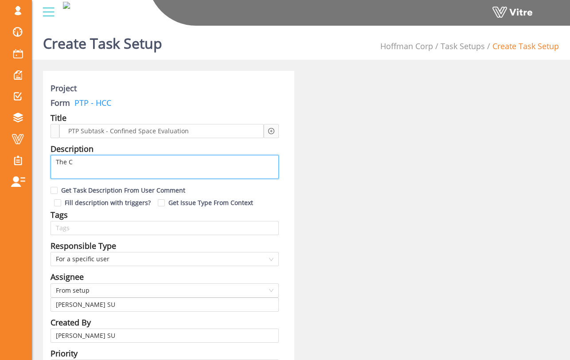
type textarea "The Co"
type textarea "The Con"
type textarea "The Conf"
type textarea "The Confi"
type textarea "The Confin"
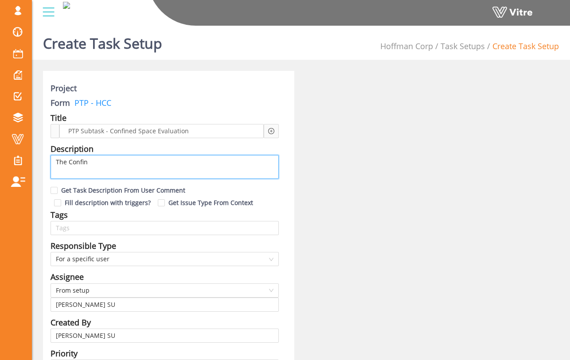
type textarea "The Confine"
type textarea "The Confined"
type textarea "The Confined S"
type textarea "The Confined Sp"
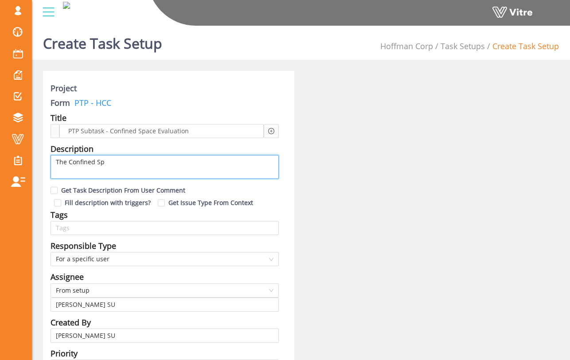
type textarea "The Confined Spa"
type textarea "The Confined Spac"
type textarea "The Confined Space"
type textarea "The Confined Space E"
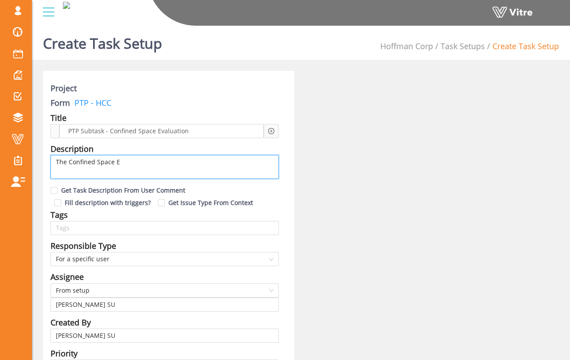
type textarea "The Confined Space Ev"
type textarea "The Confined Space Eva"
type textarea "The Confined Space Eval"
type textarea "The Confined Space Evalu"
type textarea "The Confined Space Evalua"
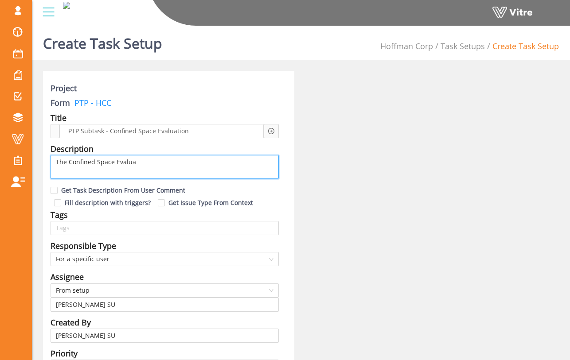
type textarea "The Confined Space Evaluat"
type textarea "The Confined Space Evaluati"
type textarea "The Confined Space Evaluatio"
type textarea "The Confined Space Evaluation"
type textarea "The Confined Space Evaluationm"
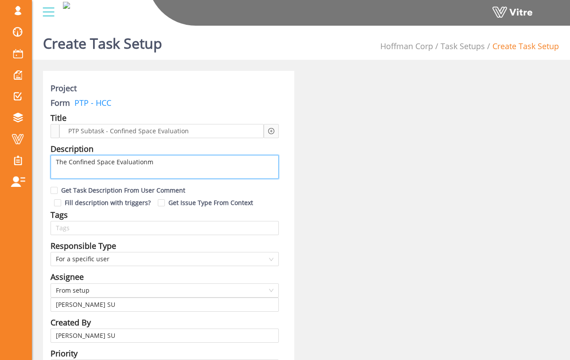
type textarea "The Confined Space Evaluation"
type textarea "The Confined Space Evaluation m"
type textarea "The Confined Space Evaluation me"
type textarea "The Confined Space Evaluation mee"
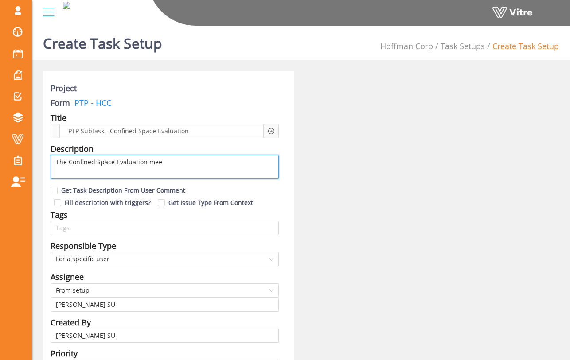
type textarea "The Confined Space Evaluation meet"
type textarea "The Confined Space Evaluation meets"
type textarea "The Confined Space Evaluation meets t"
type textarea "The Confined Space Evaluation meets th"
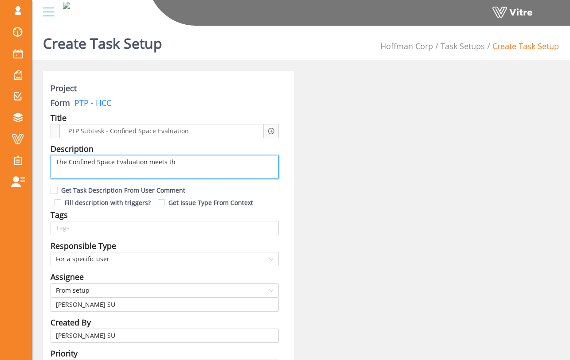
type textarea "The Confined Space Evaluation meets th"
type textarea "The Confined Space Evaluation meets the"
type textarea "The Confined Space Evaluation meets the c"
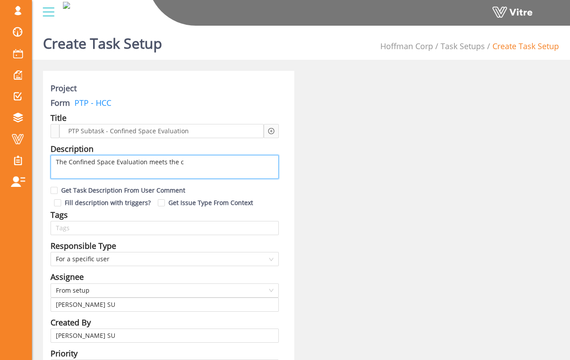
type textarea "The Confined Space Evaluation meets the cr"
type textarea "The Confined Space Evaluation meets the cri"
type textarea "The Confined Space Evaluation meets the crit"
type textarea "The Confined Space Evaluation meets the crite"
type textarea "The Confined Space Evaluation meets the criter"
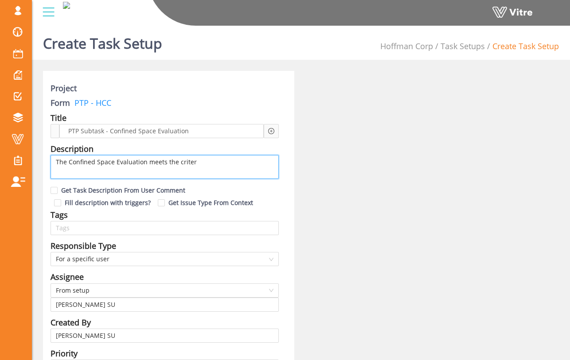
type textarea "The Confined Space Evaluation meets the critera"
type textarea "The Confined Space Evaluation meets the critera o"
type textarea "The Confined Space Evaluation meets the critera of"
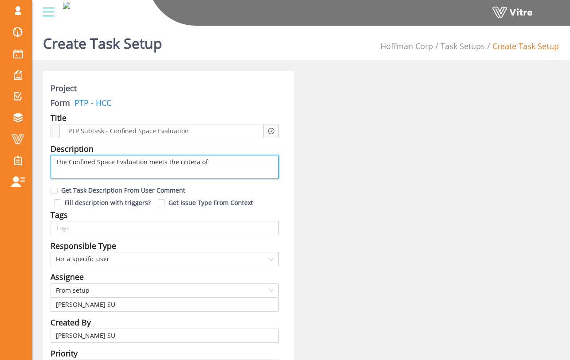
type textarea "The Confined Space Evaluation meets the critera of a"
type textarea "The Confined Space Evaluation meets the critera of"
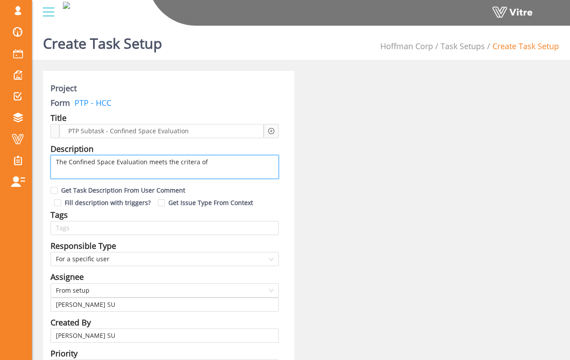
type textarea "The Confined Space Evaluation meets the critera o"
type textarea "The Confined Space Evaluation meets the critera"
type textarea "The Confined Space Evaluation meets the criter"
type textarea "The Confined Space Evaluation meets the criteri"
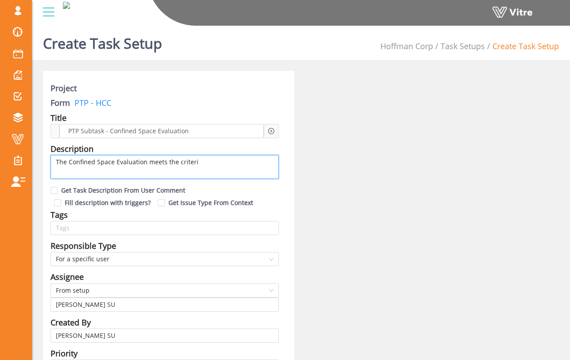
type textarea "The Confined Space Evaluation meets the criteria"
type textarea "The Confined Space Evaluation meets the criteria o"
type textarea "The Confined Space Evaluation meets the criteria of"
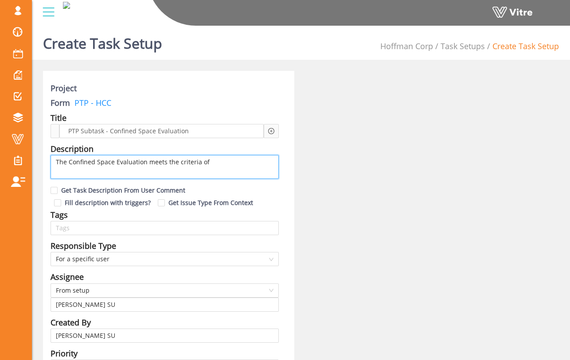
type textarea "The Confined Space Evaluation meets the criteria of a"
type textarea "The Confined Space Evaluation meets the criteria of a c"
type textarea "The Confined Space Evaluation meets the criteria of a co"
type textarea "The Confined Space Evaluation meets the criteria of a con"
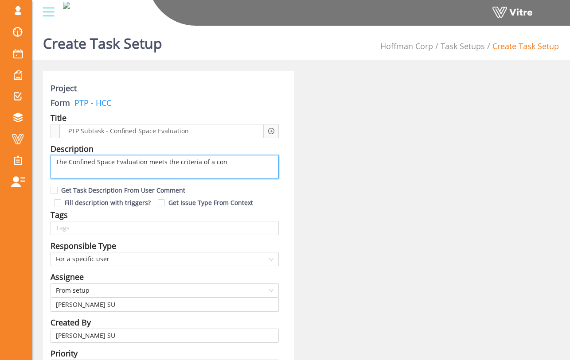
type textarea "The Confined Space Evaluation meets the criteria of a conf"
type textarea "The Confined Space Evaluation meets the criteria of a confi"
type textarea "The Confined Space Evaluation meets the criteria of a confin"
type textarea "The Confined Space Evaluation meets the criteria of a confine"
type textarea "The Confined Space Evaluation meets the criteria of a confined"
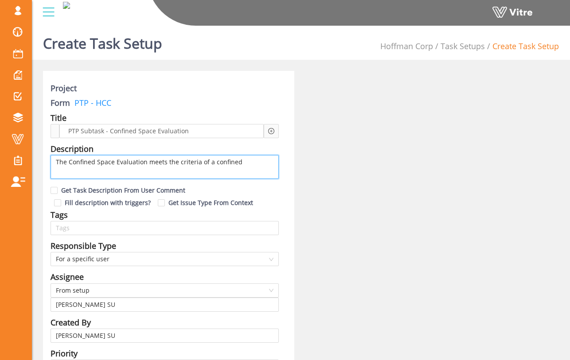
type textarea "The Confined Space Evaluation meets the criteria of a confined"
type textarea "The Confined Space Evaluation meets the criteria of a confined s"
type textarea "The Confined Space Evaluation meets the criteria of a confined sp"
type textarea "The Confined Space Evaluation meets the criteria of a confined spa"
type textarea "The Confined Space Evaluation meets the criteria of a confined spac"
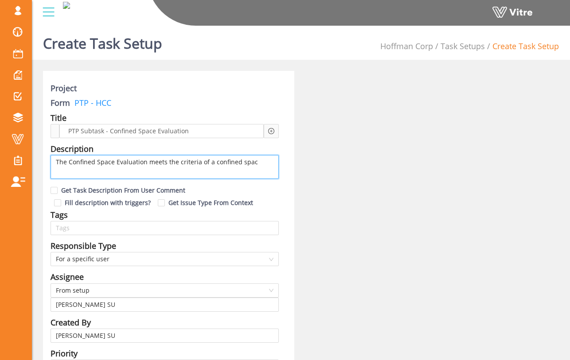
type textarea "The Confined Space Evaluation meets the criteria of a confined space"
type textarea "The Confined Space Evaluation meets the criteria of a confined space."
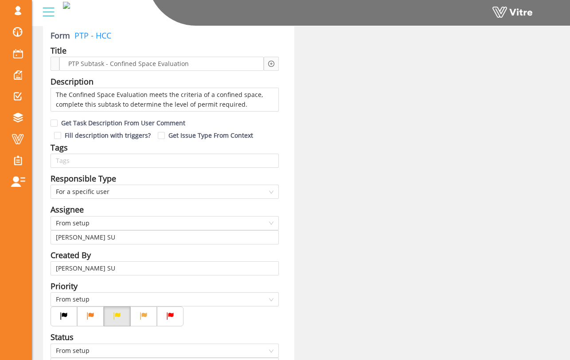
scroll to position [71, 0]
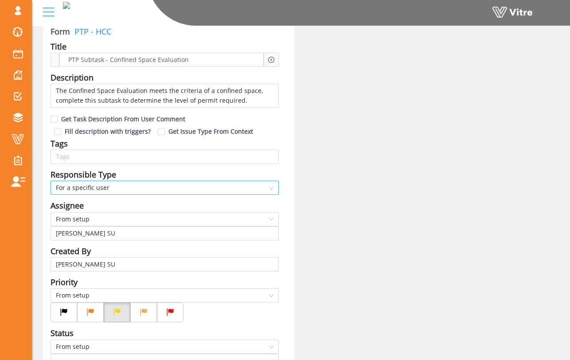
click at [195, 185] on span "For a specific user" at bounding box center [165, 187] width 218 height 13
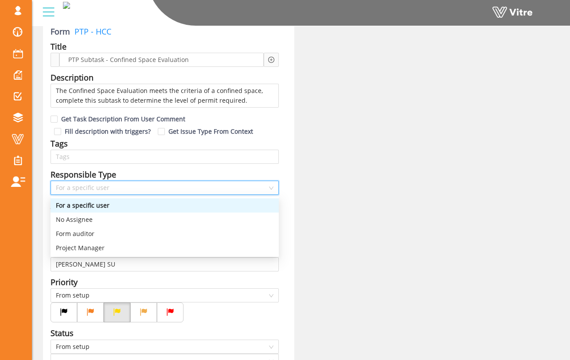
click at [172, 208] on div "For a specific user" at bounding box center [165, 206] width 218 height 10
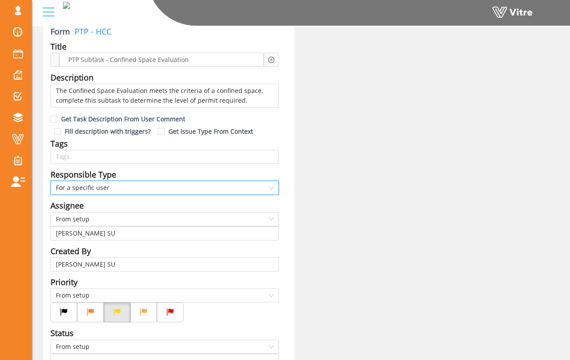
click at [167, 203] on div "Assignee" at bounding box center [165, 205] width 228 height 12
click at [167, 189] on span "For a specific user" at bounding box center [165, 187] width 218 height 13
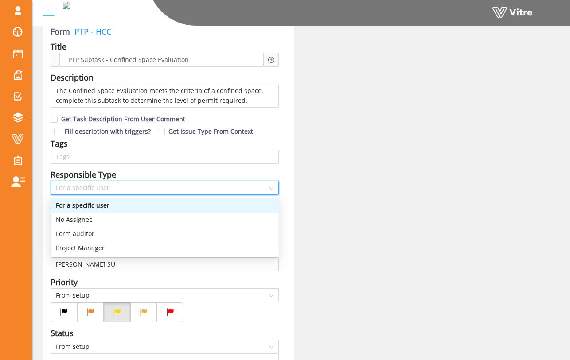
click at [150, 208] on div "For a specific user" at bounding box center [165, 206] width 218 height 10
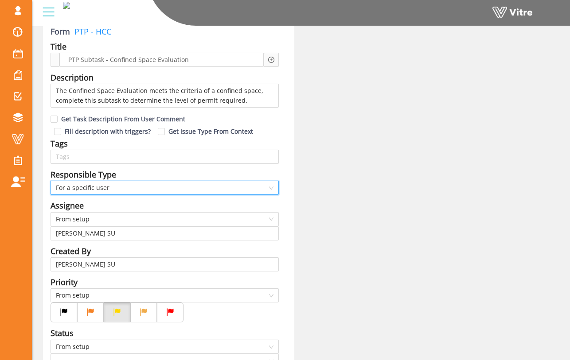
click at [150, 208] on div "Assignee" at bounding box center [165, 205] width 228 height 12
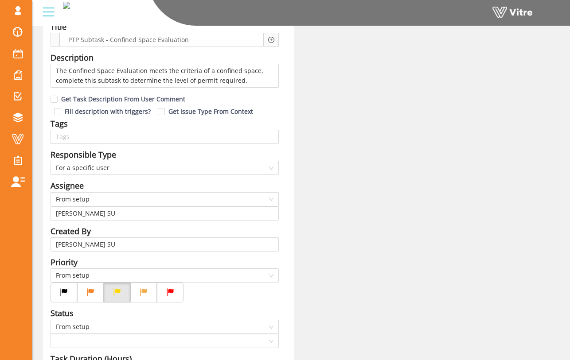
scroll to position [92, 0]
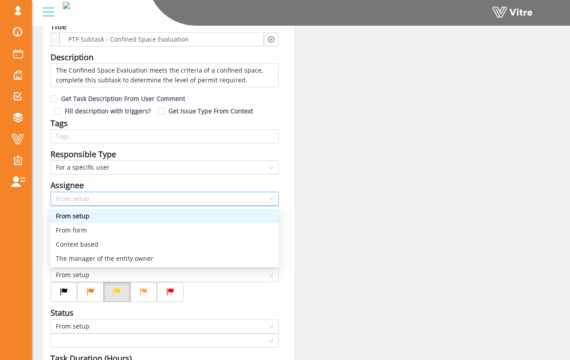
click at [150, 196] on span "From setup" at bounding box center [165, 198] width 218 height 13
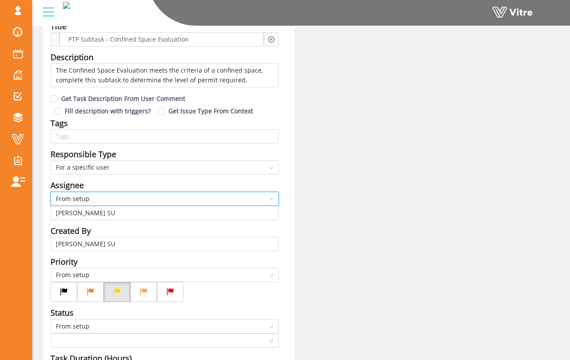
click at [150, 196] on span "From setup" at bounding box center [165, 198] width 218 height 13
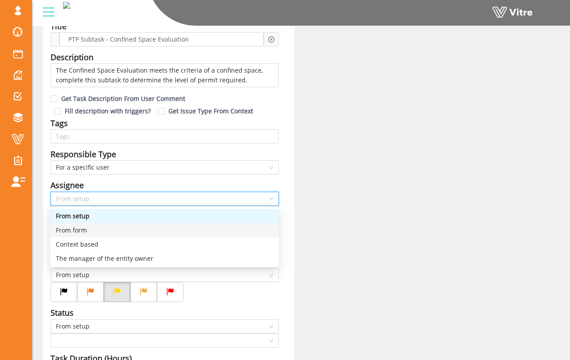
click at [131, 229] on div "From form" at bounding box center [165, 231] width 218 height 10
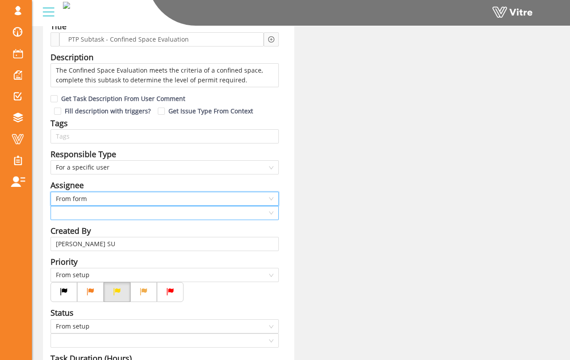
click at [133, 217] on input "search" at bounding box center [161, 213] width 211 height 13
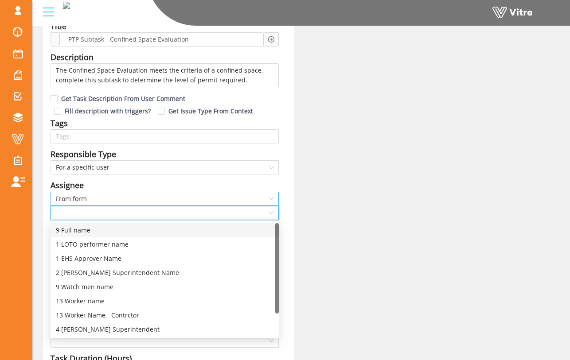
click at [136, 197] on span "From form" at bounding box center [165, 198] width 218 height 13
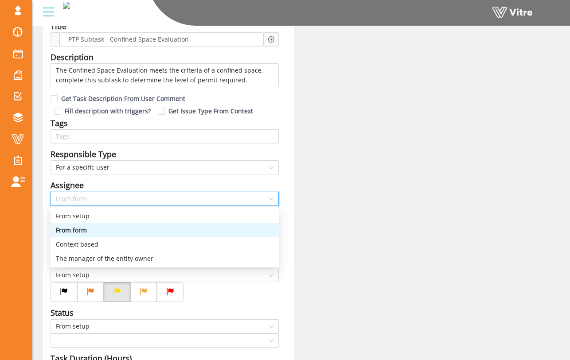
click at [121, 228] on div "From form" at bounding box center [165, 231] width 218 height 10
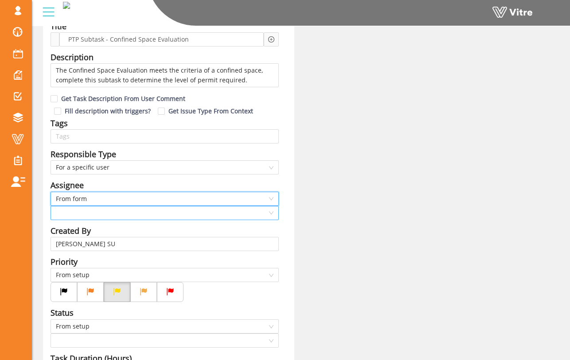
click at [122, 215] on input "search" at bounding box center [161, 213] width 211 height 13
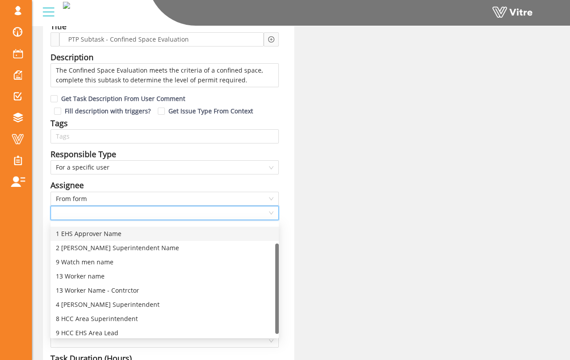
scroll to position [28, 0]
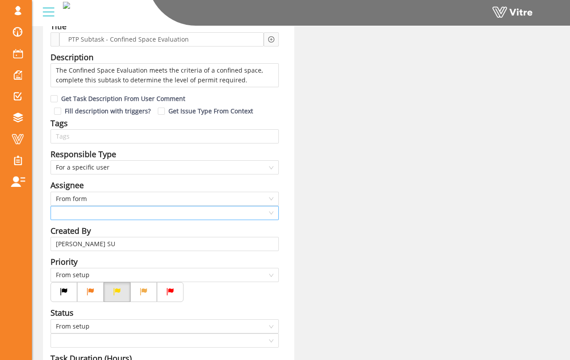
click at [128, 217] on input "search" at bounding box center [161, 213] width 211 height 13
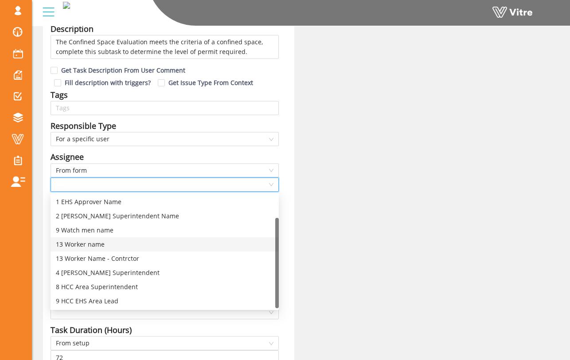
scroll to position [124, 0]
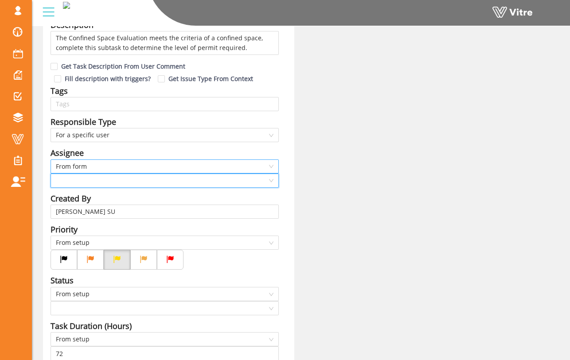
click at [222, 168] on span "From form" at bounding box center [165, 166] width 218 height 13
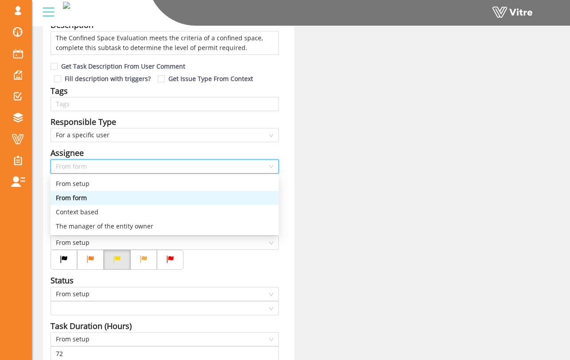
click at [220, 200] on div "From form" at bounding box center [165, 198] width 218 height 10
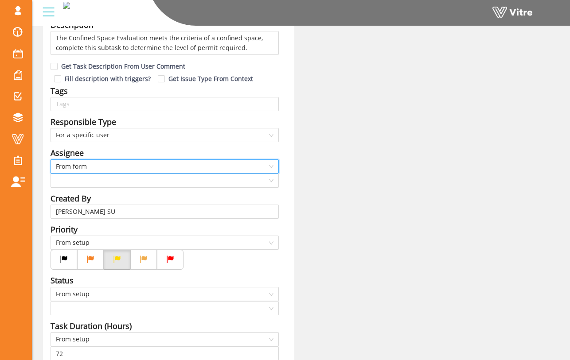
click at [155, 164] on span "From form" at bounding box center [165, 166] width 218 height 13
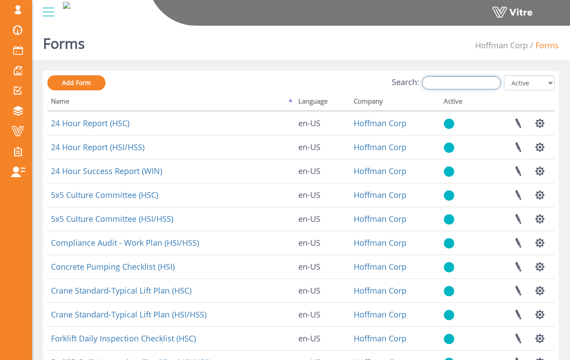
click at [442, 82] on input "Search:" at bounding box center [461, 82] width 79 height 13
click at [471, 84] on input "Search:" at bounding box center [461, 82] width 79 height 13
click at [444, 81] on input "Search:" at bounding box center [461, 82] width 79 height 13
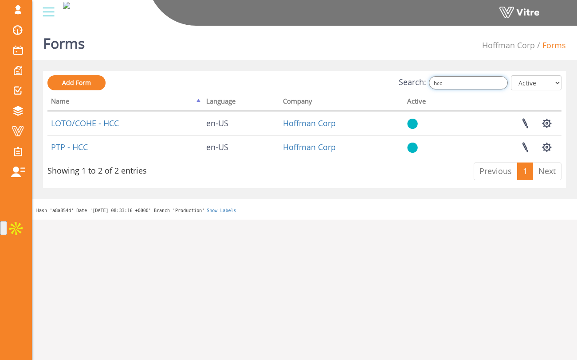
type input "hcc"
click at [458, 85] on input "hcc" at bounding box center [468, 82] width 79 height 13
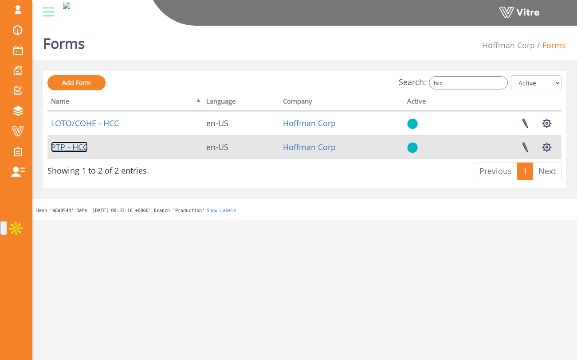
click at [76, 145] on link "PTP - HCC" at bounding box center [69, 147] width 37 height 11
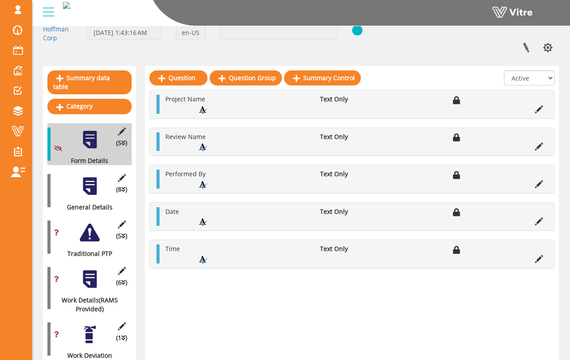
scroll to position [71, 0]
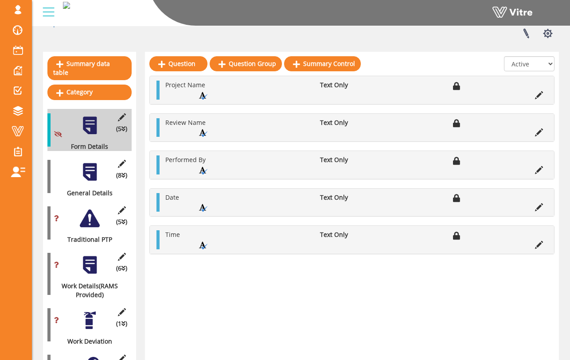
click at [85, 165] on div at bounding box center [90, 172] width 20 height 20
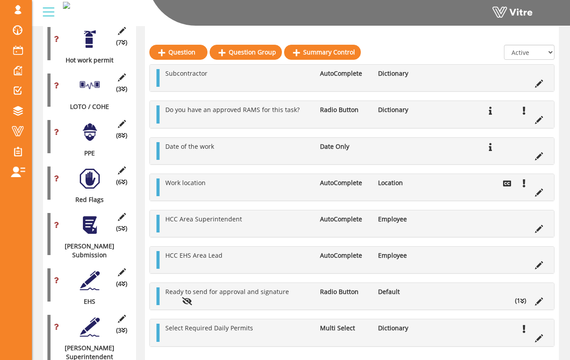
scroll to position [717, 0]
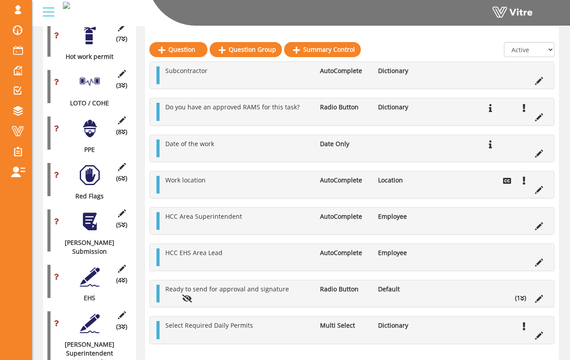
click at [89, 220] on div at bounding box center [90, 222] width 20 height 20
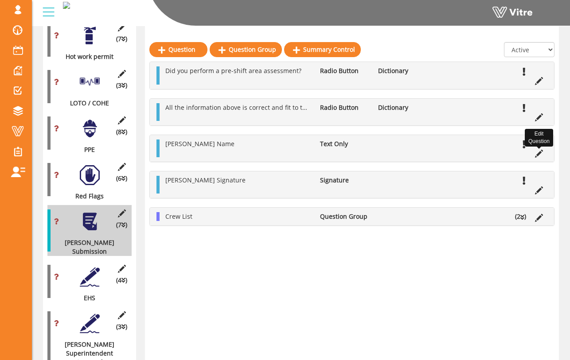
click at [540, 153] on icon at bounding box center [539, 154] width 8 height 8
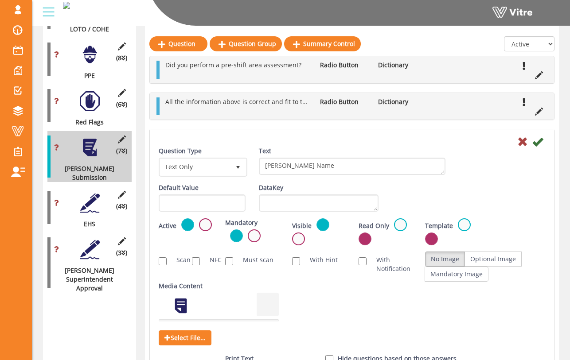
scroll to position [816, 0]
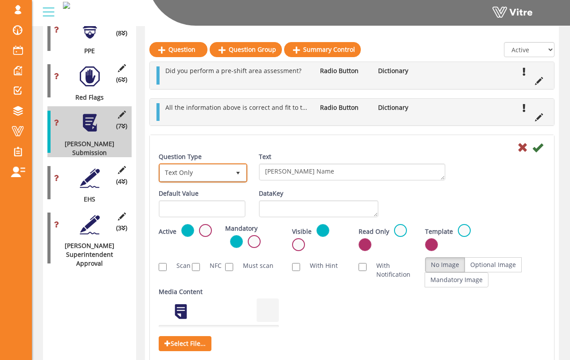
click at [228, 167] on span "Text Only" at bounding box center [195, 173] width 70 height 16
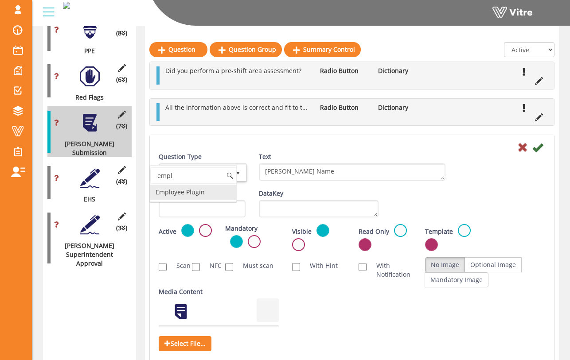
drag, startPoint x: 209, startPoint y: 178, endPoint x: 149, endPoint y: 178, distance: 59.8
click at [169, 192] on li "AutoComplete" at bounding box center [193, 192] width 86 height 15
type input "auto"
type input "1"
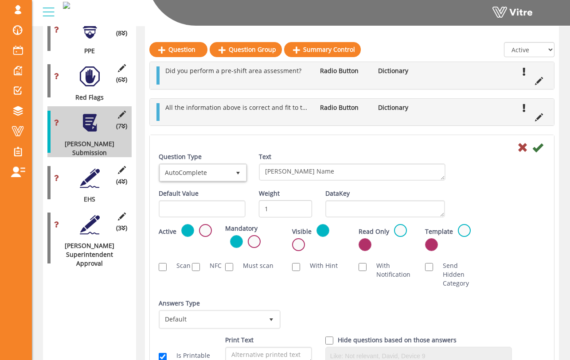
click at [288, 156] on div "Text [PERSON_NAME] Name" at bounding box center [352, 166] width 187 height 28
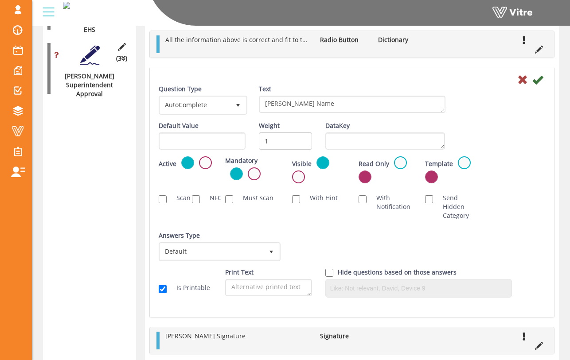
scroll to position [1090, 0]
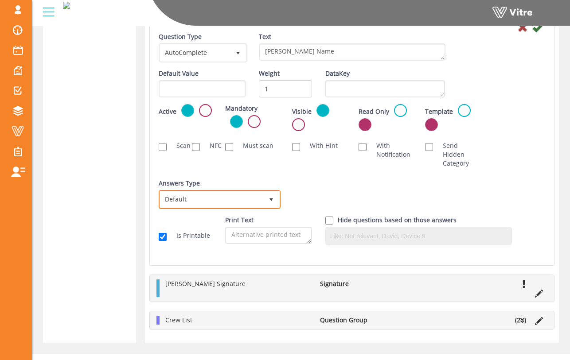
click at [249, 191] on span "Default" at bounding box center [211, 199] width 103 height 16
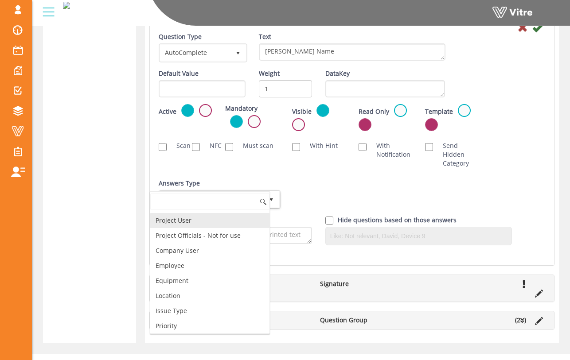
scroll to position [44, 0]
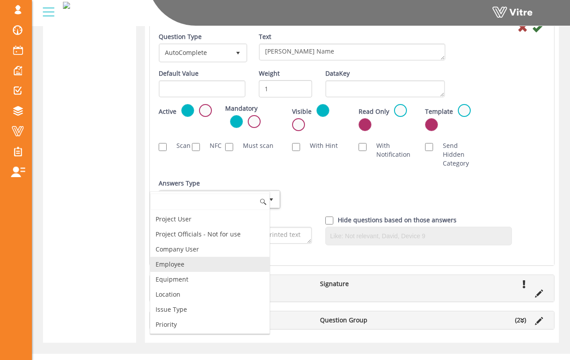
click at [231, 263] on li "Employee" at bounding box center [209, 264] width 119 height 15
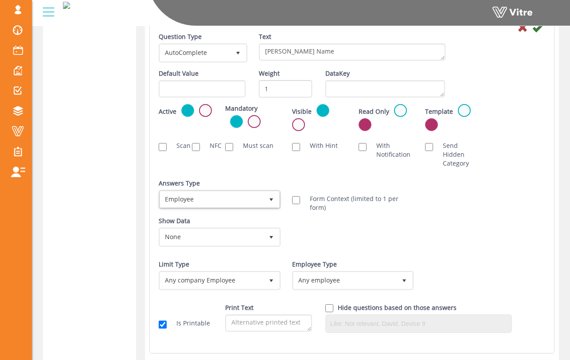
click at [331, 234] on div "Show Data None 0 Certificates Fall Protection Forklift (Warehouse) Forklift (Te…" at bounding box center [352, 235] width 400 height 37
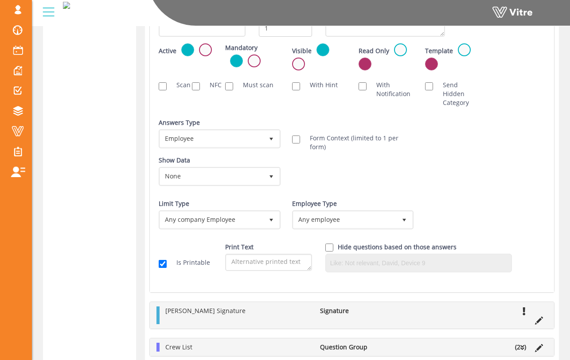
scroll to position [1169, 0]
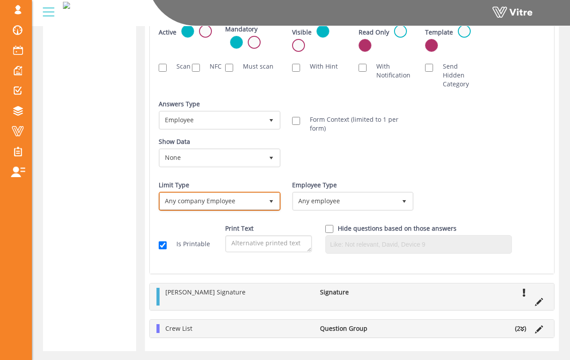
click at [261, 199] on span "Any company Employee" at bounding box center [211, 201] width 103 height 16
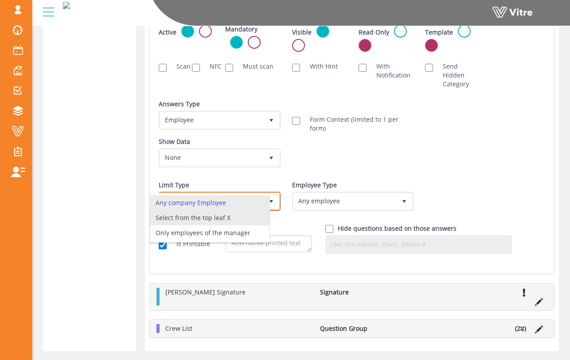
click at [251, 215] on li "Select from the top leaf X" at bounding box center [209, 217] width 119 height 15
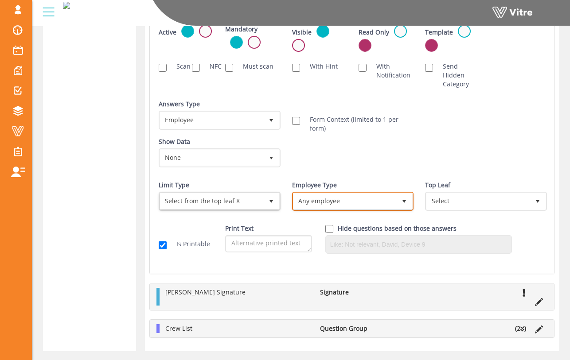
click at [325, 206] on span "Any employee" at bounding box center [344, 201] width 103 height 16
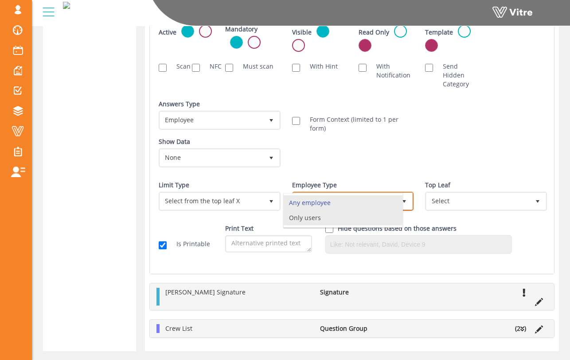
click at [333, 216] on li "Only users" at bounding box center [343, 217] width 119 height 15
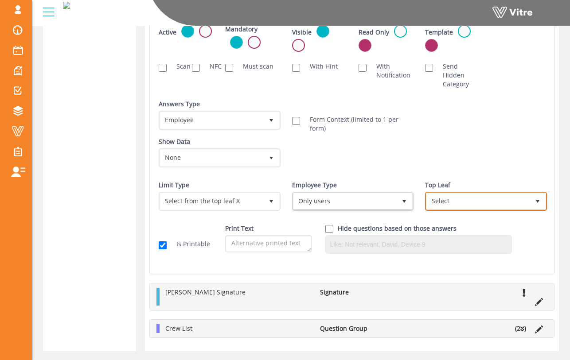
click at [454, 206] on span "Select" at bounding box center [477, 201] width 103 height 16
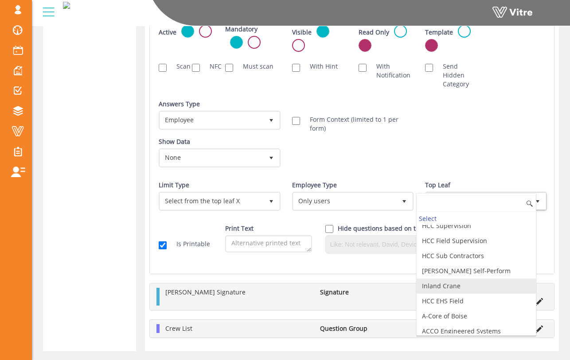
scroll to position [202, 0]
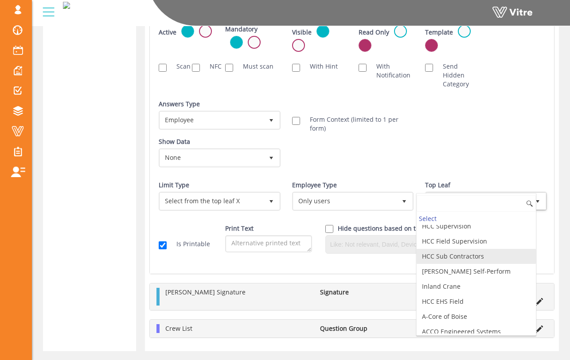
click at [464, 257] on li "HCC Sub Contractors" at bounding box center [476, 256] width 119 height 15
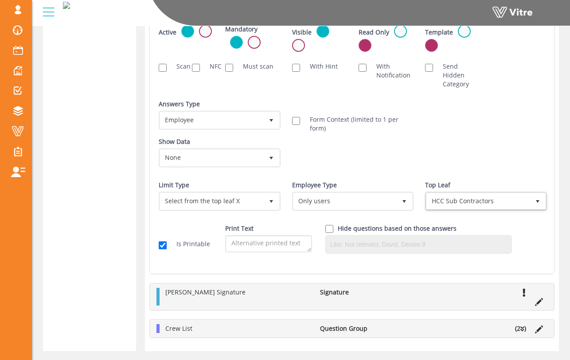
click at [414, 166] on div "Show Data None 0 Certificates Fall Protection Forklift (Warehouse) Forklift (Te…" at bounding box center [352, 155] width 400 height 37
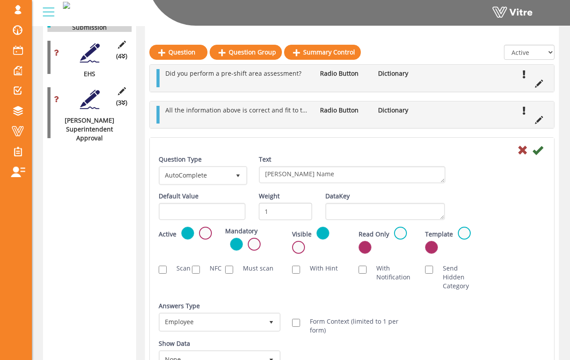
scroll to position [935, 0]
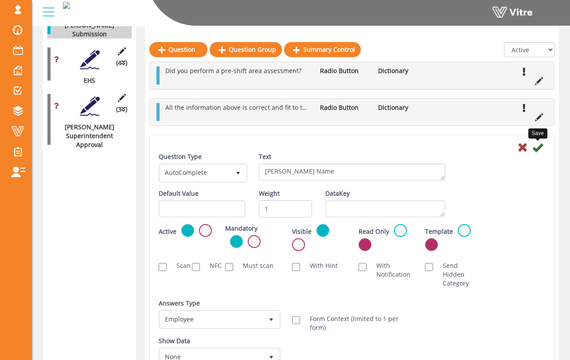
click at [541, 149] on icon at bounding box center [537, 147] width 11 height 11
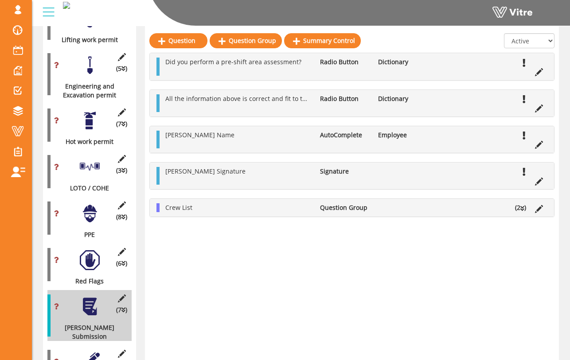
scroll to position [619, 0]
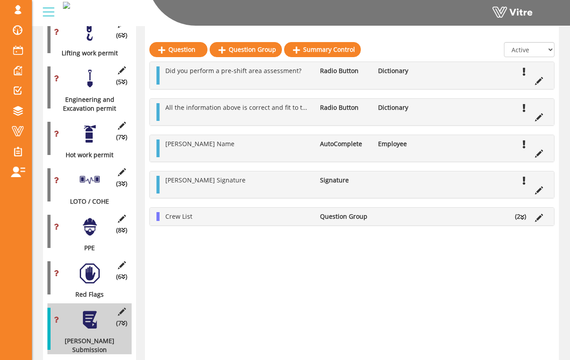
click at [98, 171] on div at bounding box center [90, 181] width 20 height 20
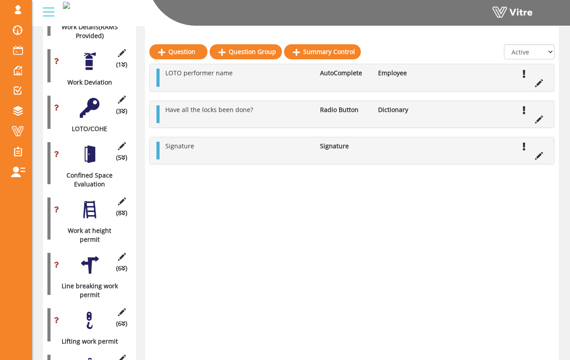
scroll to position [299, 0]
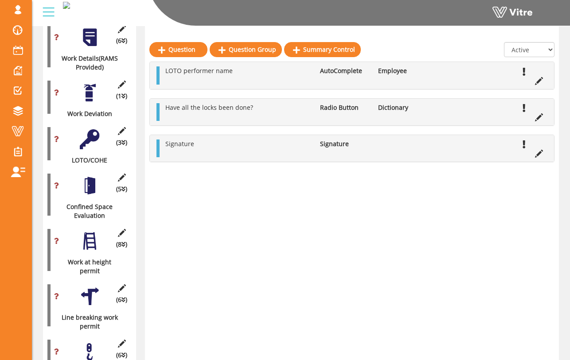
click at [94, 183] on div at bounding box center [90, 186] width 20 height 20
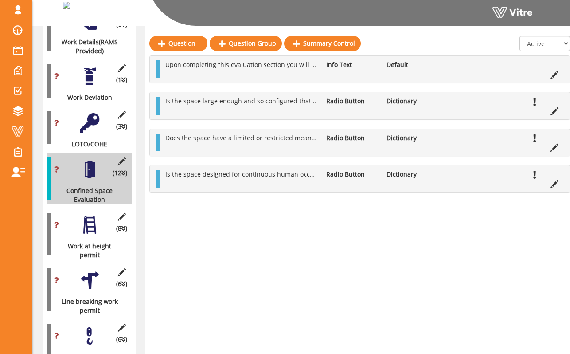
scroll to position [316, 0]
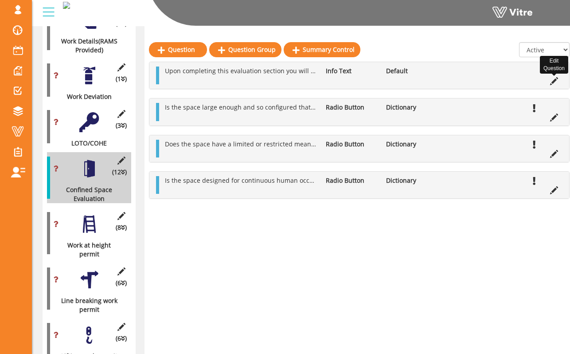
click at [553, 82] on icon at bounding box center [554, 81] width 8 height 8
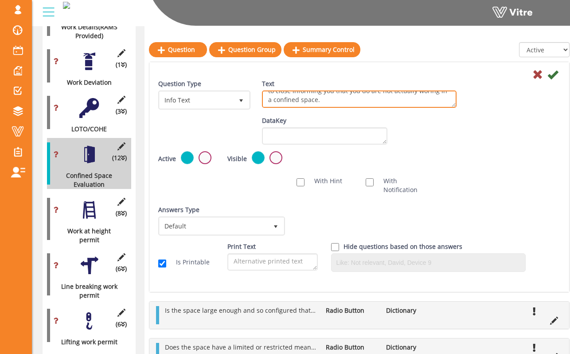
scroll to position [0, 0]
drag, startPoint x: 321, startPoint y: 101, endPoint x: 254, endPoint y: 70, distance: 73.9
click at [254, 70] on form "Question Type Info Text 24 Text Upon completing this evaluation section you wil…" at bounding box center [359, 174] width 402 height 210
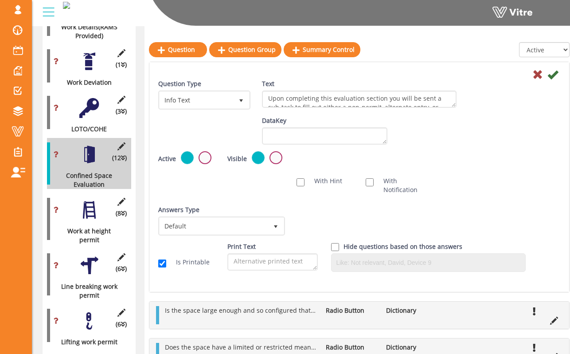
click at [463, 101] on div "Text Upon completing this evaluation section you will be sent a sub-task to fil…" at bounding box center [359, 96] width 208 height 35
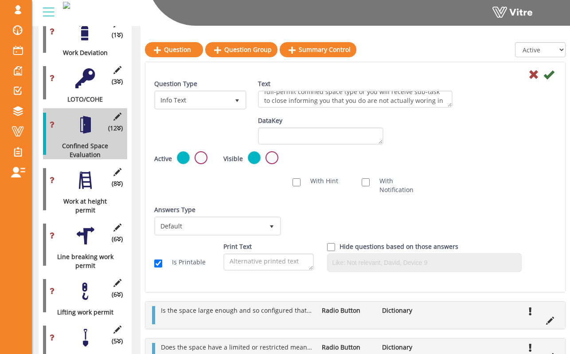
scroll to position [34, 0]
click at [198, 151] on div "Default Value Weight DataKey" at bounding box center [355, 133] width 415 height 35
click at [198, 154] on label at bounding box center [201, 157] width 13 height 13
click at [0, 0] on input "radio" at bounding box center [0, 0] width 0 height 0
click at [547, 75] on icon at bounding box center [548, 74] width 11 height 11
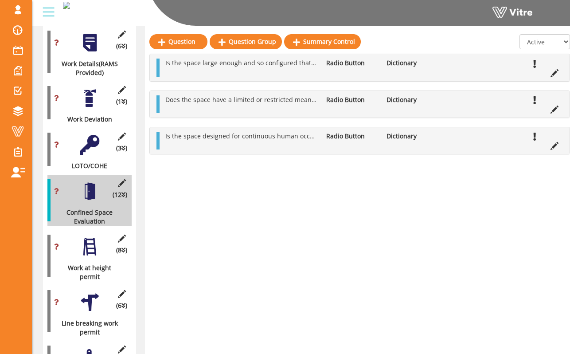
scroll to position [285, 0]
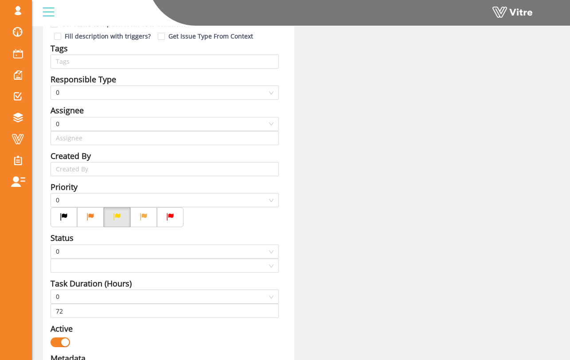
scroll to position [168, 0]
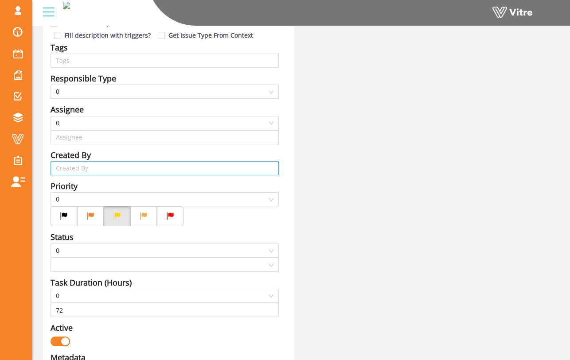
type input "[PERSON_NAME] SU"
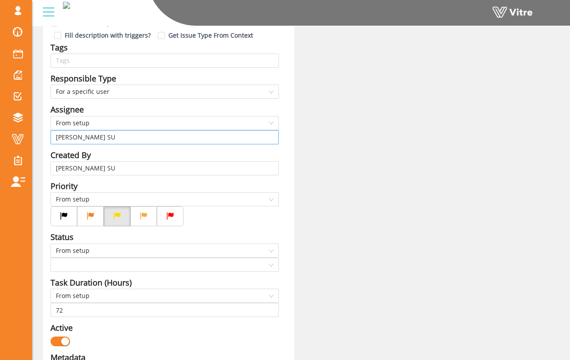
click at [184, 134] on input "[PERSON_NAME] SU" at bounding box center [165, 137] width 218 height 13
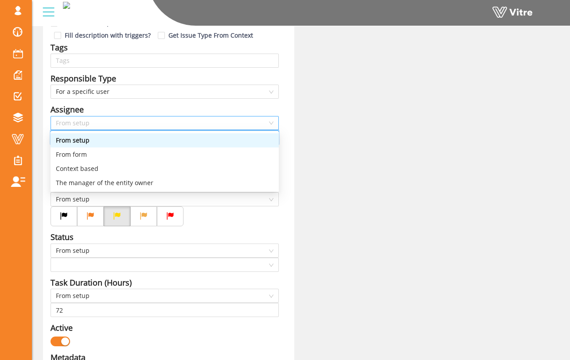
click at [173, 125] on span "From setup" at bounding box center [165, 123] width 218 height 13
click at [167, 138] on div "From setup" at bounding box center [165, 141] width 218 height 10
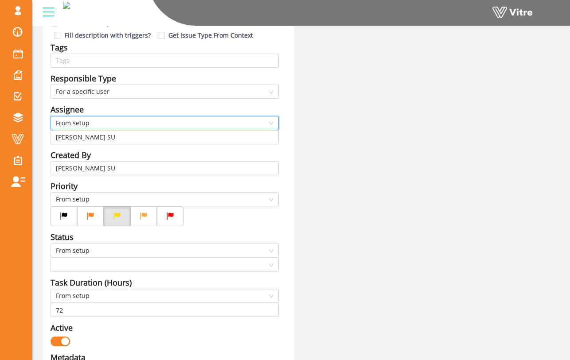
click at [162, 149] on div "Created By" at bounding box center [165, 155] width 228 height 12
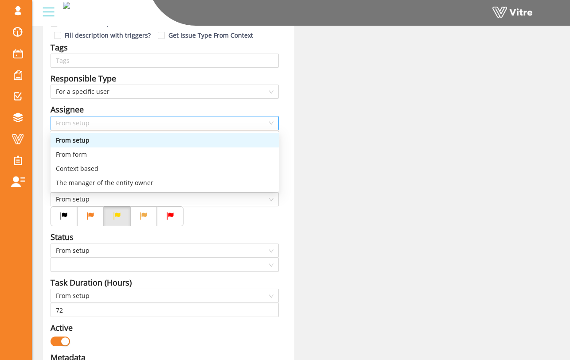
click at [170, 119] on span "From setup" at bounding box center [165, 123] width 218 height 13
click at [152, 166] on div "Context based" at bounding box center [165, 169] width 218 height 10
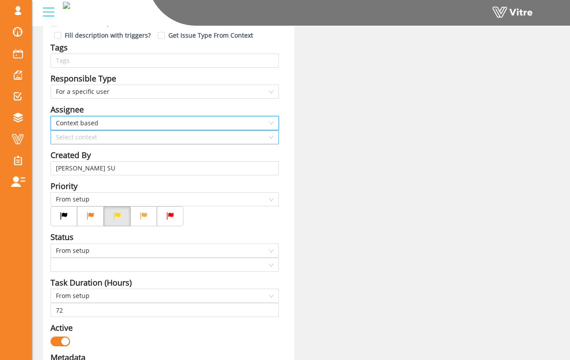
click at [161, 140] on input "search" at bounding box center [161, 137] width 211 height 13
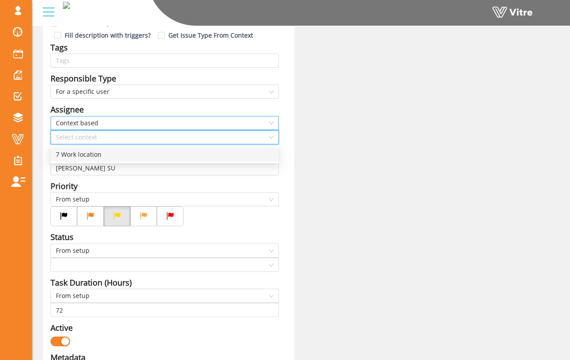
click at [159, 126] on span "Context based" at bounding box center [165, 123] width 218 height 13
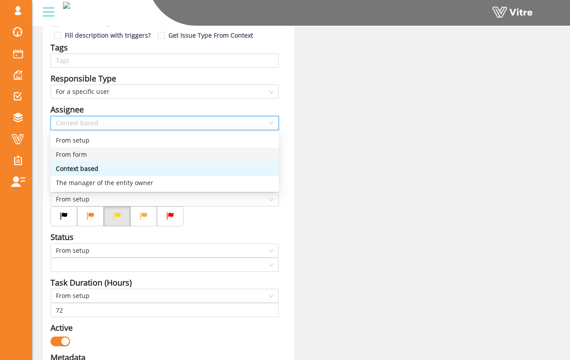
click at [148, 152] on div "From form" at bounding box center [165, 155] width 218 height 10
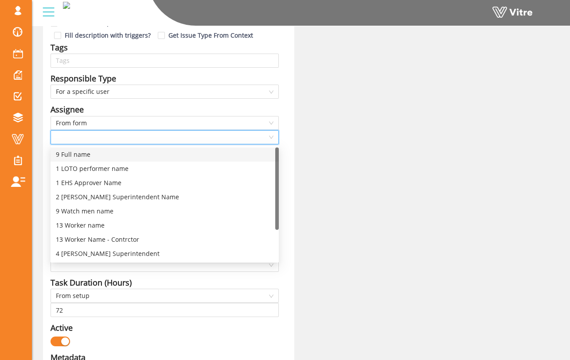
click at [156, 137] on input "search" at bounding box center [161, 137] width 211 height 13
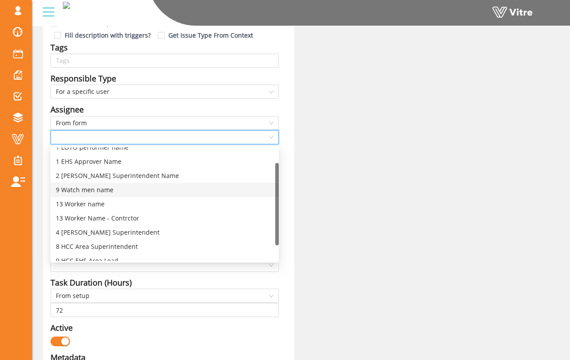
scroll to position [43, 0]
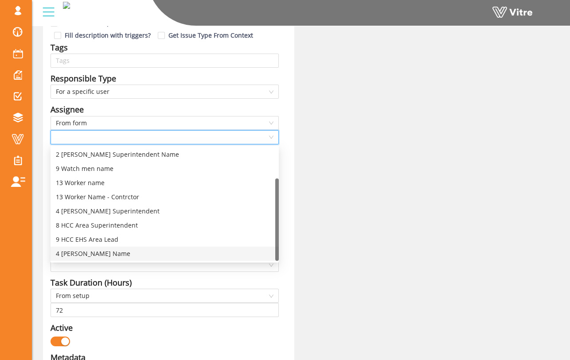
click at [148, 251] on div "4 [PERSON_NAME] Name" at bounding box center [165, 254] width 218 height 10
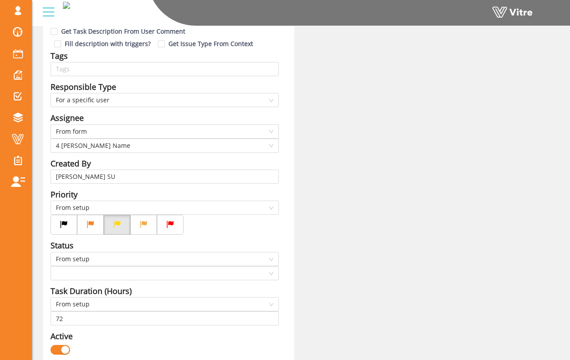
scroll to position [156, 0]
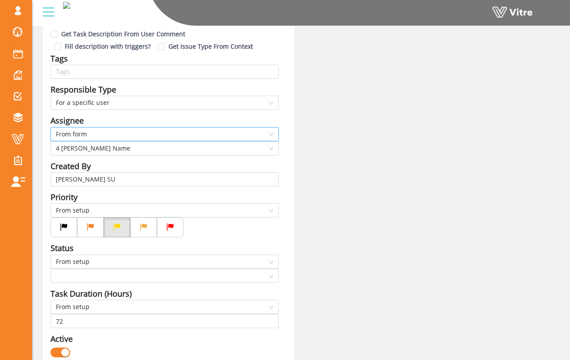
click at [262, 136] on span "From form" at bounding box center [165, 134] width 218 height 13
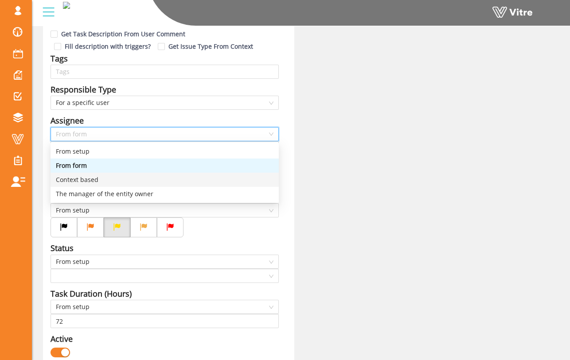
click at [226, 178] on div "Context based" at bounding box center [165, 180] width 218 height 10
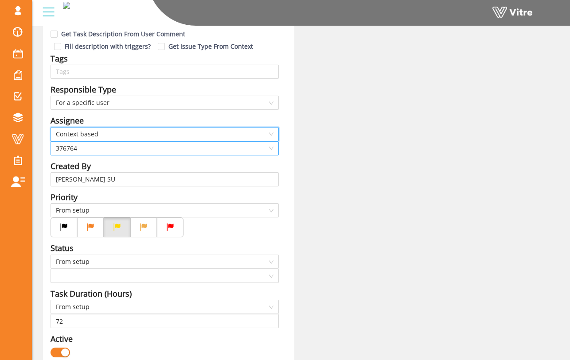
click at [217, 146] on span "376764" at bounding box center [165, 148] width 218 height 13
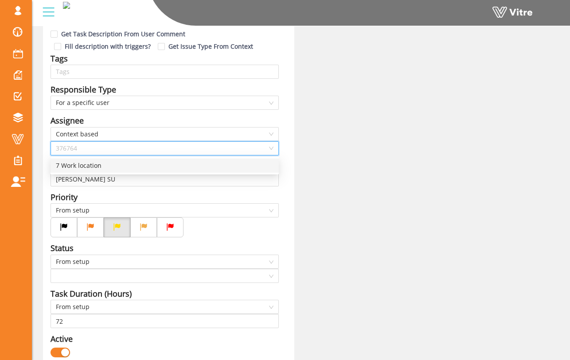
click at [242, 165] on div "7 Work location" at bounding box center [165, 166] width 218 height 10
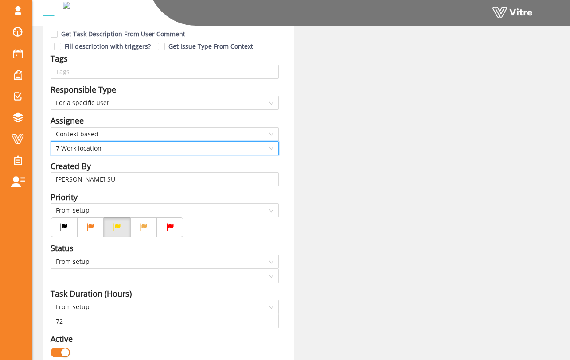
click at [222, 135] on span "Context based" at bounding box center [165, 134] width 218 height 13
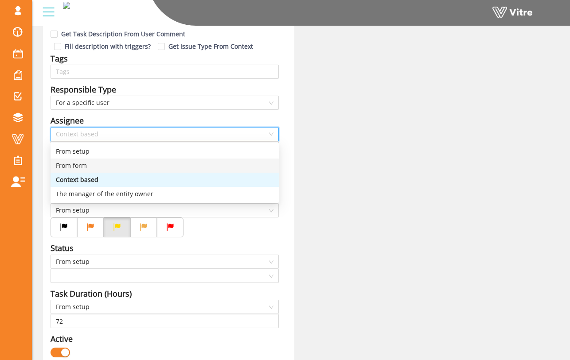
click at [203, 162] on div "From form" at bounding box center [165, 166] width 218 height 10
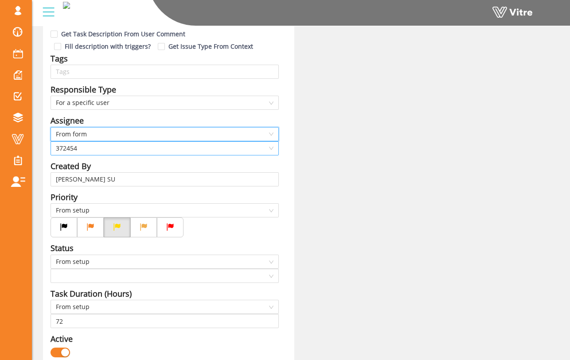
click at [198, 146] on span "372454" at bounding box center [165, 148] width 218 height 13
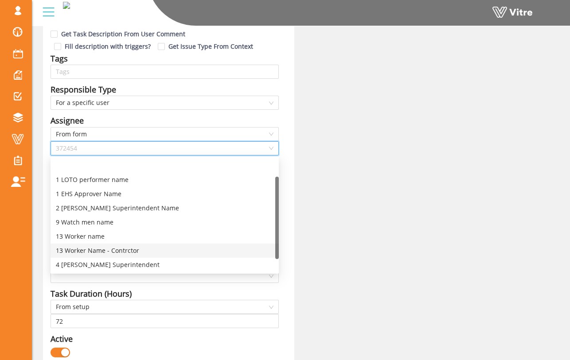
scroll to position [43, 0]
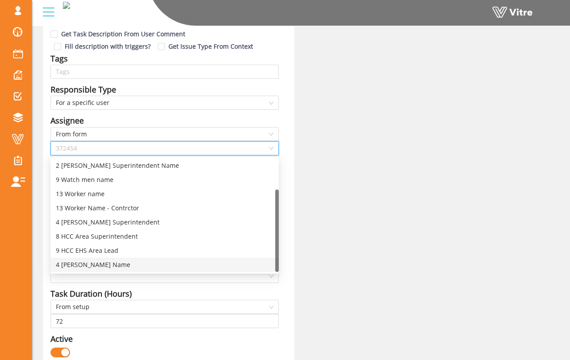
click at [196, 269] on div "4 [PERSON_NAME] Name" at bounding box center [165, 265] width 218 height 10
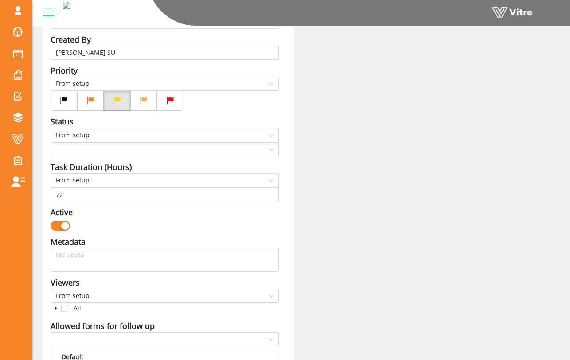
scroll to position [284, 0]
